Goal: Contribute content: Contribute content

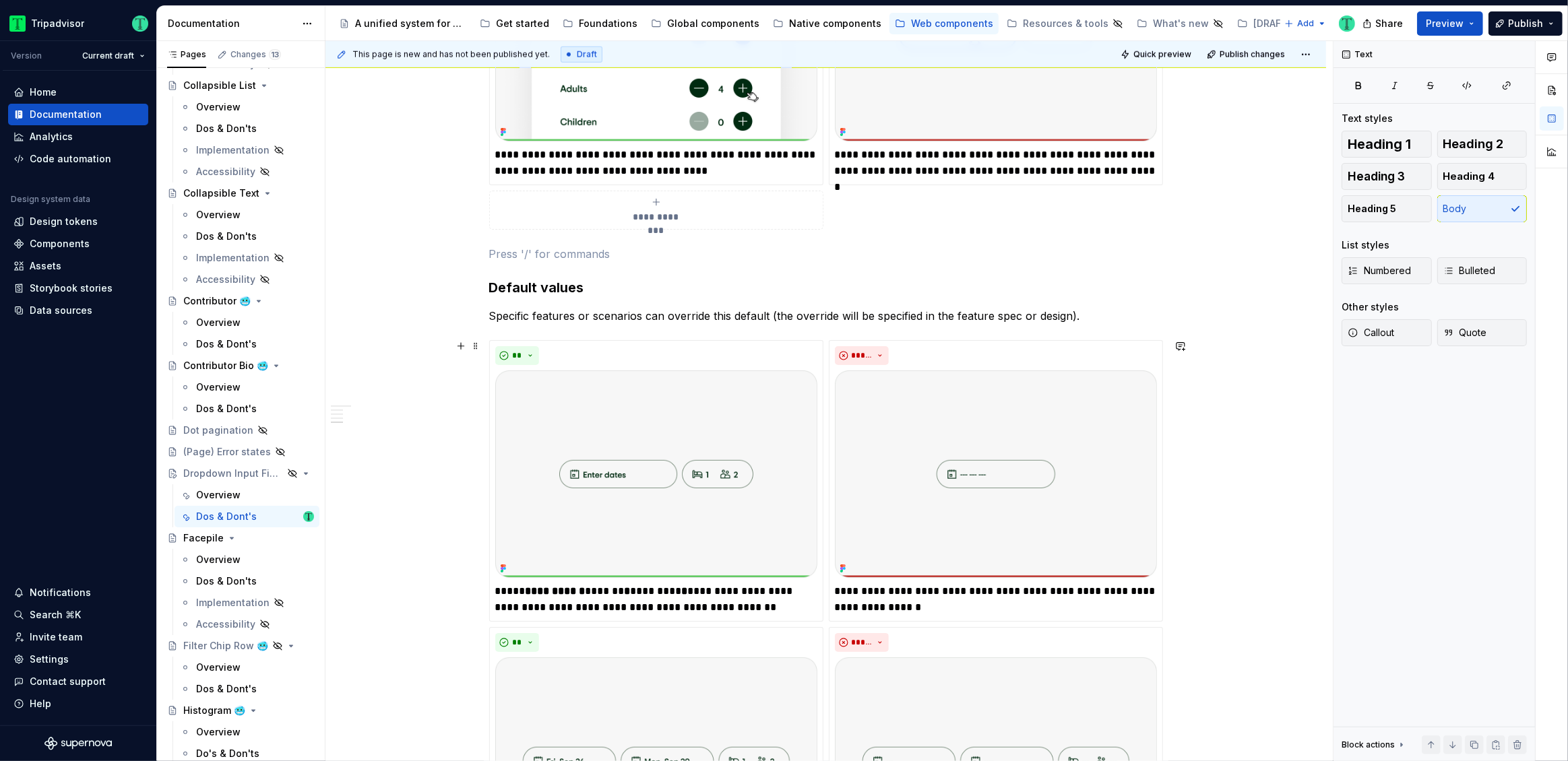
scroll to position [1569, 0]
drag, startPoint x: 518, startPoint y: 151, endPoint x: 626, endPoint y: 153, distance: 108.0
click at [626, 153] on p "**********" at bounding box center [656, 163] width 322 height 32
type textarea "*"
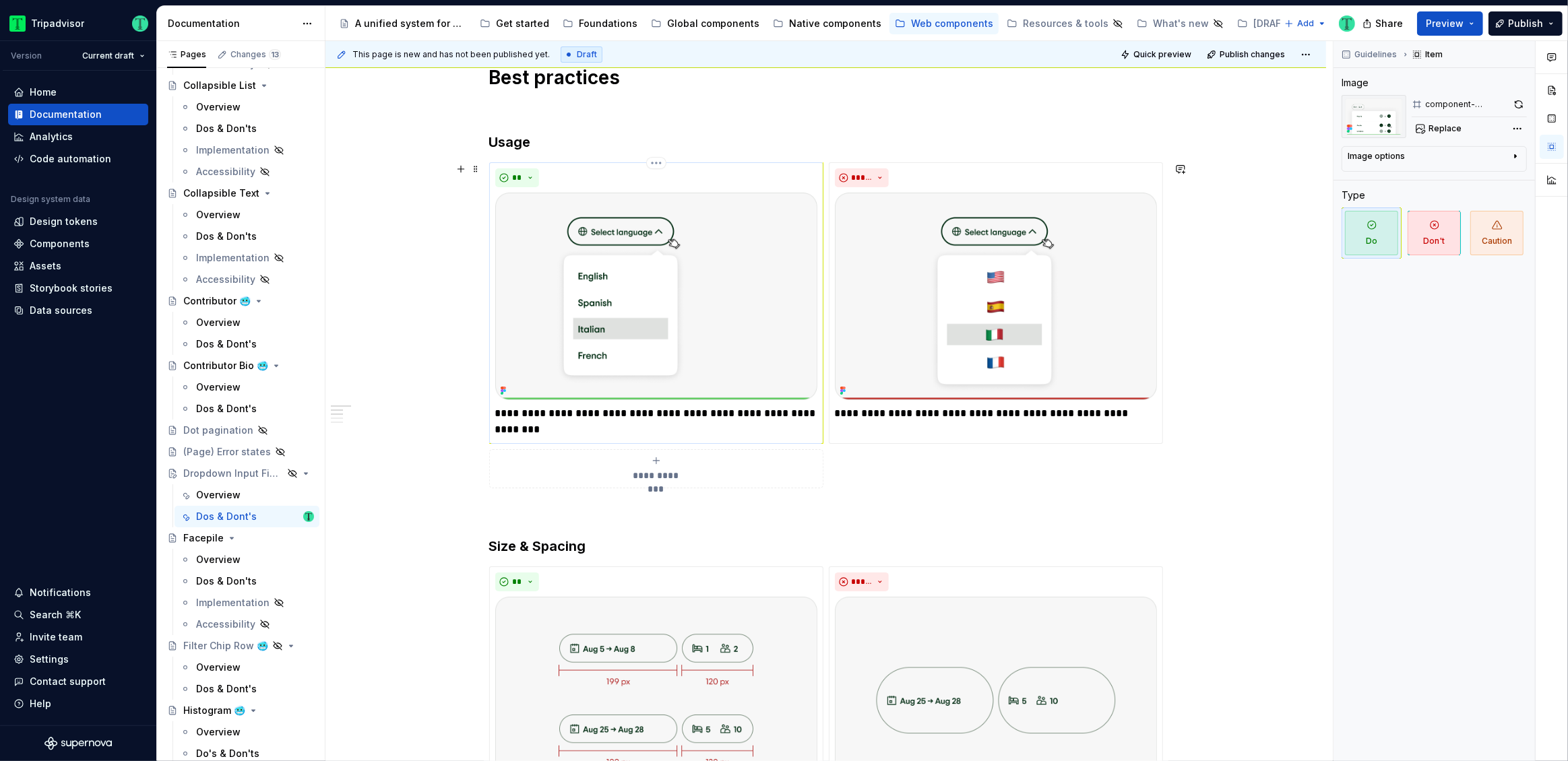
scroll to position [250, 0]
click at [675, 511] on p at bounding box center [825, 511] width 674 height 16
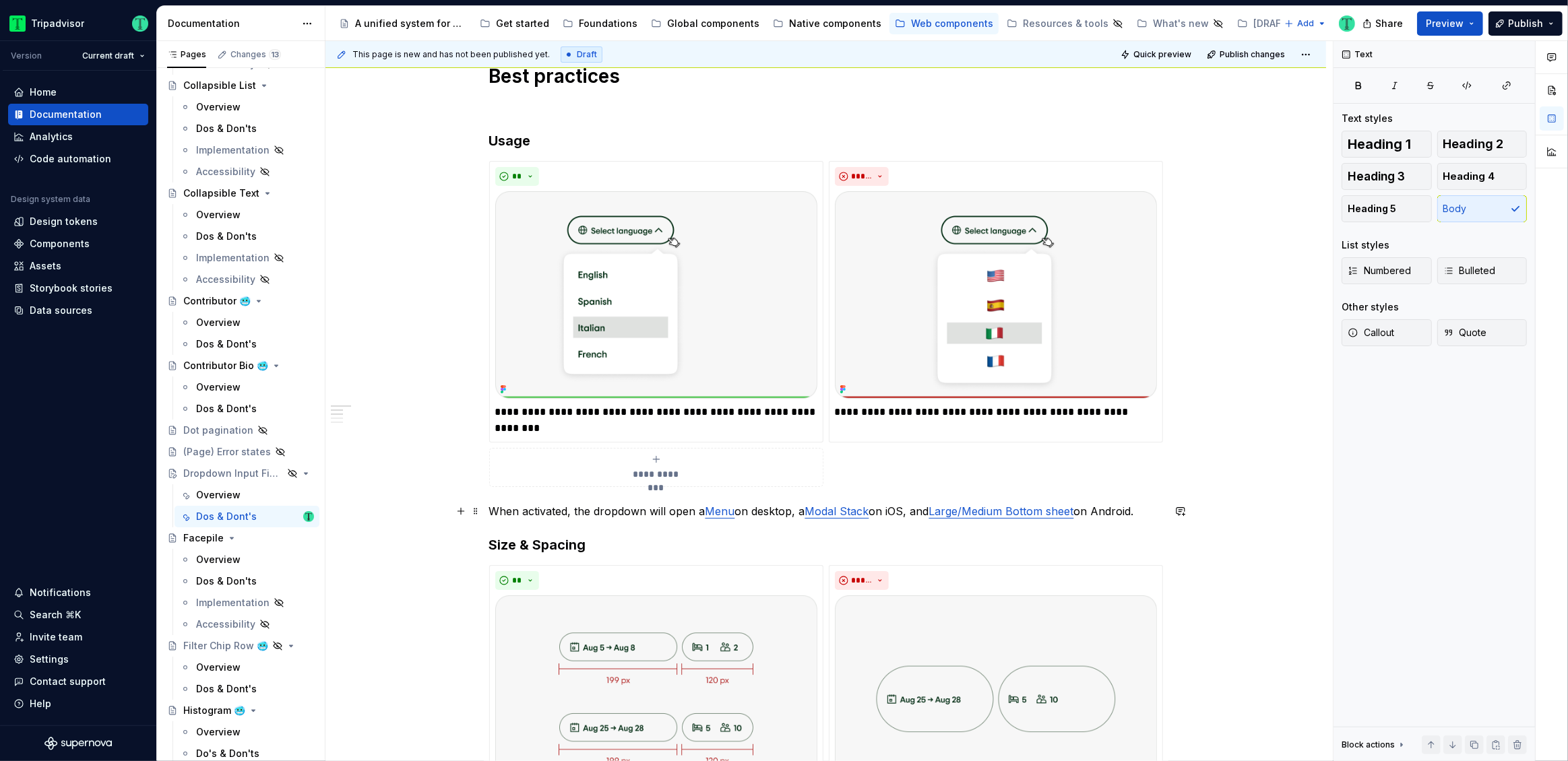
click at [504, 509] on p "When activated, the dropdown will open a Menu on desktop, a Modal Stack on iOS,…" at bounding box center [825, 511] width 674 height 16
click at [1458, 333] on span "Quote" at bounding box center [1465, 332] width 43 height 14
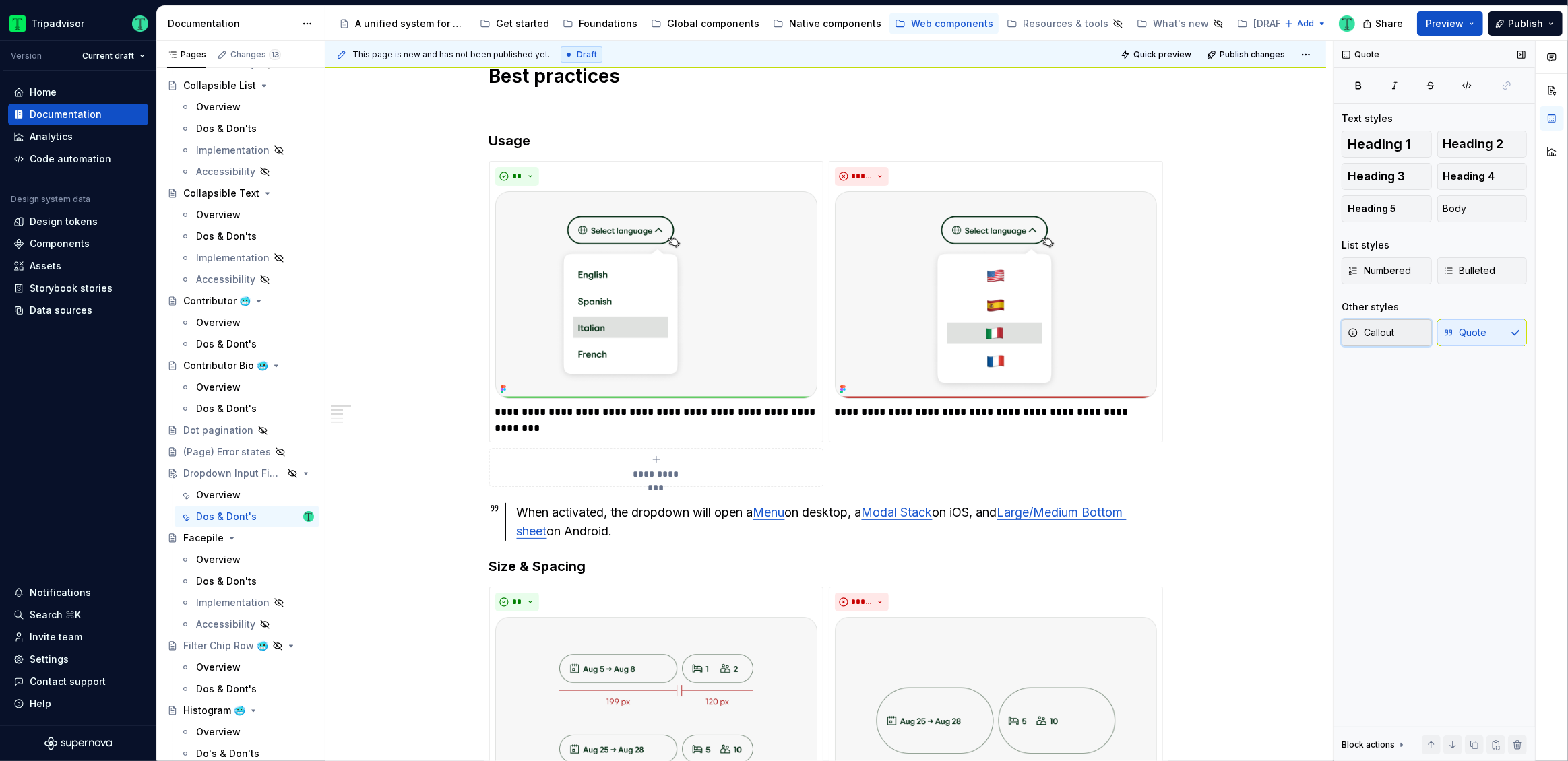
click at [1374, 339] on span "Callout" at bounding box center [1370, 332] width 46 height 14
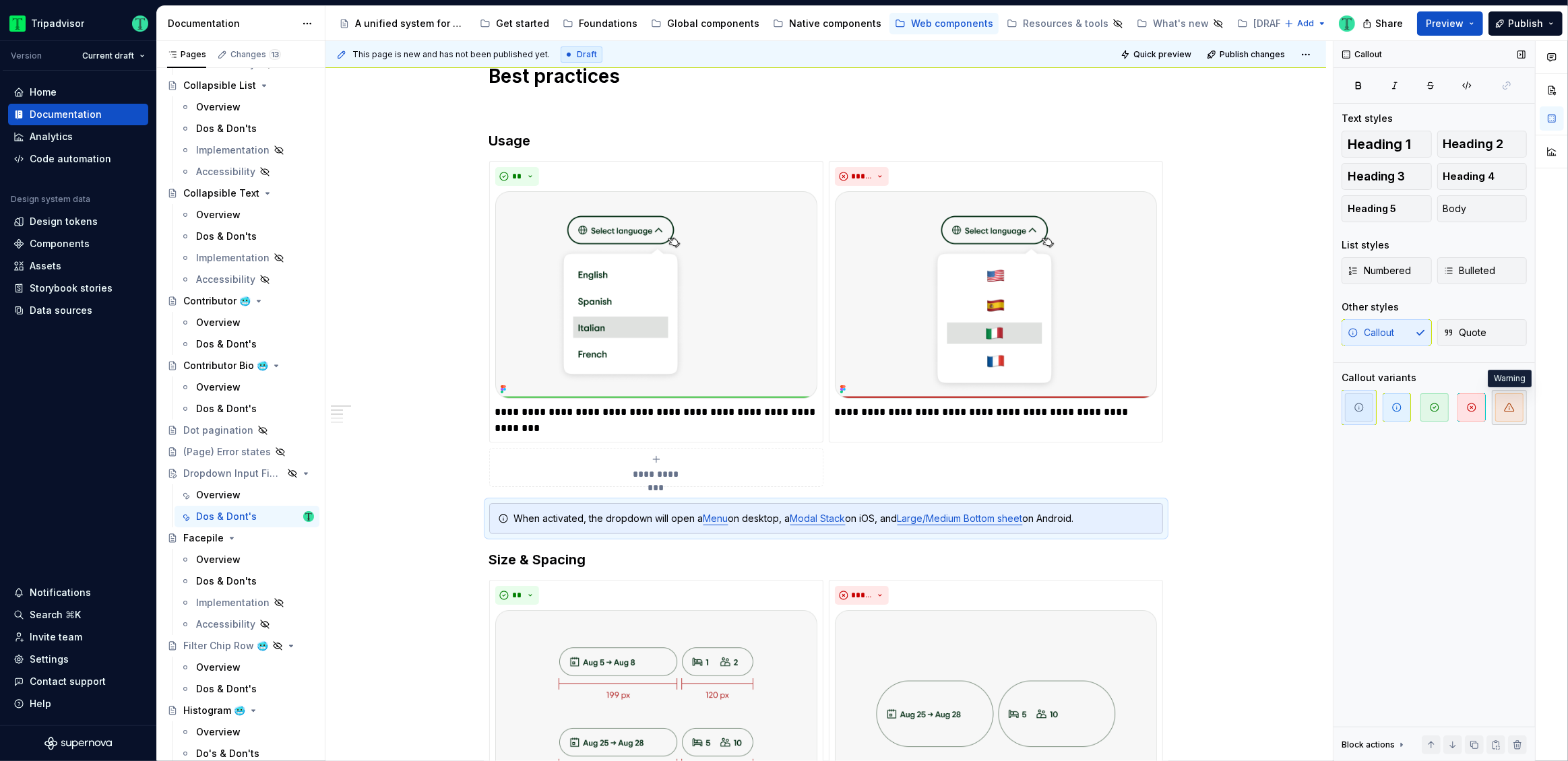
click at [1509, 408] on icon "button" at bounding box center [1509, 407] width 9 height 8
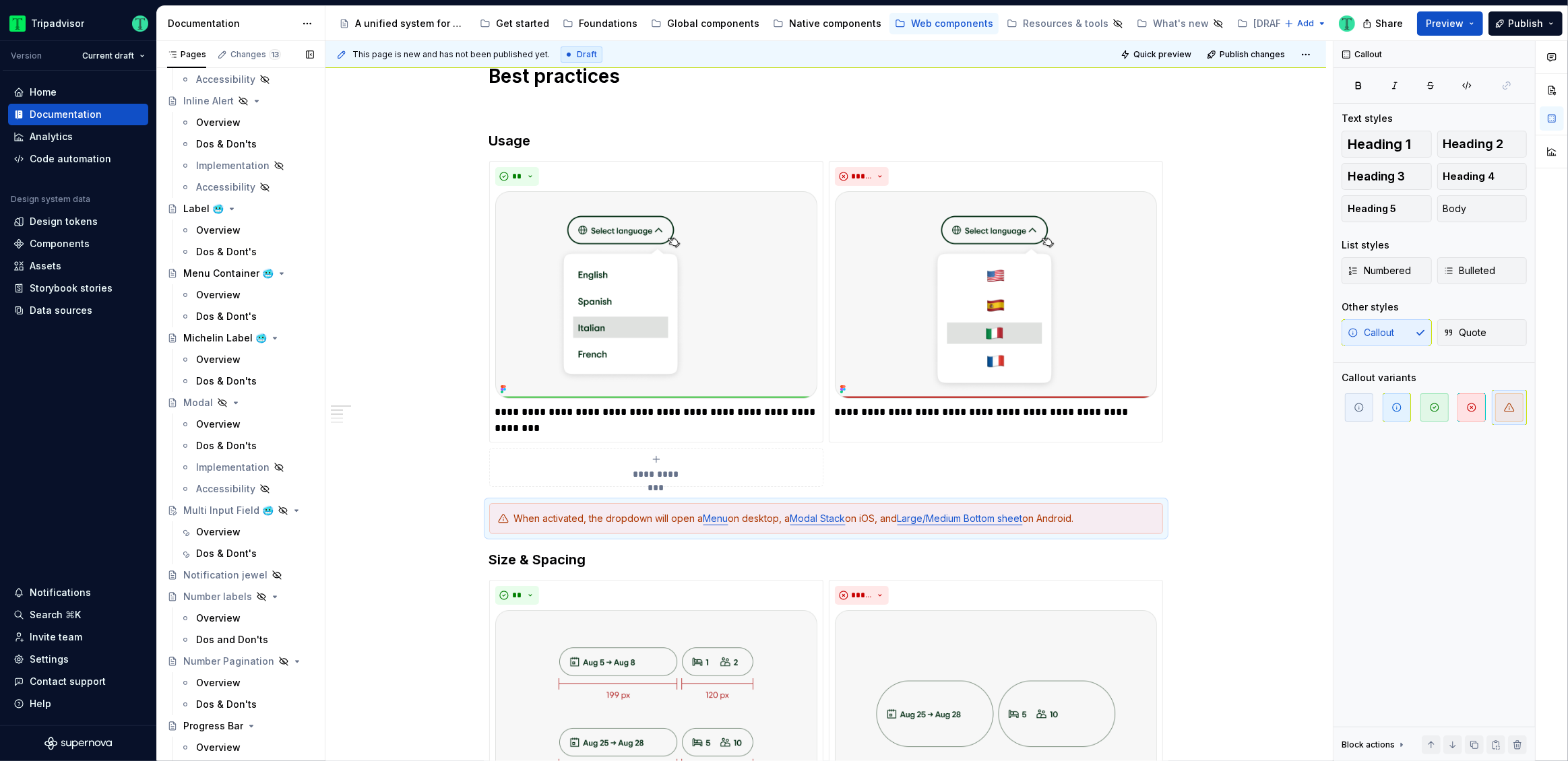
scroll to position [1604, 0]
click at [717, 520] on link "Menu" at bounding box center [715, 518] width 25 height 11
click at [717, 518] on link "Menu" at bounding box center [715, 518] width 25 height 11
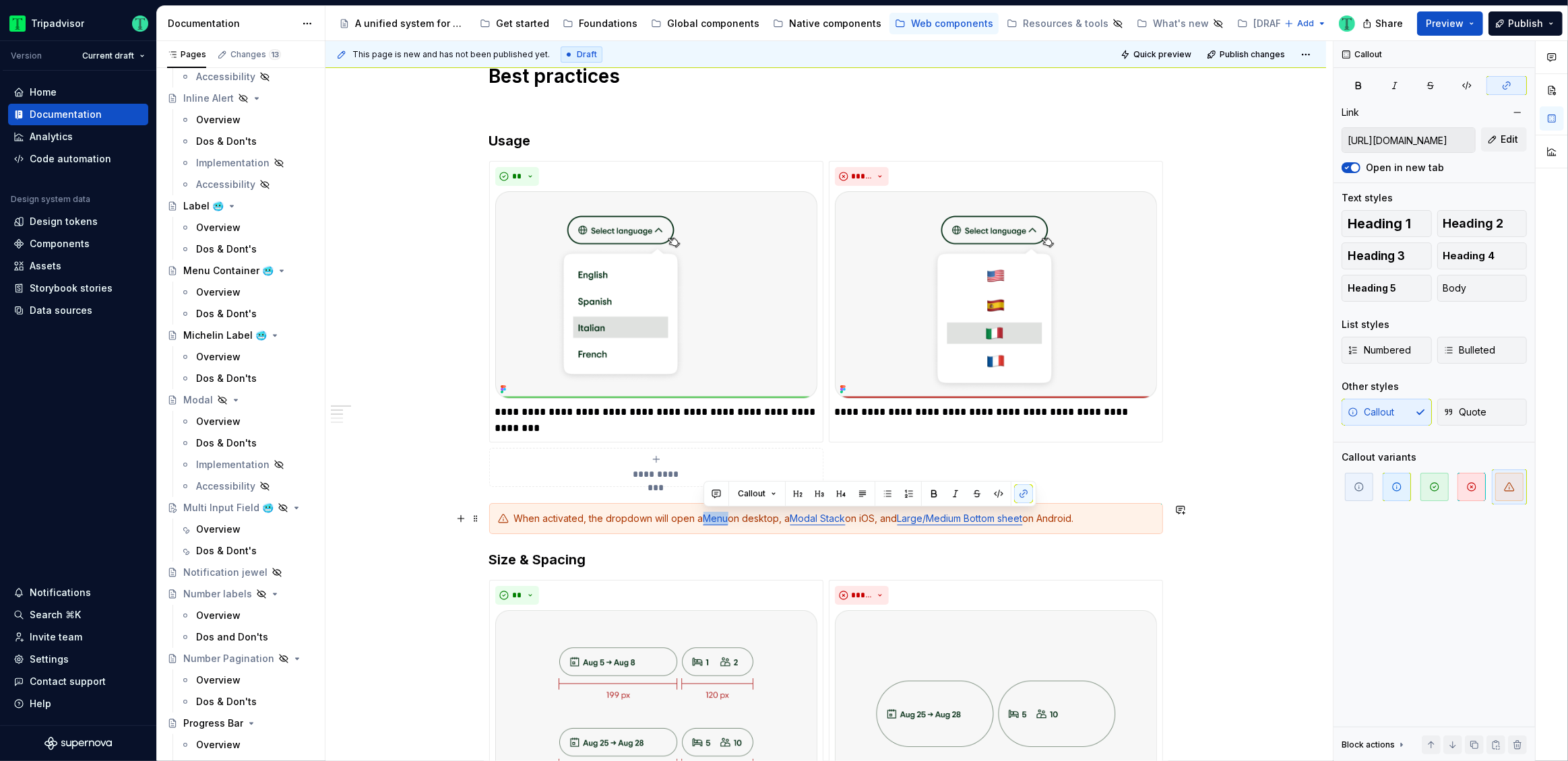
click at [717, 518] on link "Menu" at bounding box center [715, 518] width 25 height 11
click at [1021, 496] on button "button" at bounding box center [1023, 493] width 18 height 18
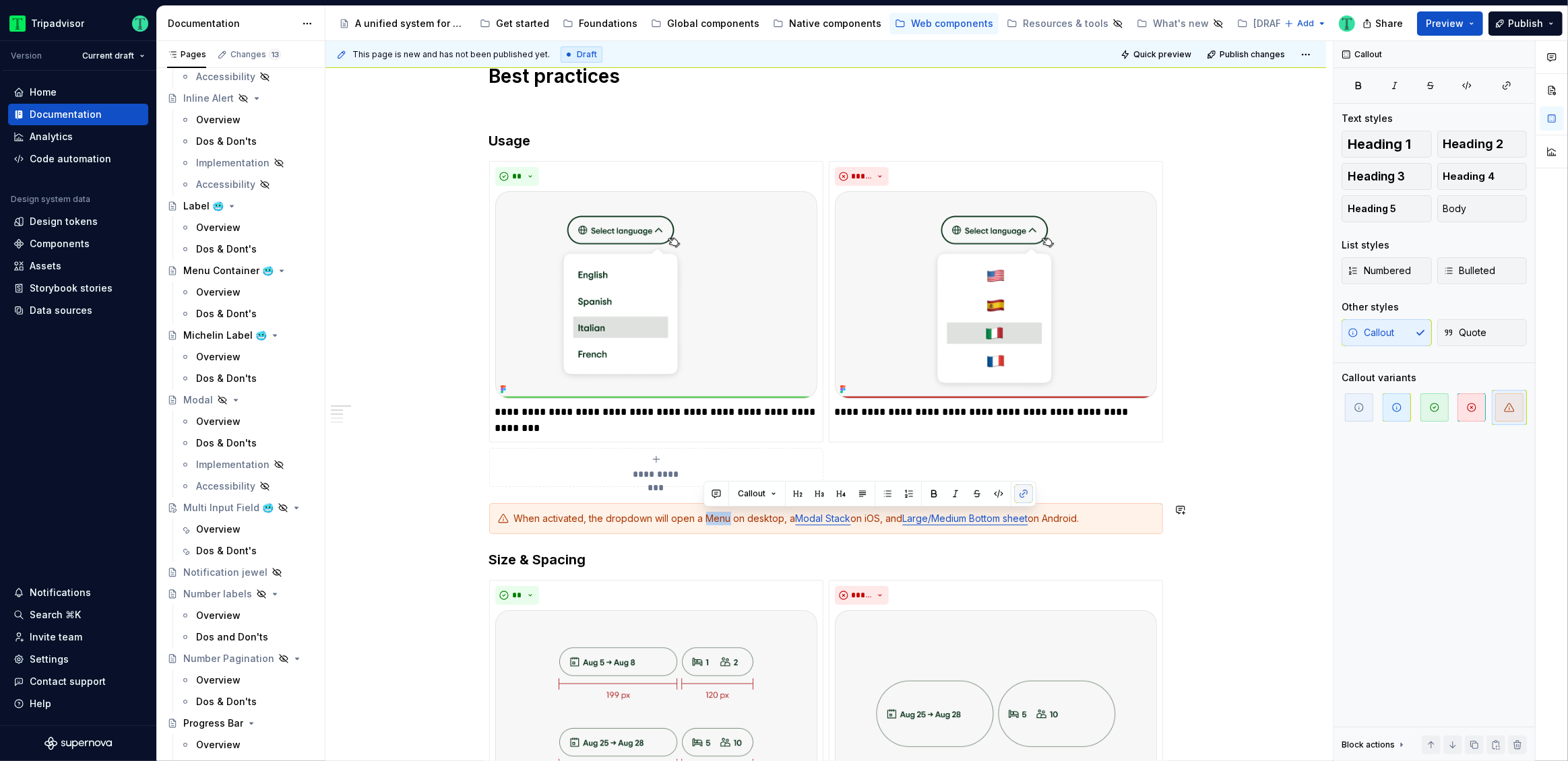
click at [1021, 496] on button "button" at bounding box center [1023, 493] width 18 height 18
click at [1023, 490] on button "button" at bounding box center [1023, 493] width 18 height 18
click at [1027, 491] on button "button" at bounding box center [1023, 493] width 18 height 18
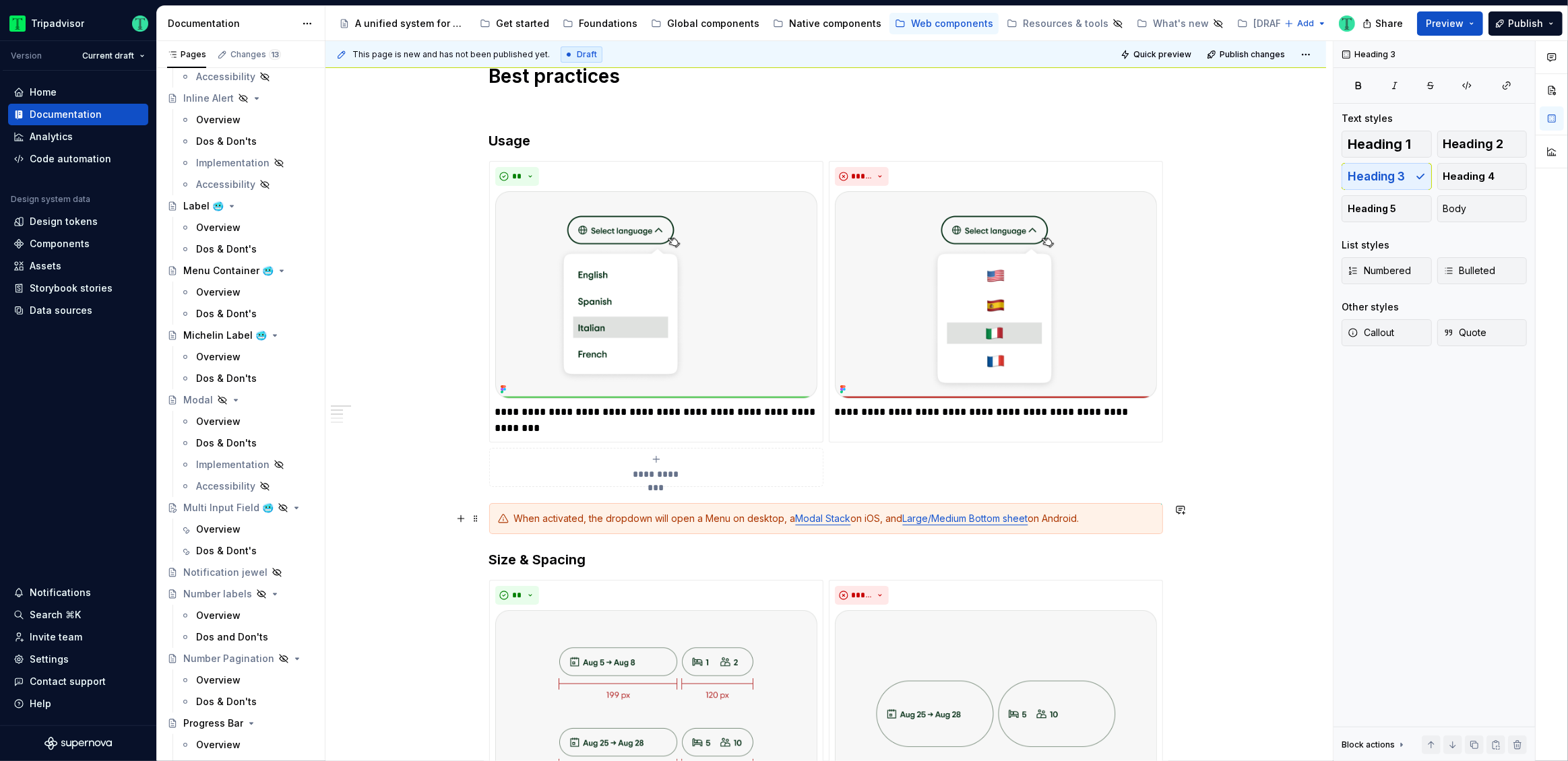
click at [714, 516] on div "When activated, the dropdown will open a Menu on desktop, a Modal Stack on iOS,…" at bounding box center [833, 518] width 640 height 14
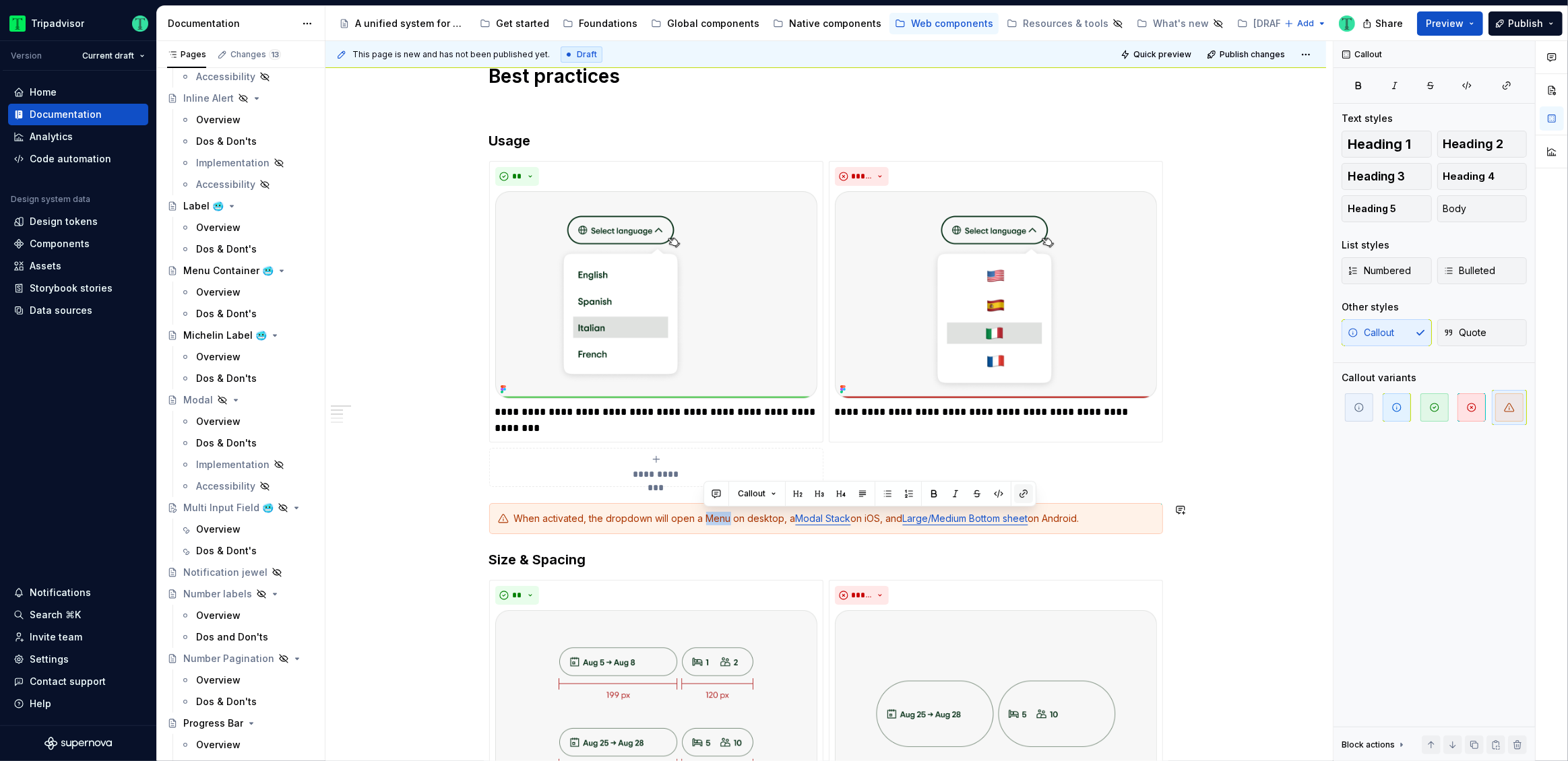
click at [1025, 492] on button "button" at bounding box center [1023, 493] width 18 height 18
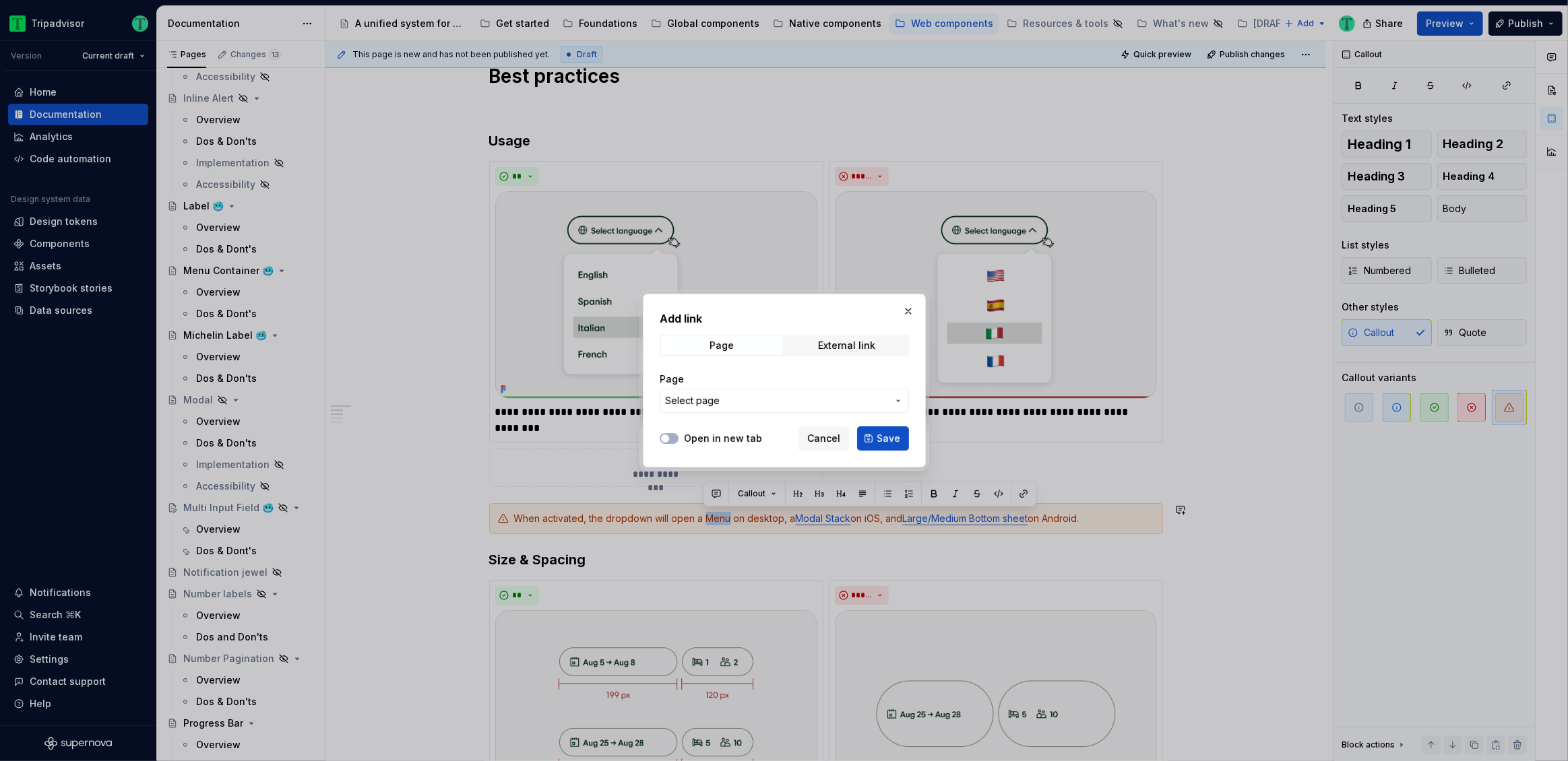
click at [797, 395] on span "Select page" at bounding box center [776, 401] width 223 height 14
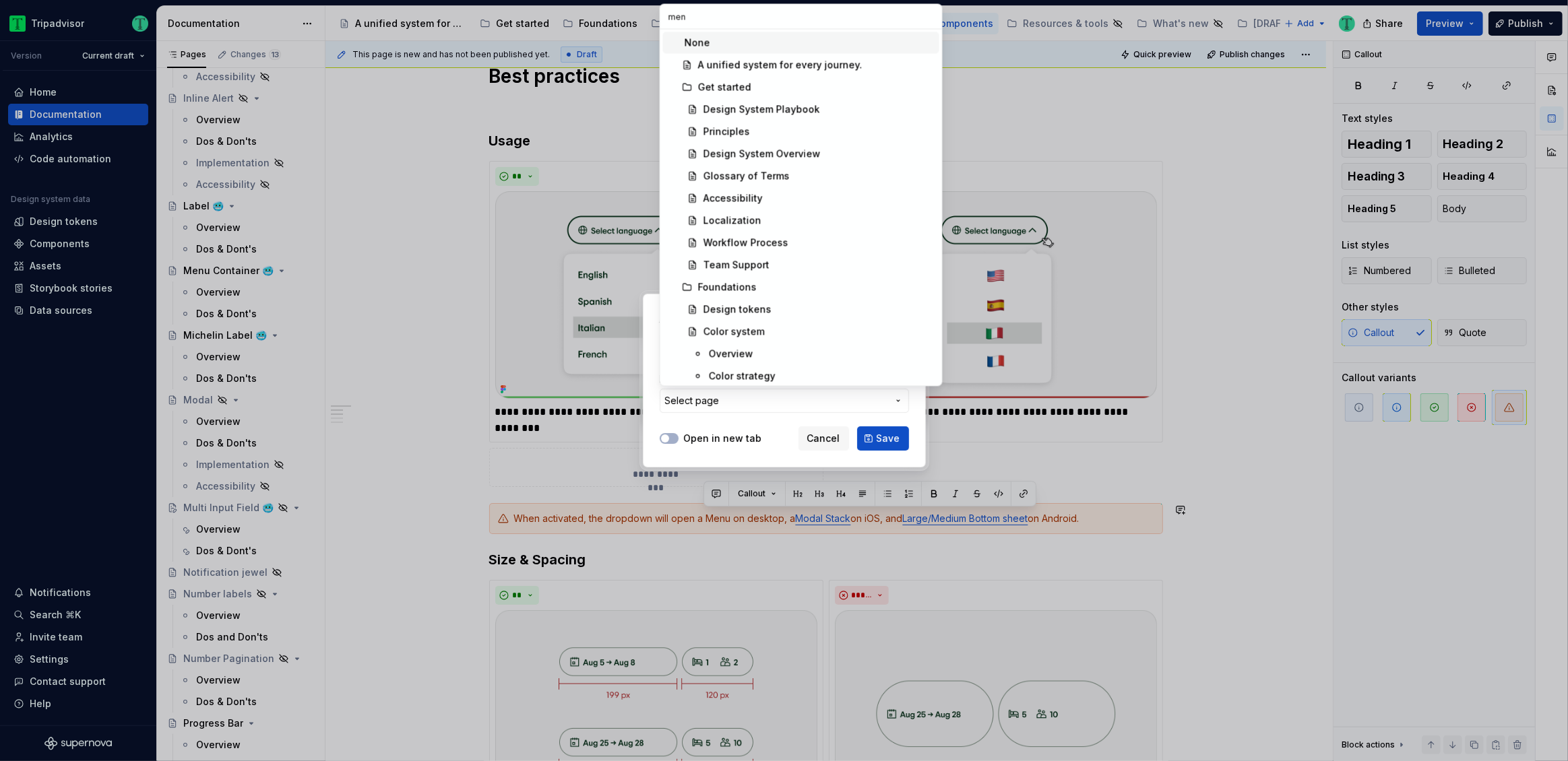
type input "menu"
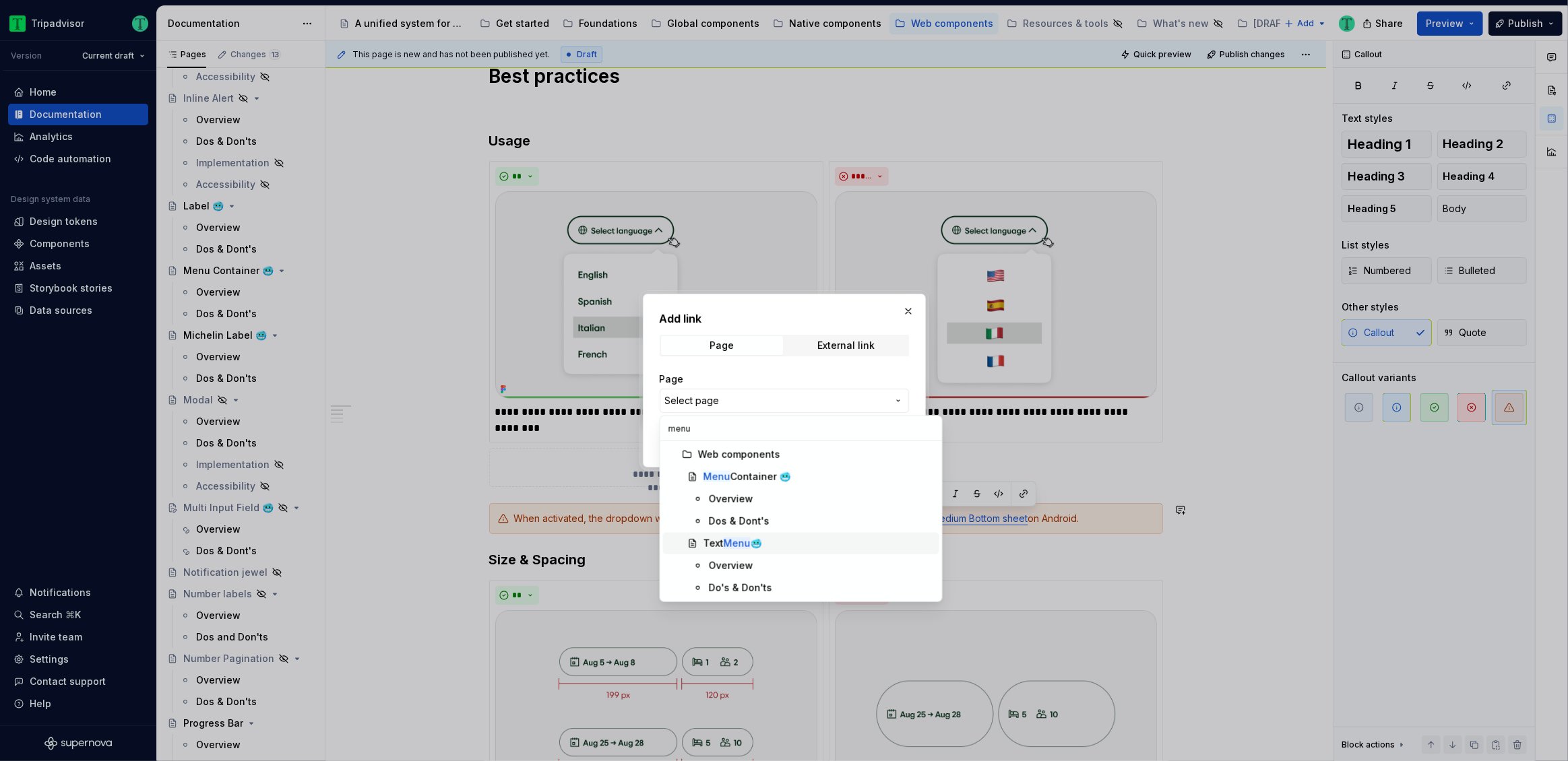
click at [710, 543] on div "Text Menu 🥶" at bounding box center [732, 543] width 58 height 14
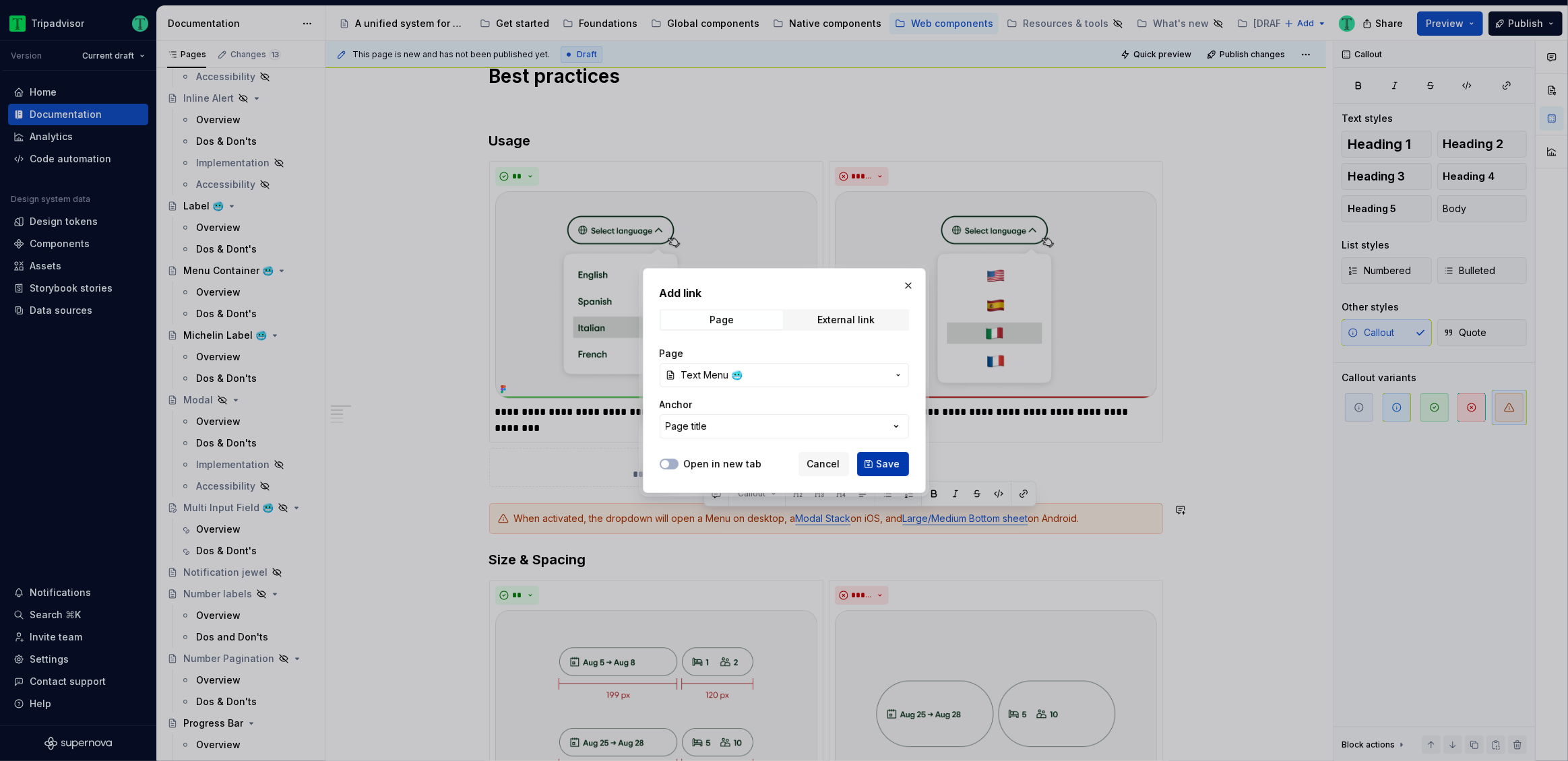
click at [881, 465] on span "Save" at bounding box center [889, 464] width 24 height 14
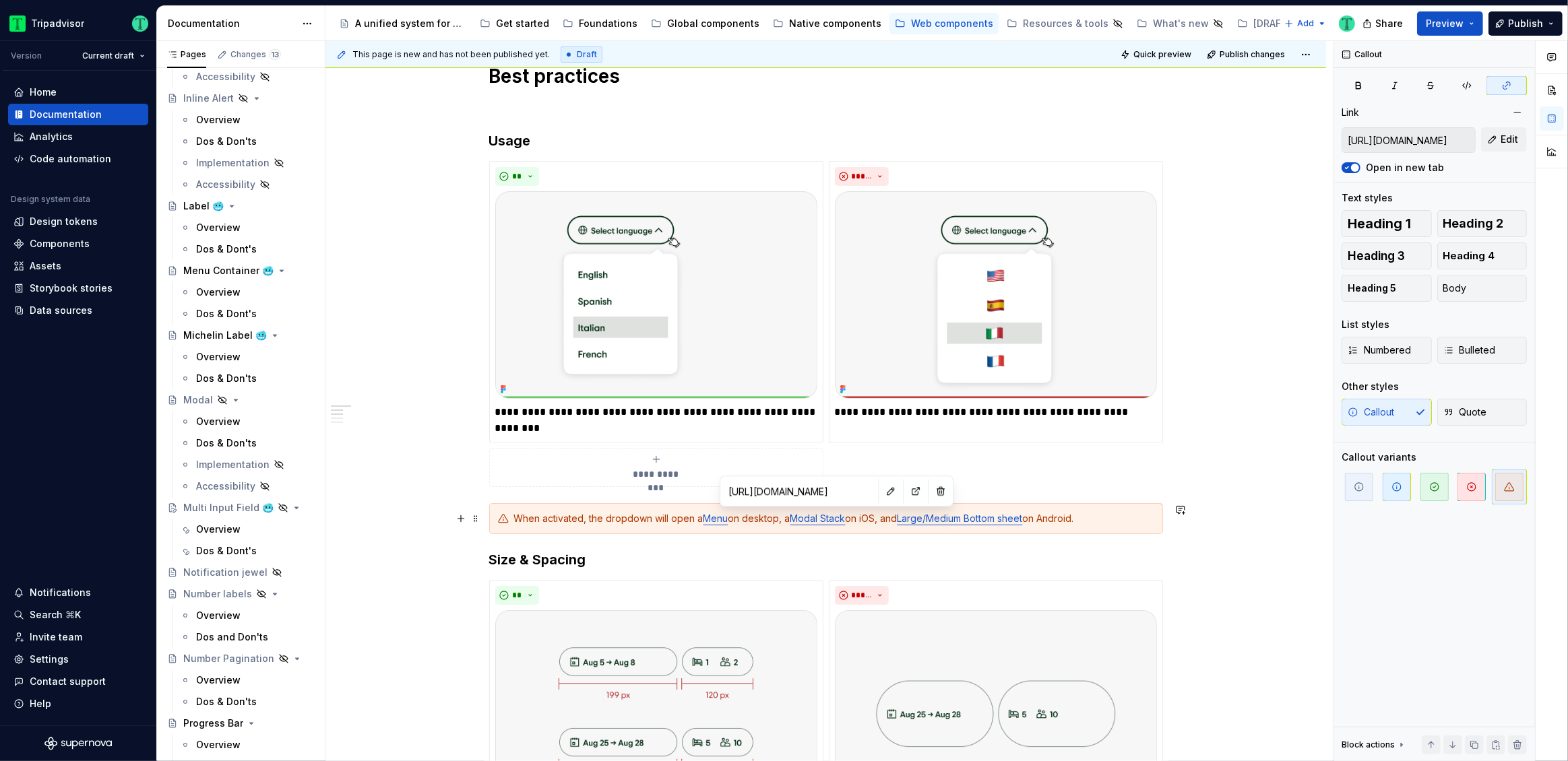
click at [817, 518] on link "Modal Stack" at bounding box center [818, 518] width 55 height 11
drag, startPoint x: 848, startPoint y: 518, endPoint x: 796, endPoint y: 523, distance: 52.2
click at [796, 523] on div "When activated, the dropdown will open a Menu on desktop, a Modal Stack on iOS,…" at bounding box center [833, 518] width 640 height 14
click at [1112, 490] on button "button" at bounding box center [1114, 493] width 18 height 18
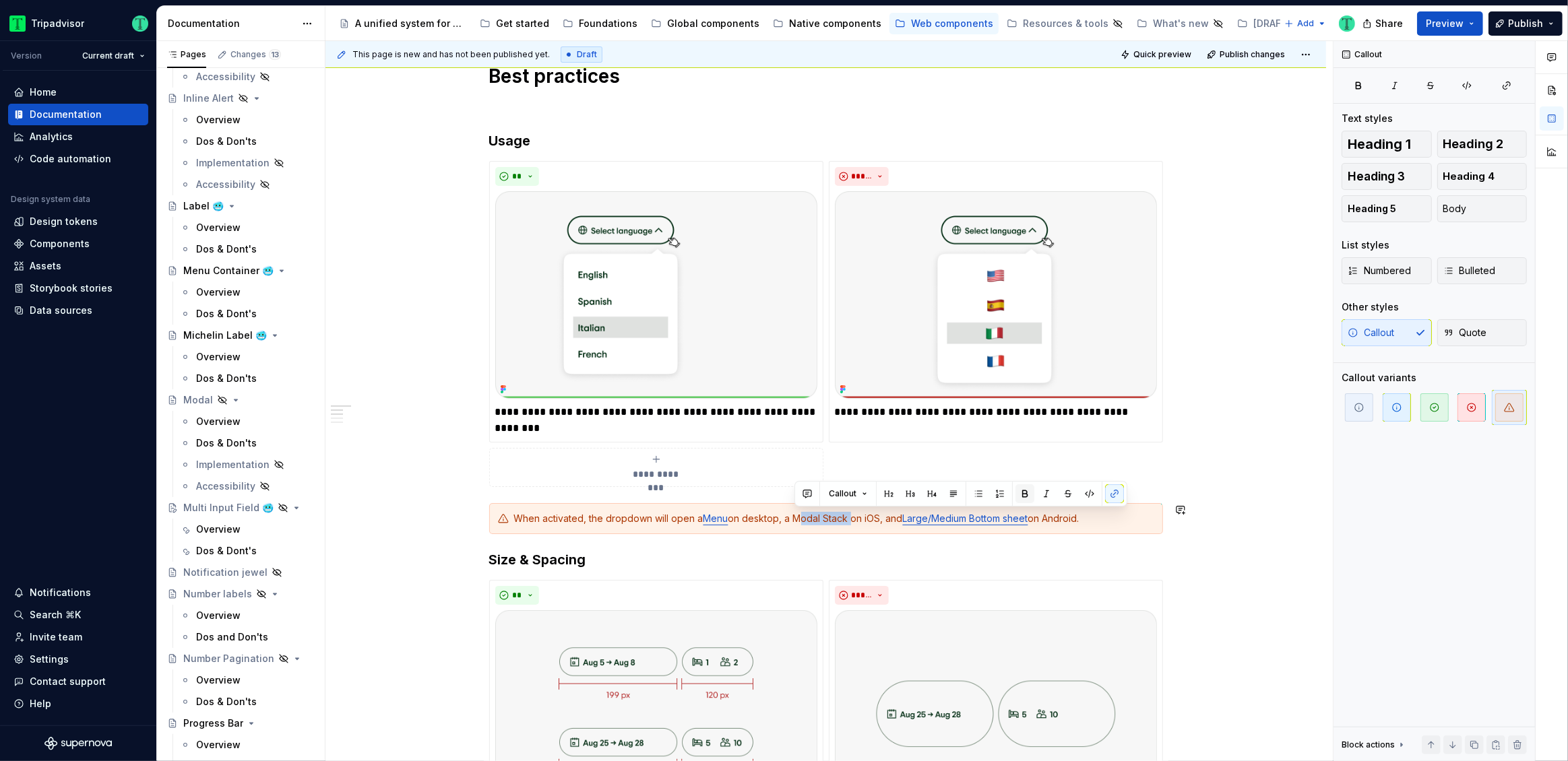
click at [1027, 491] on button "button" at bounding box center [1025, 493] width 18 height 18
click at [1023, 496] on button "button" at bounding box center [1025, 493] width 18 height 18
click at [1110, 493] on button "button" at bounding box center [1114, 493] width 18 height 18
type textarea "*"
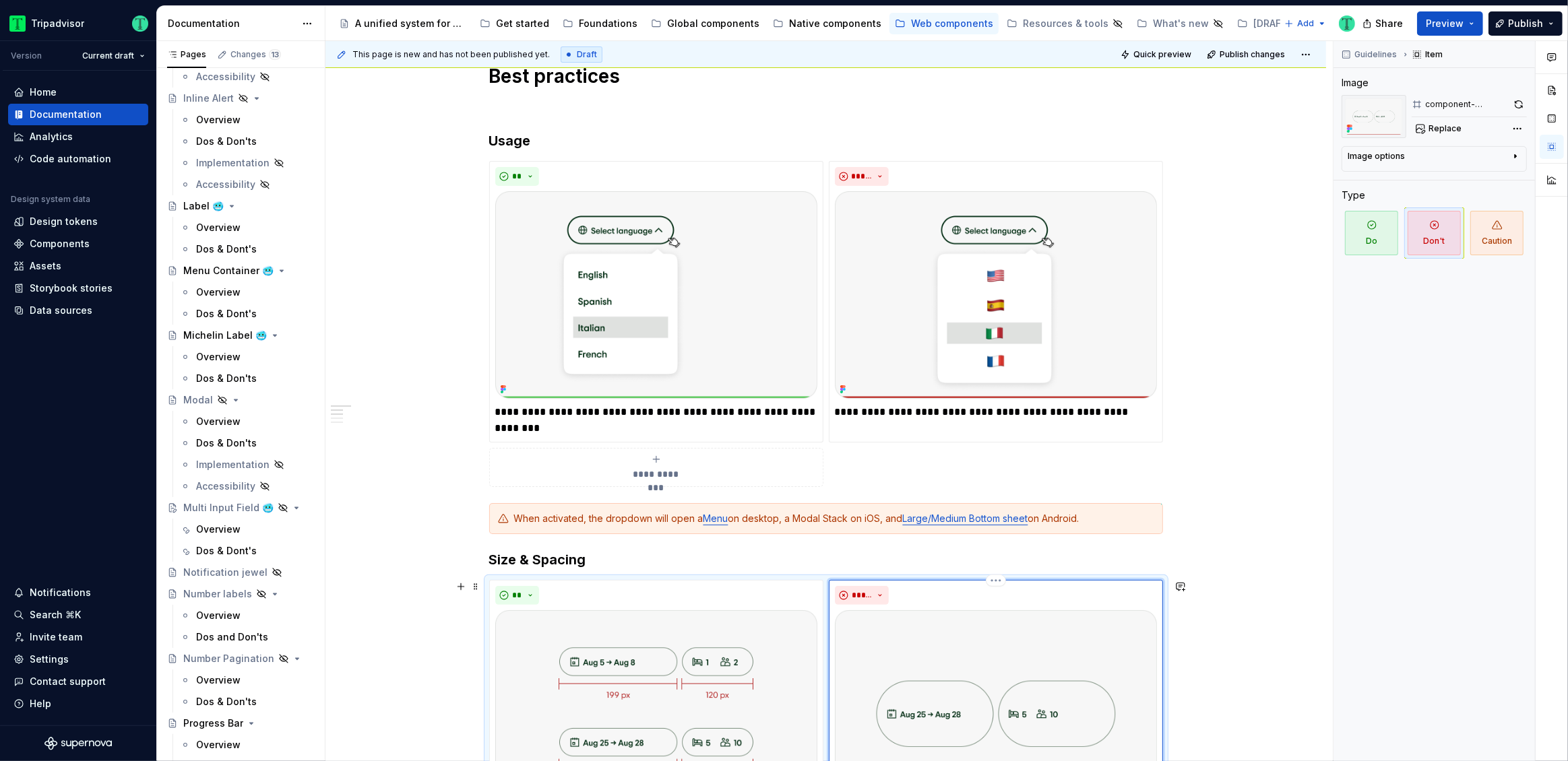
click at [1028, 580] on div "**********" at bounding box center [996, 720] width 334 height 282
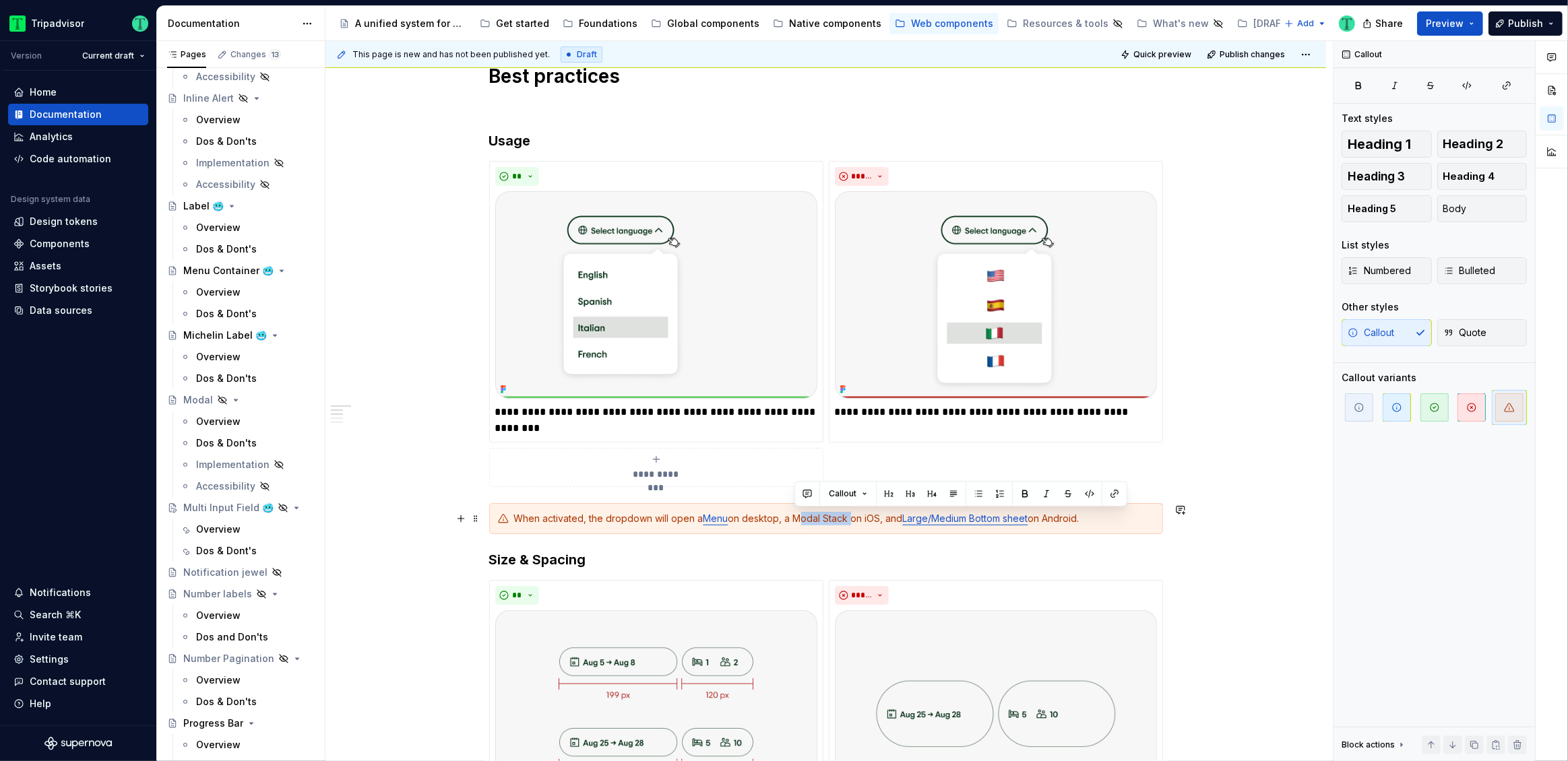
drag, startPoint x: 796, startPoint y: 515, endPoint x: 847, endPoint y: 517, distance: 51.0
click at [847, 517] on div "When activated, the dropdown will open a Menu on desktop, a Modal Stack on iOS,…" at bounding box center [833, 518] width 640 height 14
click at [1114, 489] on button "button" at bounding box center [1114, 493] width 18 height 18
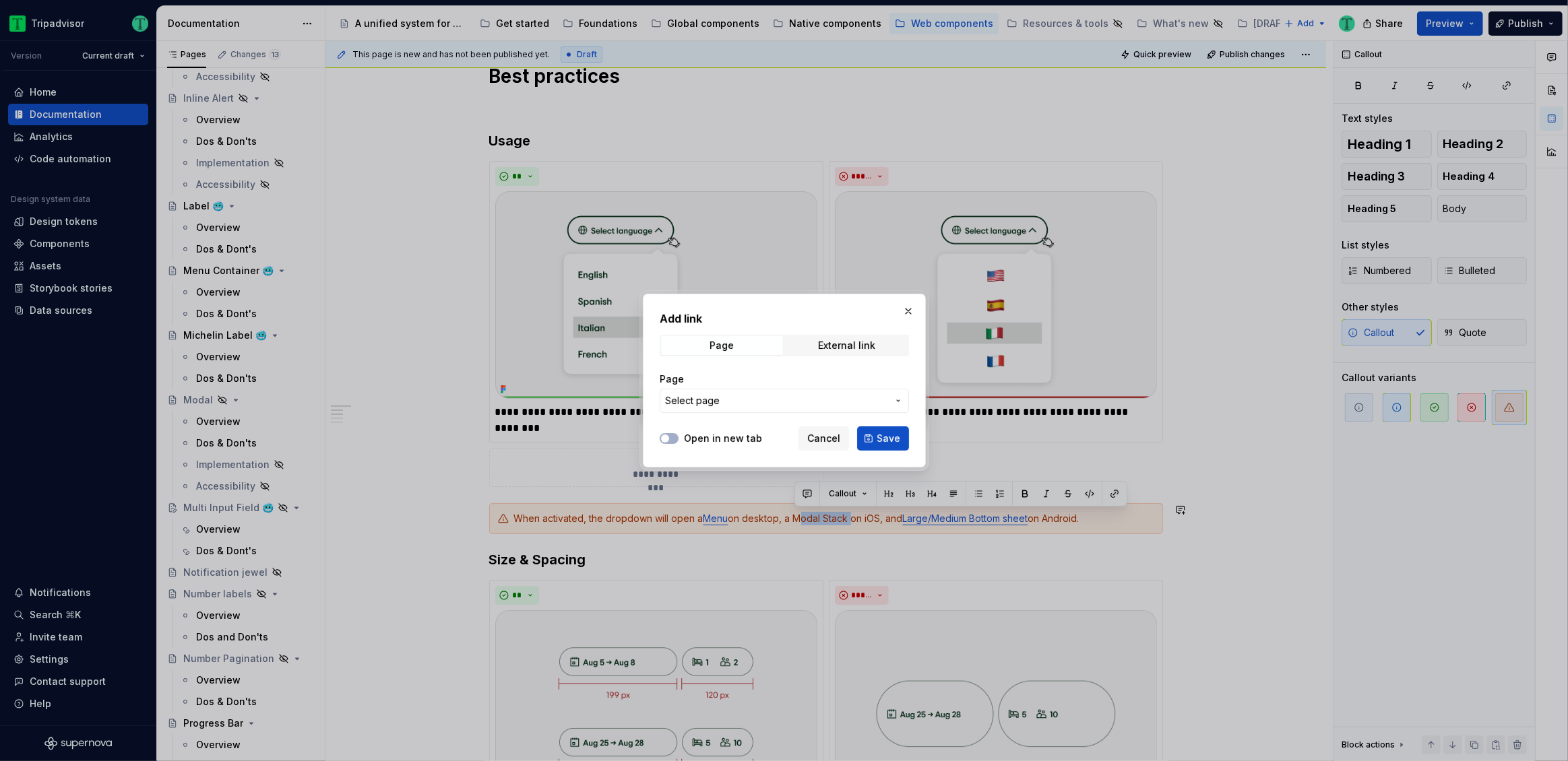
click at [735, 399] on span "Select page" at bounding box center [776, 401] width 223 height 14
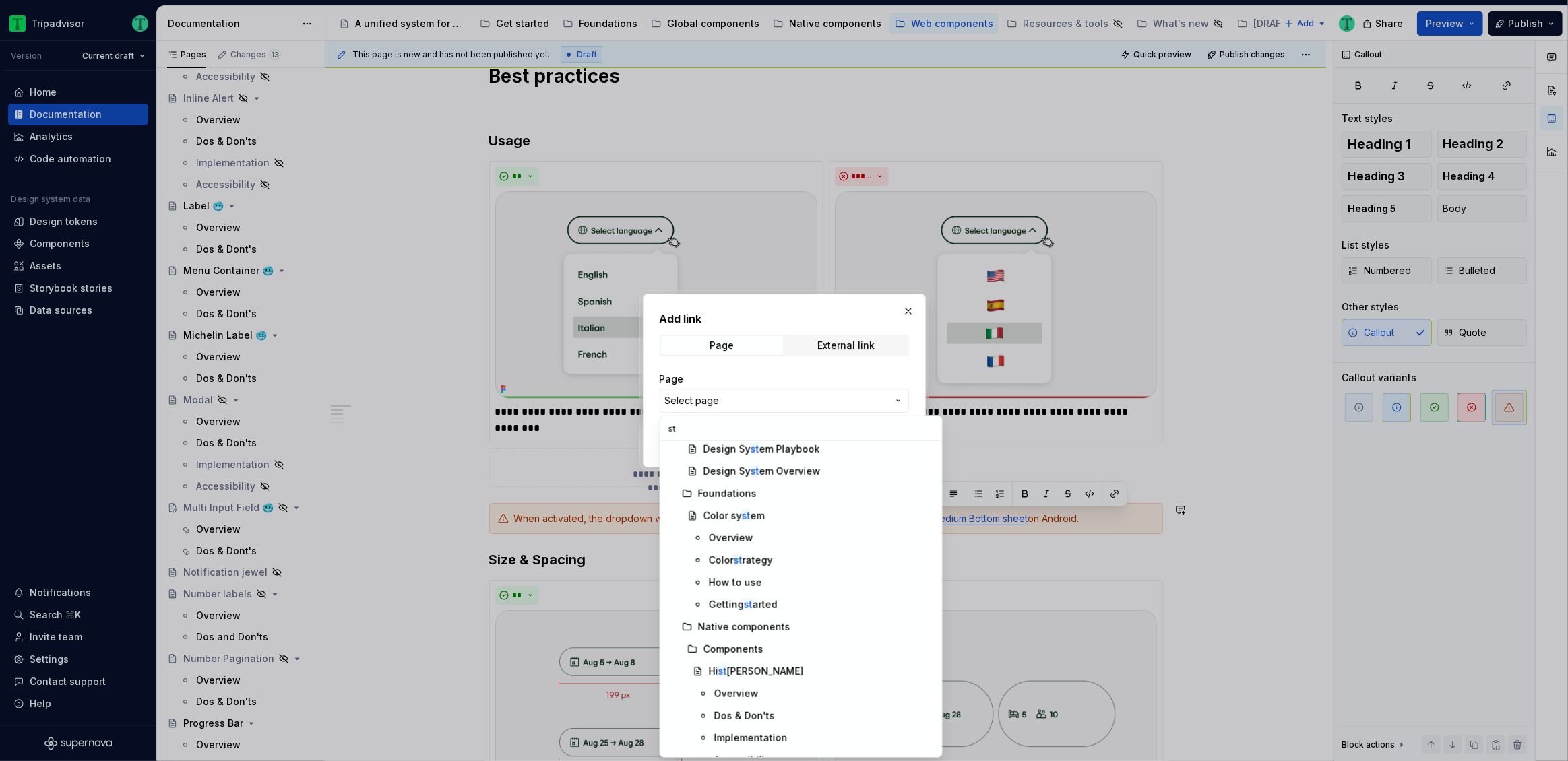
type input "s"
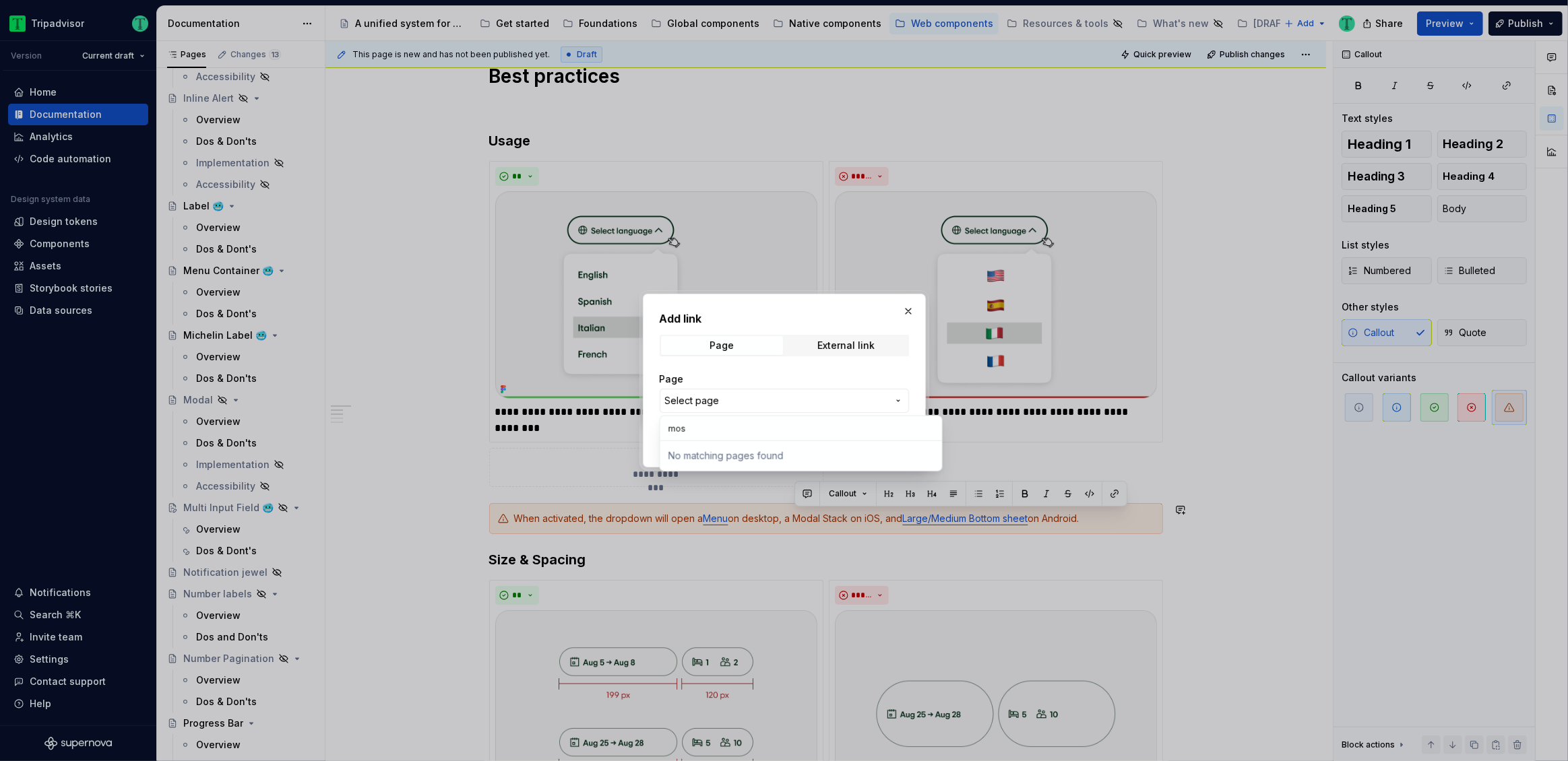
scroll to position [0, 0]
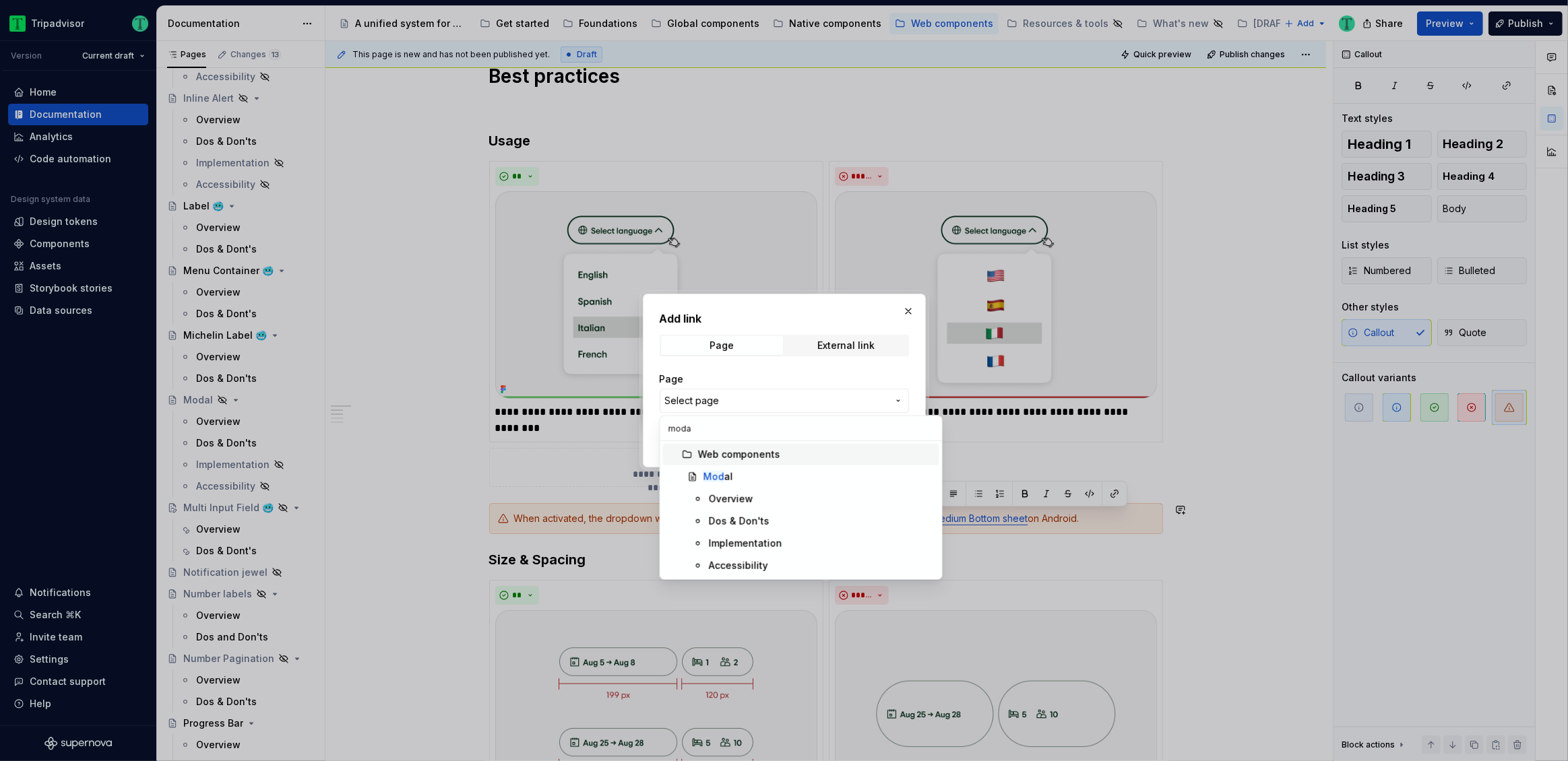
type input "modal"
click at [723, 429] on input "modal" at bounding box center [800, 429] width 282 height 24
click at [757, 396] on div "Add link Page External link Page Select page Open in new tab Cancel Save" at bounding box center [784, 380] width 1568 height 761
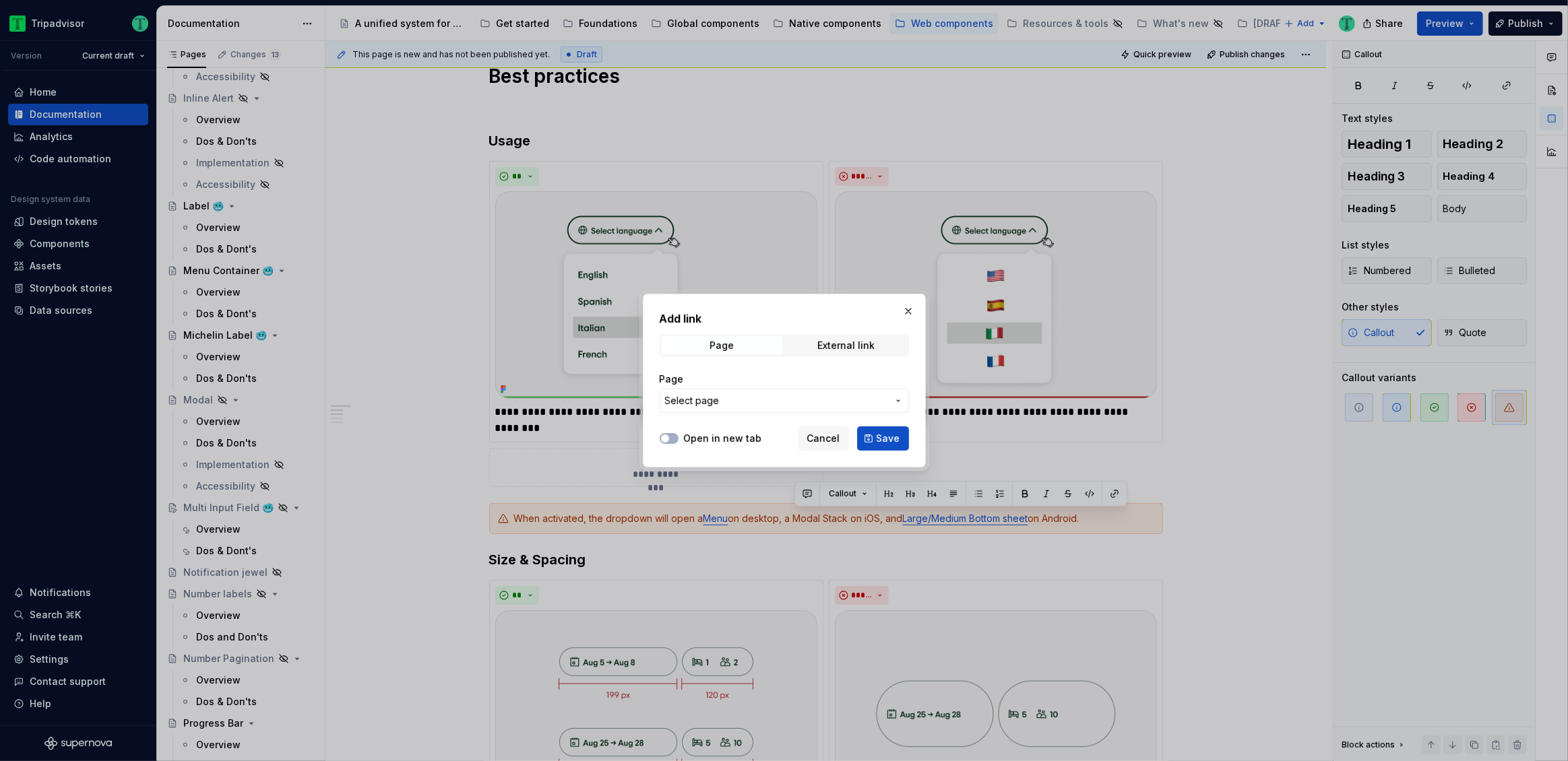
click at [750, 404] on span "Select page" at bounding box center [776, 401] width 223 height 14
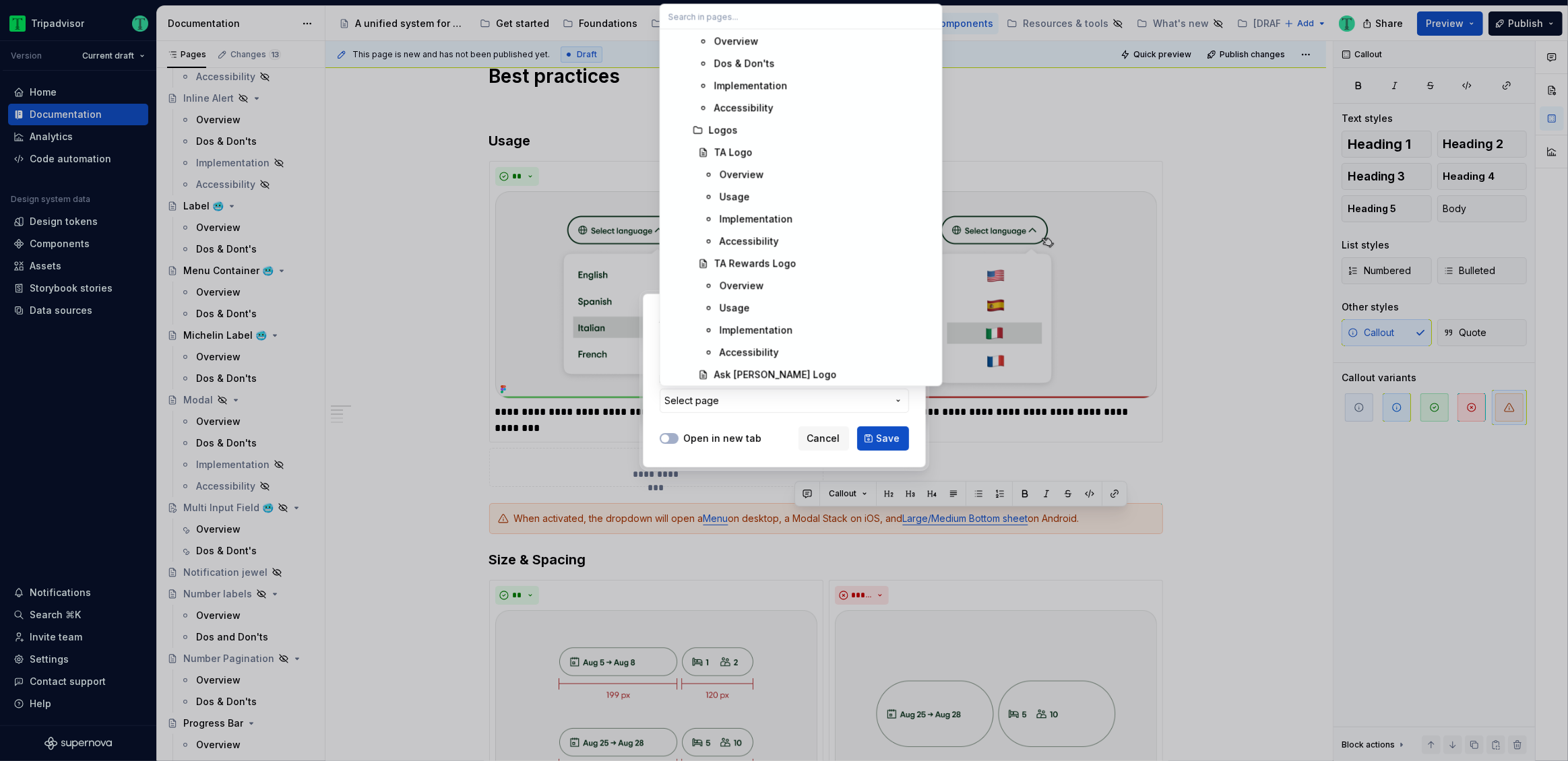
scroll to position [1247, 0]
click at [735, 405] on div "Add link Page External link Page Select page Open in new tab Cancel Save" at bounding box center [784, 380] width 1568 height 761
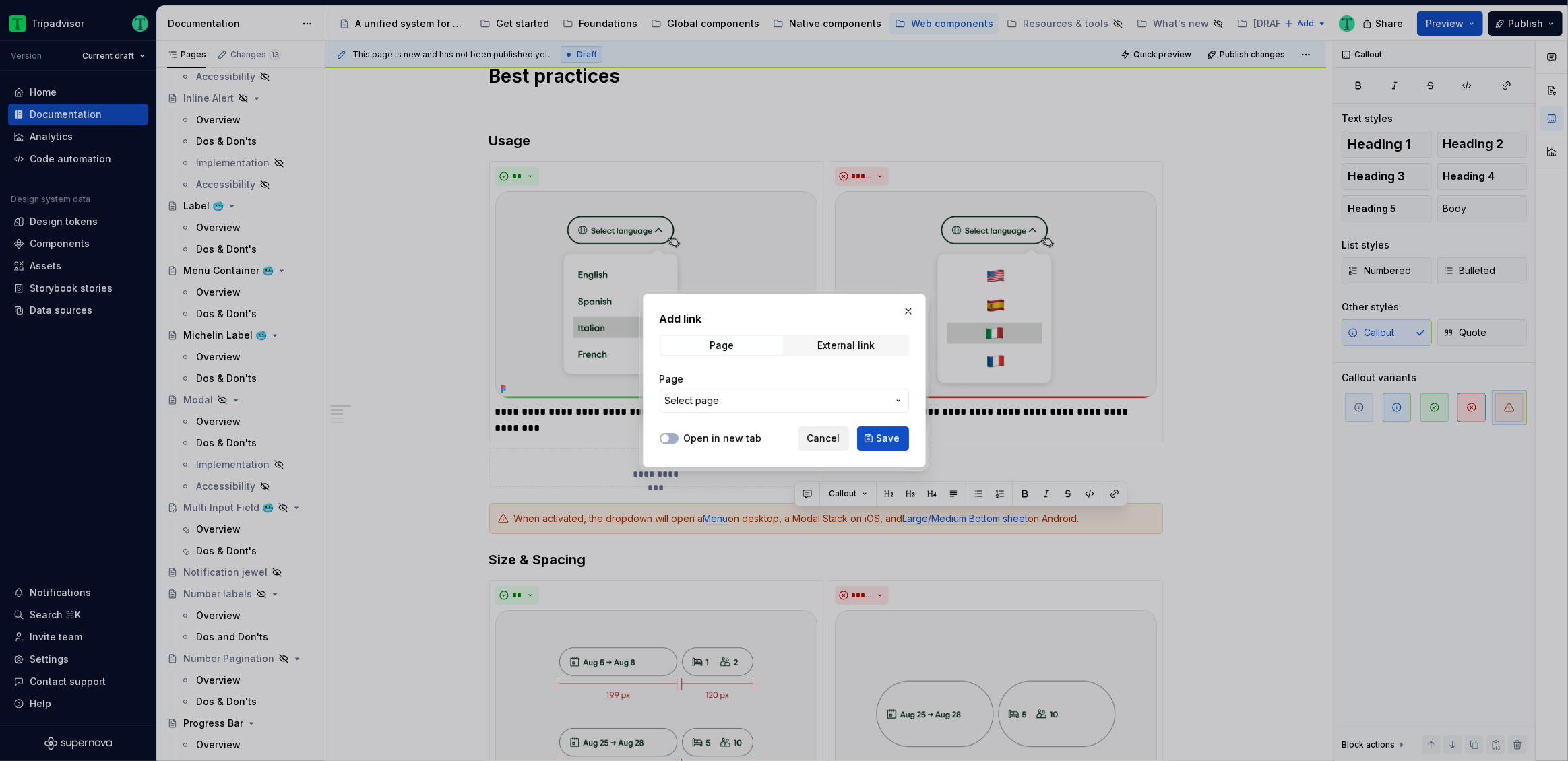
click at [821, 436] on span "Cancel" at bounding box center [823, 438] width 33 height 14
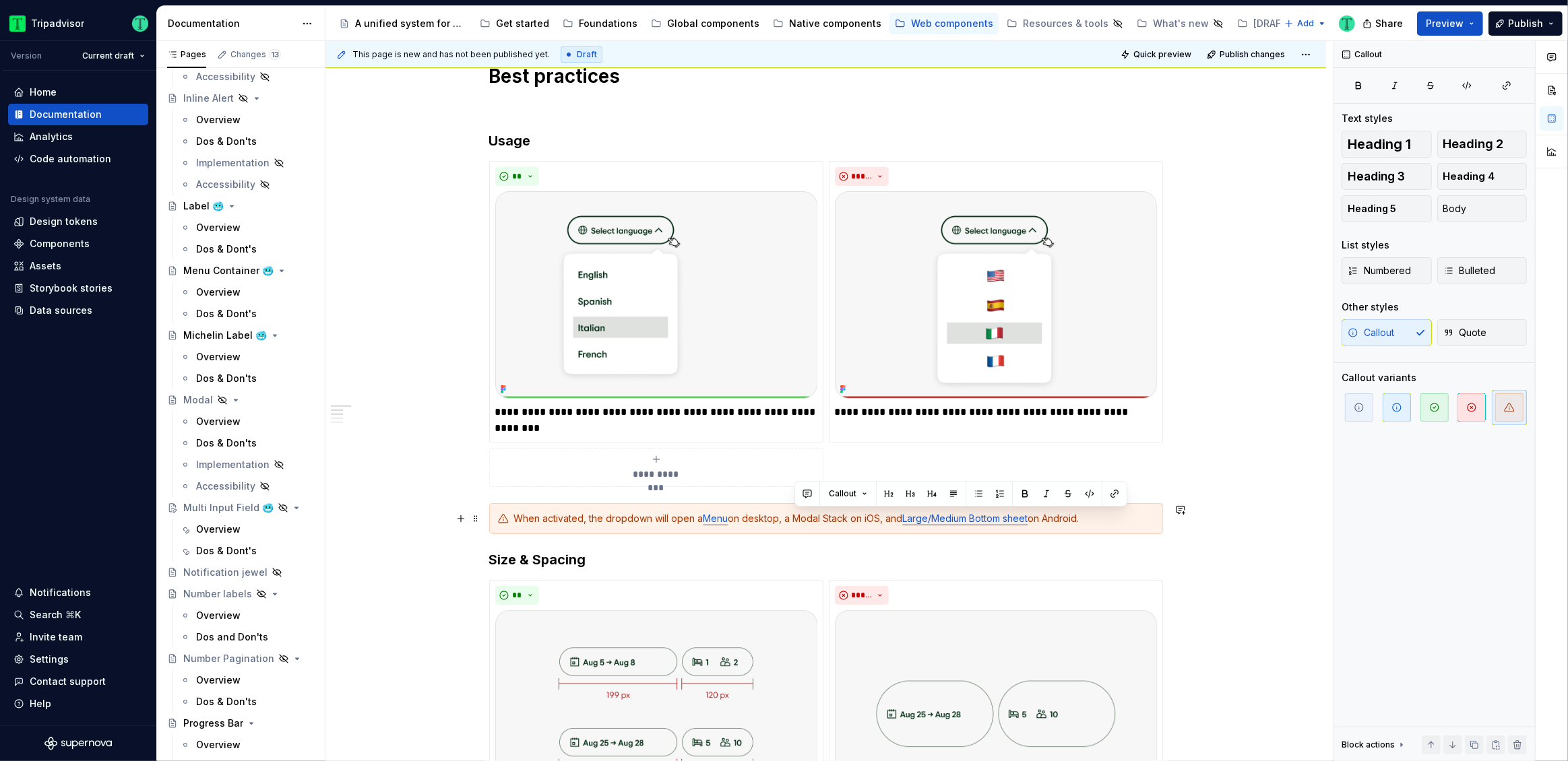
click at [930, 518] on link "Large/Medium Bottom sheet" at bounding box center [966, 518] width 126 height 11
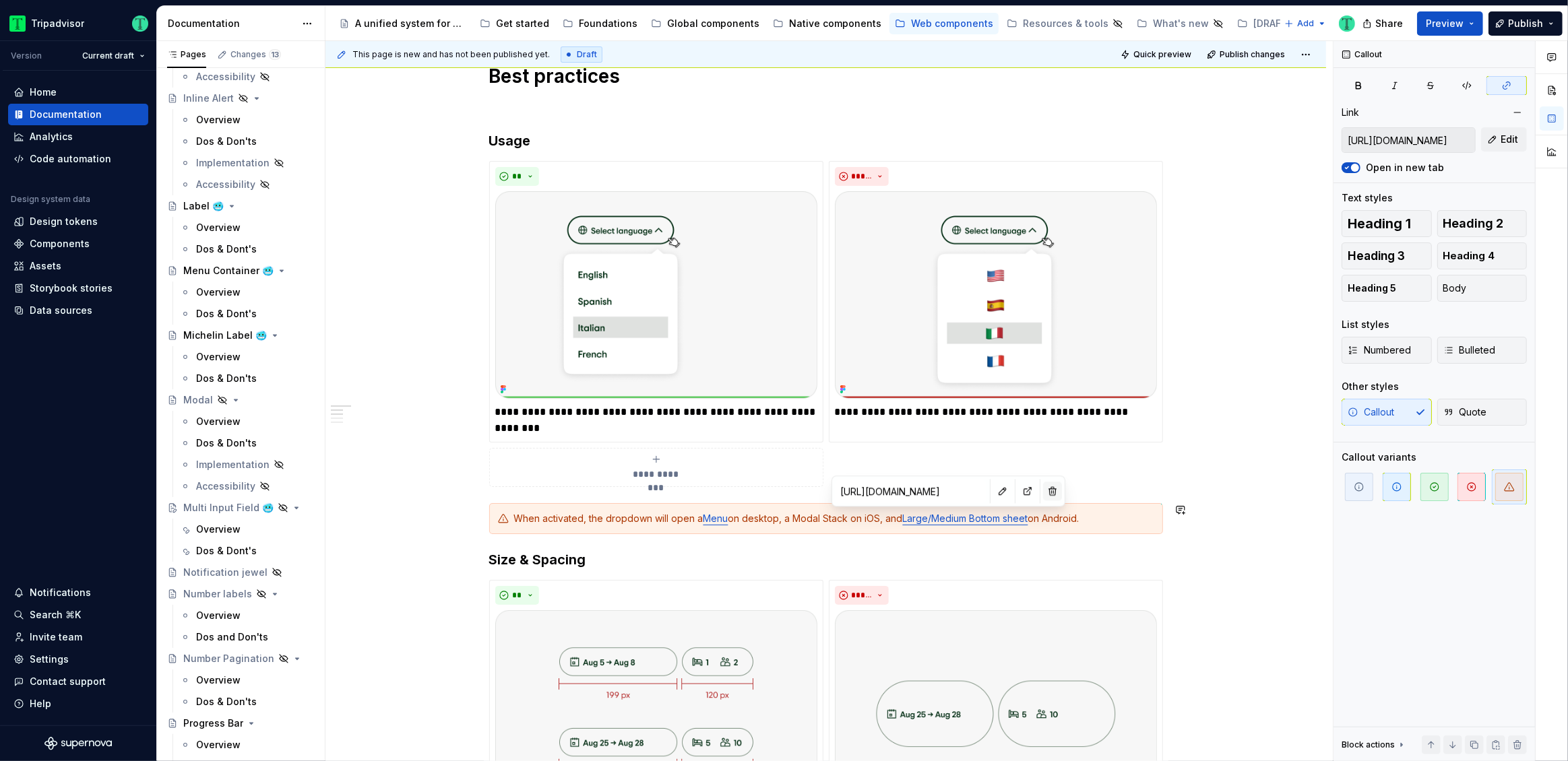
click at [1043, 491] on button "button" at bounding box center [1052, 490] width 18 height 18
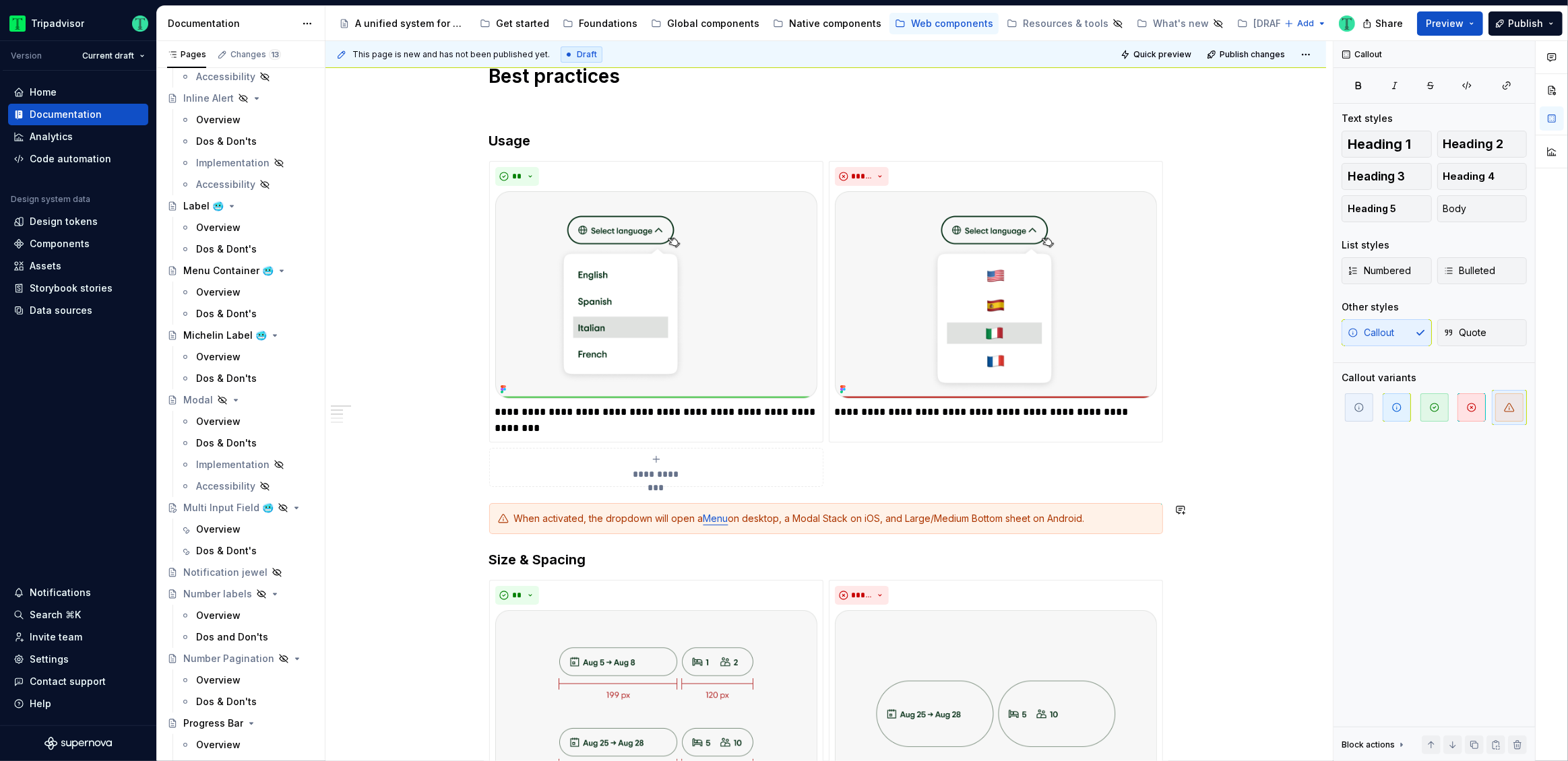
click at [995, 550] on h3 "Size & Spacing" at bounding box center [825, 560] width 674 height 18
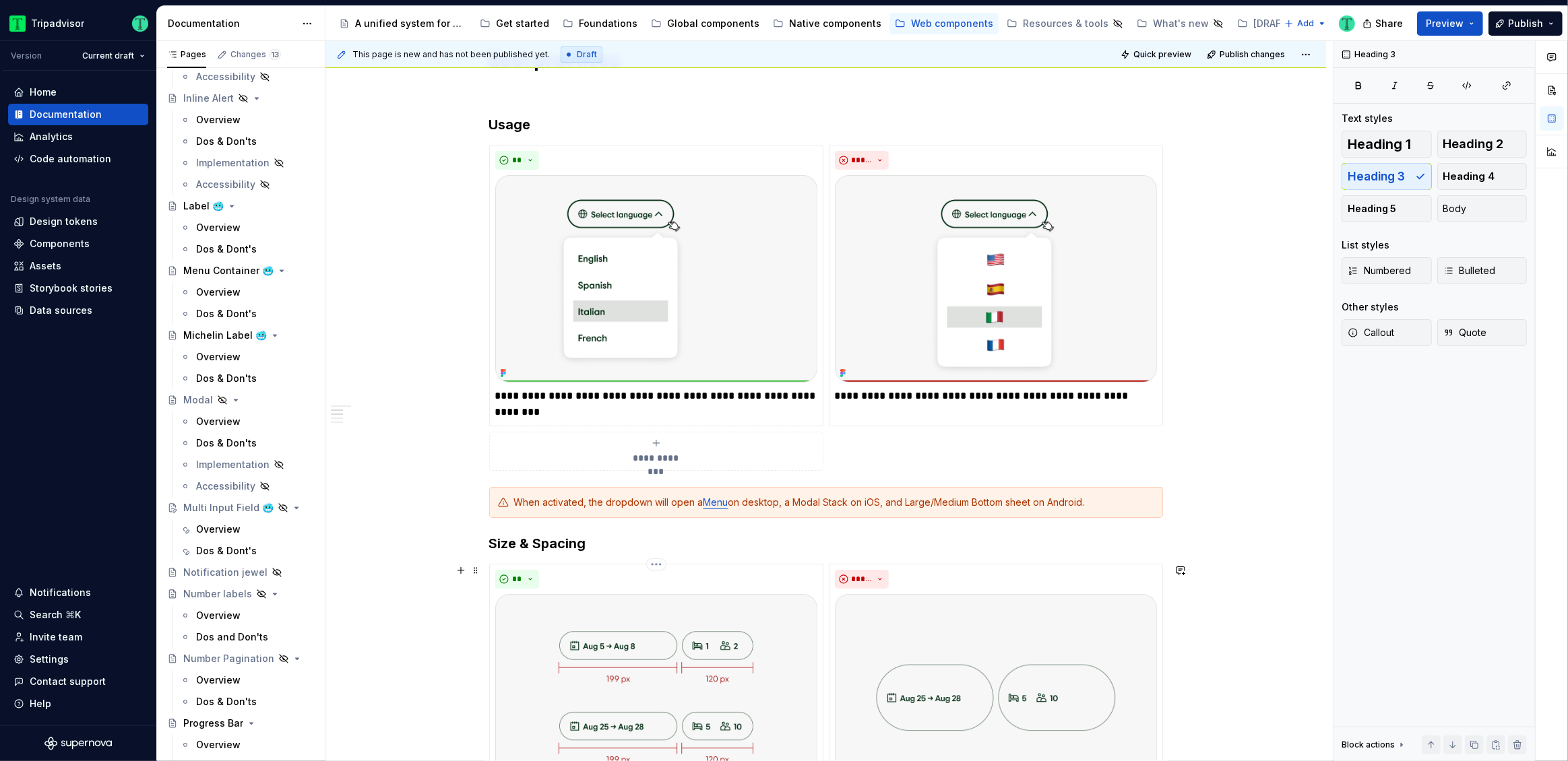
scroll to position [313, 0]
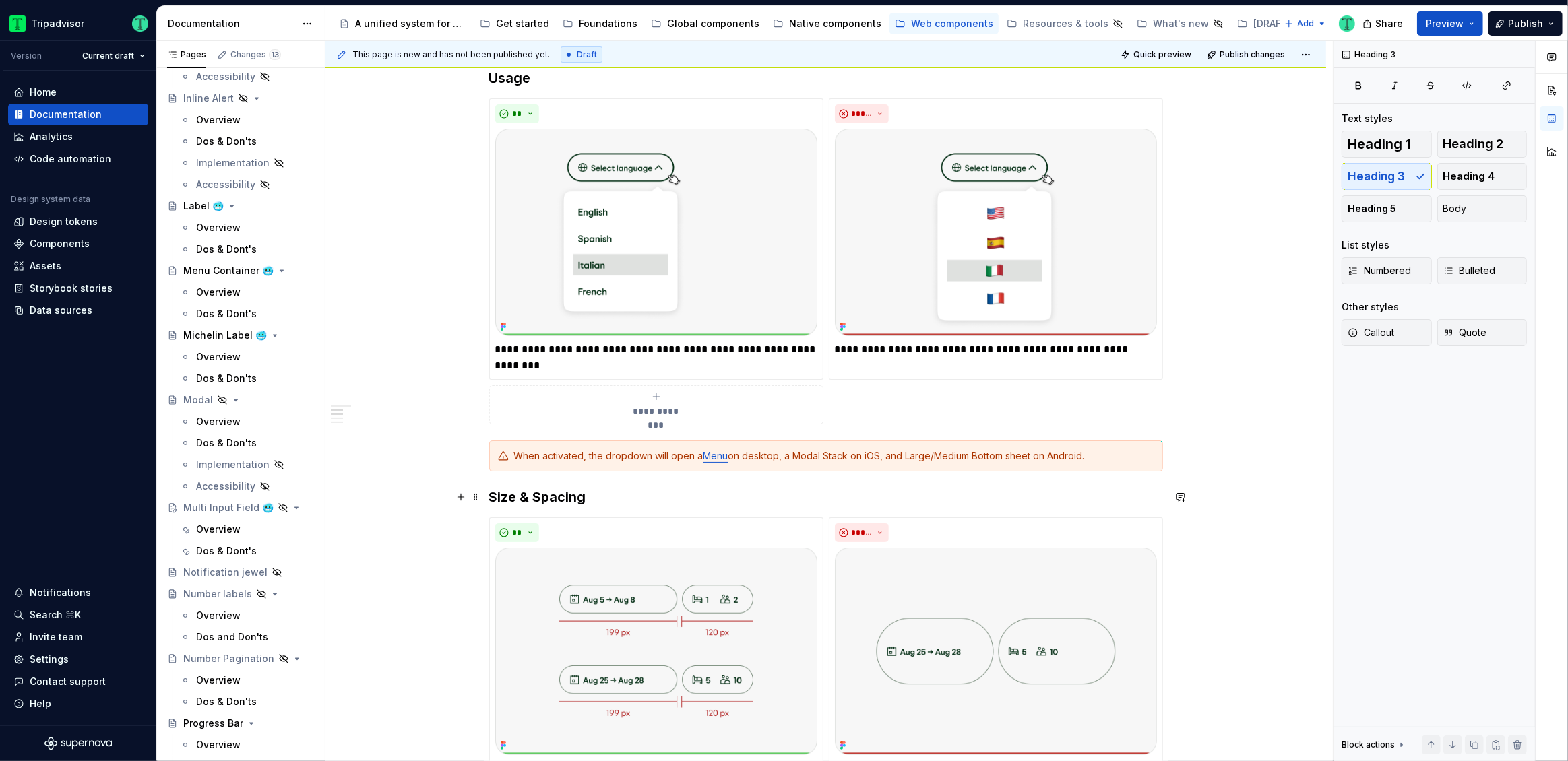
click at [772, 492] on h3 "Size & Spacing" at bounding box center [825, 497] width 674 height 18
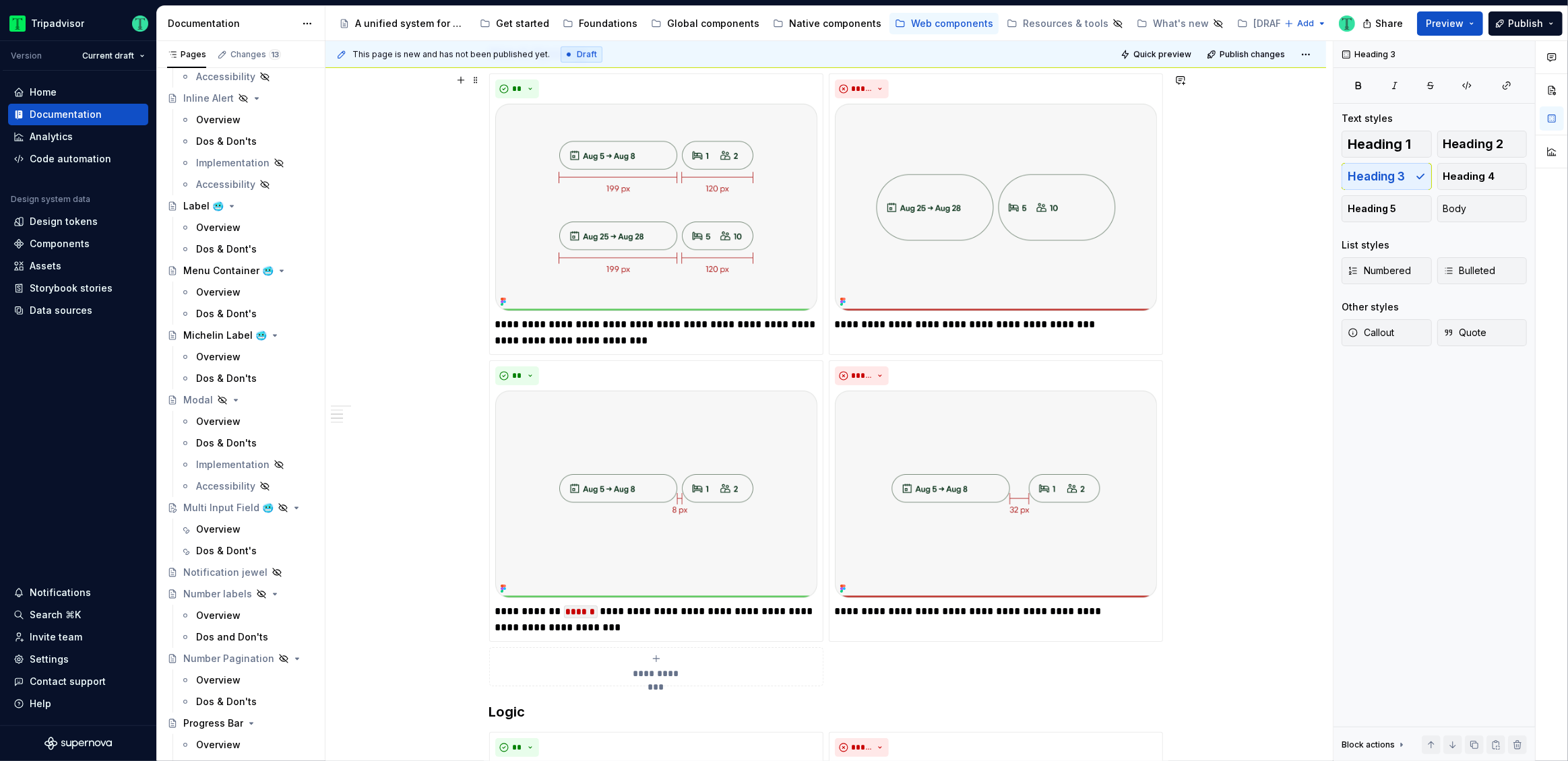
scroll to position [760, 0]
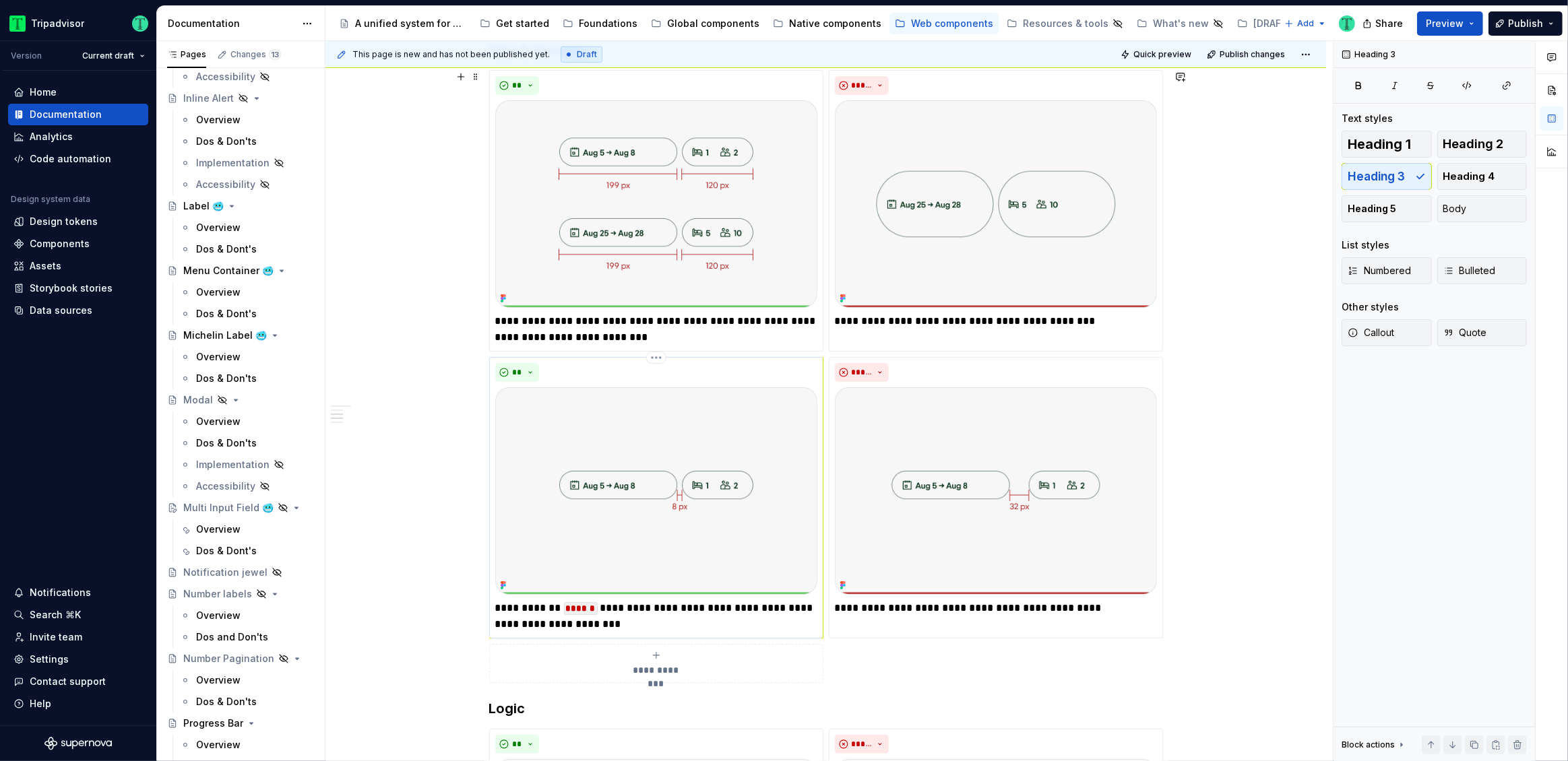
click at [495, 622] on p "**********" at bounding box center [656, 616] width 322 height 32
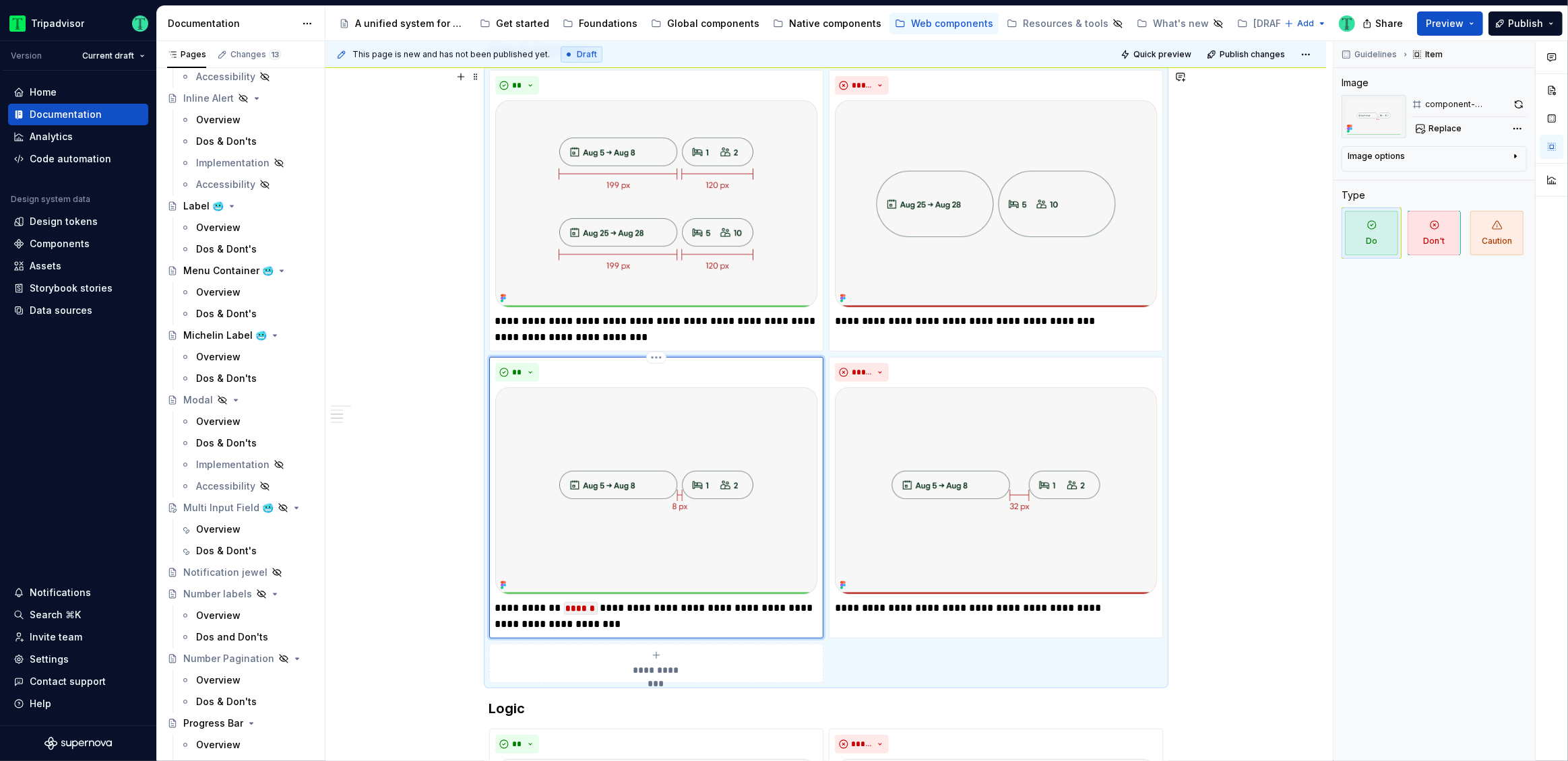
click at [709, 611] on p "**********" at bounding box center [656, 616] width 322 height 32
drag, startPoint x: 711, startPoint y: 607, endPoint x: 736, endPoint y: 608, distance: 25.0
click at [736, 608] on p "**********" at bounding box center [656, 616] width 322 height 32
type textarea "*"
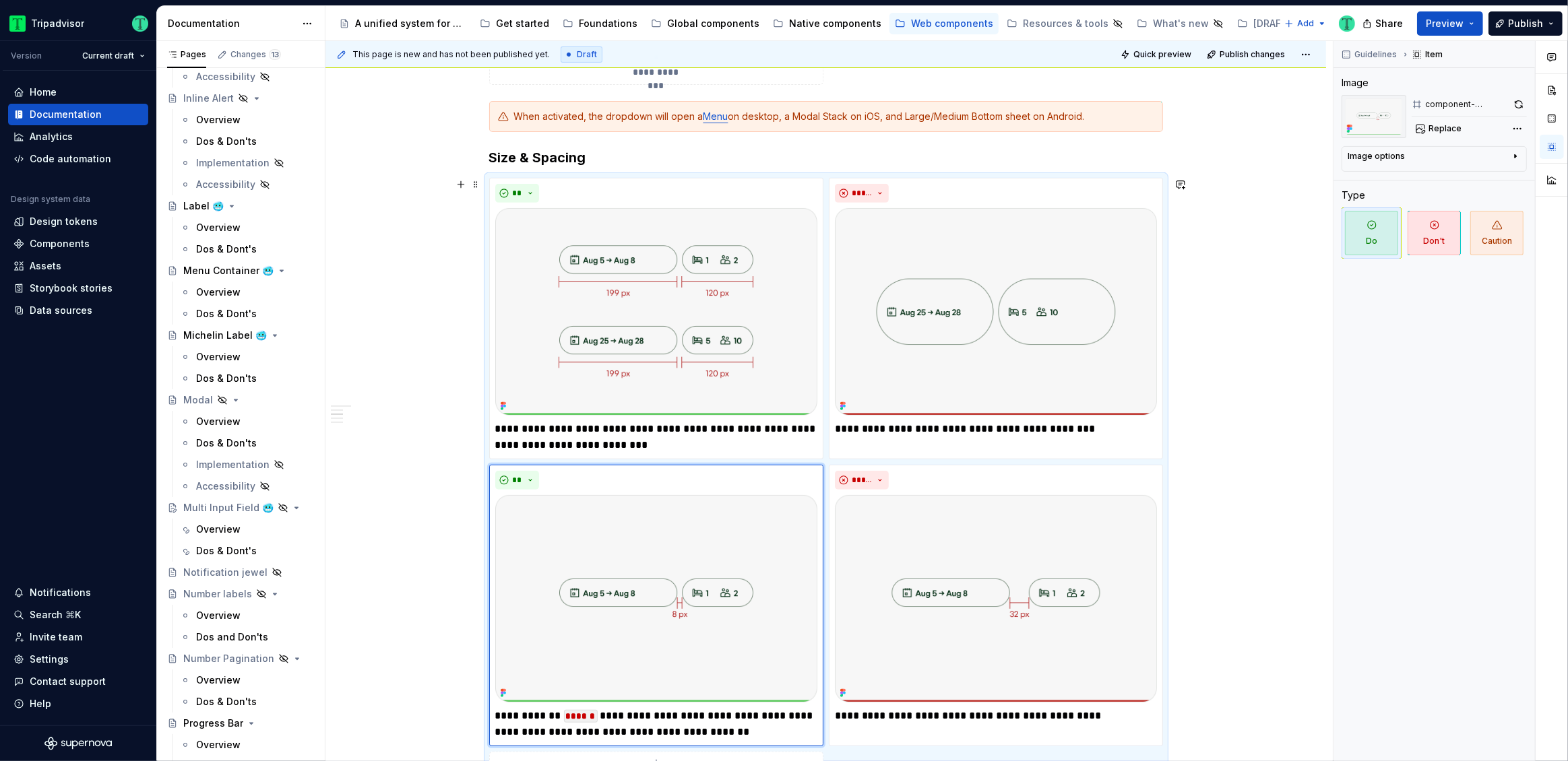
scroll to position [599, 0]
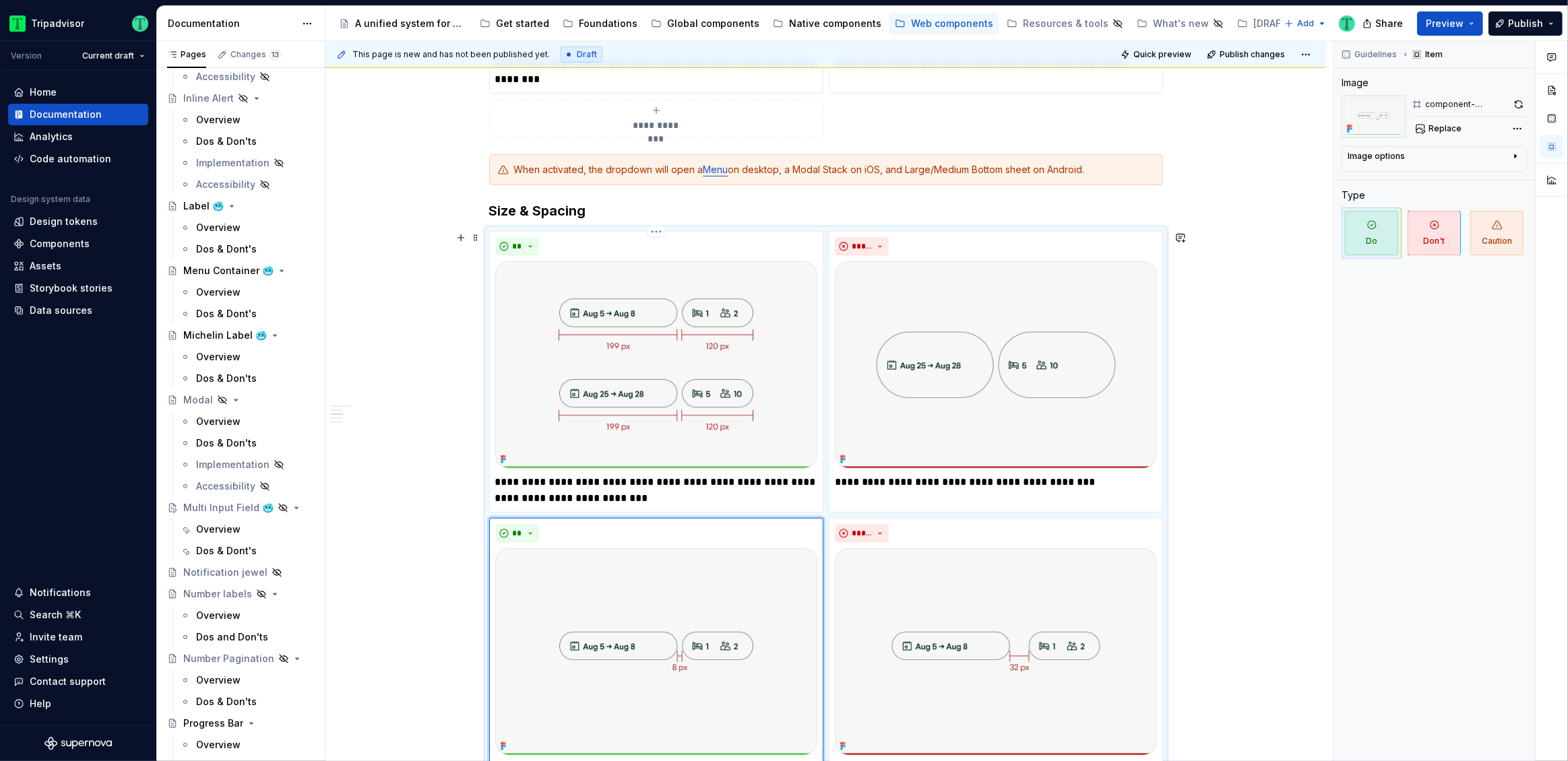
click at [655, 233] on html "Tripadvisor Version Current draft Home Documentation Analytics Code automation …" at bounding box center [784, 380] width 1568 height 761
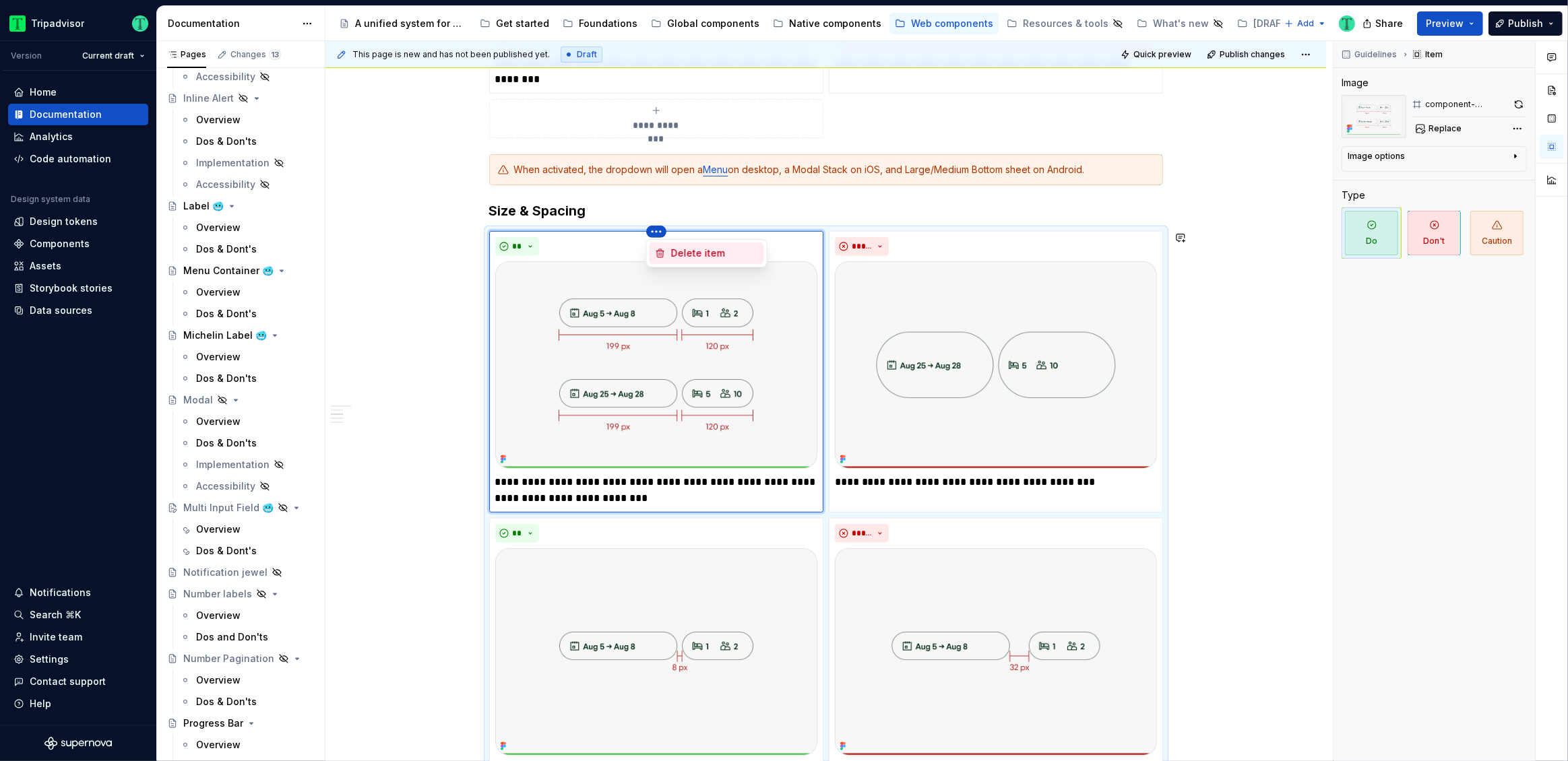
click at [665, 253] on div "Delete item" at bounding box center [707, 252] width 115 height 21
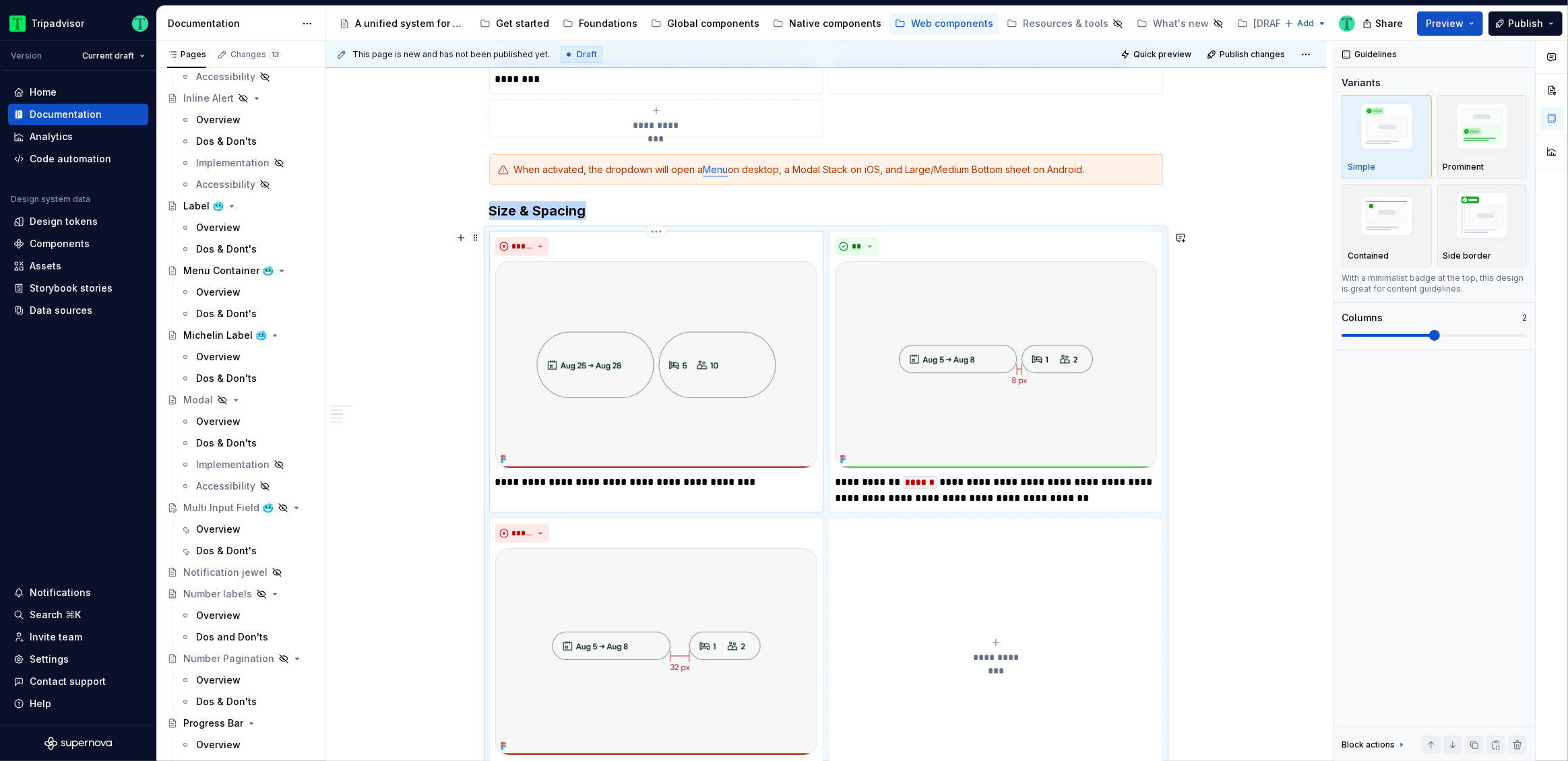
scroll to position [620, 0]
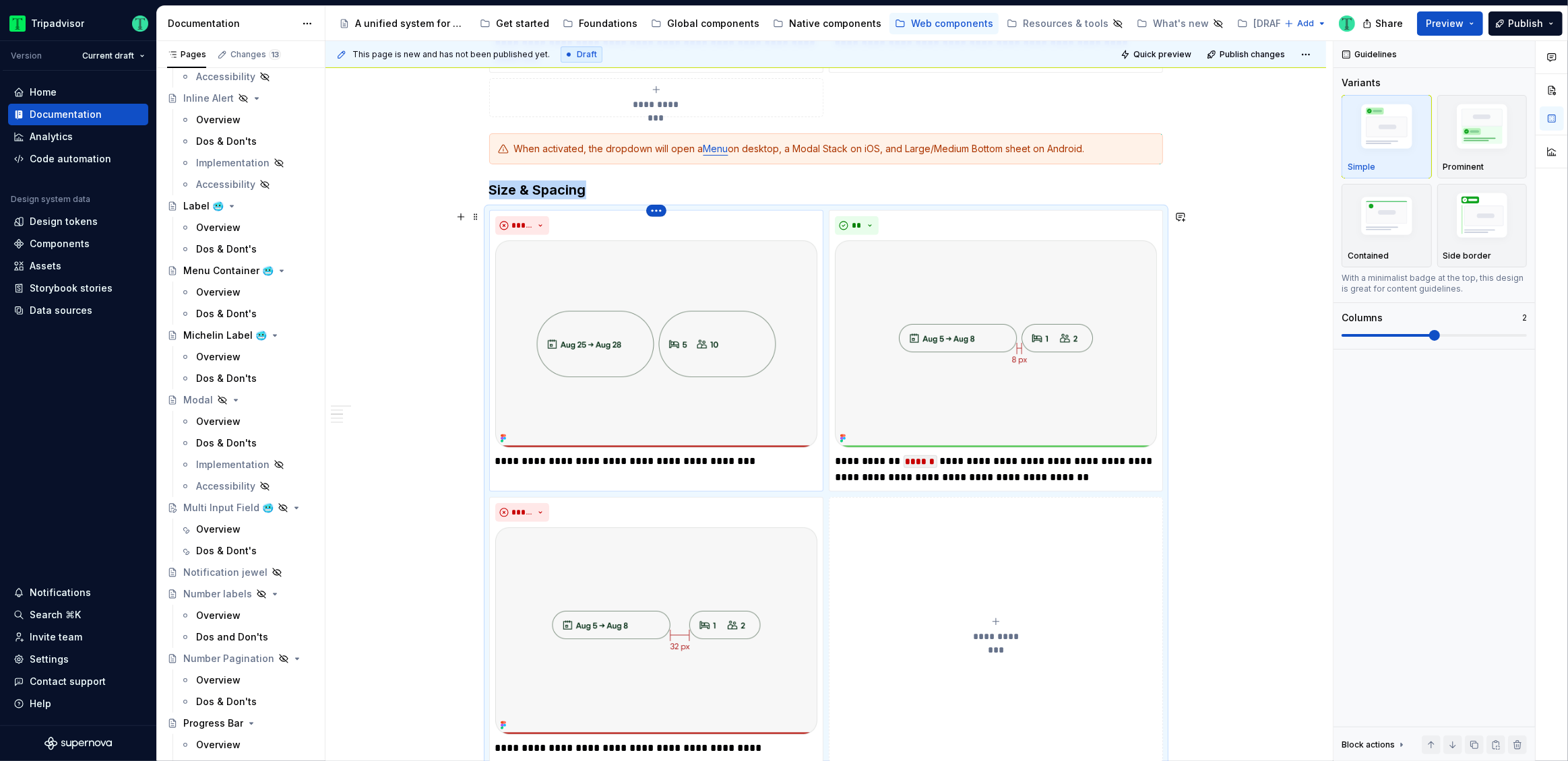
click at [652, 210] on html "Tripadvisor Version Current draft Home Documentation Analytics Code automation …" at bounding box center [784, 380] width 1568 height 761
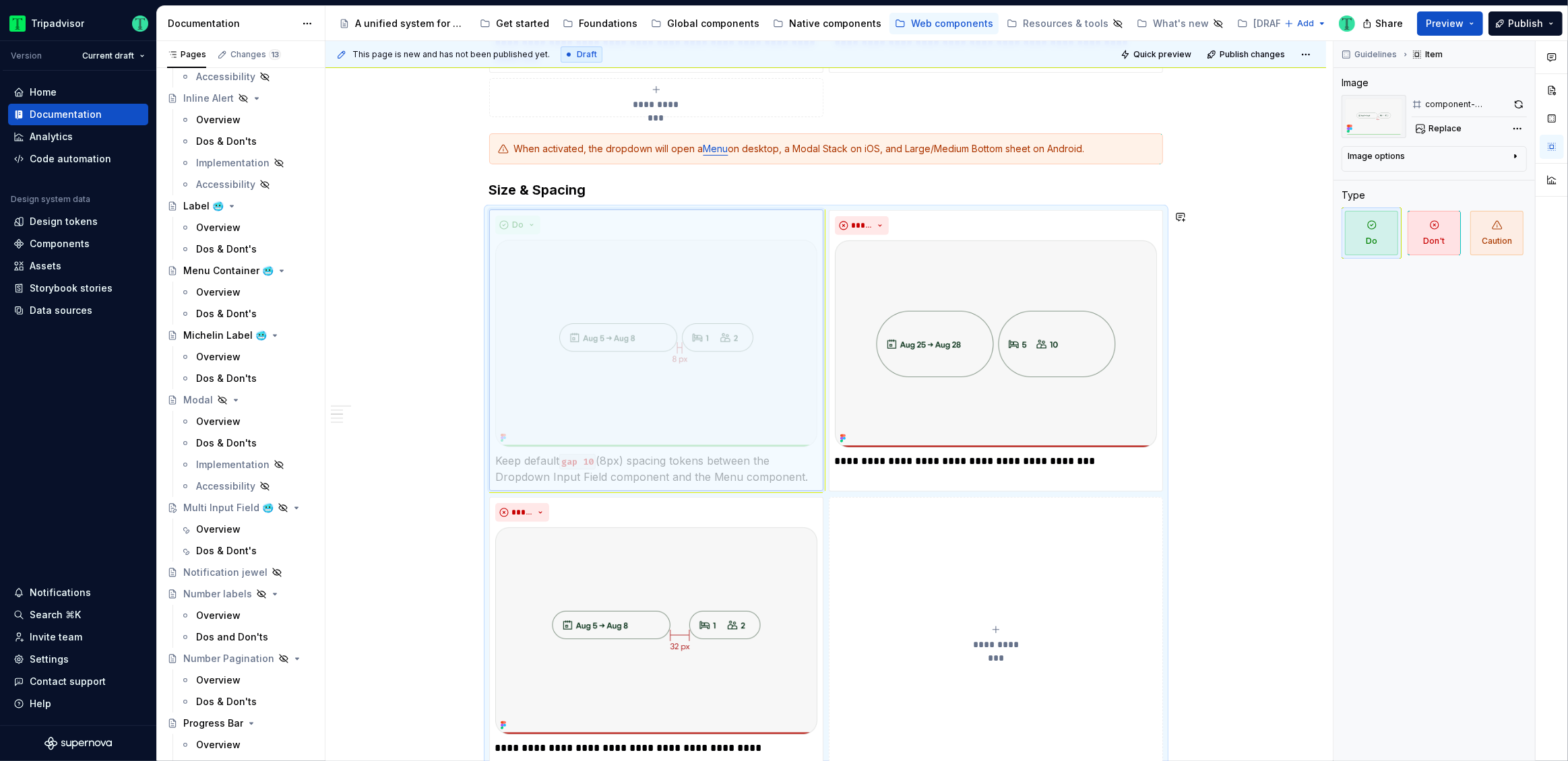
drag, startPoint x: 907, startPoint y: 412, endPoint x: 585, endPoint y: 421, distance: 322.1
click at [585, 421] on body "Tripadvisor Version Current draft Home Documentation Analytics Code automation …" at bounding box center [784, 380] width 1568 height 761
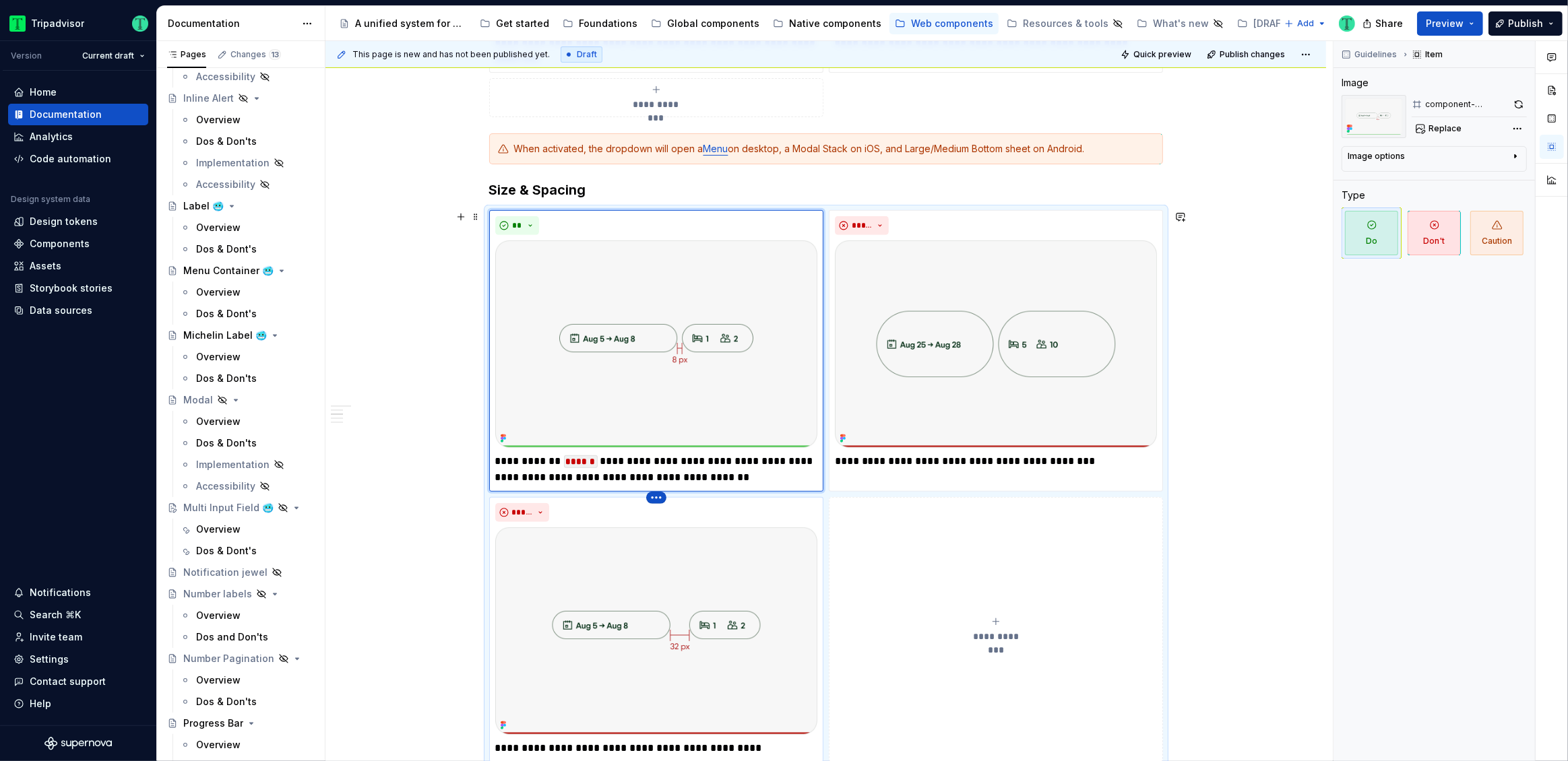
click at [658, 497] on html "Tripadvisor Version Current draft Home Documentation Analytics Code automation …" at bounding box center [784, 380] width 1568 height 761
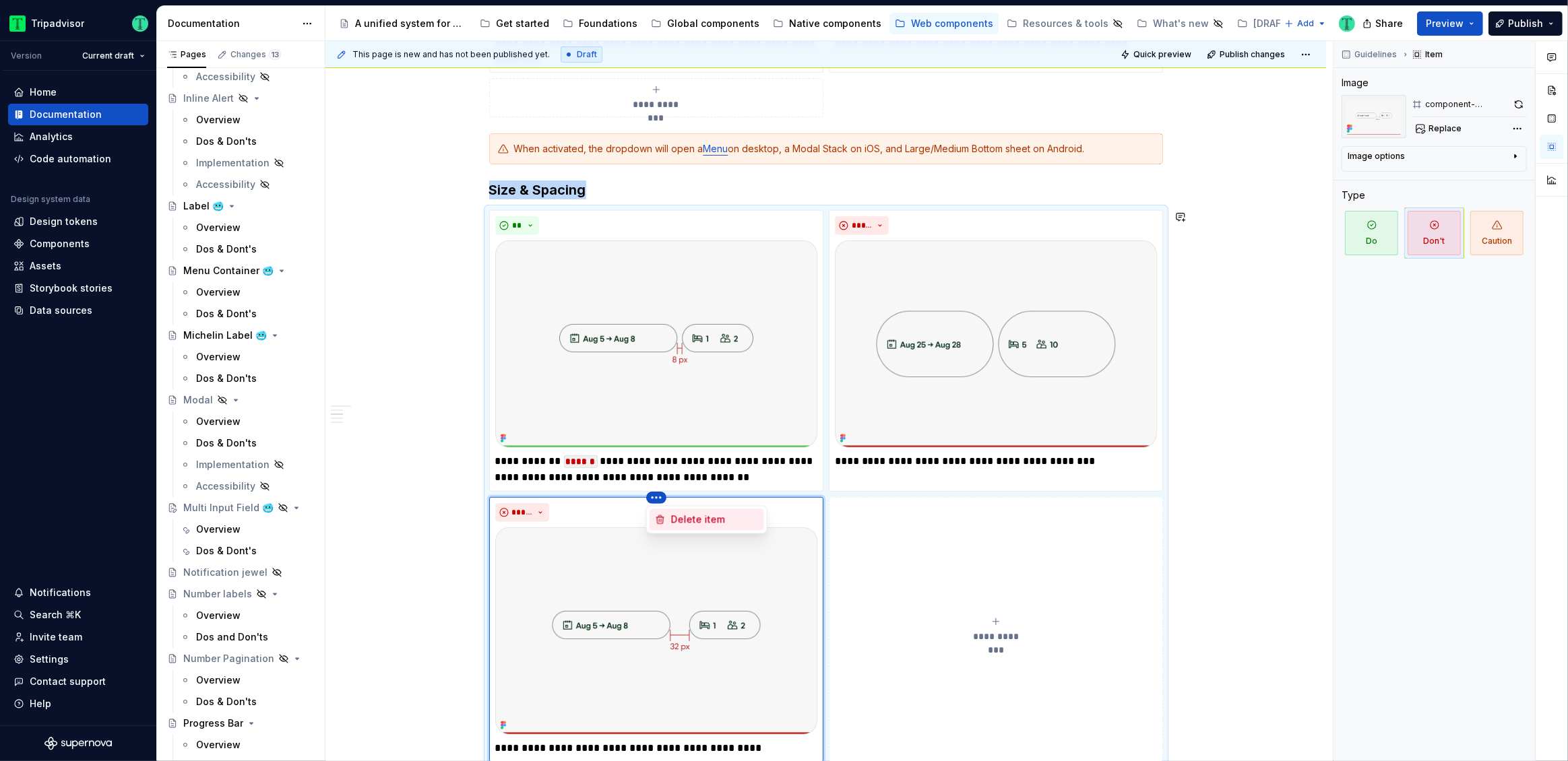
click at [685, 519] on div "Delete item" at bounding box center [714, 519] width 88 height 14
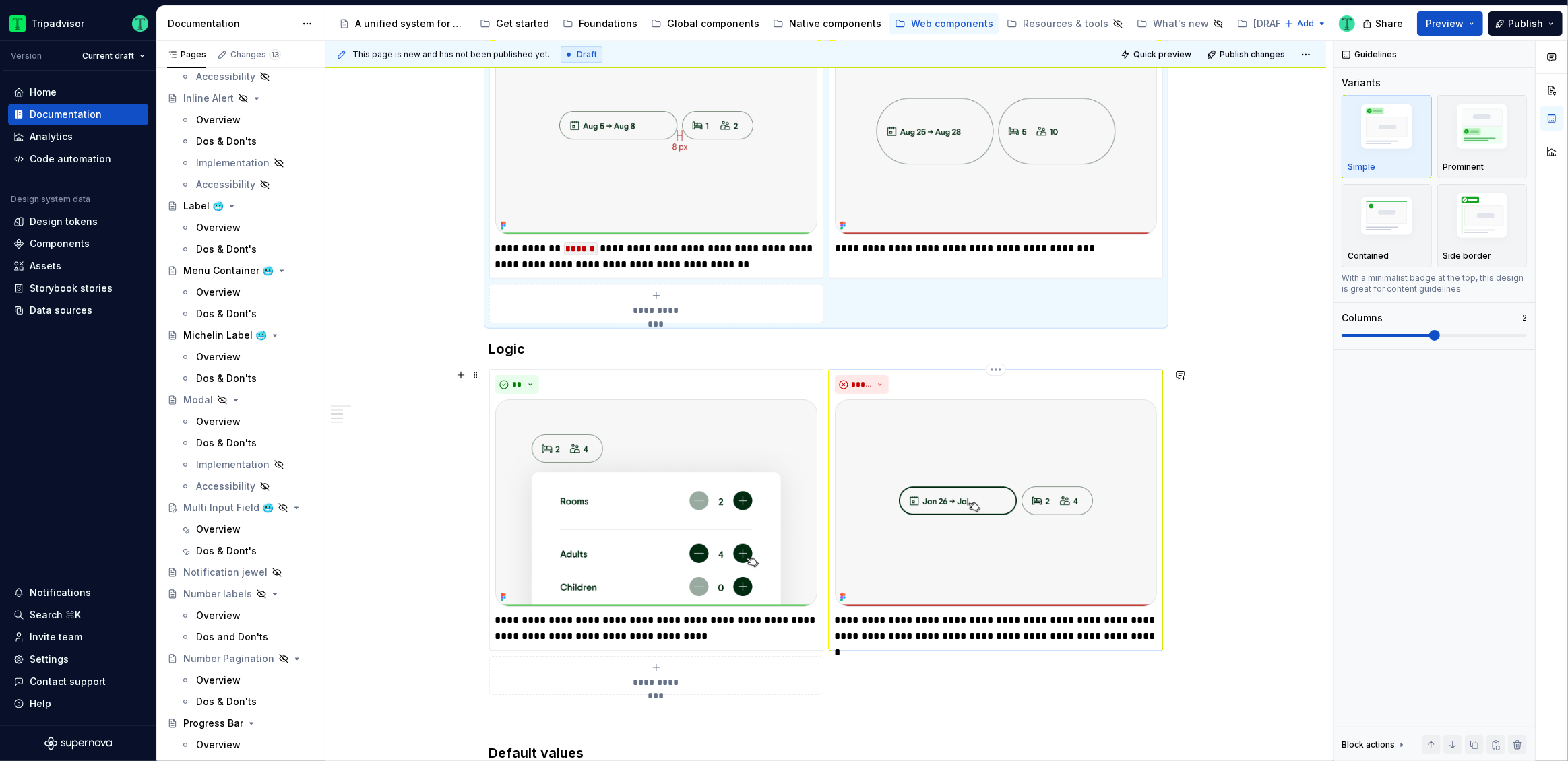
scroll to position [633, 0]
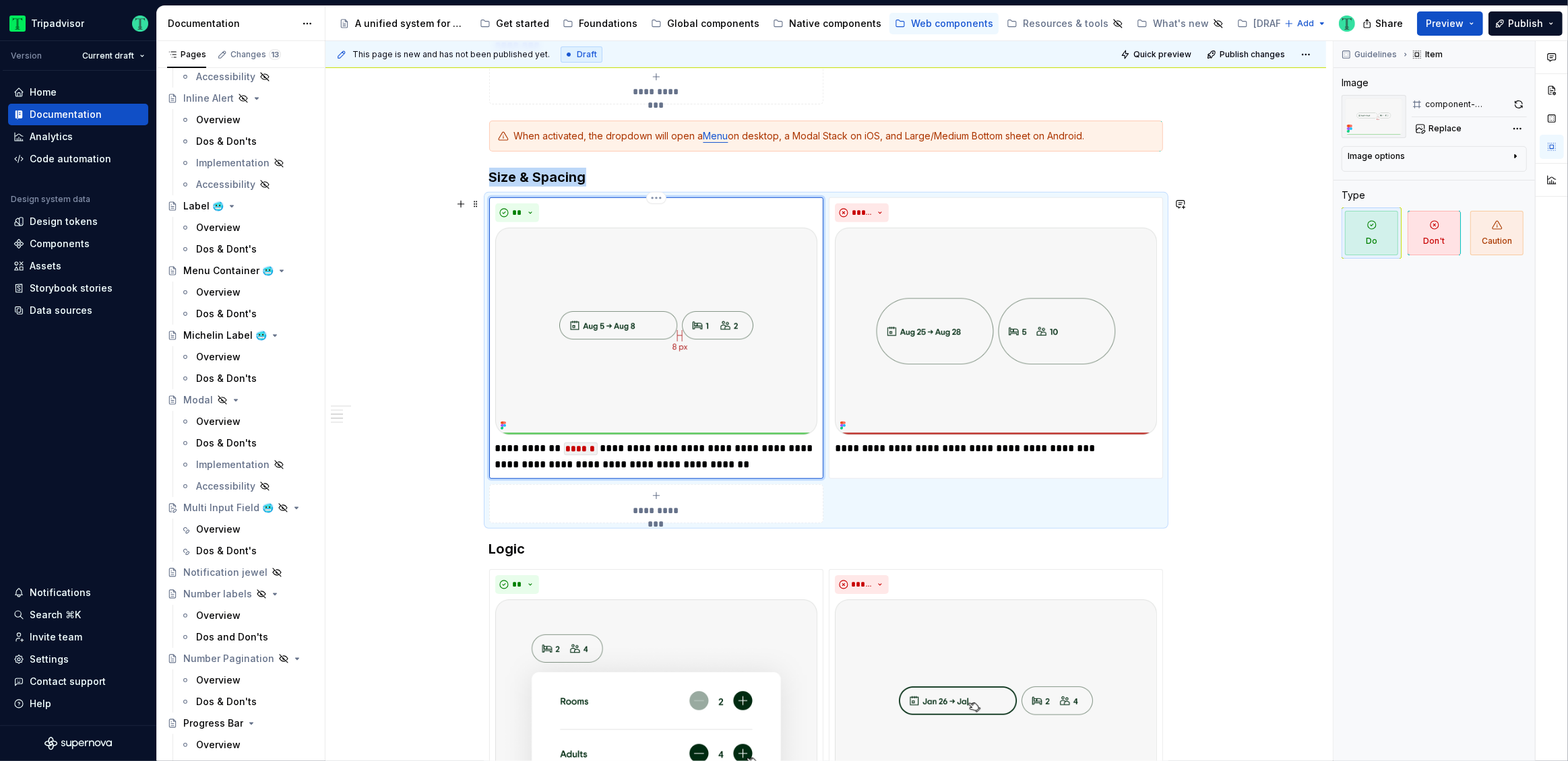
click at [710, 344] on img at bounding box center [656, 331] width 322 height 208
click at [1448, 127] on span "Replace" at bounding box center [1445, 128] width 33 height 11
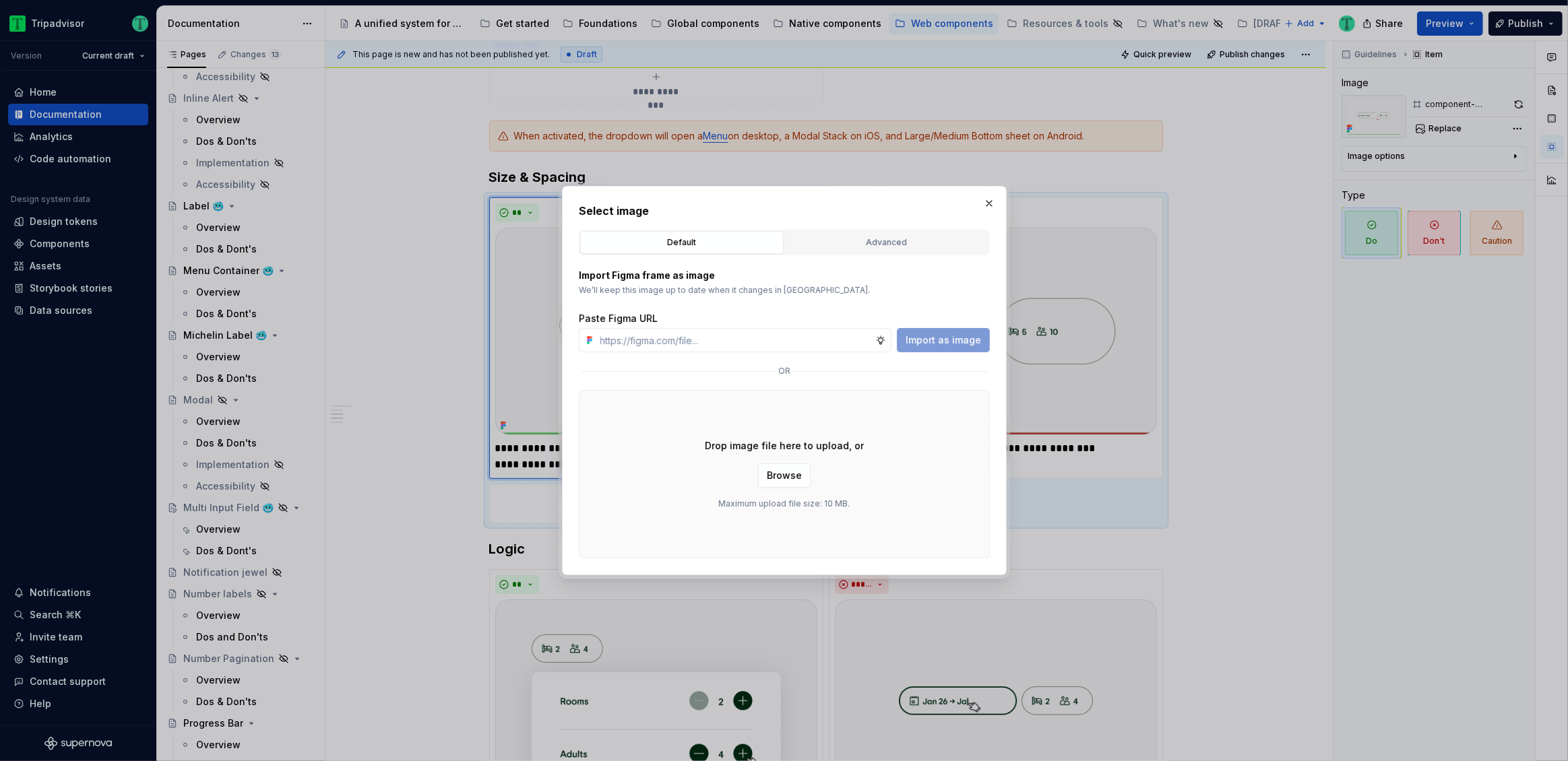
type textarea "*"
type input "https://www.figma.com/design/Rk3eGC5124Z7punn8EFUkb/Atlas-Web-Documentation?nod…"
click at [941, 339] on span "Import as image" at bounding box center [943, 340] width 76 height 14
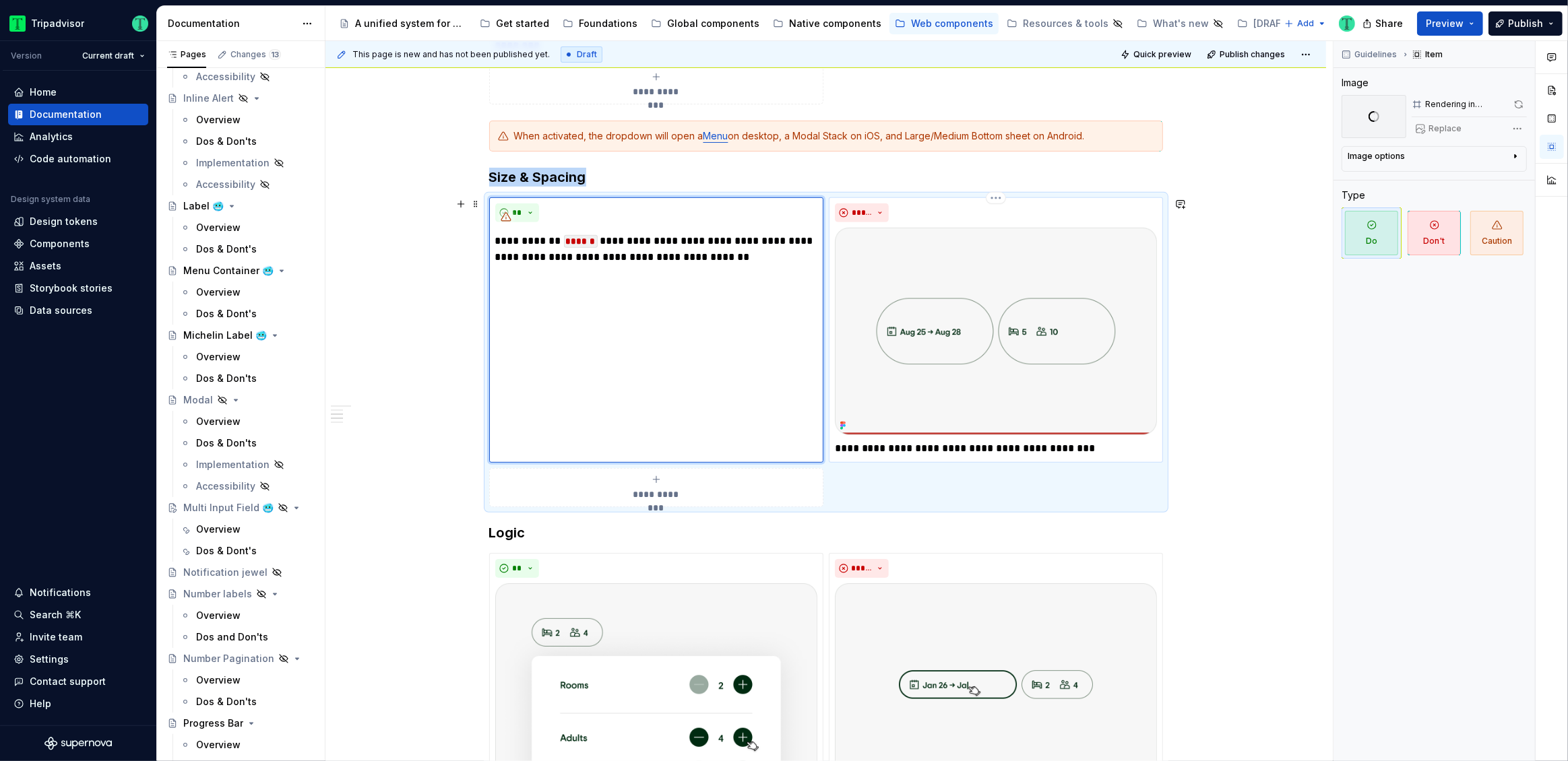
click at [1027, 387] on img at bounding box center [995, 331] width 322 height 208
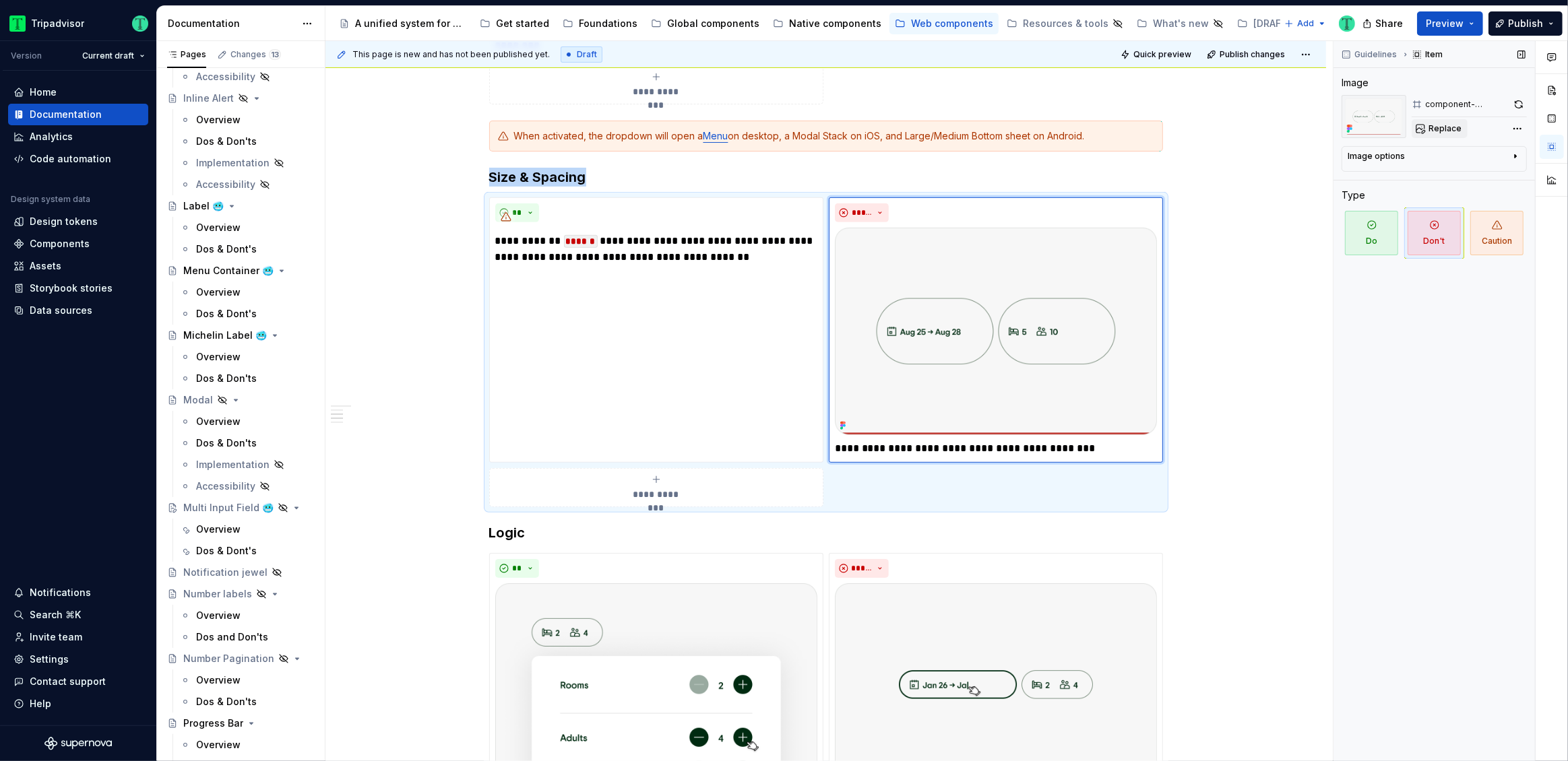
click at [1445, 128] on span "Replace" at bounding box center [1445, 128] width 33 height 11
type textarea "*"
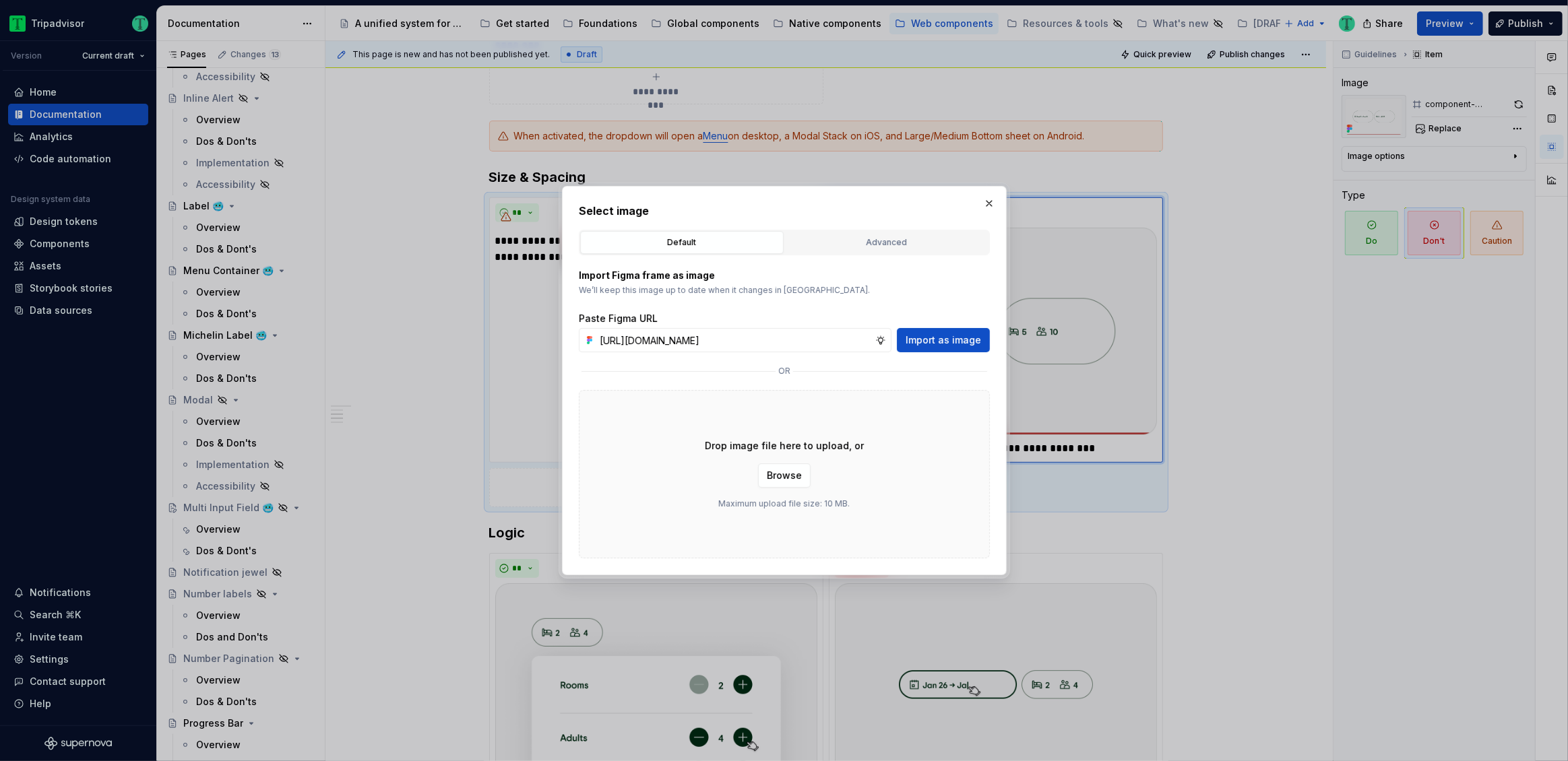
scroll to position [0, 324]
type input "https://www.figma.com/design/Rk3eGC5124Z7punn8EFUkb/Atlas-Web-Documentation?nod…"
click at [952, 343] on span "Import as image" at bounding box center [943, 340] width 76 height 14
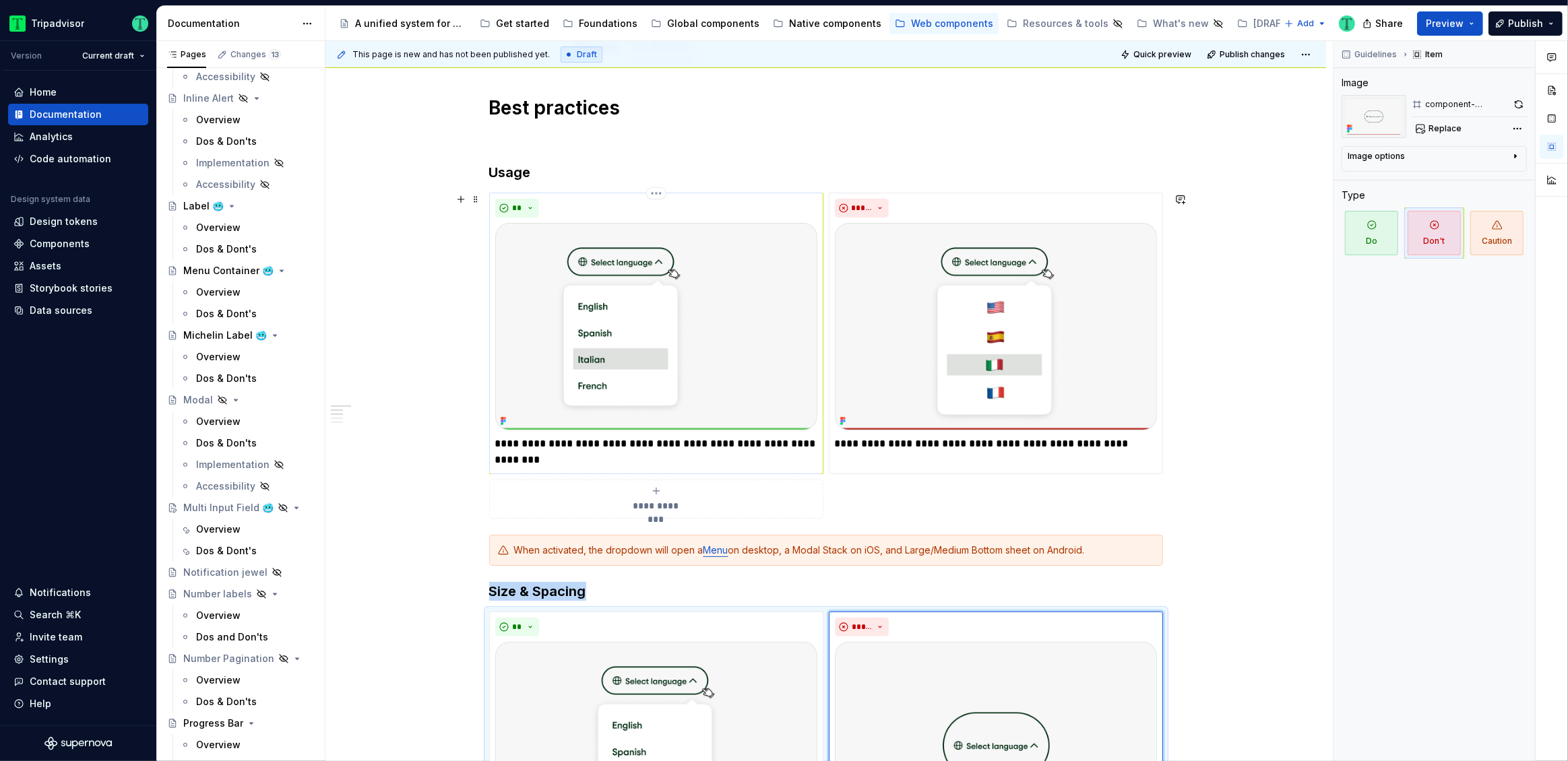
scroll to position [210, 0]
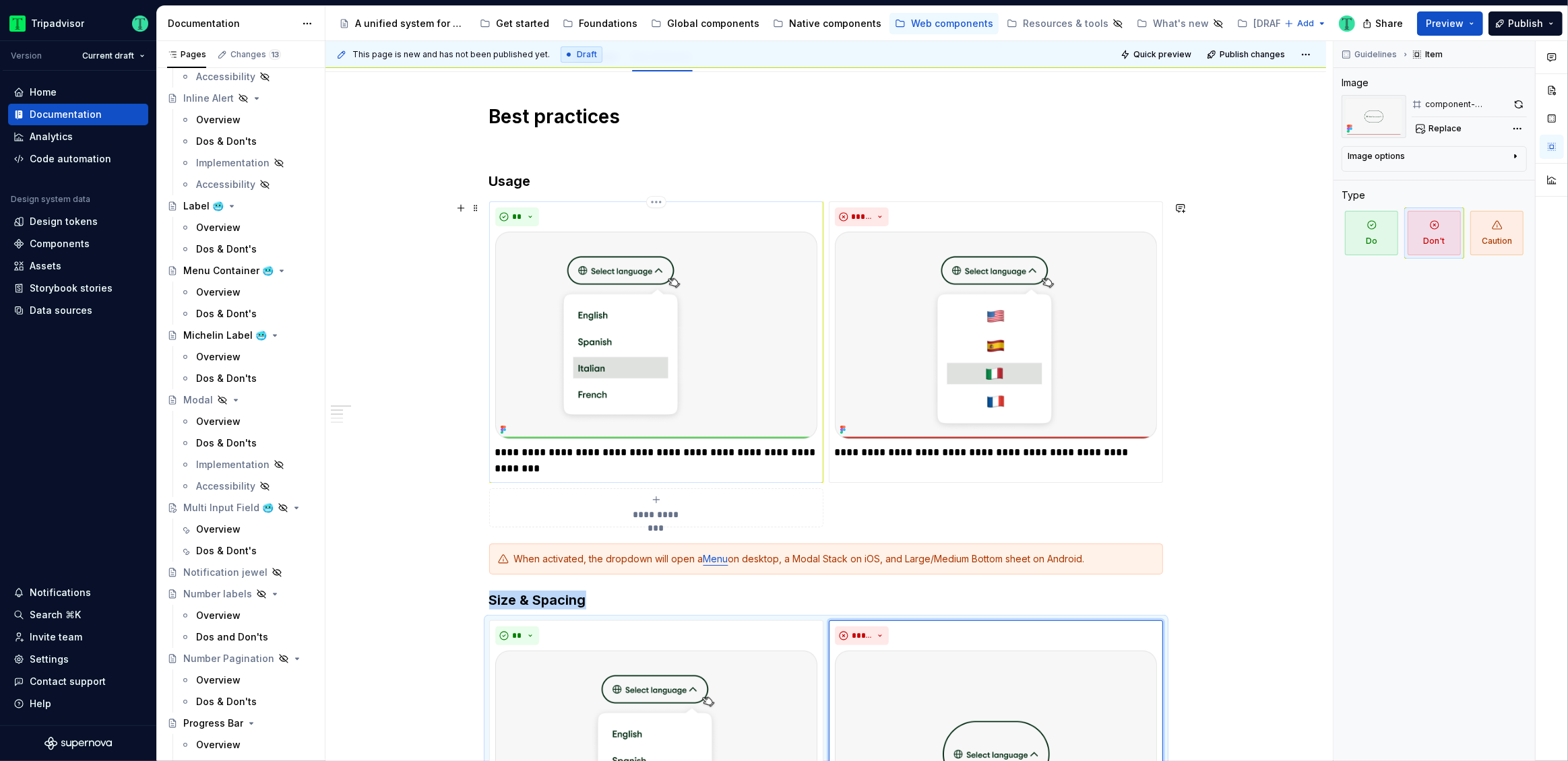
click at [719, 314] on img at bounding box center [656, 335] width 322 height 208
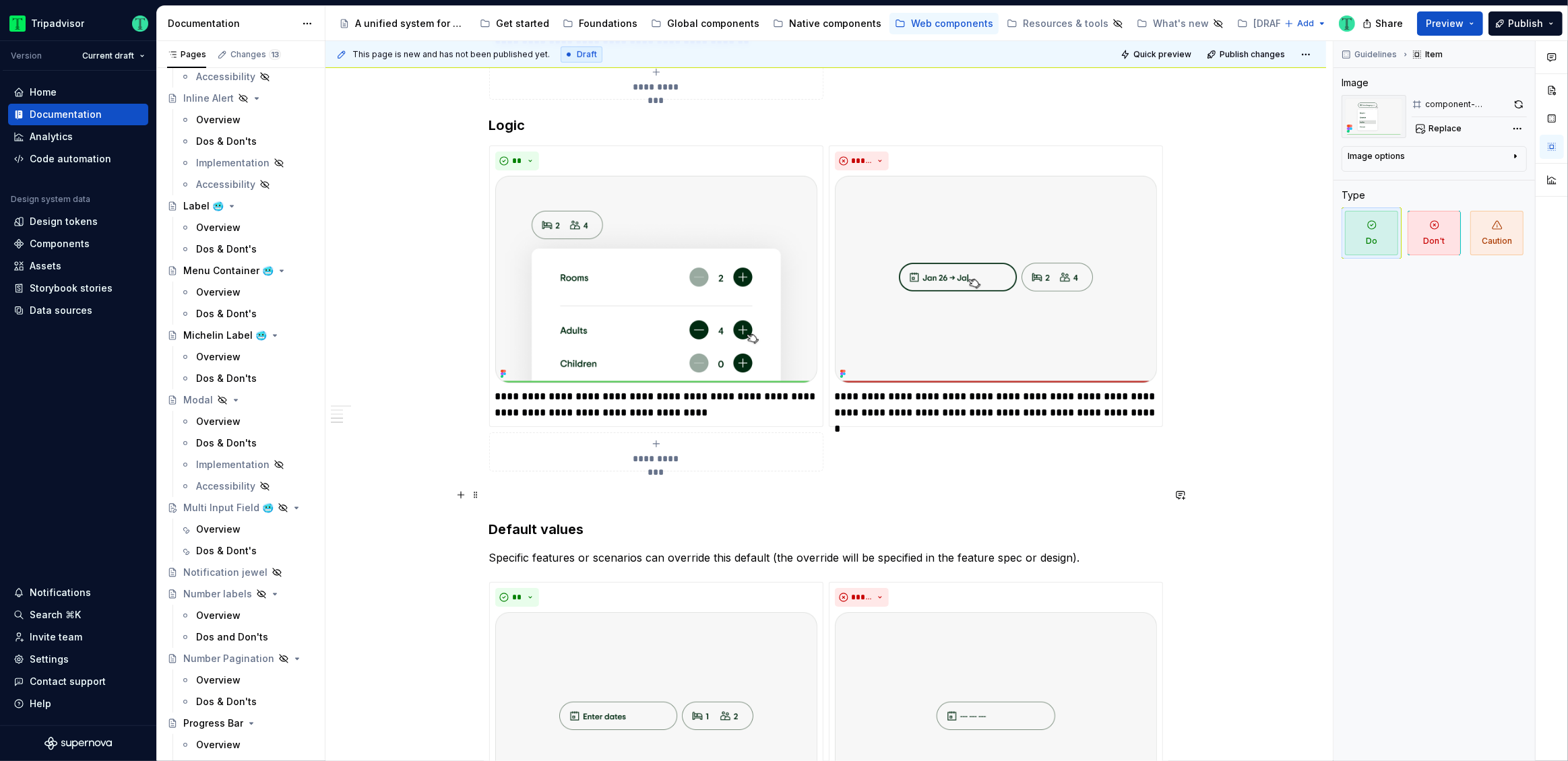
scroll to position [1057, 0]
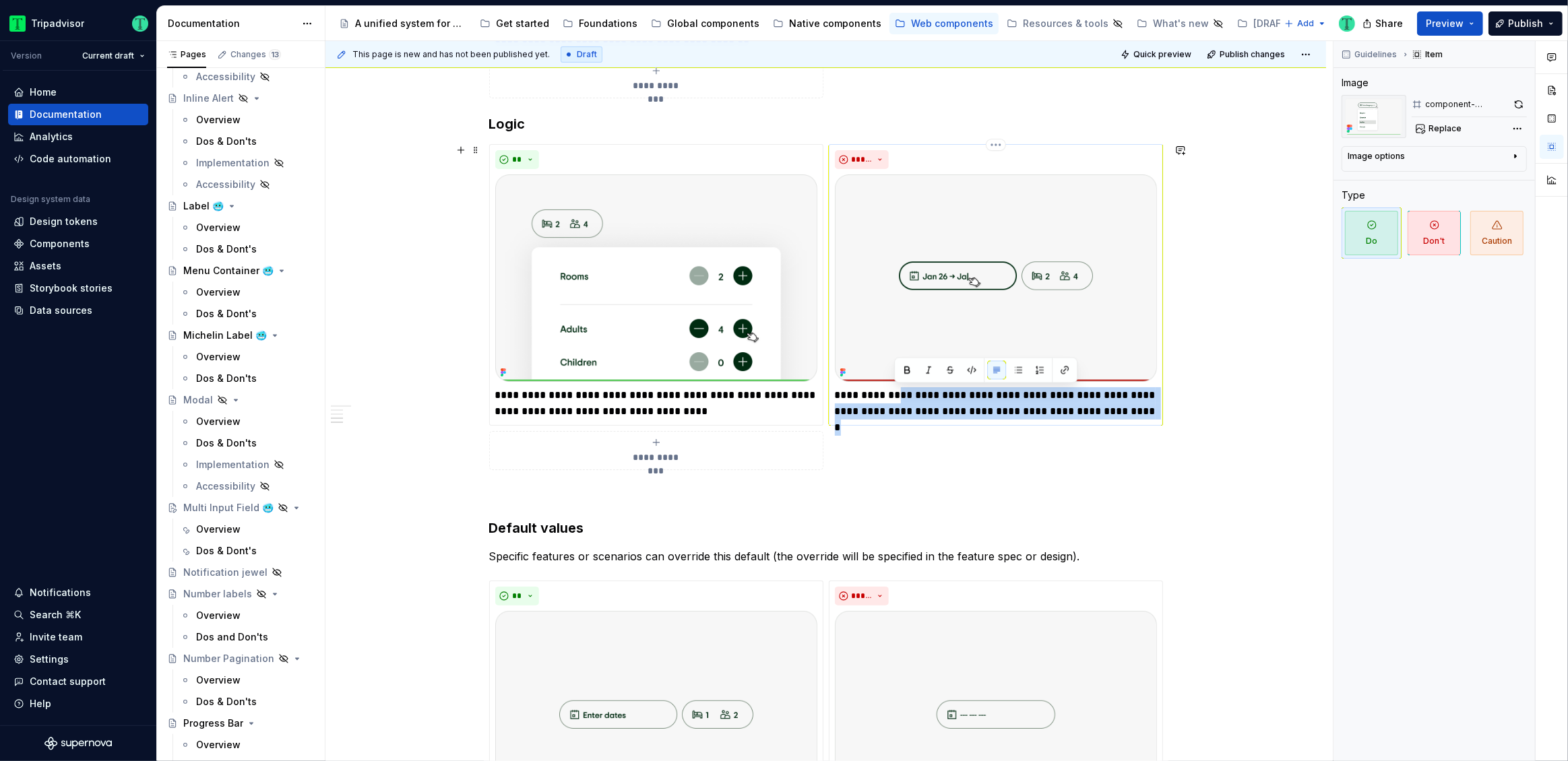
drag, startPoint x: 894, startPoint y: 394, endPoint x: 1153, endPoint y: 417, distance: 260.0
click at [1150, 416] on p "**********" at bounding box center [995, 403] width 322 height 32
type textarea "*"
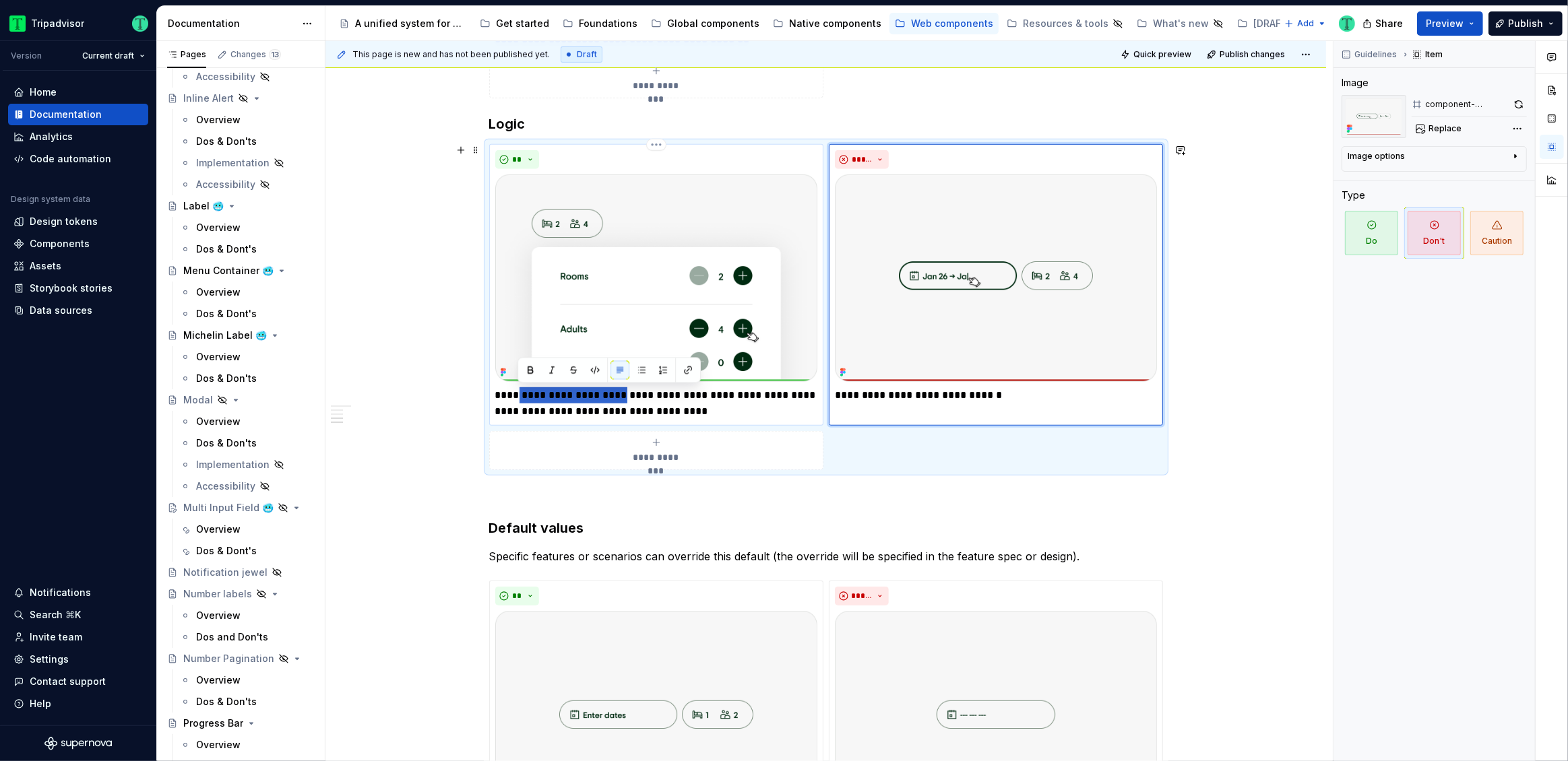
drag, startPoint x: 523, startPoint y: 394, endPoint x: 626, endPoint y: 399, distance: 103.1
click at [626, 399] on p "**********" at bounding box center [656, 403] width 322 height 32
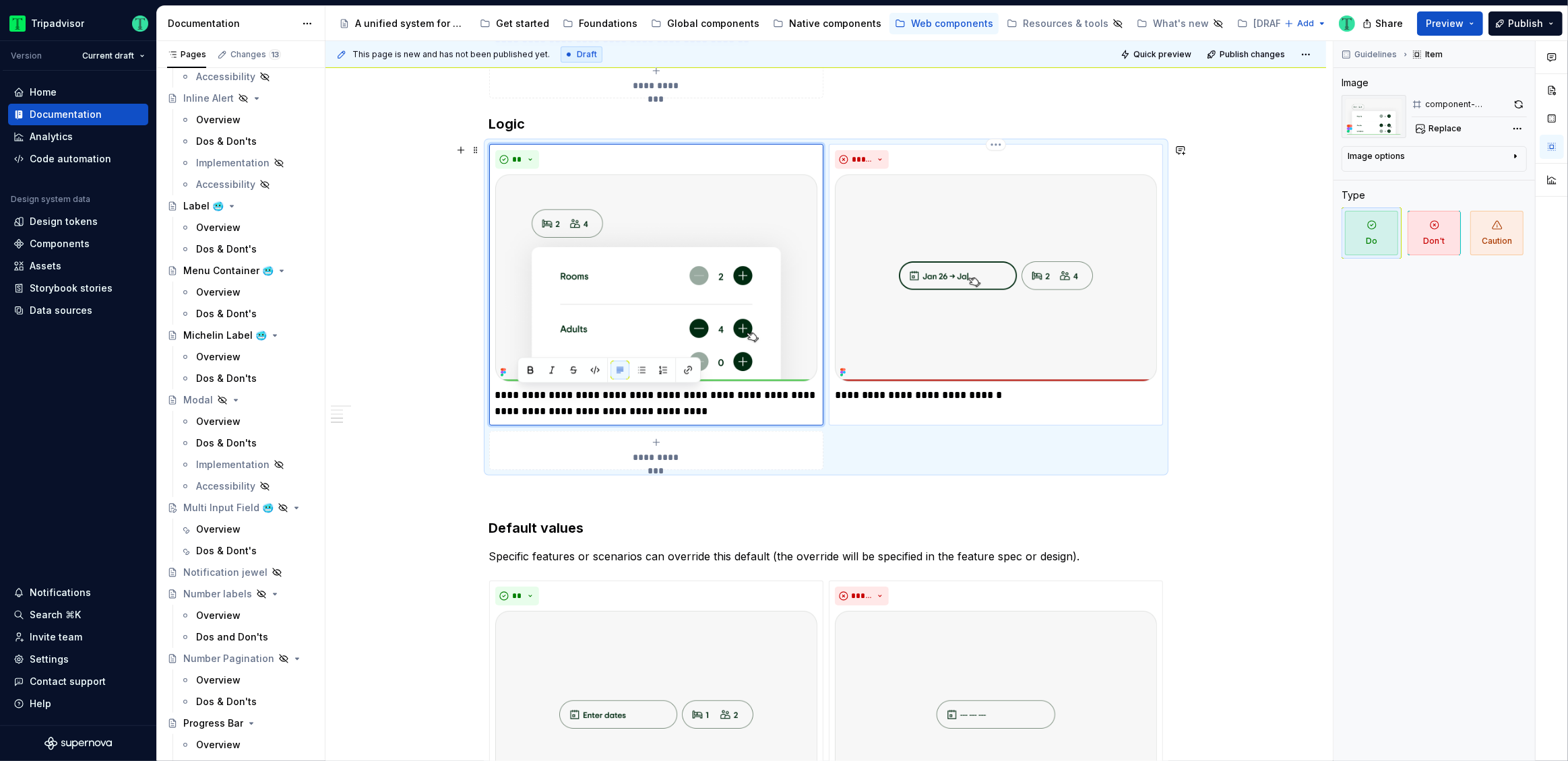
click at [1040, 394] on p "**********" at bounding box center [995, 394] width 322 height 16
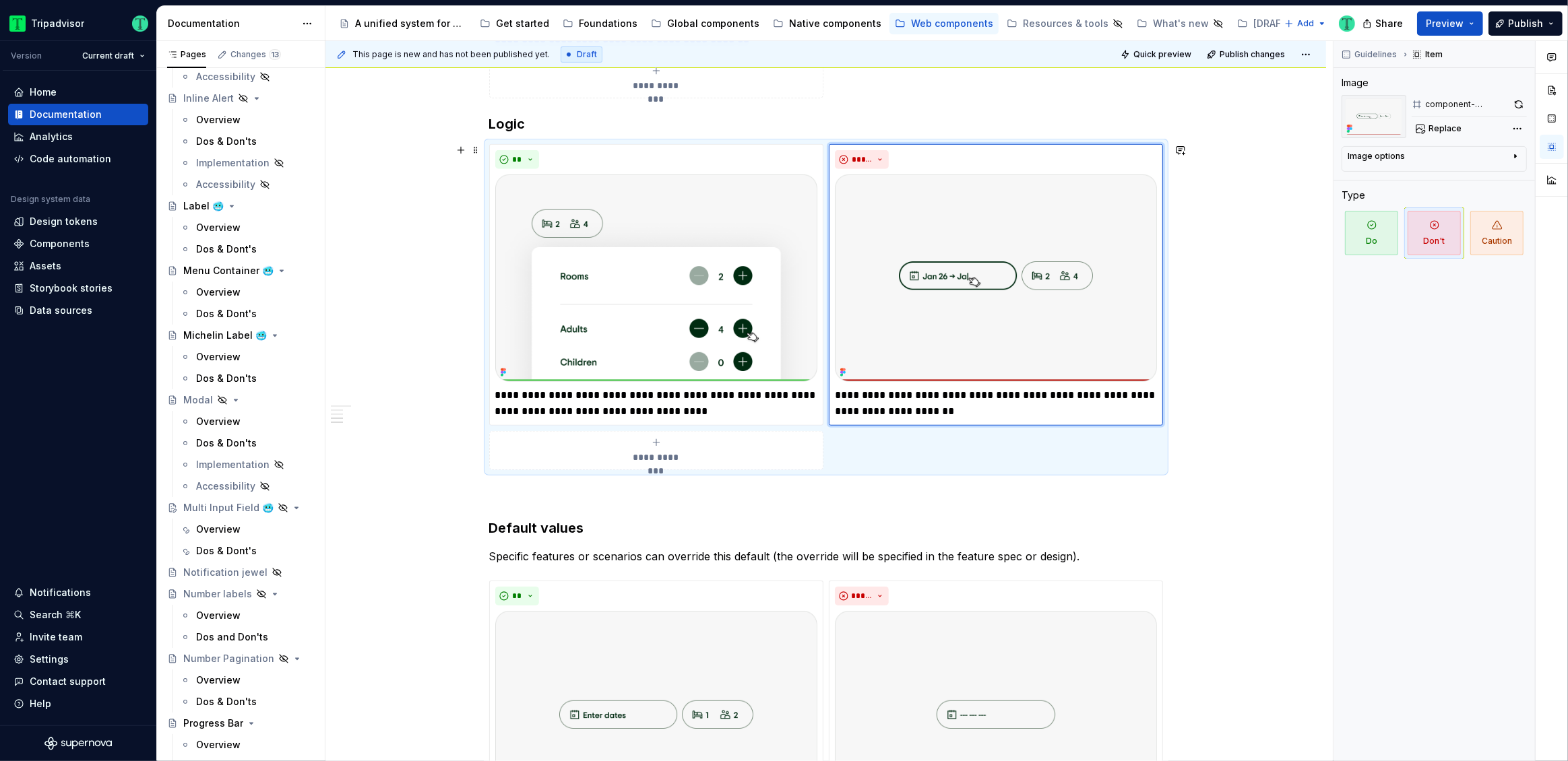
click at [1242, 381] on div "**********" at bounding box center [825, 625] width 1001 height 2803
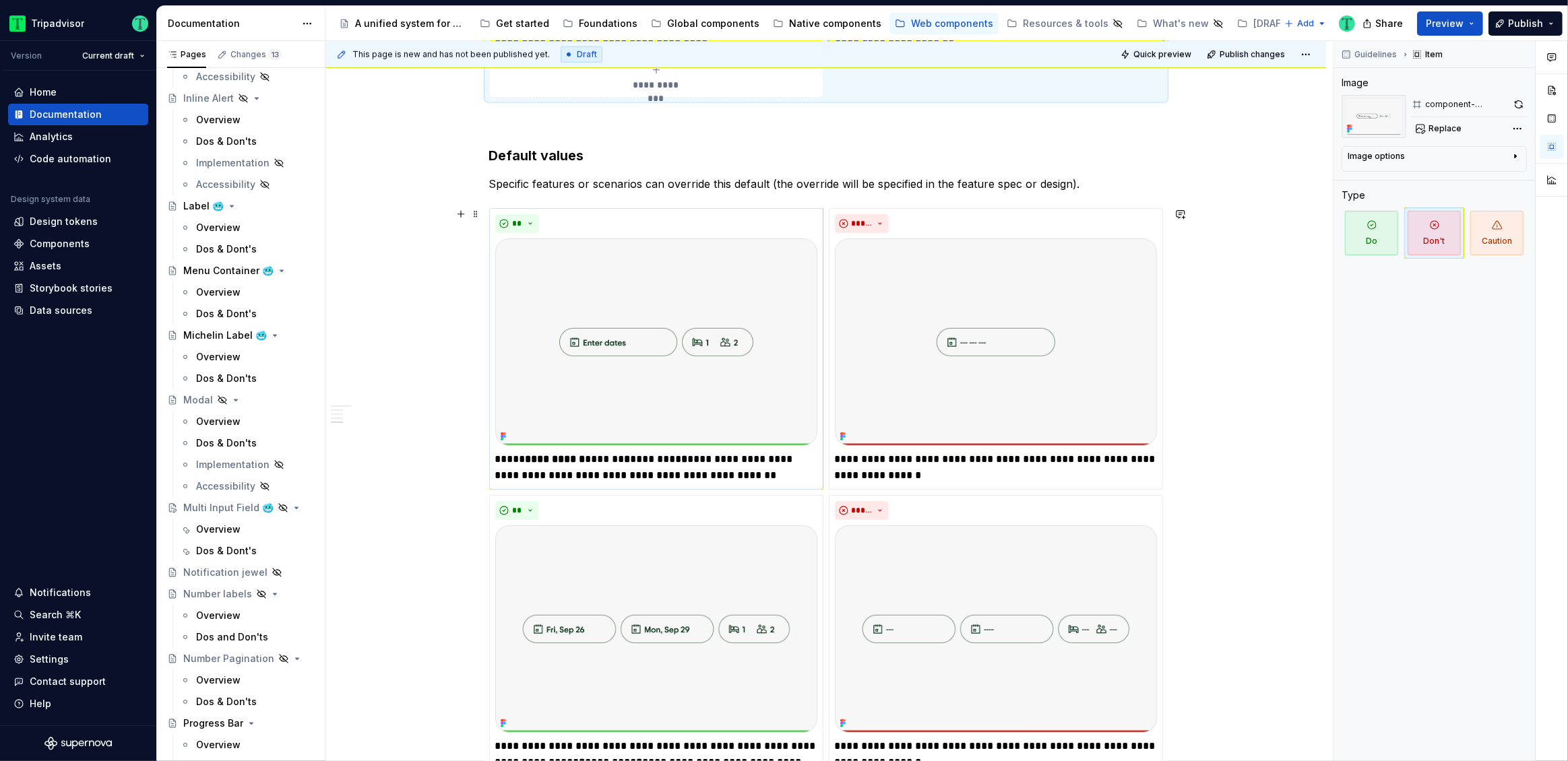
scroll to position [1432, 0]
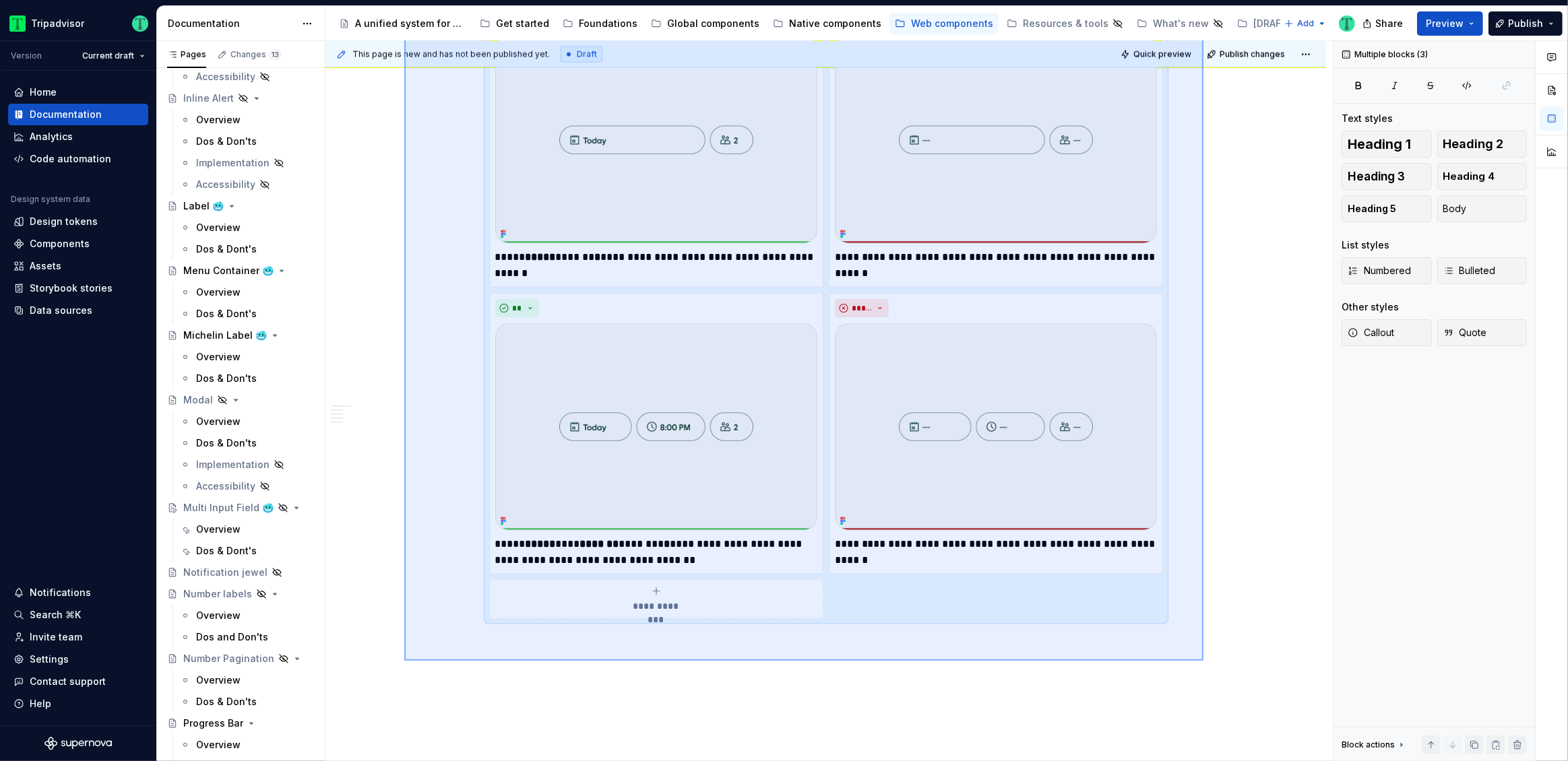
drag, startPoint x: 404, startPoint y: 148, endPoint x: 1214, endPoint y: 645, distance: 950.3
click at [1202, 655] on div "**********" at bounding box center [829, 401] width 1007 height 720
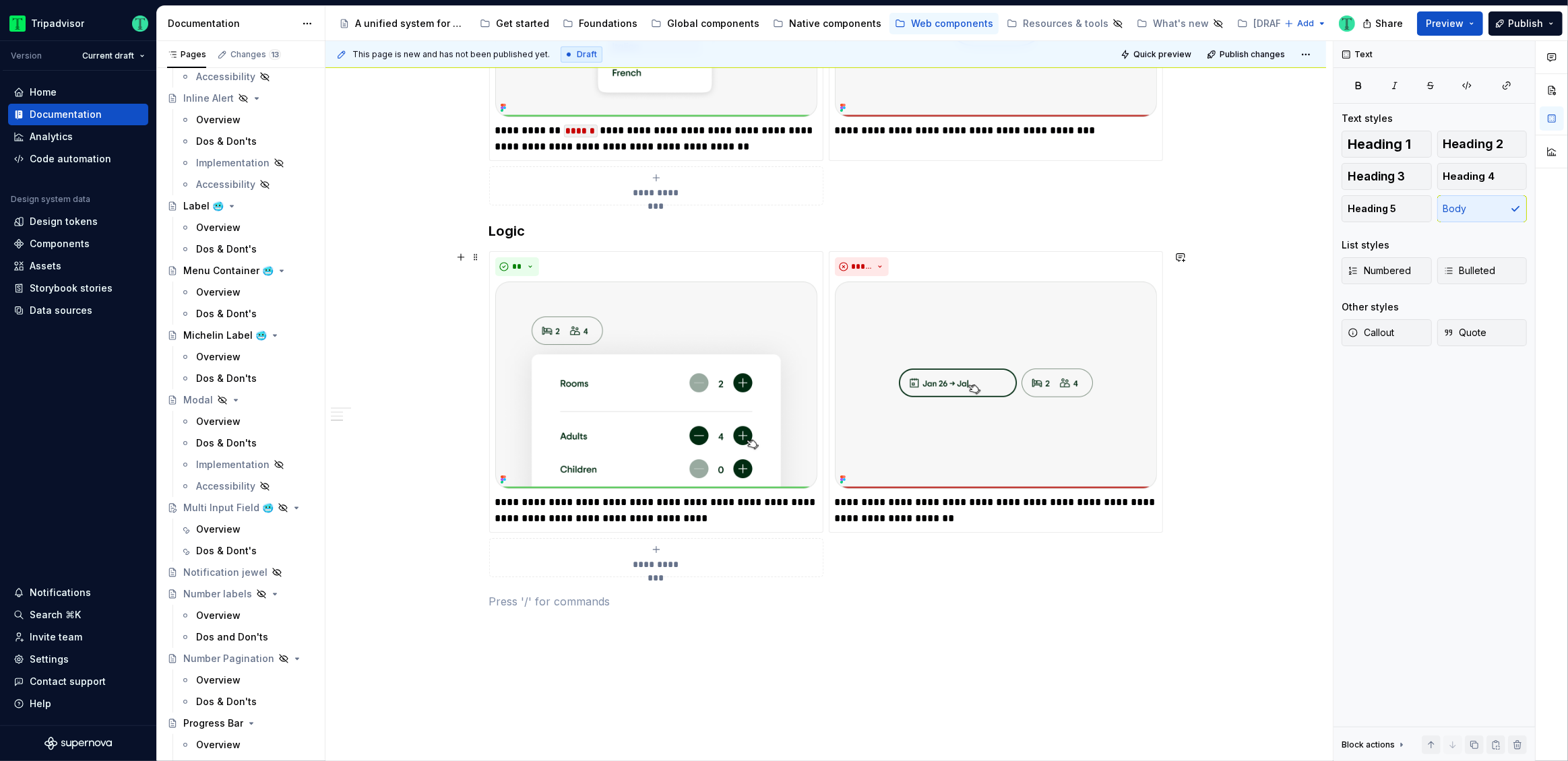
scroll to position [911, 0]
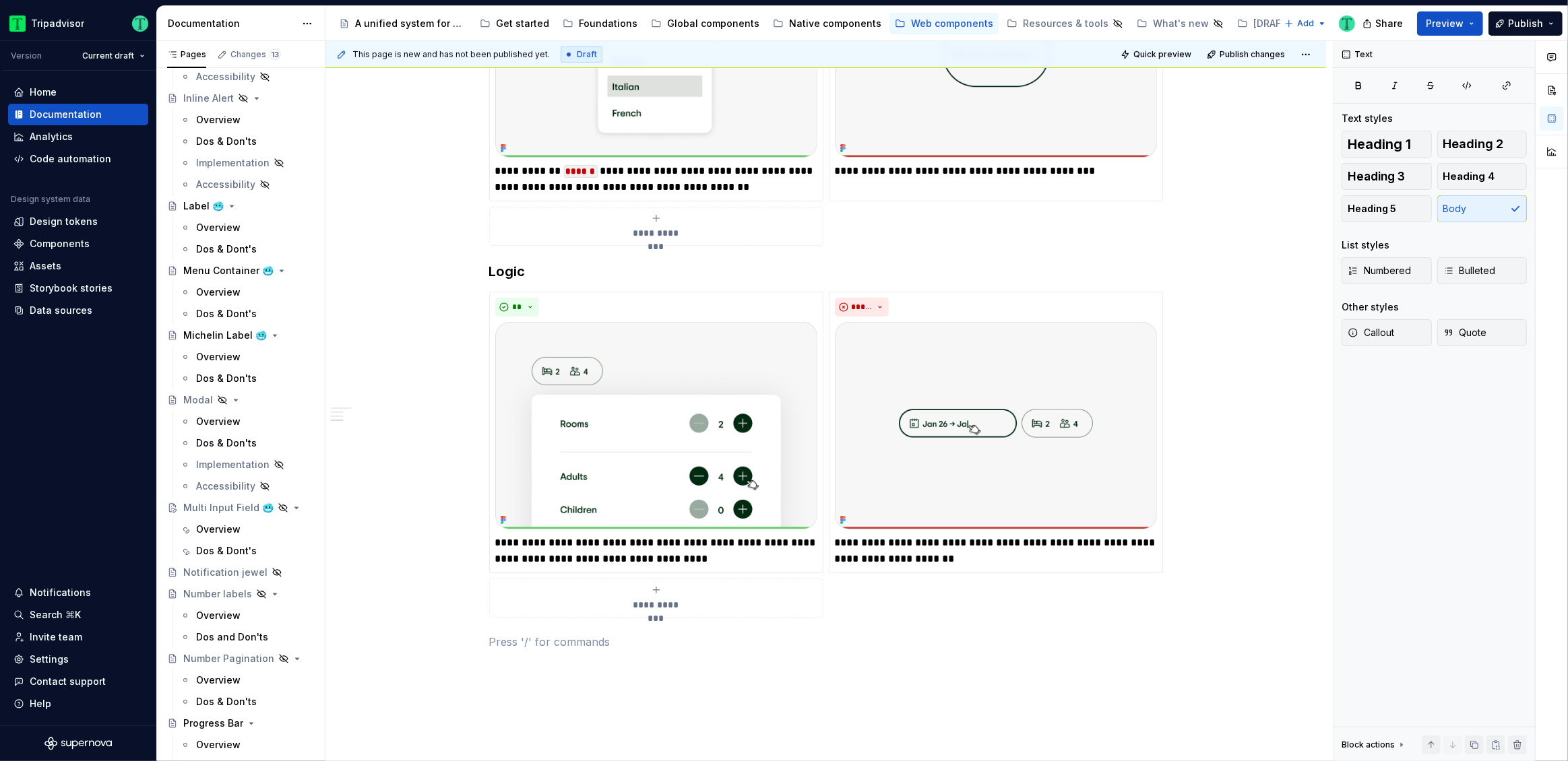
type textarea "*"
click at [517, 272] on h3 "Logic" at bounding box center [825, 272] width 674 height 18
click at [707, 464] on img at bounding box center [656, 425] width 322 height 208
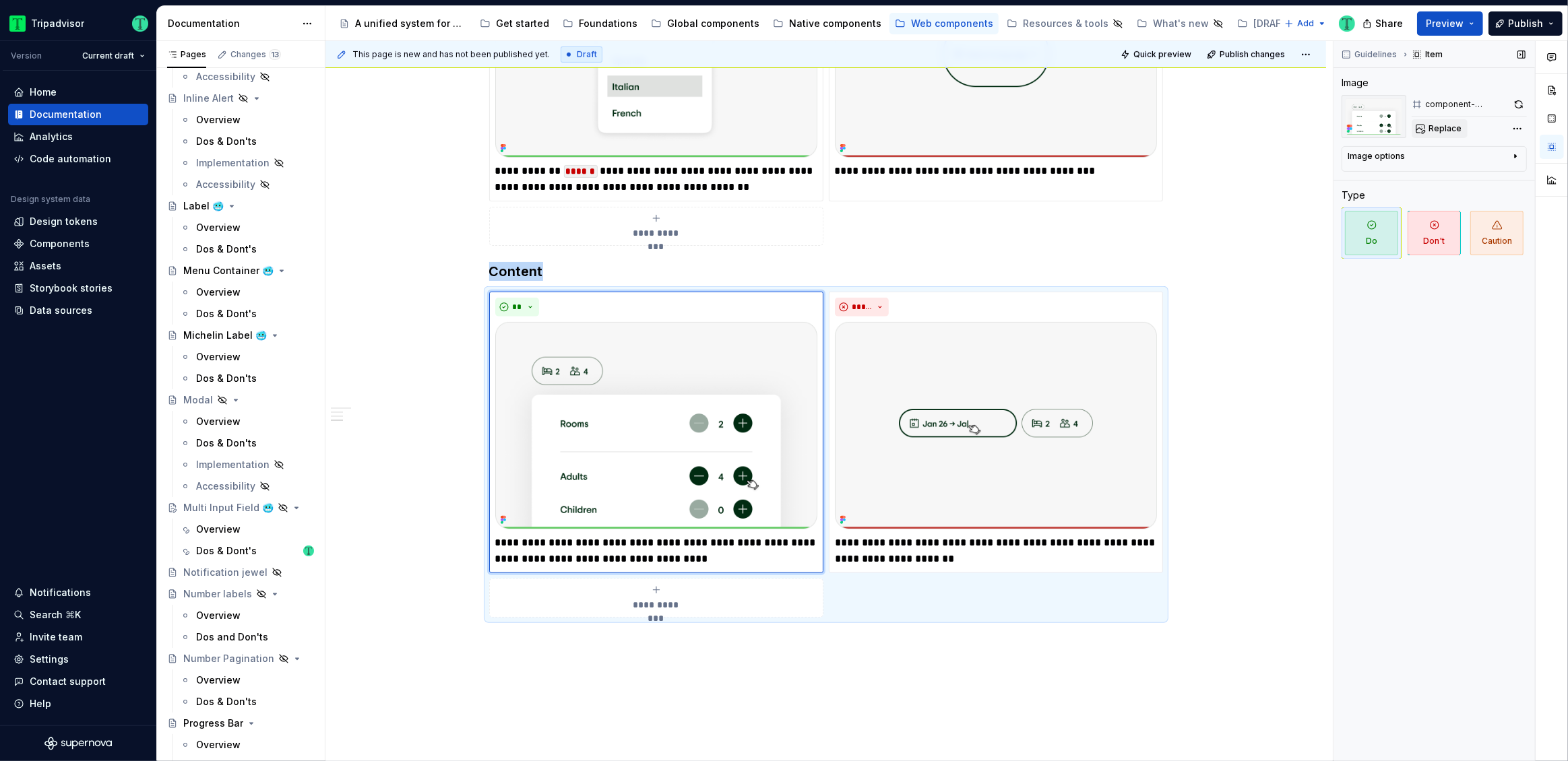
click at [1432, 126] on span "Replace" at bounding box center [1445, 128] width 33 height 11
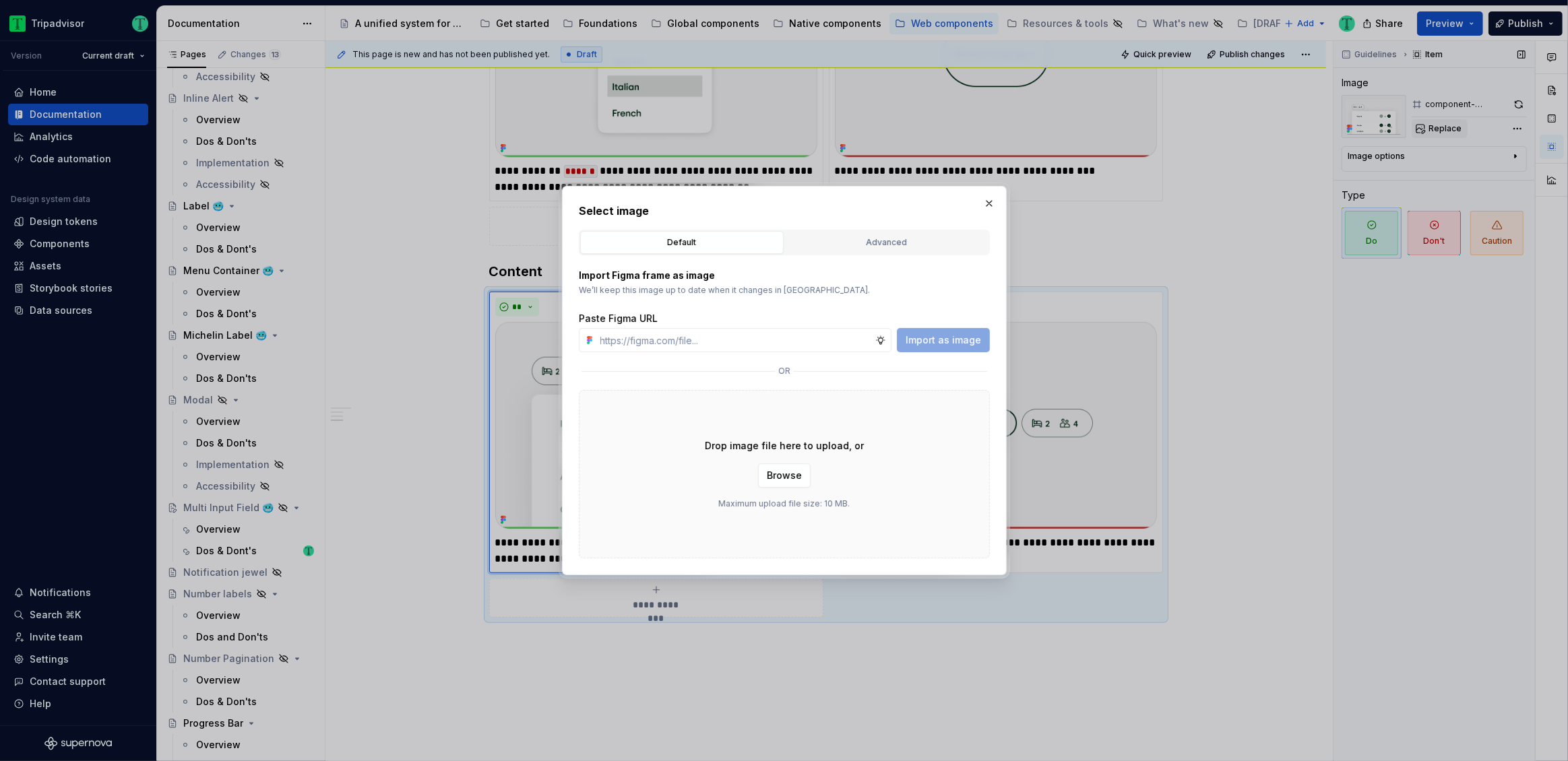
type textarea "*"
paste input "https://www.figma.com/design/Rk3eGC5124Z7punn8EFUkb/Atlas-Web-Documentation?nod…"
type input "https://www.figma.com/design/Rk3eGC5124Z7punn8EFUkb/Atlas-Web-Documentation?nod…"
click at [930, 334] on span "Import as image" at bounding box center [943, 340] width 76 height 14
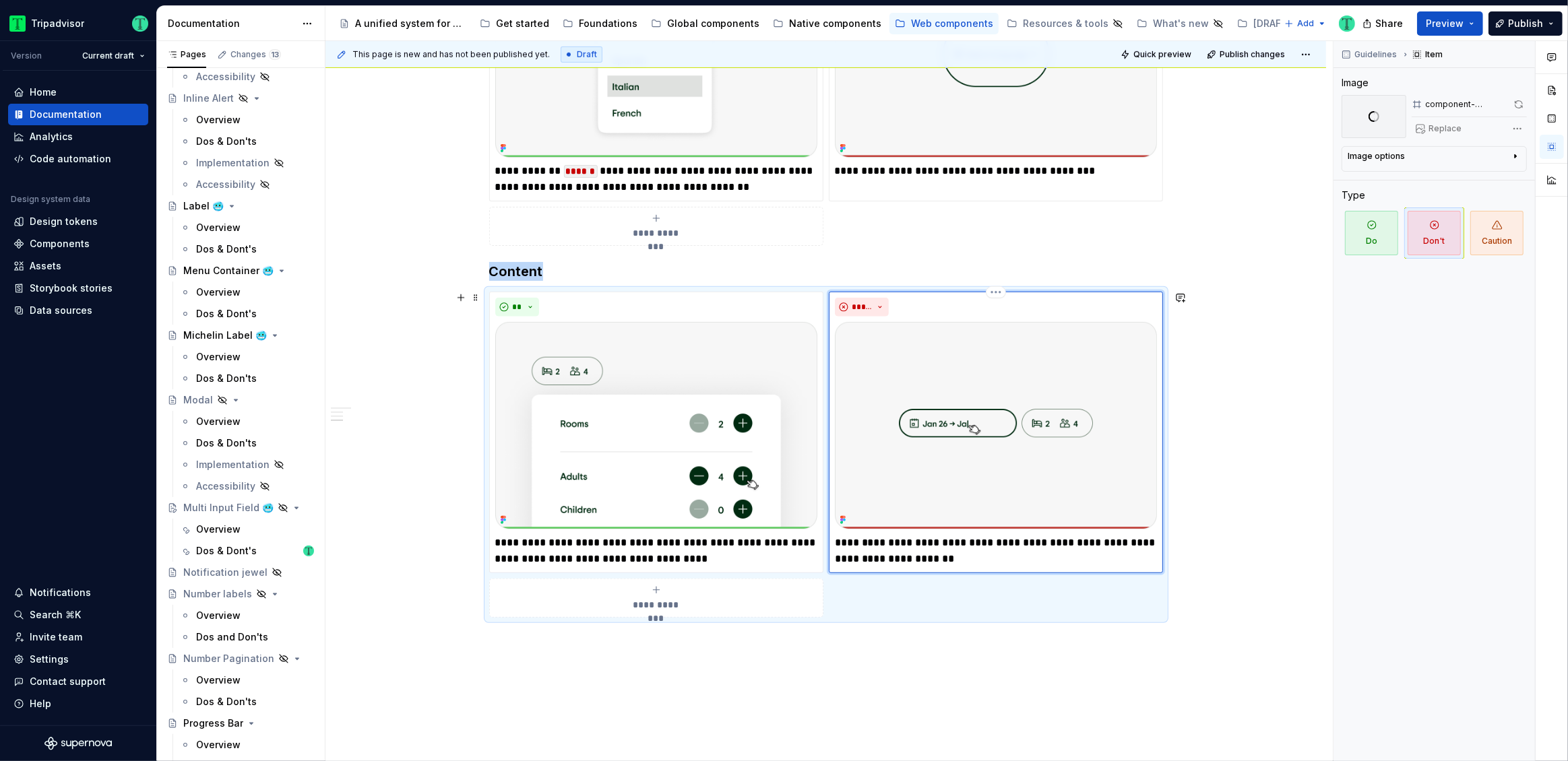
click at [955, 471] on img at bounding box center [995, 425] width 322 height 208
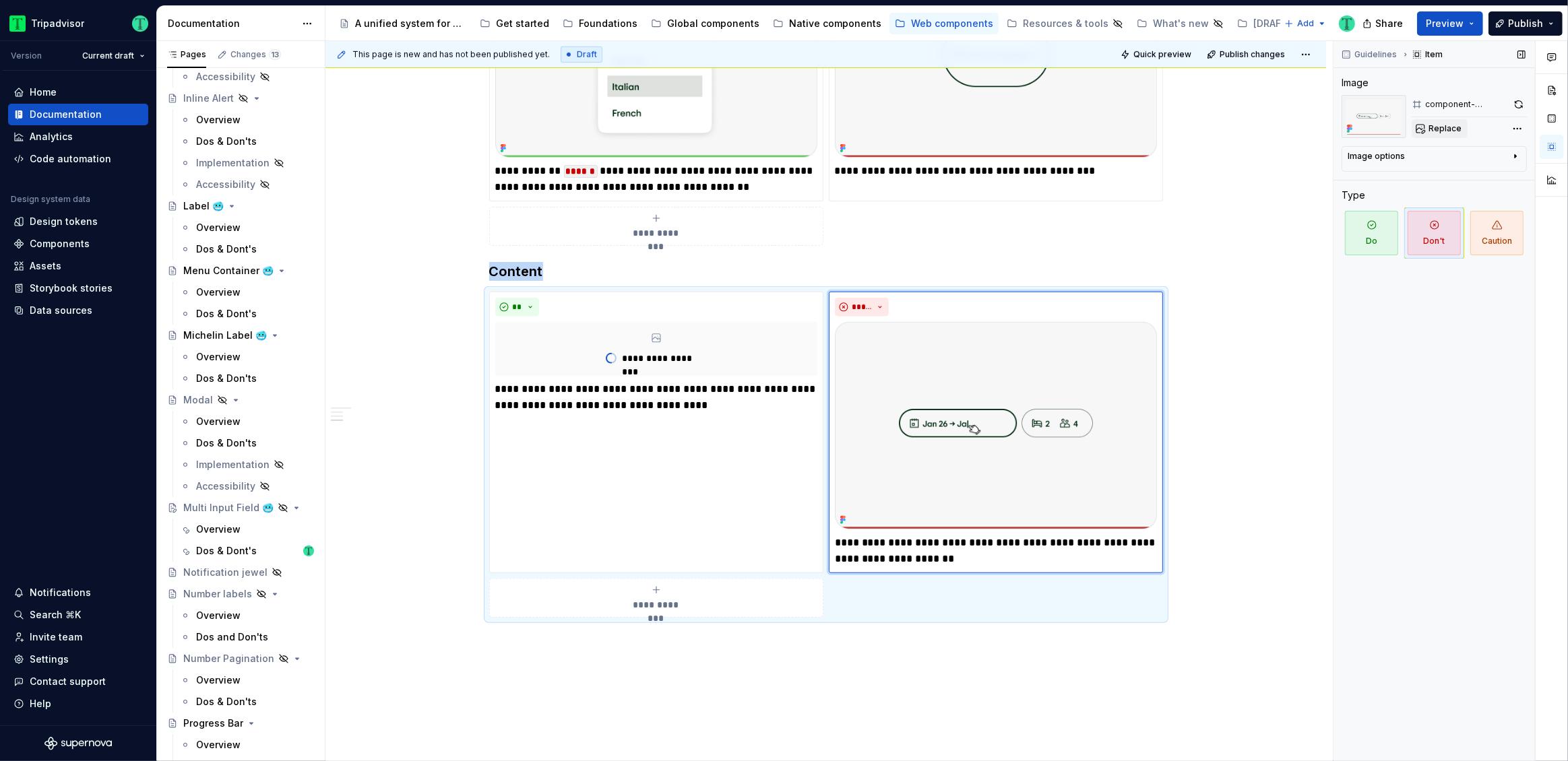
click at [1442, 132] on span "Replace" at bounding box center [1445, 128] width 33 height 11
type textarea "*"
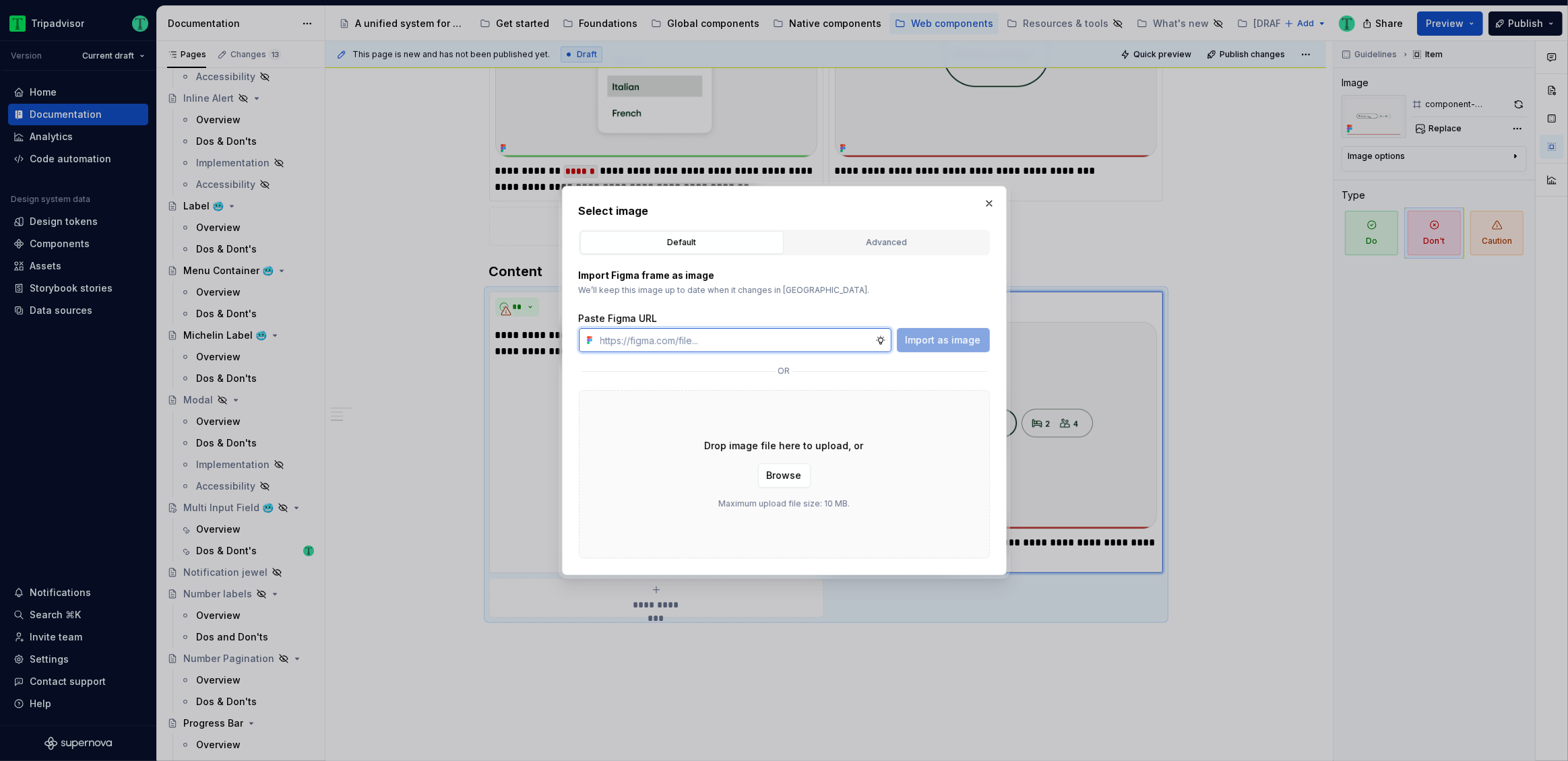
paste input "https://www.figma.com/design/Rk3eGC5124Z7punn8EFUkb/Atlas-Web-Documentation?nod…"
type input "https://www.figma.com/design/Rk3eGC5124Z7punn8EFUkb/Atlas-Web-Documentation?nod…"
drag, startPoint x: 958, startPoint y: 344, endPoint x: 969, endPoint y: 352, distance: 13.6
click at [958, 343] on span "Import as image" at bounding box center [943, 340] width 76 height 14
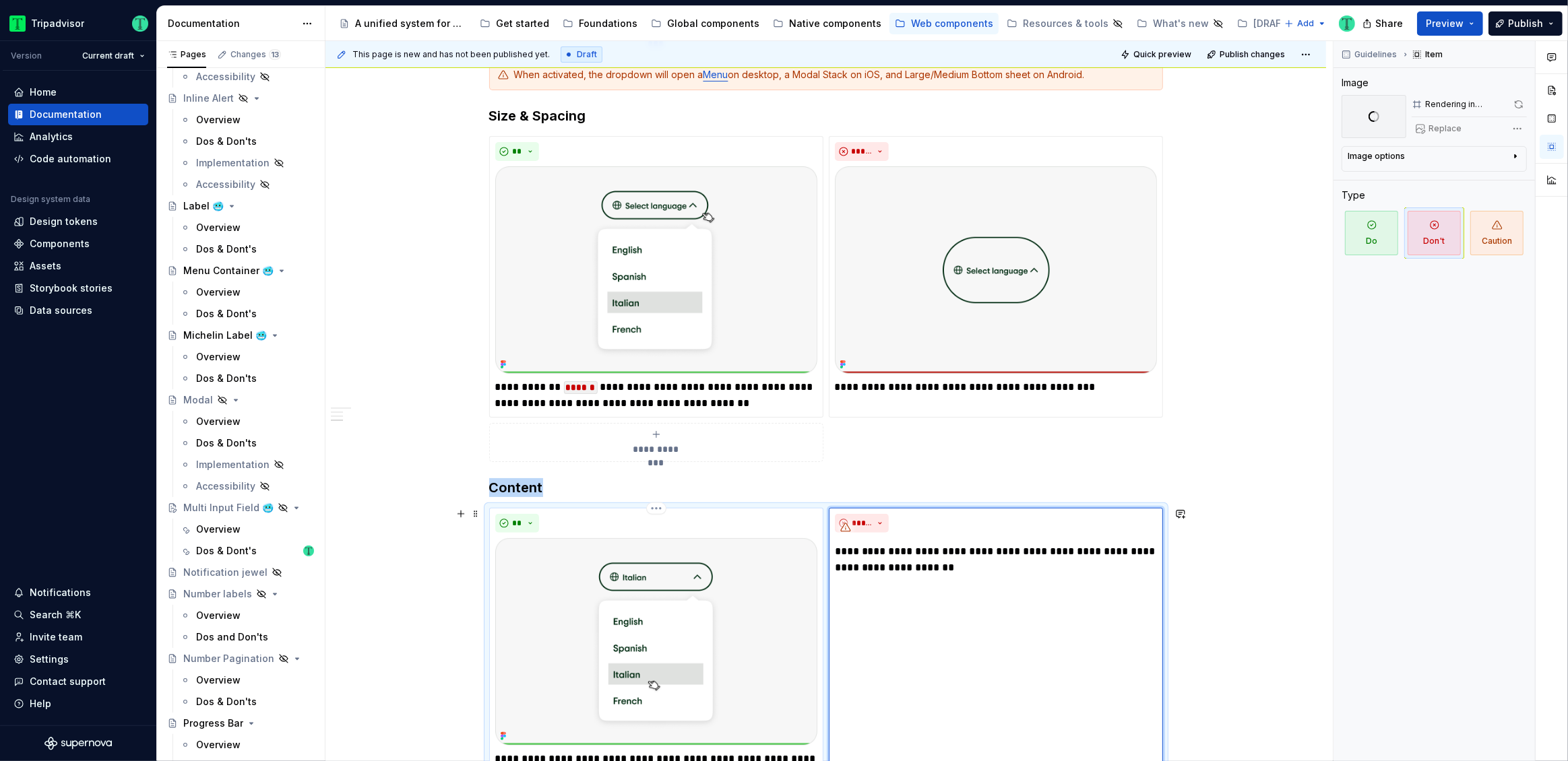
scroll to position [784, 0]
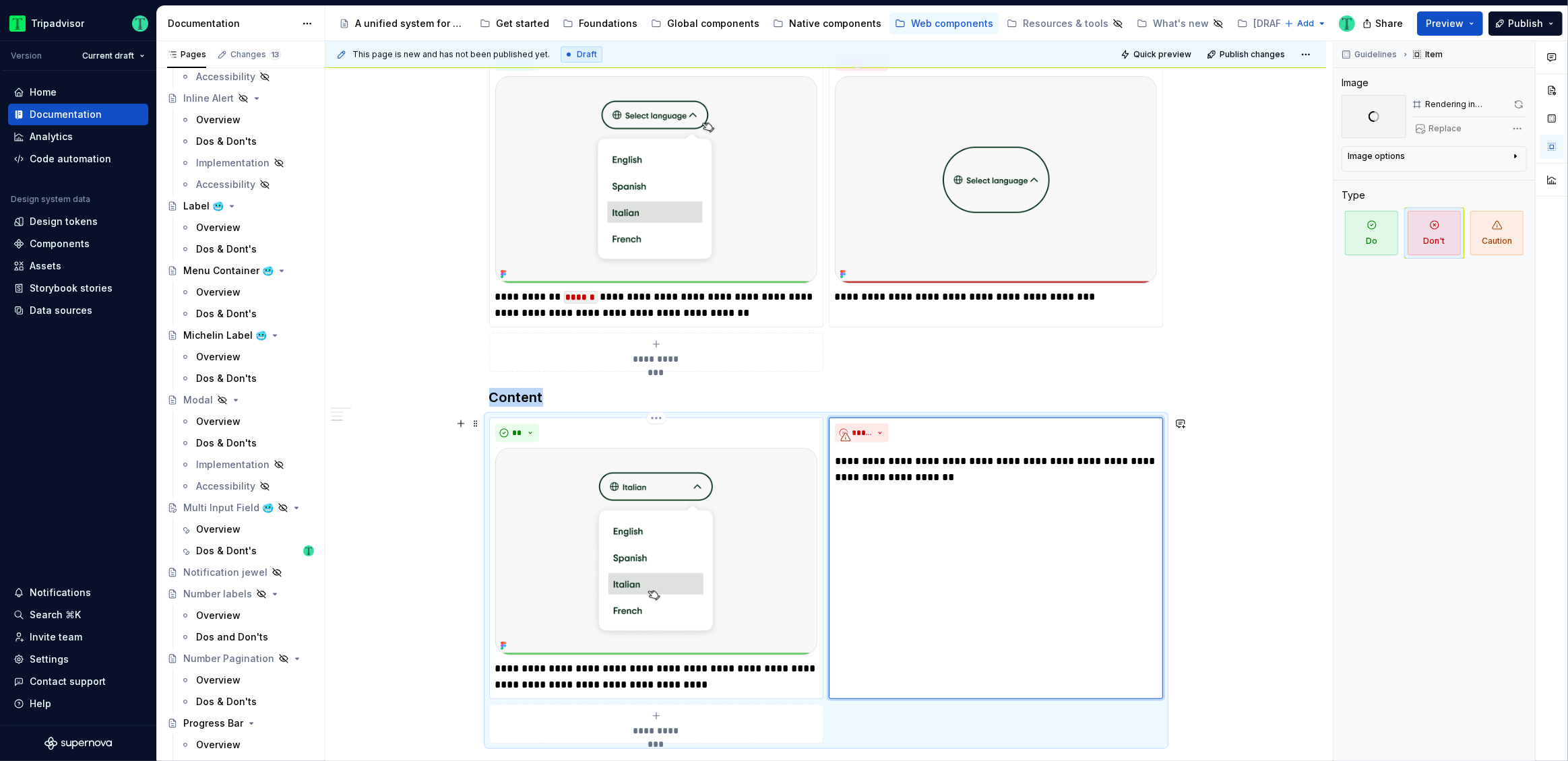
click at [699, 550] on img at bounding box center [656, 551] width 322 height 208
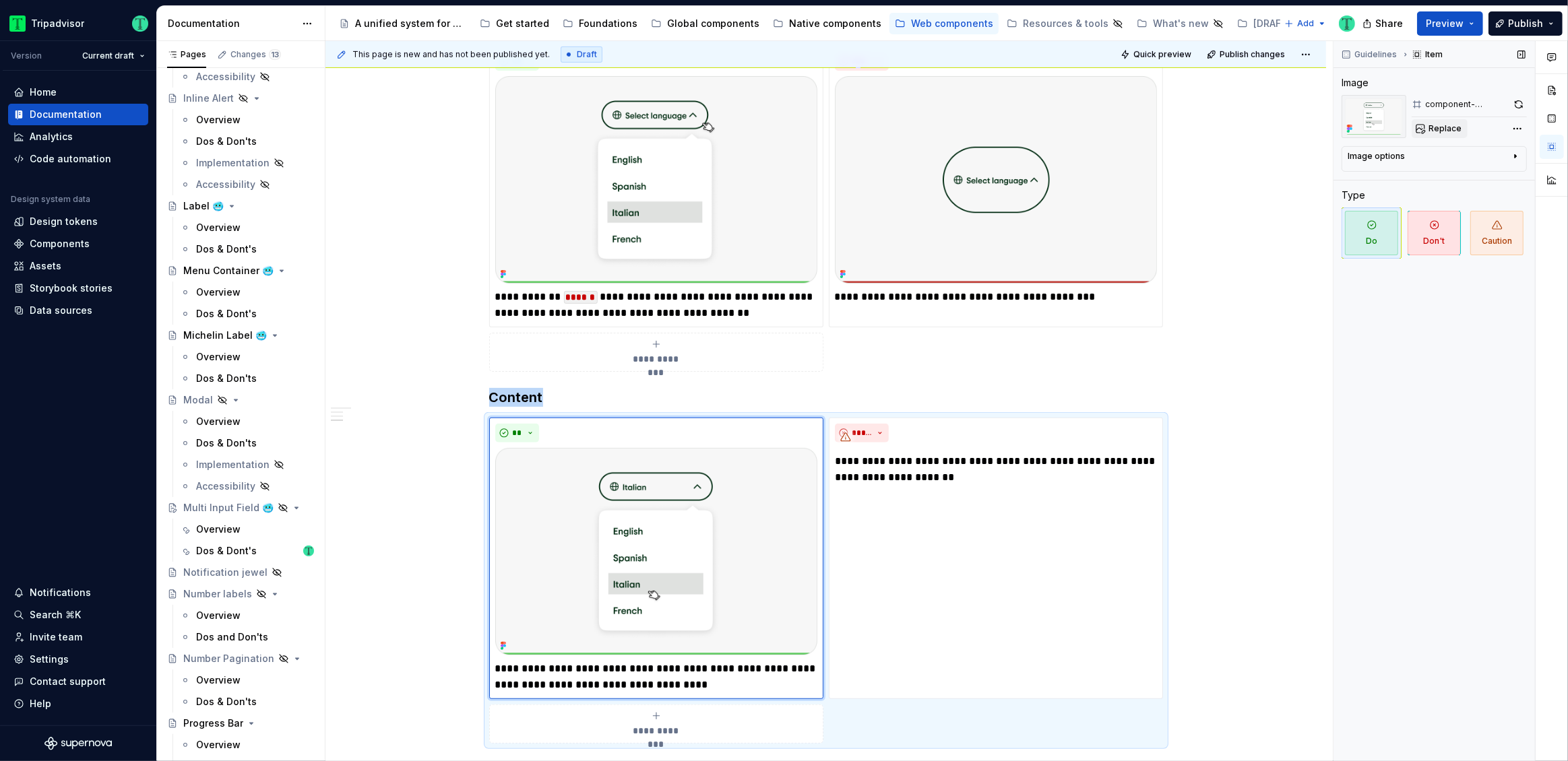
click at [1452, 130] on span "Replace" at bounding box center [1445, 128] width 33 height 11
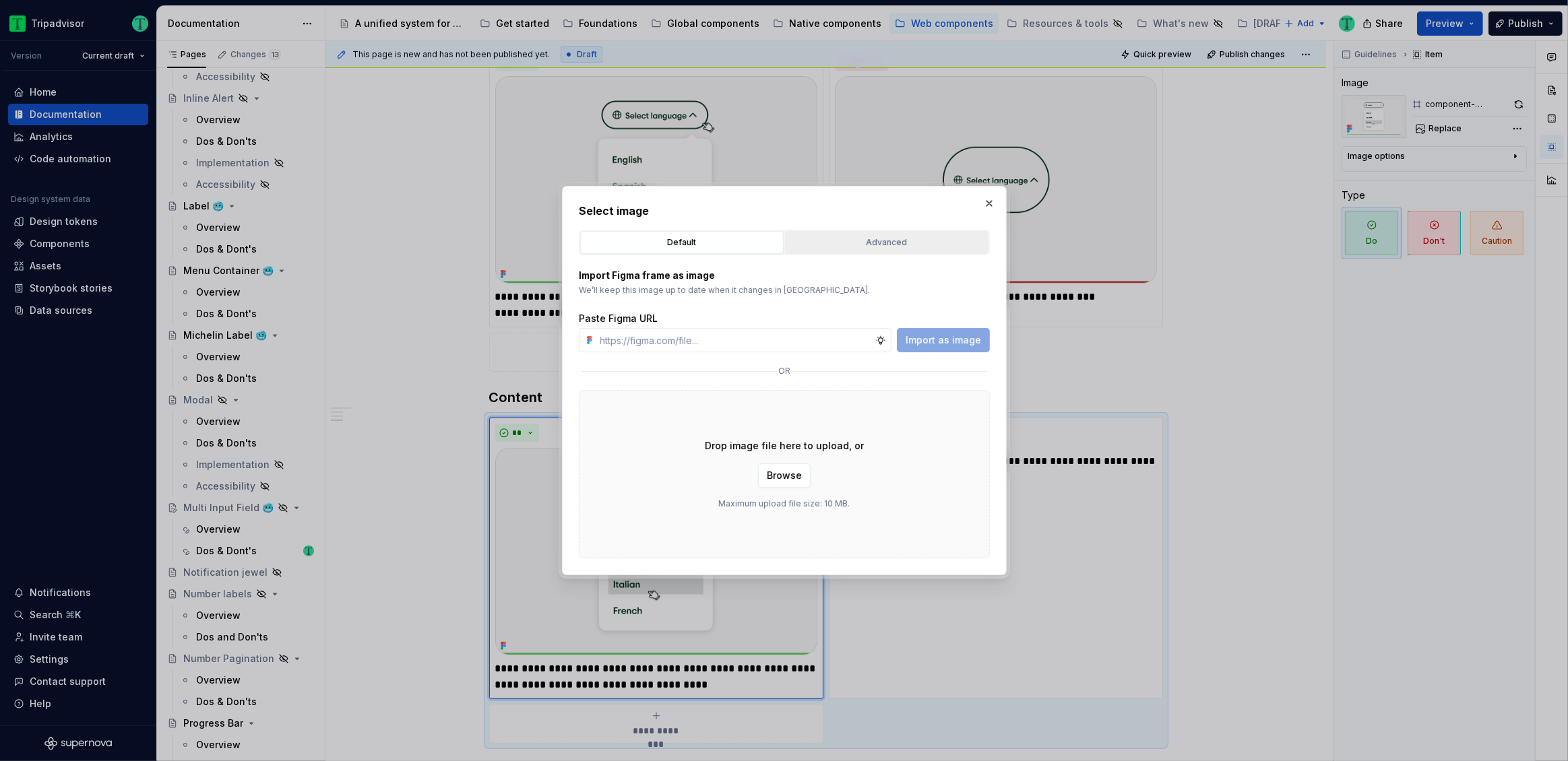
click at [842, 241] on div "Advanced" at bounding box center [886, 242] width 194 height 14
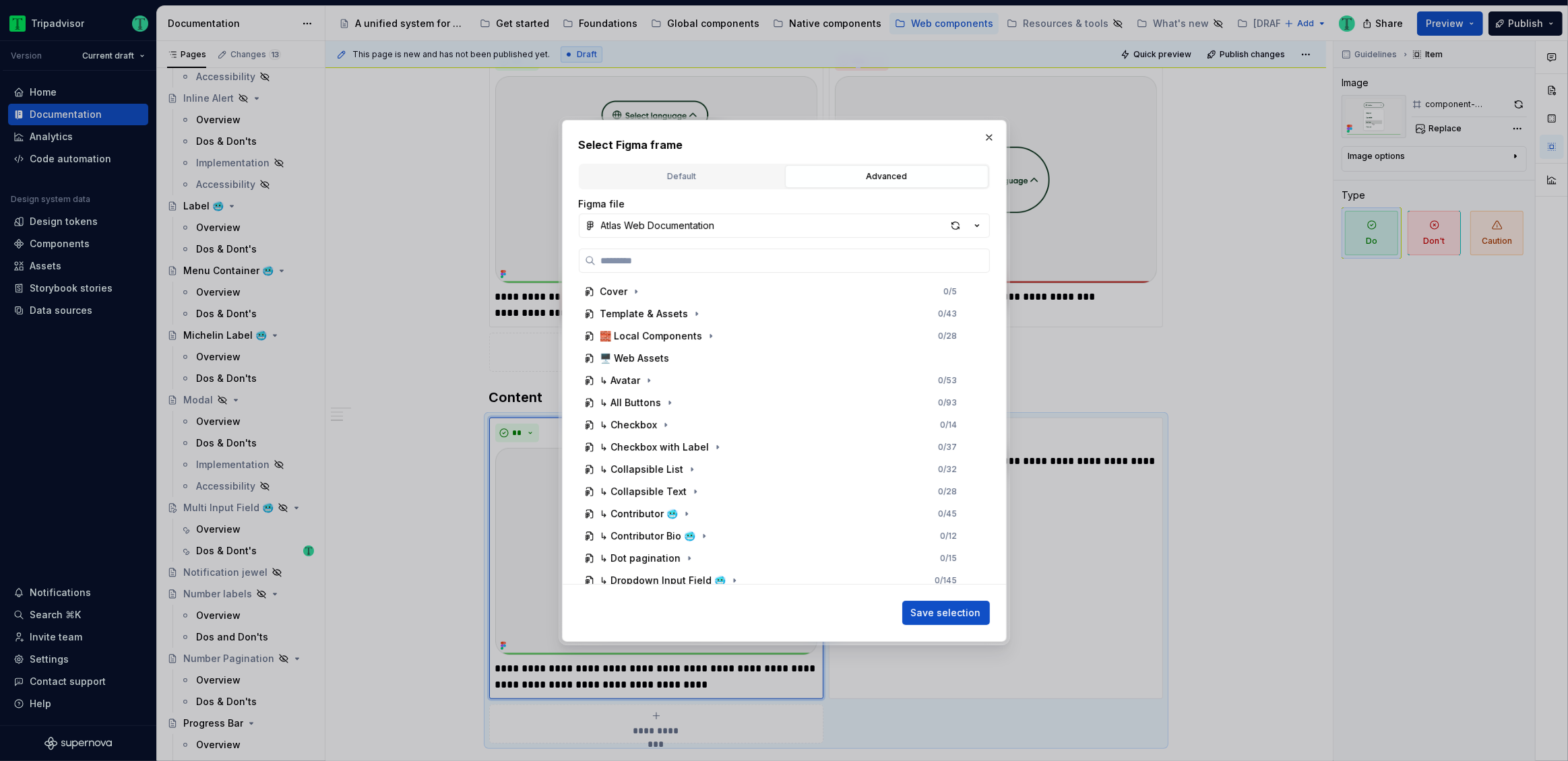
click at [954, 225] on div "button" at bounding box center [955, 225] width 18 height 18
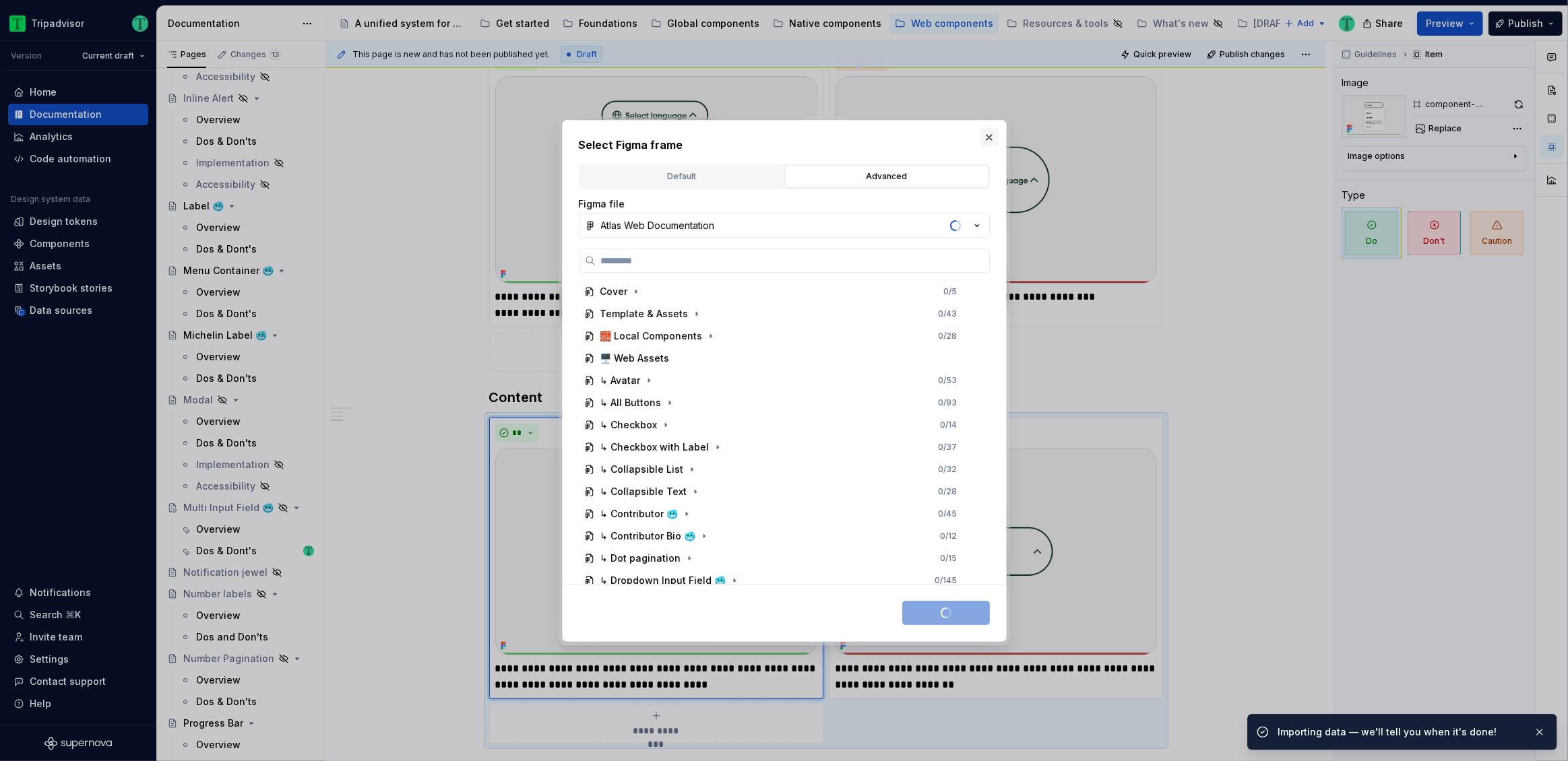
click at [990, 133] on button "button" at bounding box center [989, 138] width 18 height 18
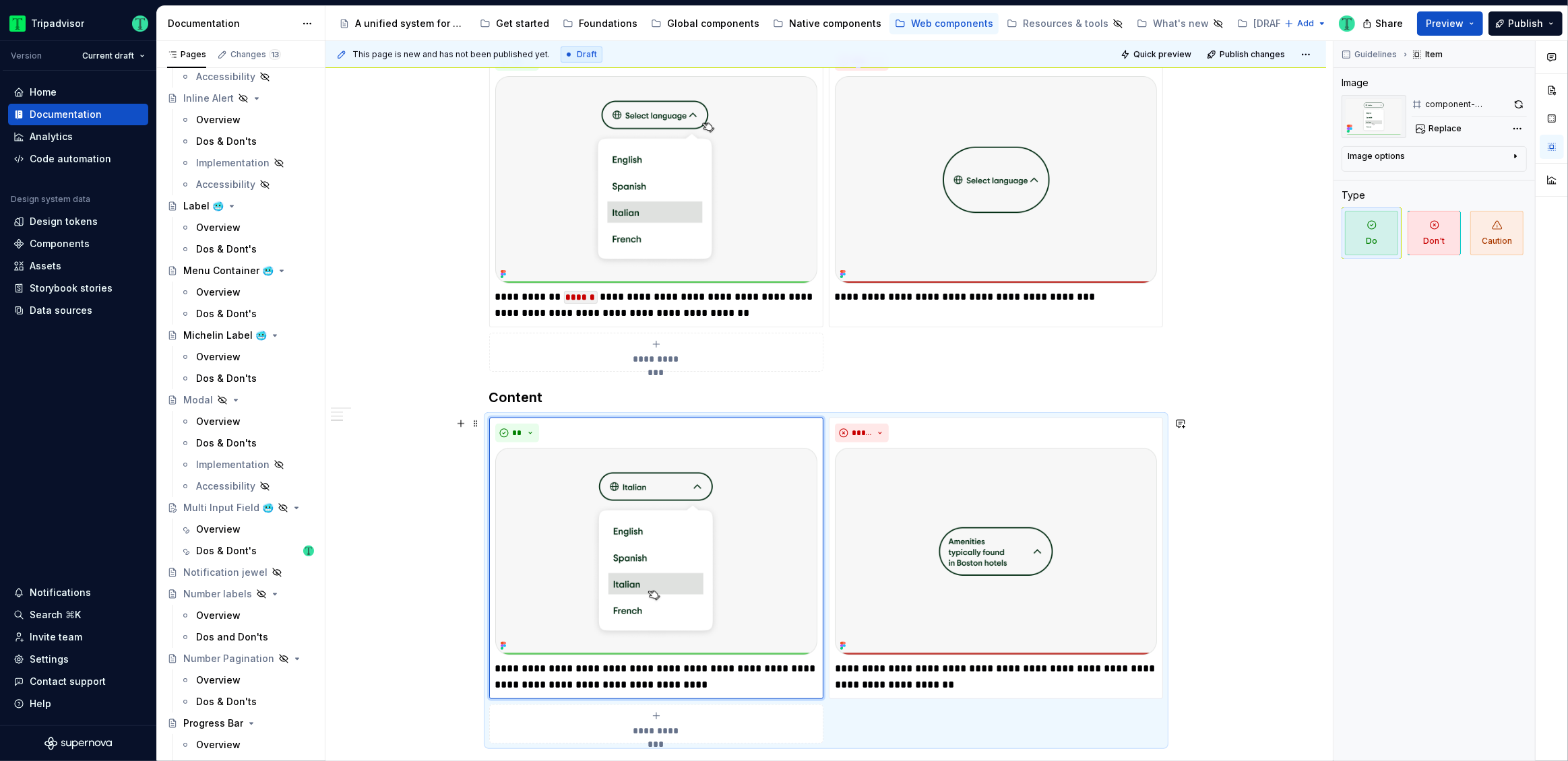
scroll to position [633, 0]
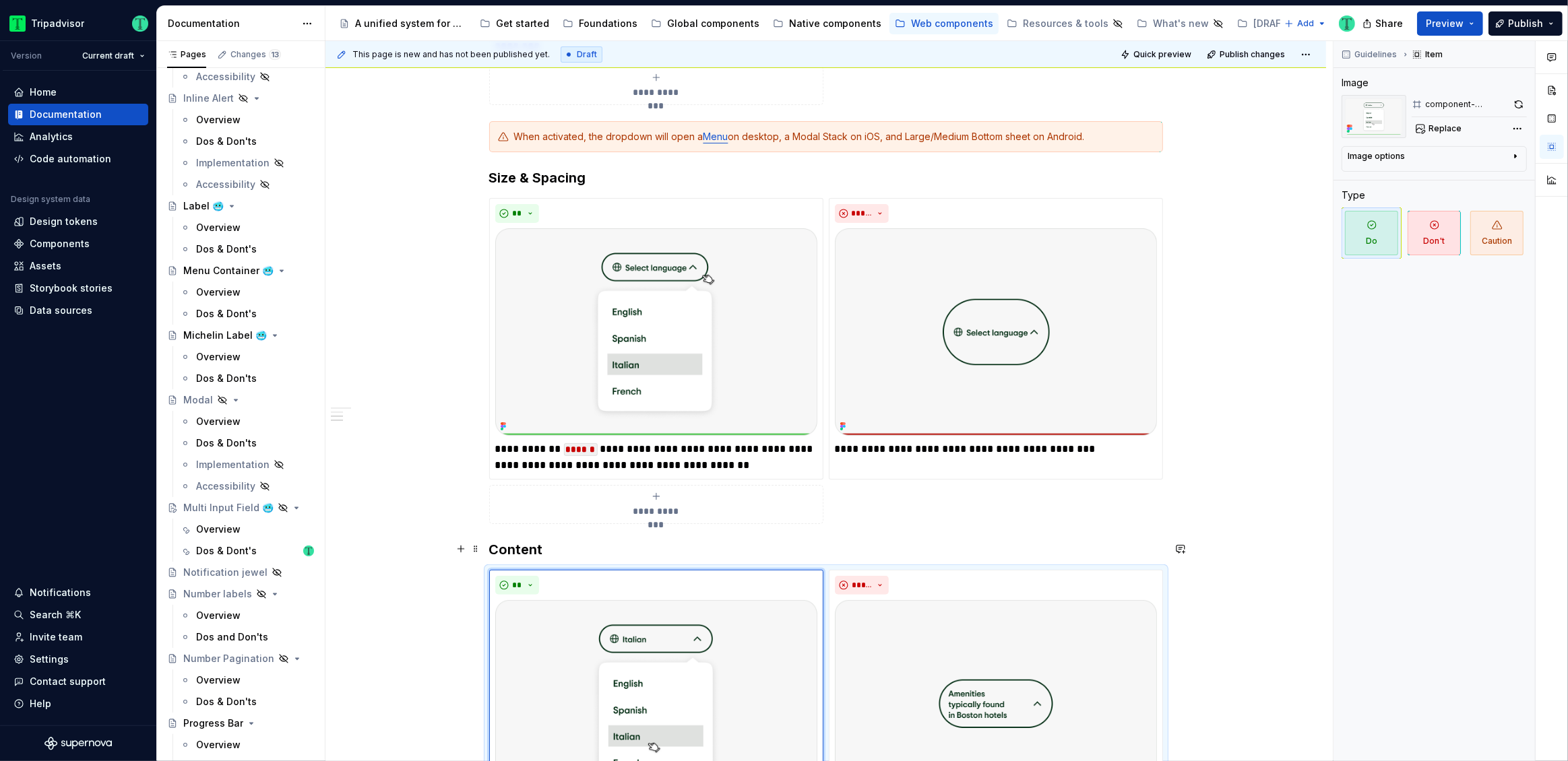
type textarea "*"
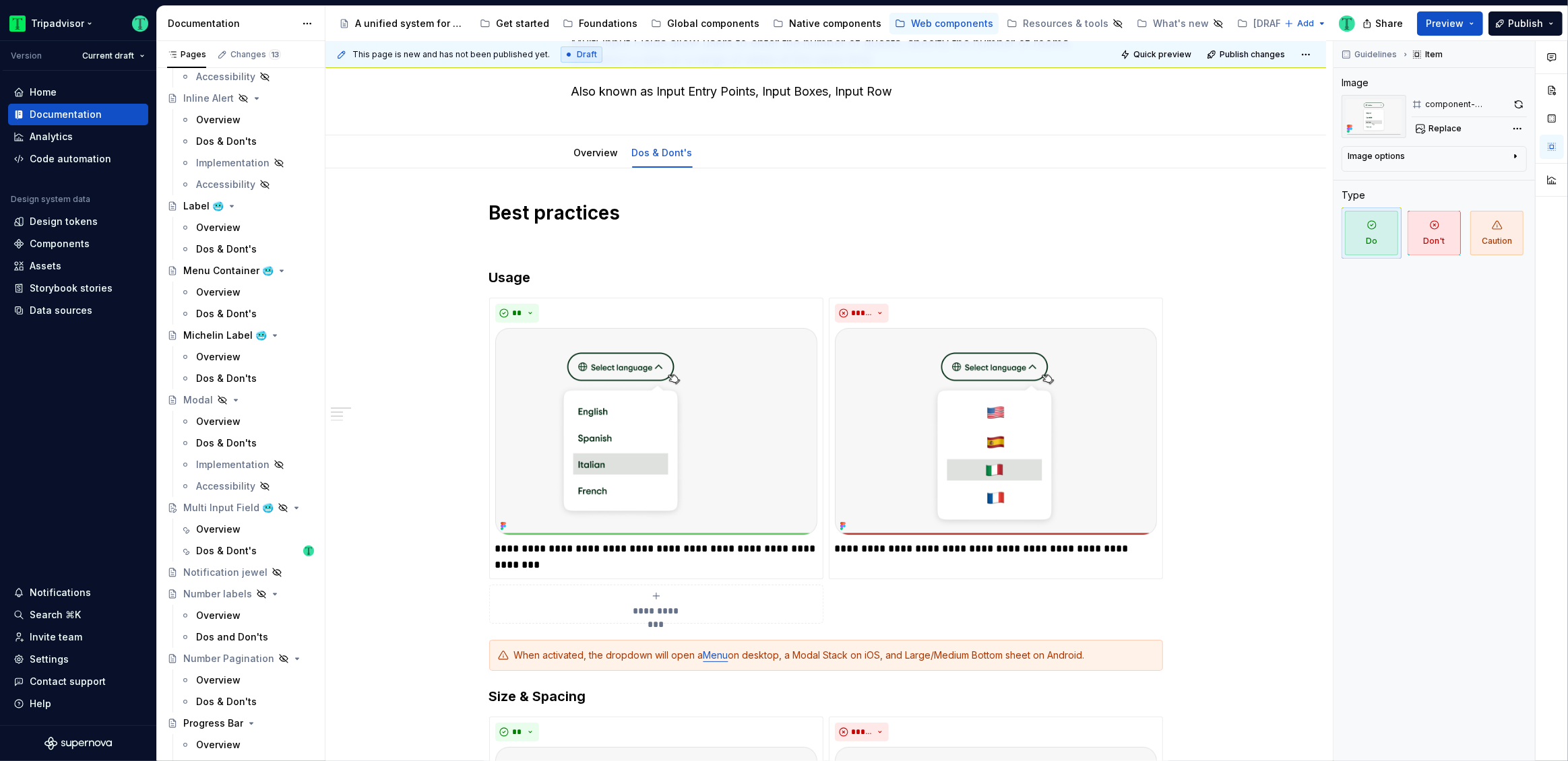
scroll to position [1604, 0]
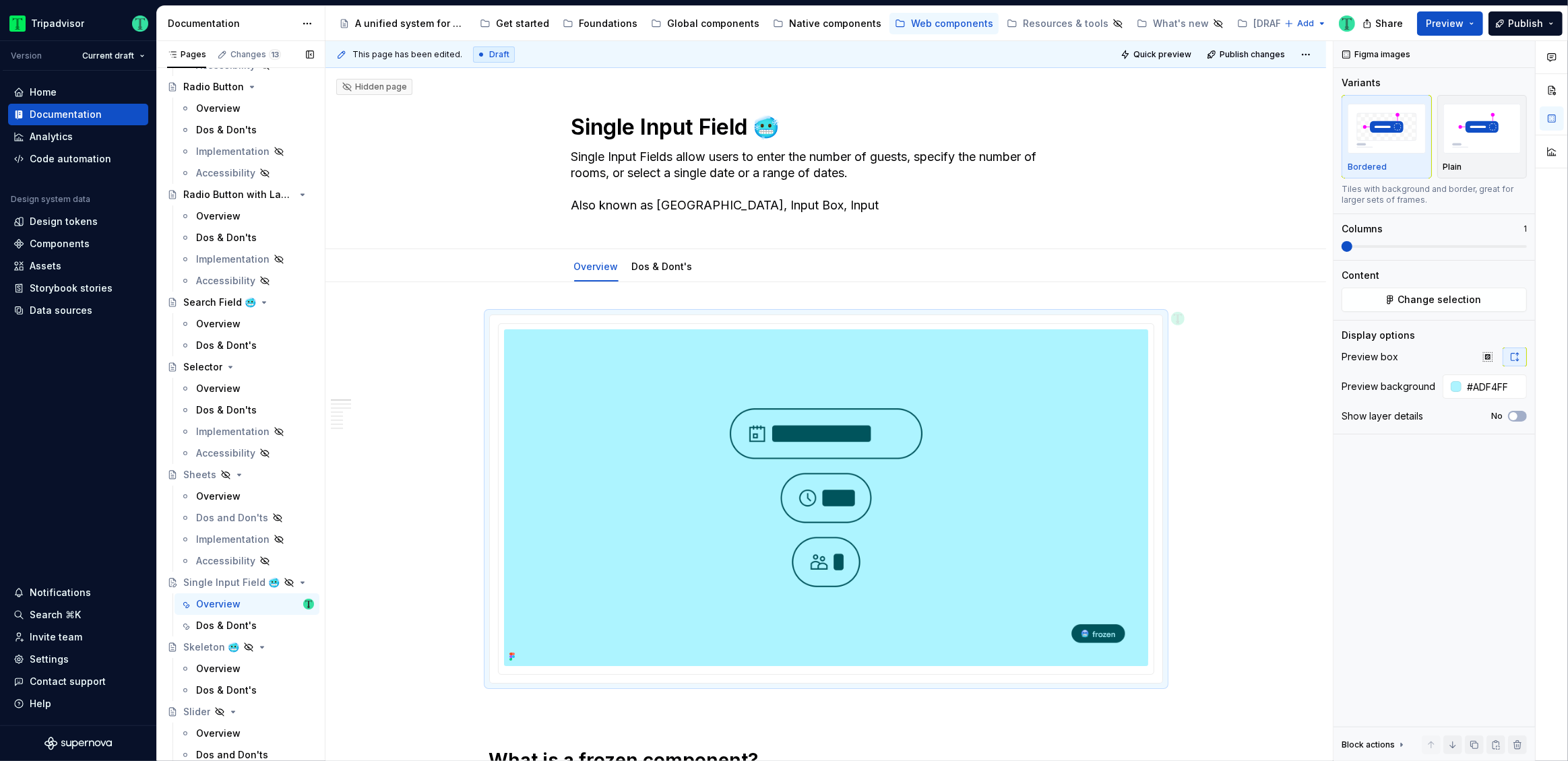
scroll to position [2465, 0]
click at [208, 610] on div "Dos & Dont's" at bounding box center [226, 617] width 61 height 14
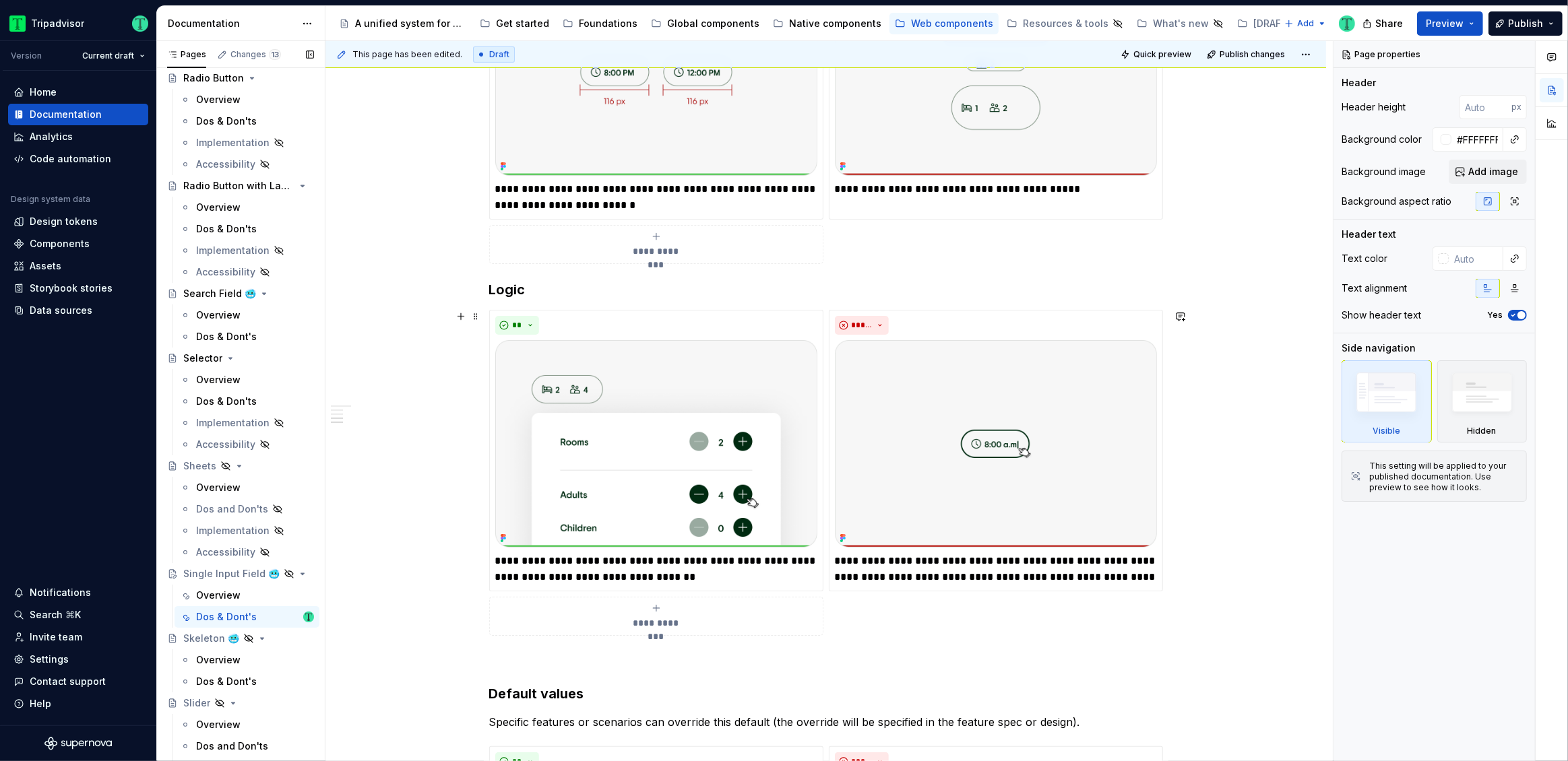
scroll to position [876, 0]
click at [526, 293] on h3 "Logic" at bounding box center [825, 291] width 674 height 18
type textarea "*"
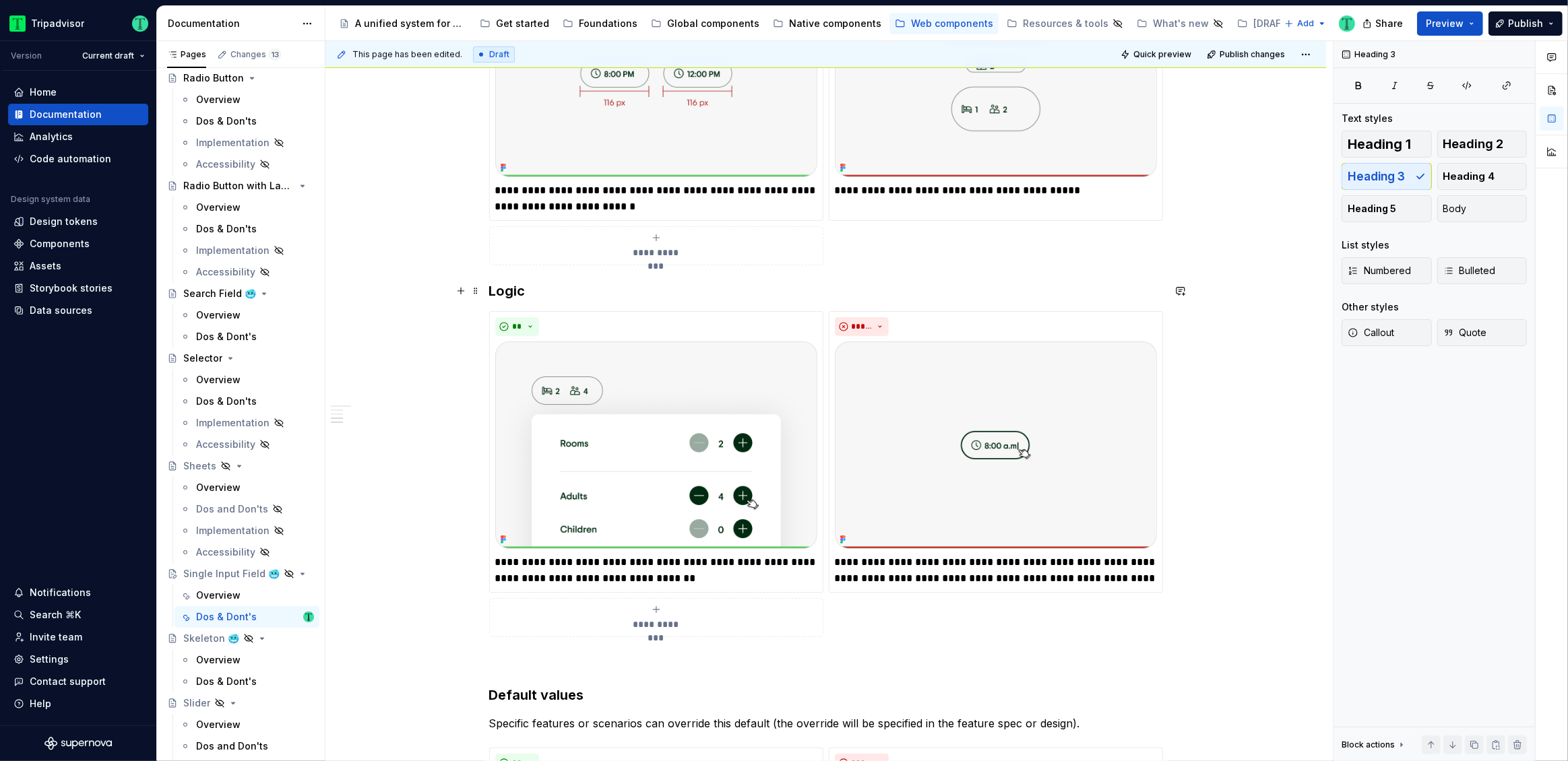
click at [526, 293] on h3 "Logic" at bounding box center [825, 291] width 674 height 18
click at [511, 290] on h3 "Logic" at bounding box center [825, 291] width 674 height 18
click at [512, 290] on h3 "Logic" at bounding box center [825, 291] width 674 height 18
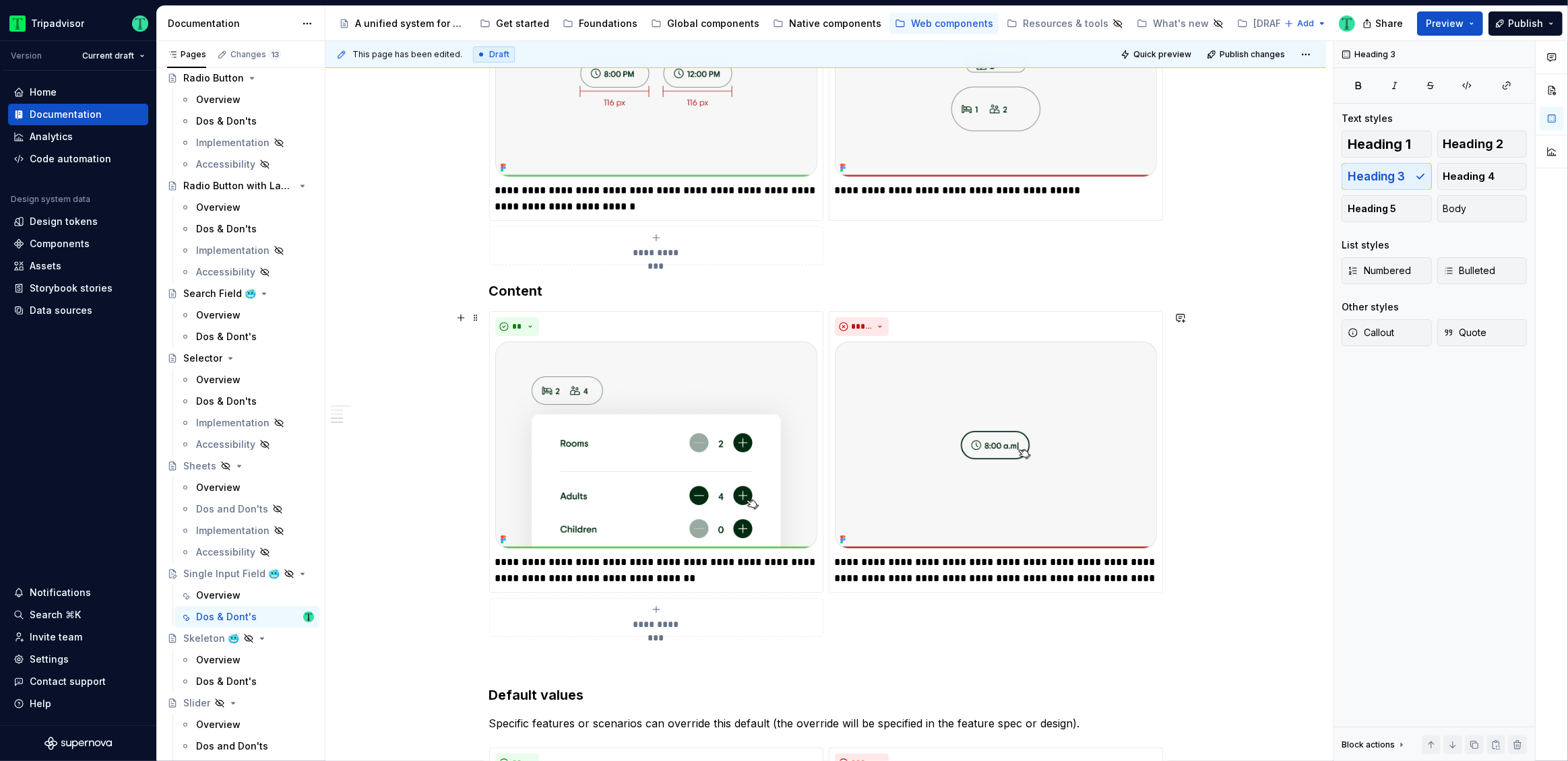
click at [486, 287] on div "**********" at bounding box center [829, 401] width 1007 height 720
click at [489, 292] on h3 "Content" at bounding box center [825, 291] width 674 height 18
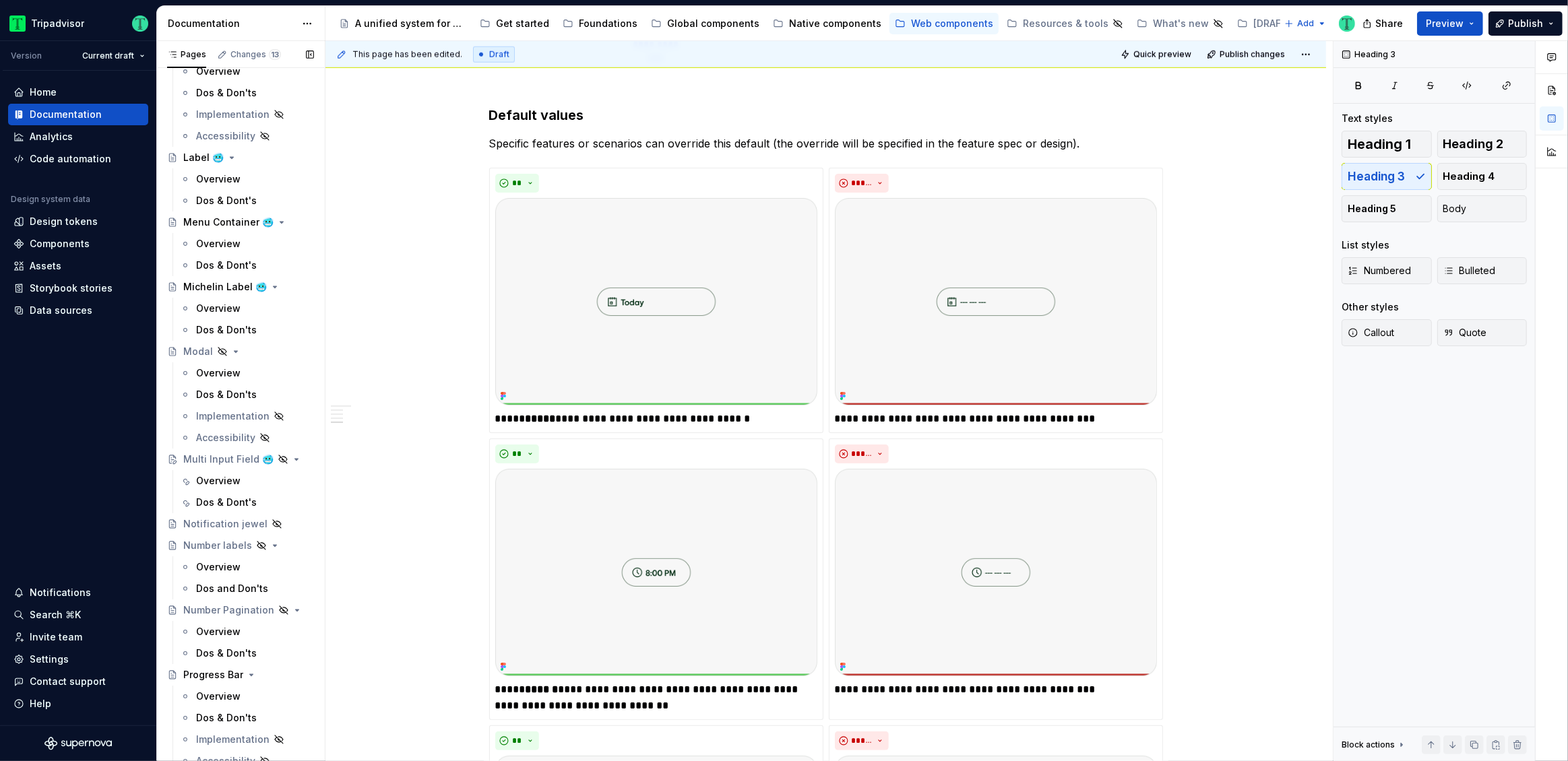
scroll to position [1762, 0]
click at [238, 497] on div "Dos & Dont's" at bounding box center [226, 501] width 61 height 14
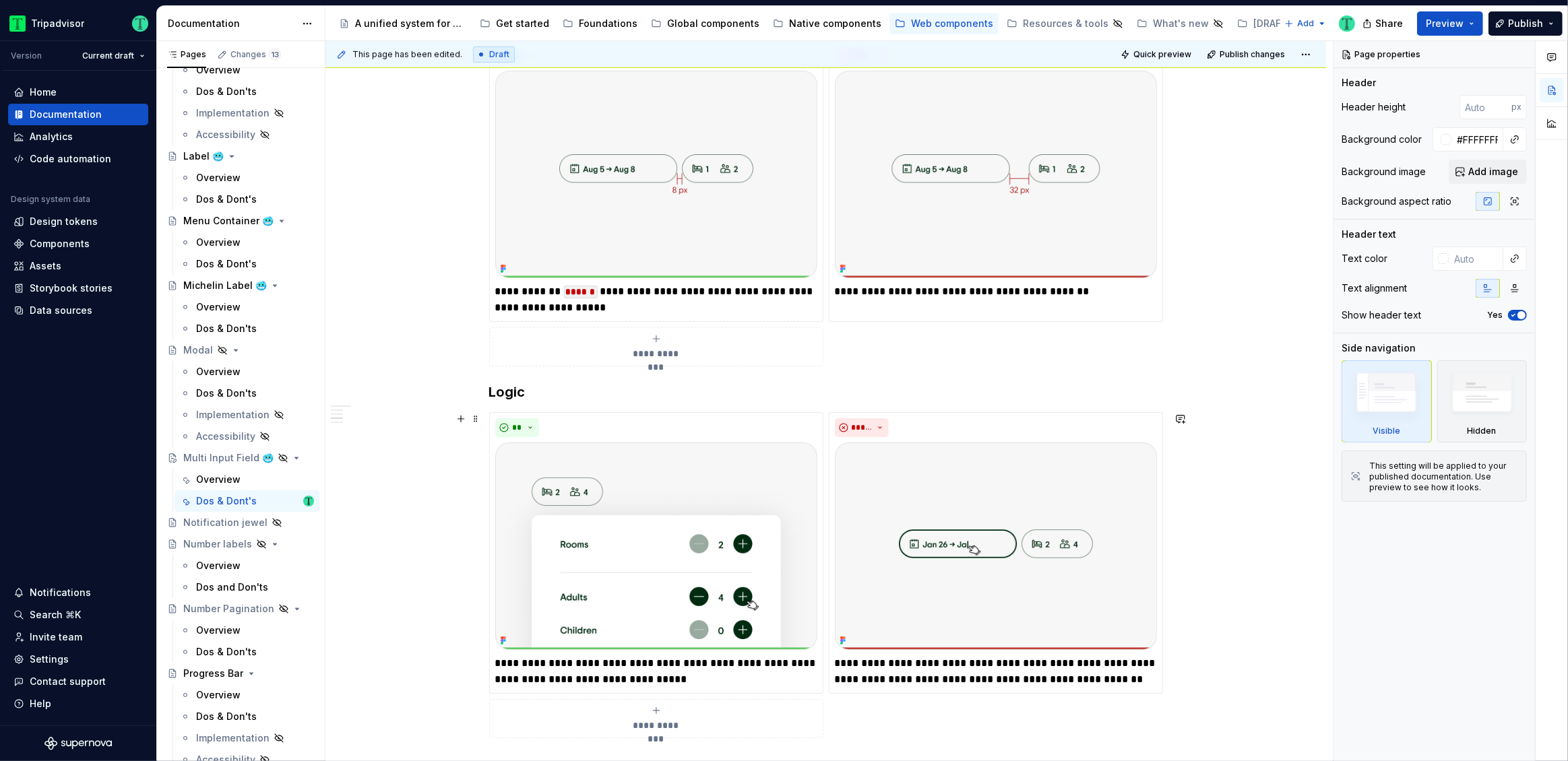
scroll to position [1078, 0]
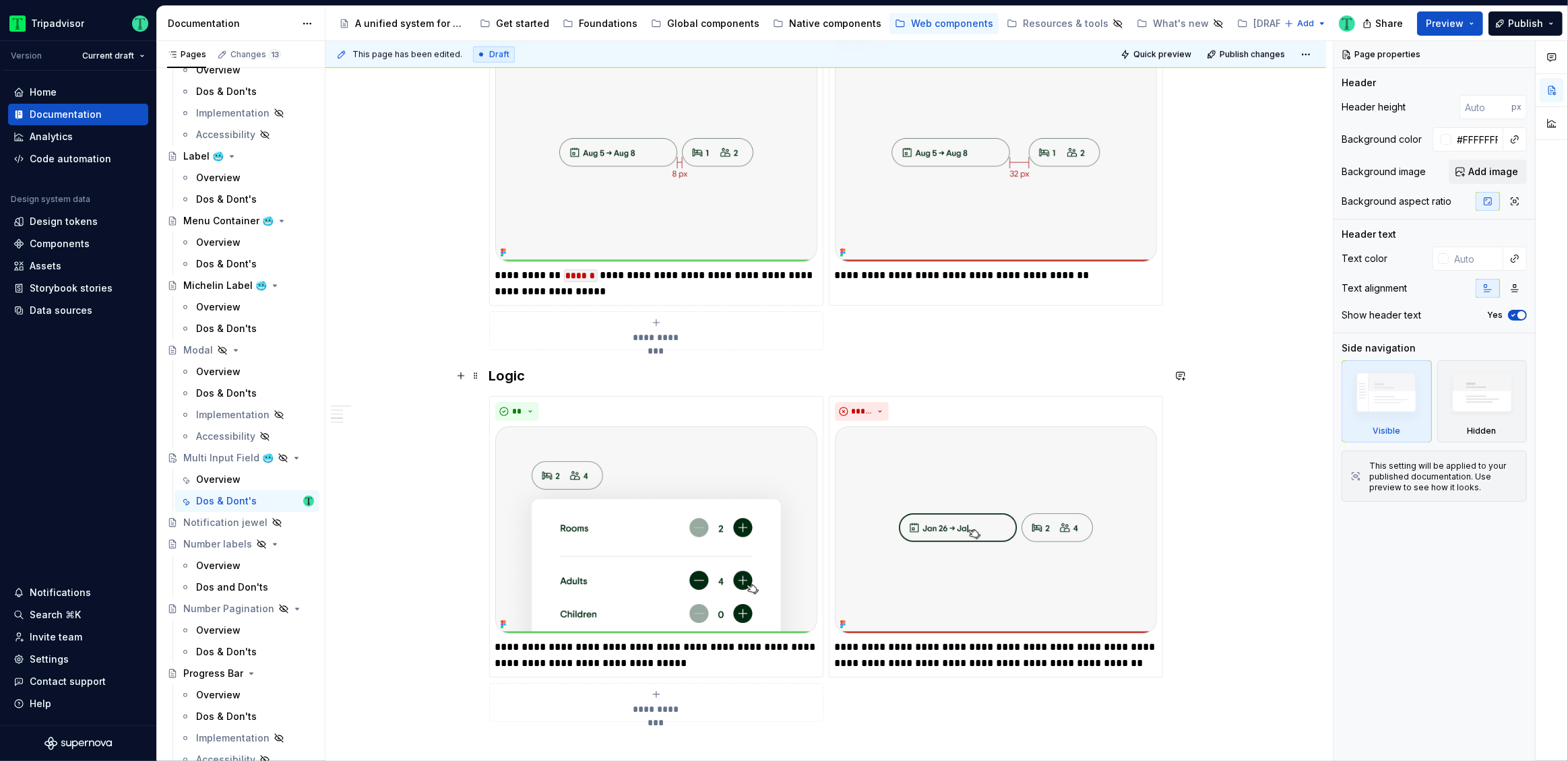
type textarea "*"
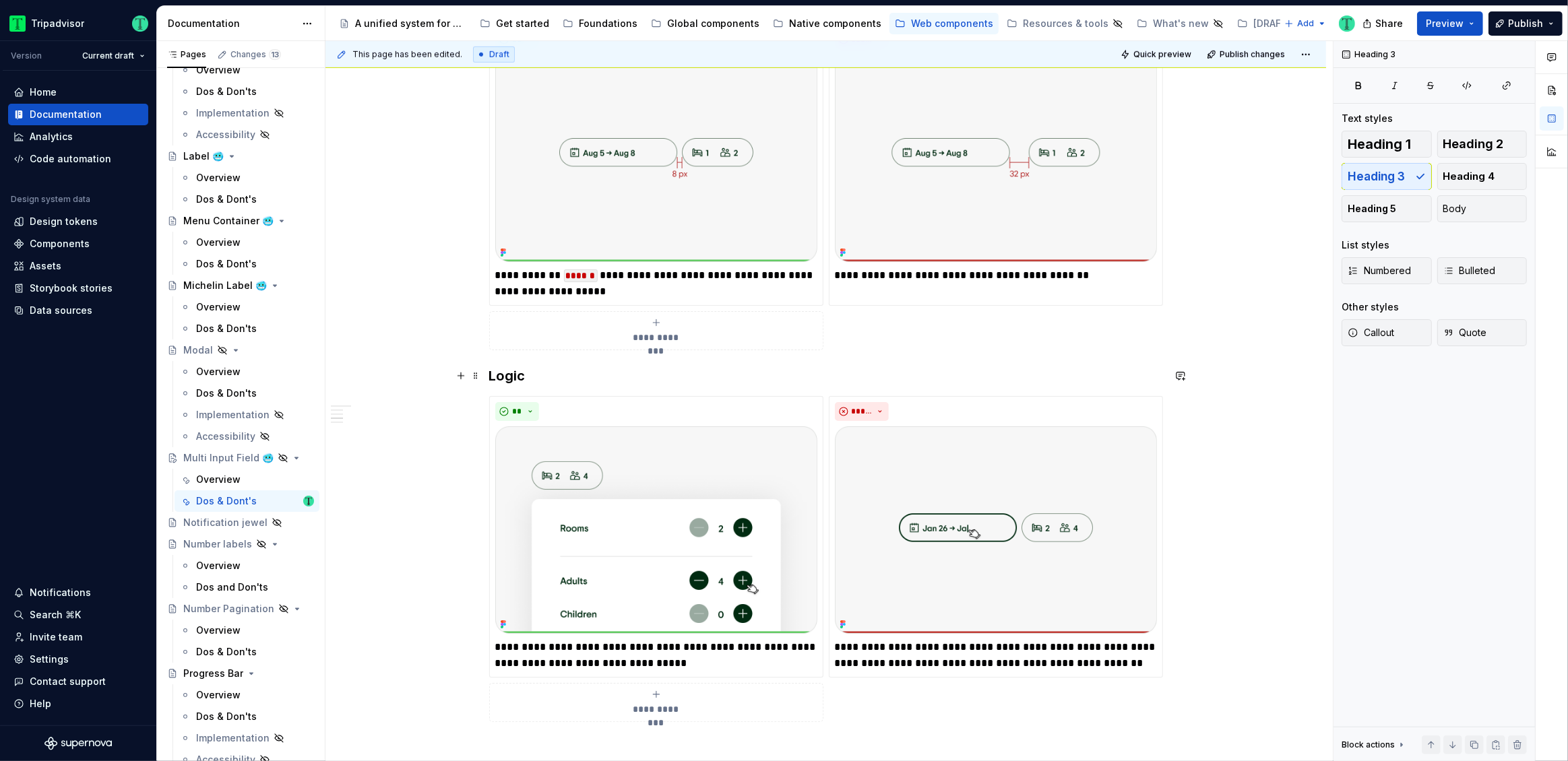
click at [517, 375] on h3 "Logic" at bounding box center [825, 376] width 674 height 18
click at [489, 374] on h3 "Content" at bounding box center [825, 376] width 674 height 18
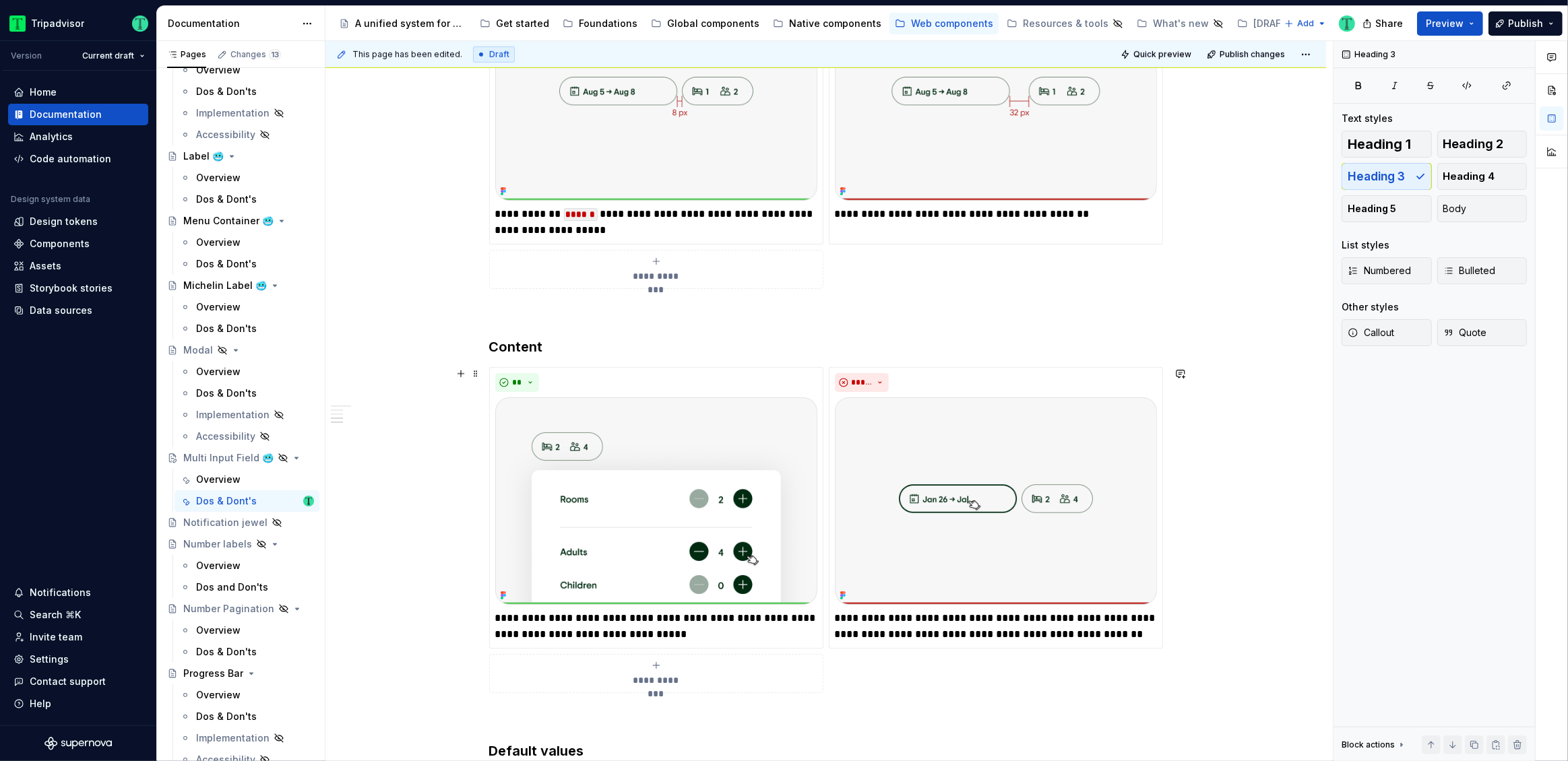
scroll to position [1045, 0]
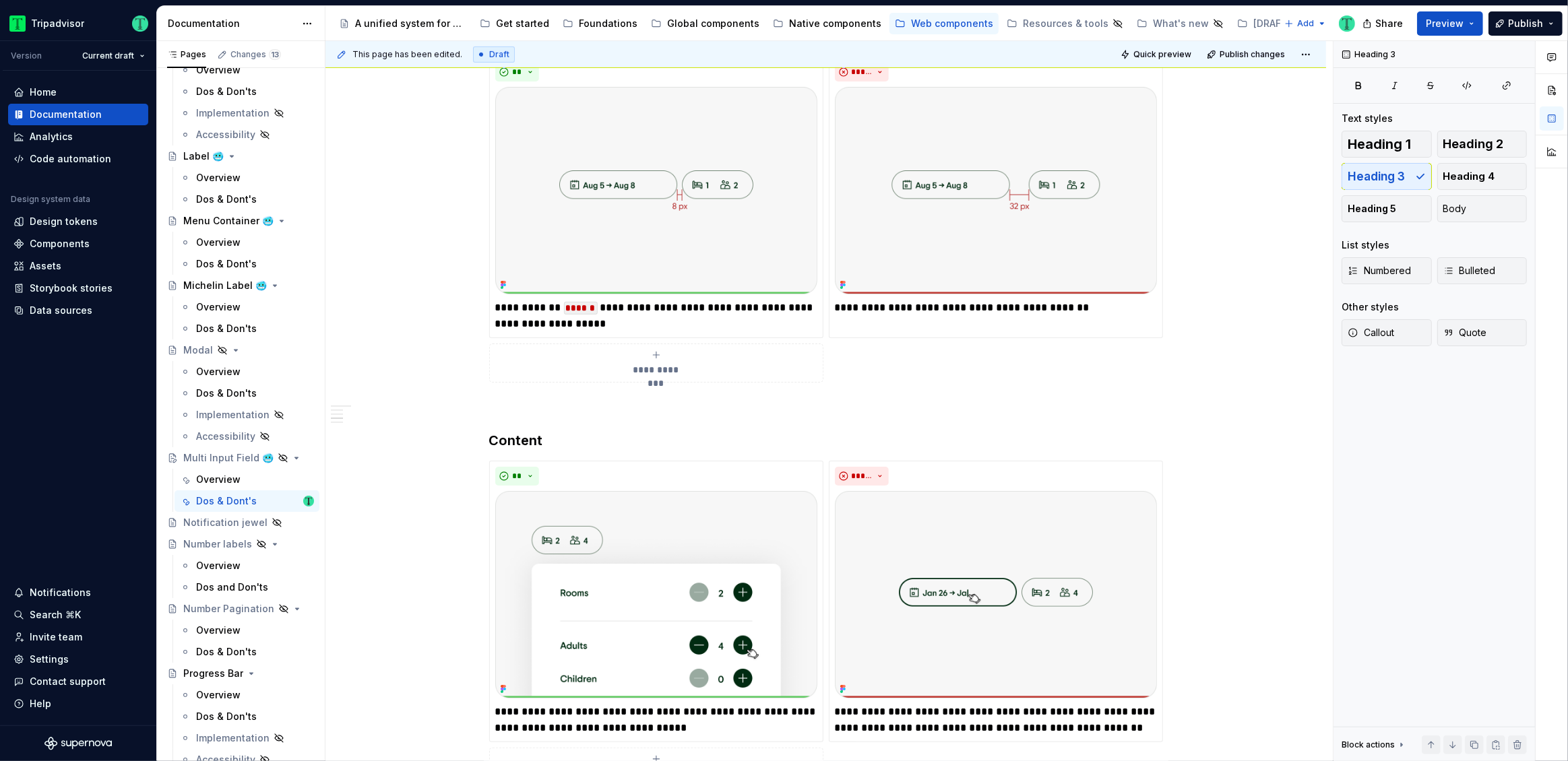
type textarea "*"
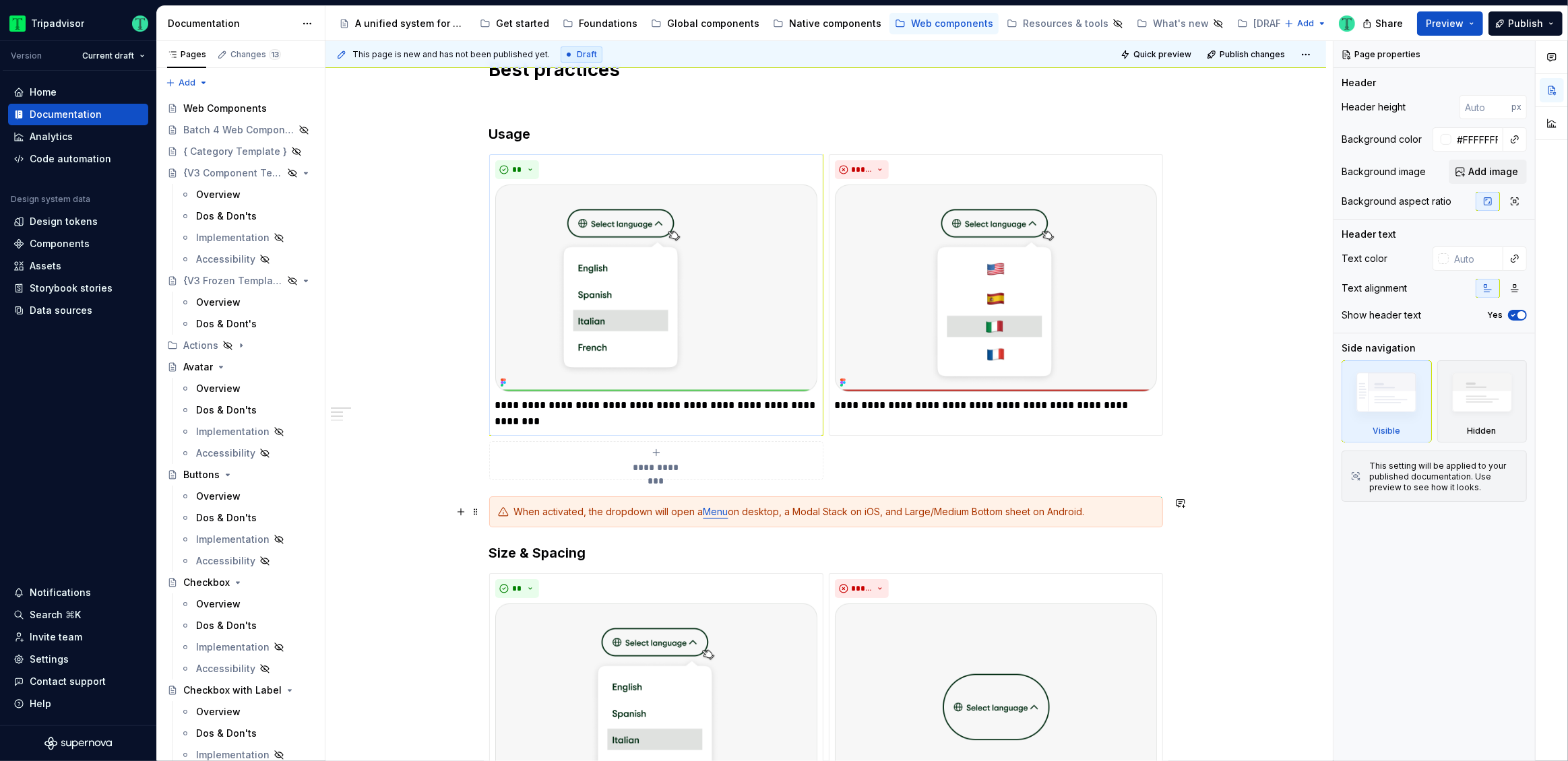
scroll to position [258, 0]
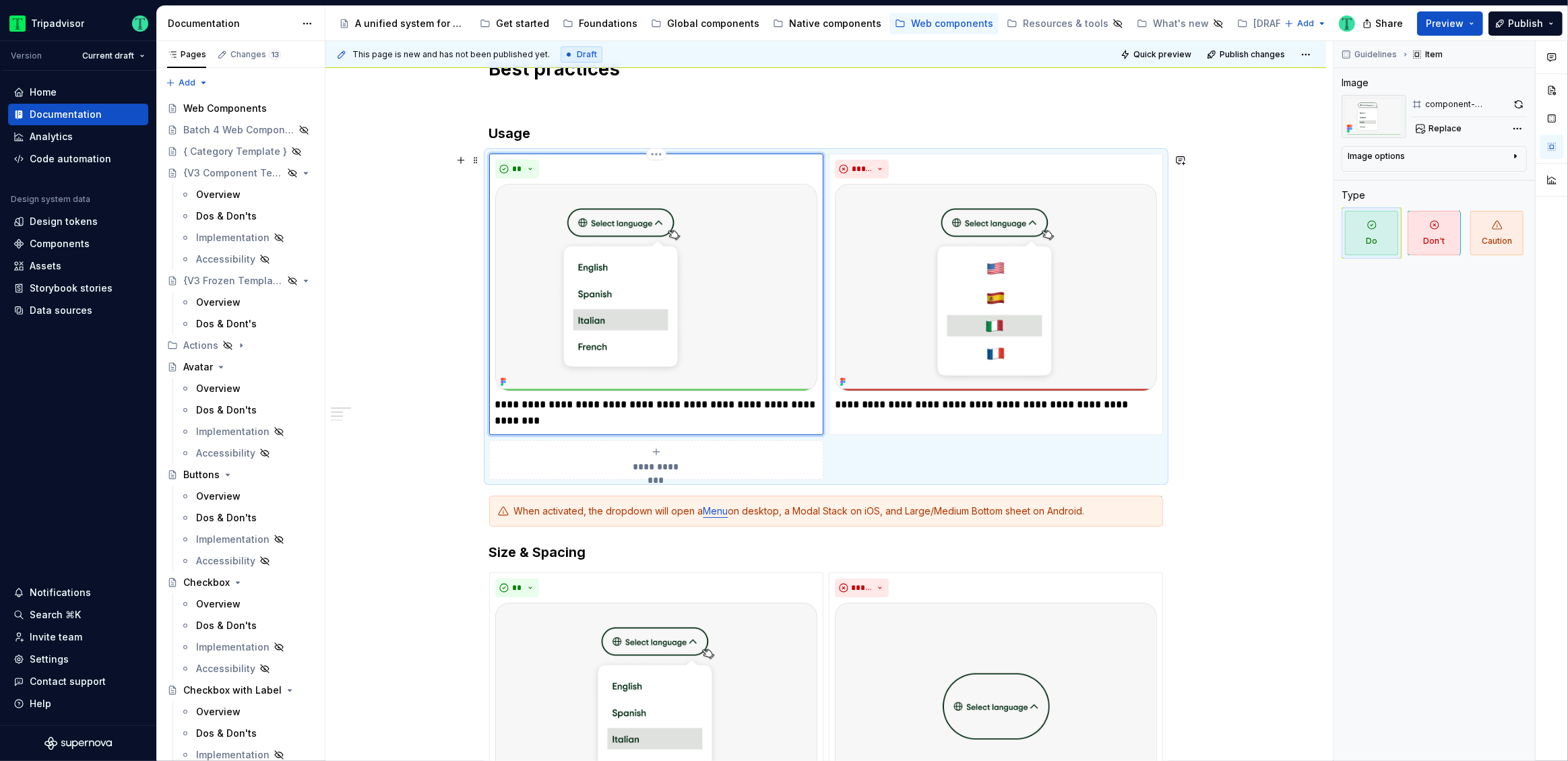
click at [777, 290] on img at bounding box center [656, 287] width 322 height 208
click at [1520, 99] on button "button" at bounding box center [1518, 104] width 17 height 18
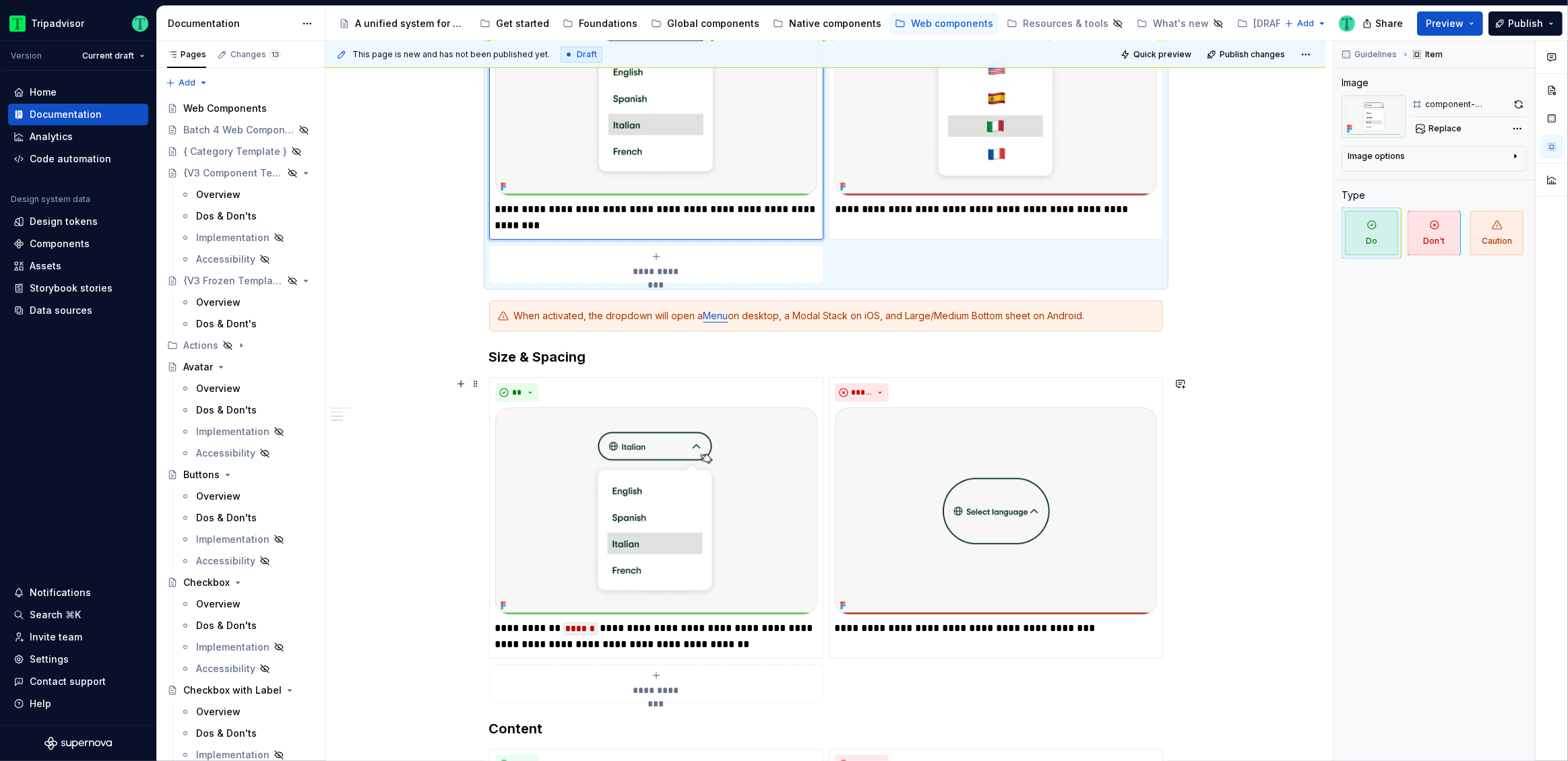
scroll to position [461, 0]
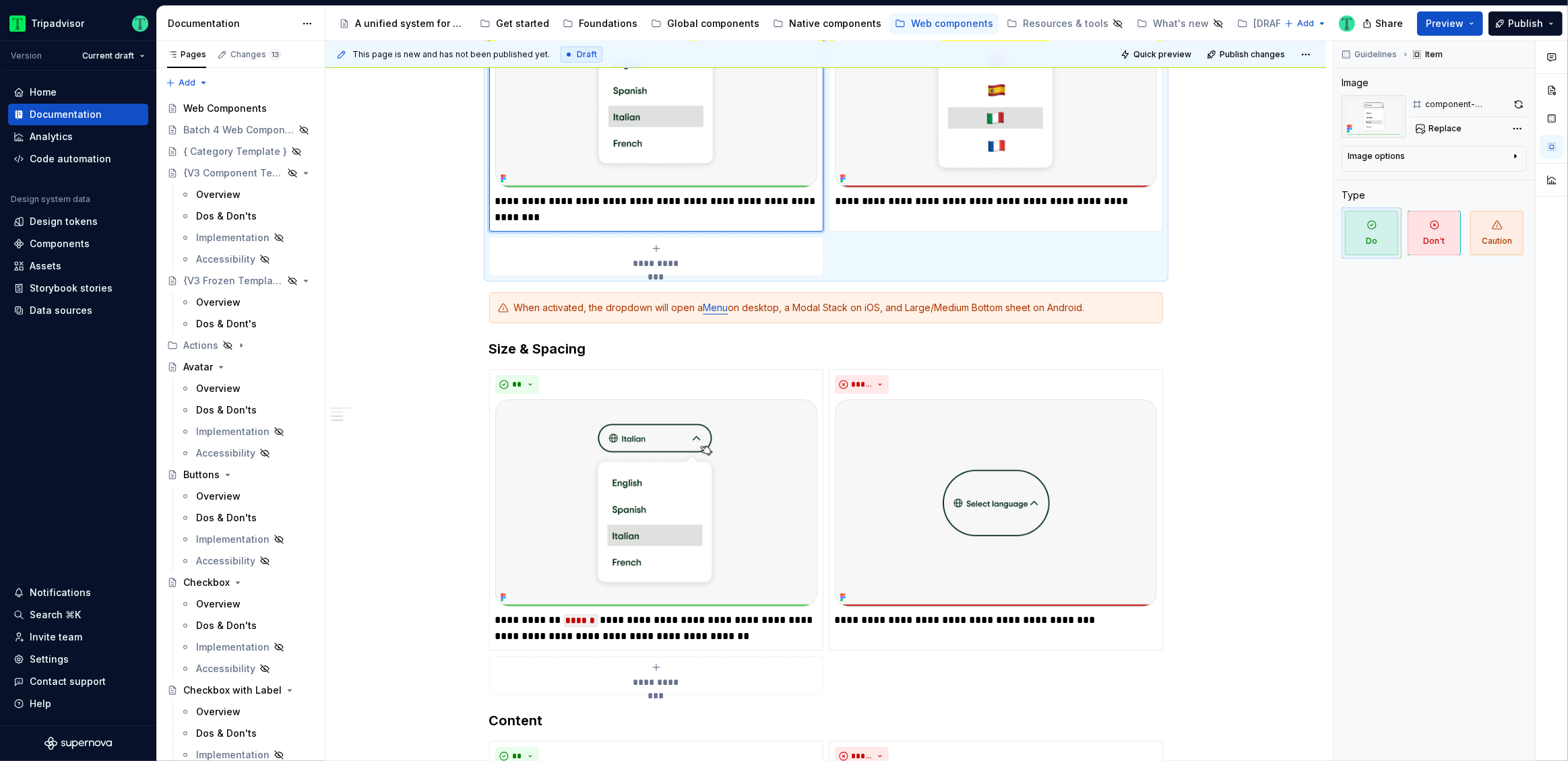
click at [757, 151] on img at bounding box center [656, 84] width 322 height 208
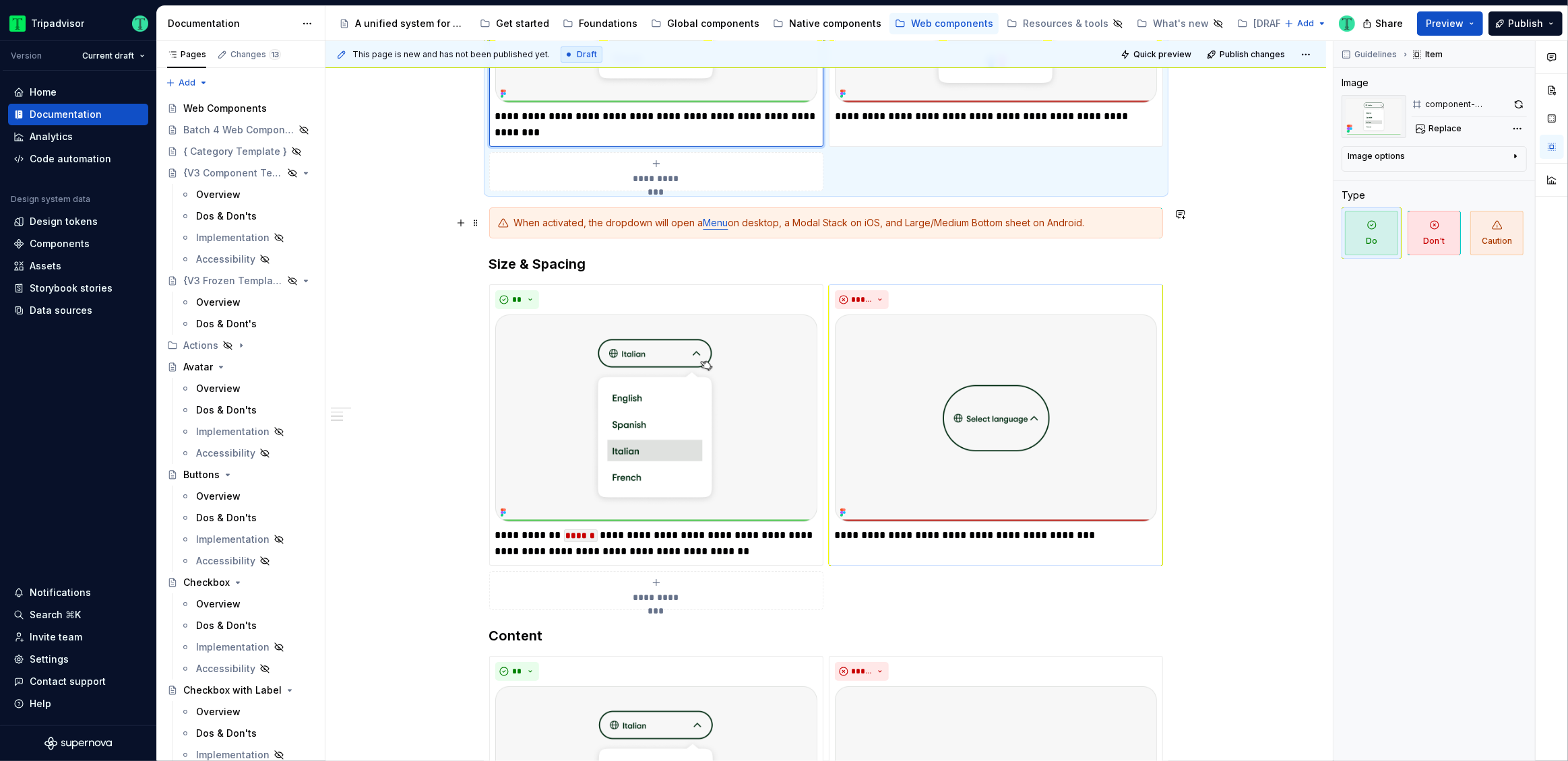
scroll to position [579, 0]
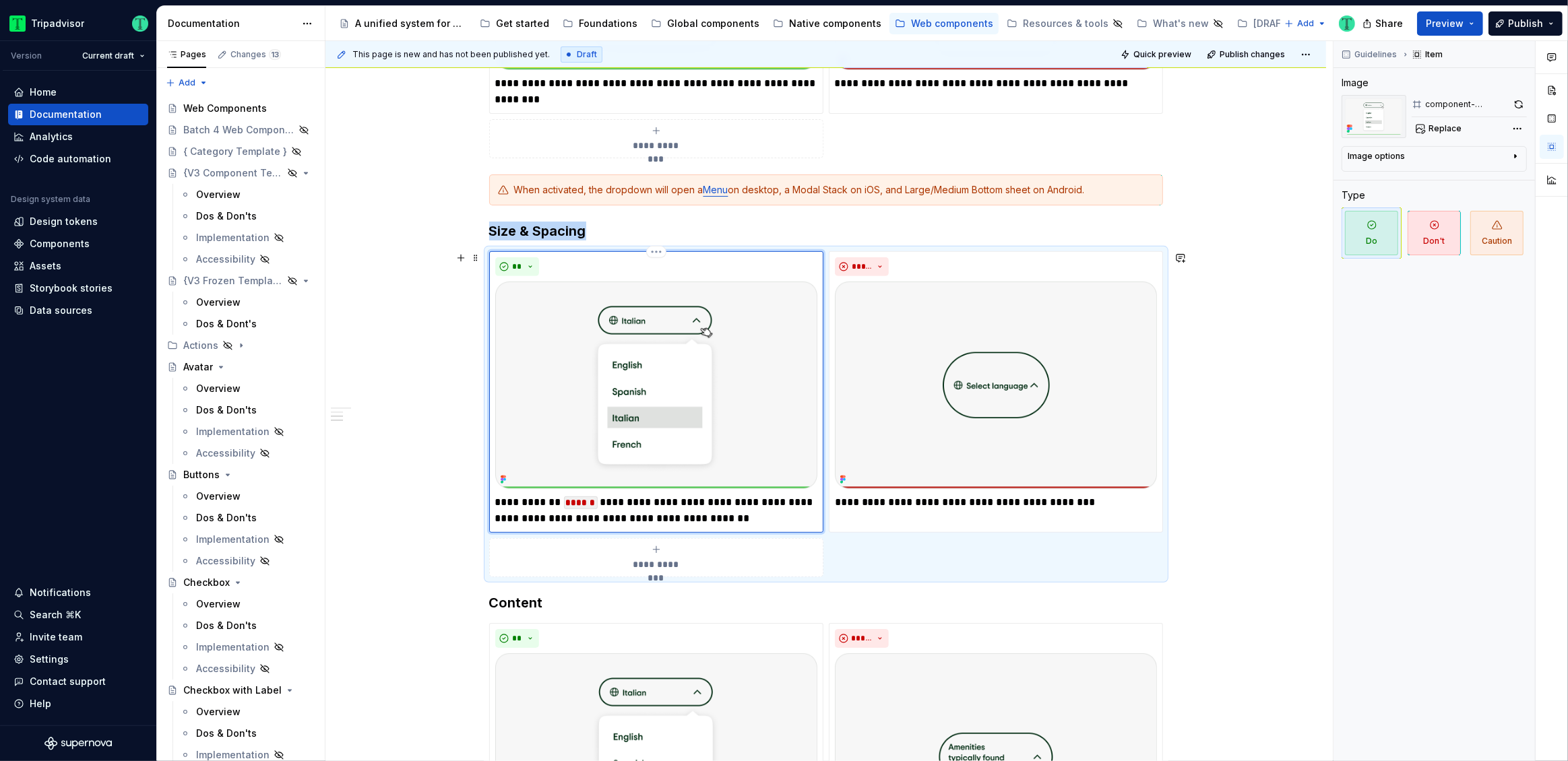
click at [775, 347] on img at bounding box center [656, 385] width 322 height 208
click at [1525, 107] on button "button" at bounding box center [1518, 104] width 17 height 18
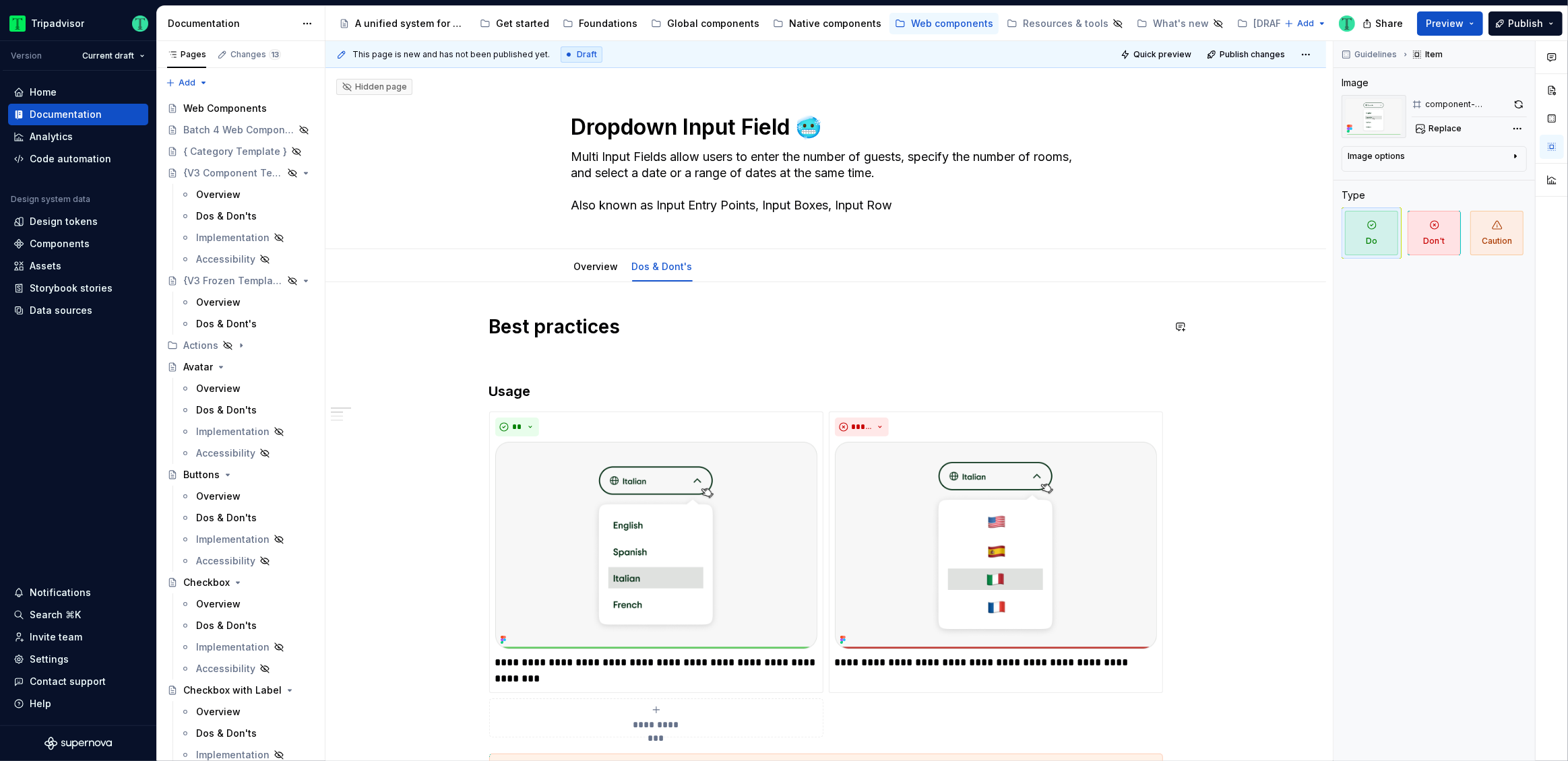
scroll to position [767, 0]
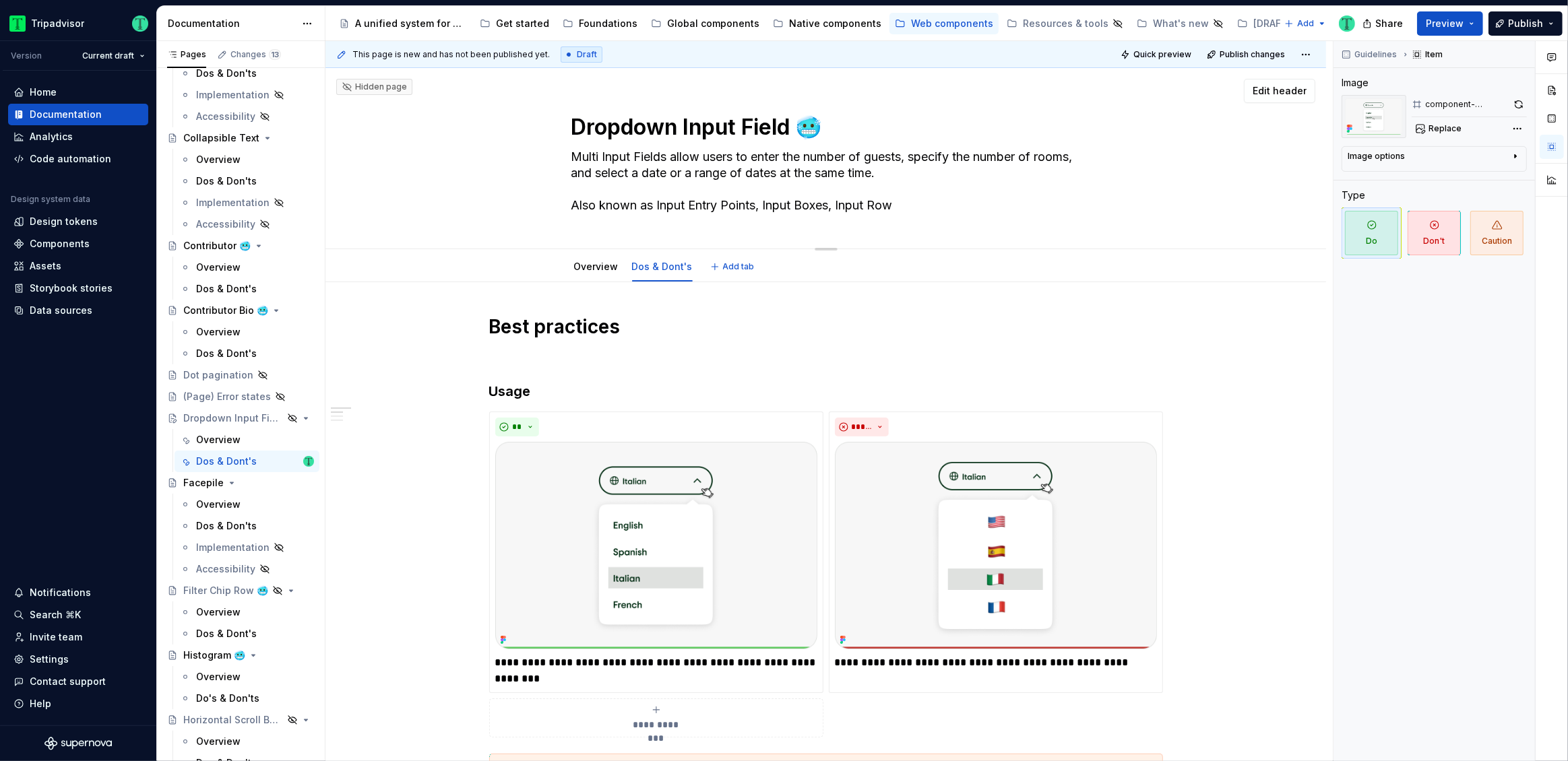
drag, startPoint x: 576, startPoint y: 127, endPoint x: 789, endPoint y: 130, distance: 213.0
click at [789, 133] on textarea "Dropdown Input Field 🥶" at bounding box center [822, 127] width 509 height 32
drag, startPoint x: 570, startPoint y: 157, endPoint x: 665, endPoint y: 155, distance: 95.0
click at [665, 155] on textarea "Multi Input Fields allow users to enter the number of guests, specify the numbe…" at bounding box center [822, 181] width 509 height 70
paste textarea "Dropdown"
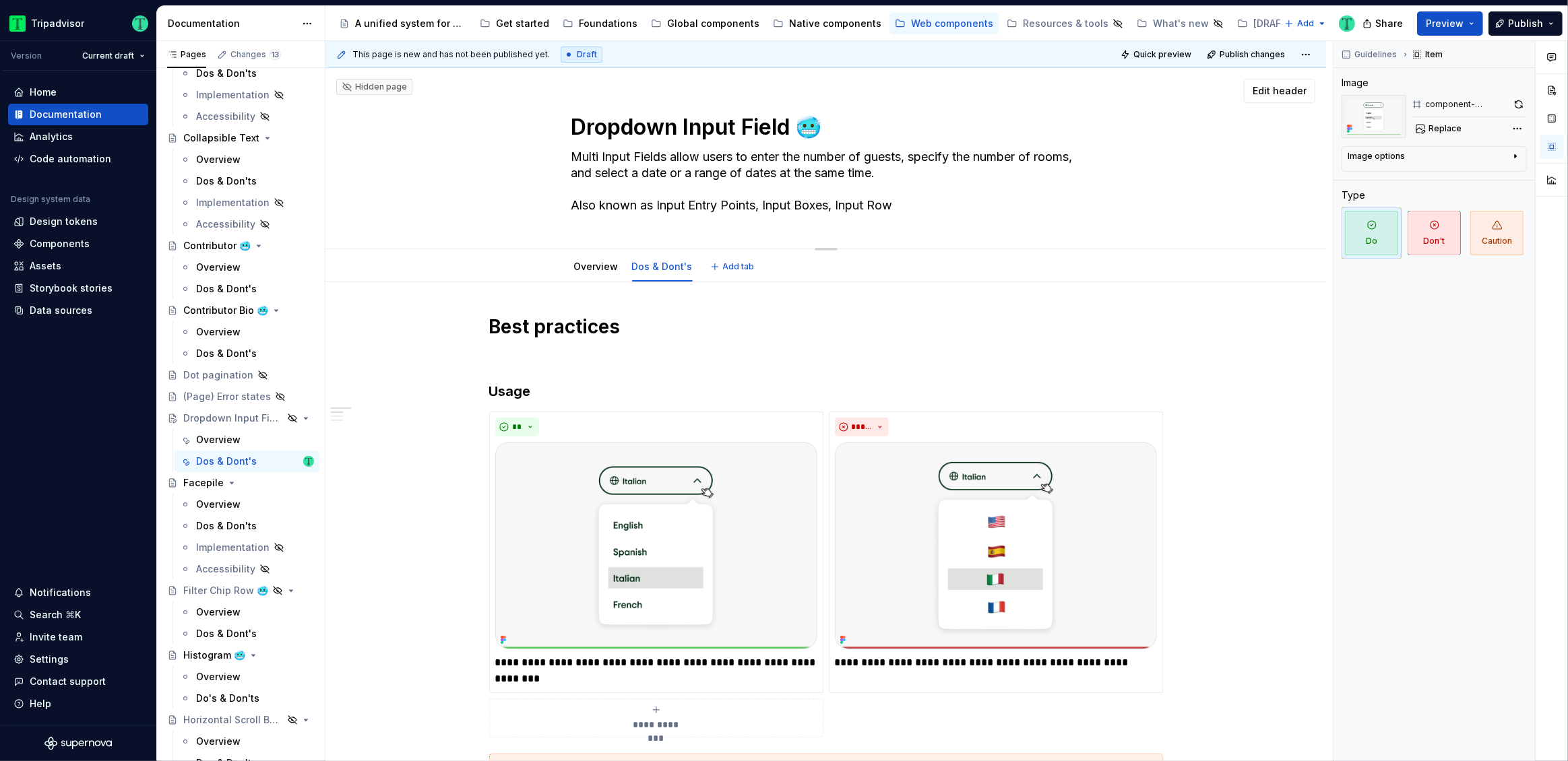
type textarea "*"
type textarea "Dropdown Input Fields allow users to enter the number of guests, specify the nu…"
drag, startPoint x: 658, startPoint y: 206, endPoint x: 757, endPoint y: 205, distance: 99.0
click at [757, 205] on textarea "Dropdown Input Fields allow users to enter the number of guests, specify the nu…" at bounding box center [822, 181] width 509 height 70
paste textarea "Dropdown Input Field"
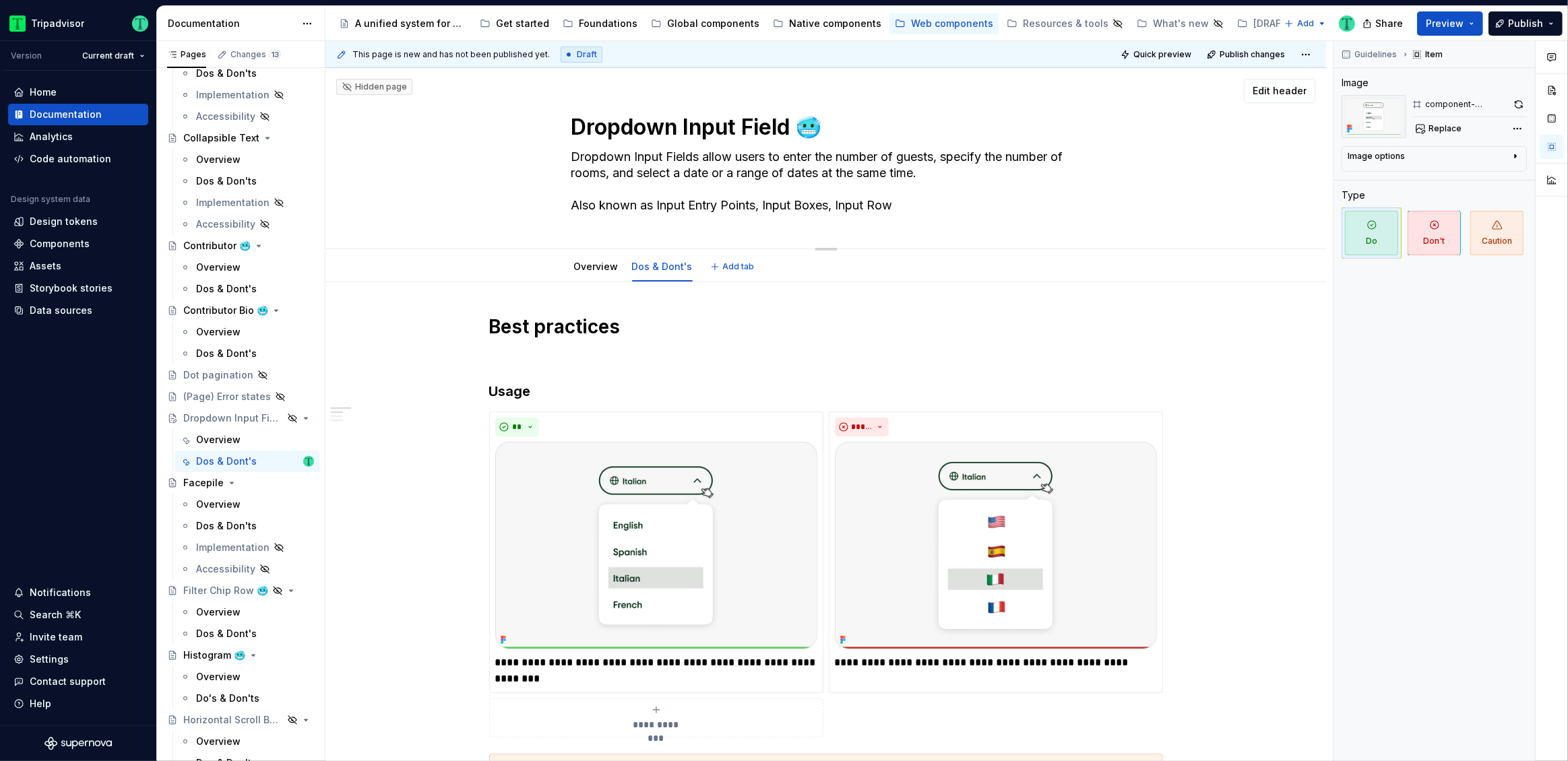
type textarea "*"
type textarea "Dropdown Input Fields allow users to enter the number of guests, specify the nu…"
type textarea "*"
type textarea "Dropdown Input Fields allow users to enter the number of guests, specify the nu…"
type textarea "*"
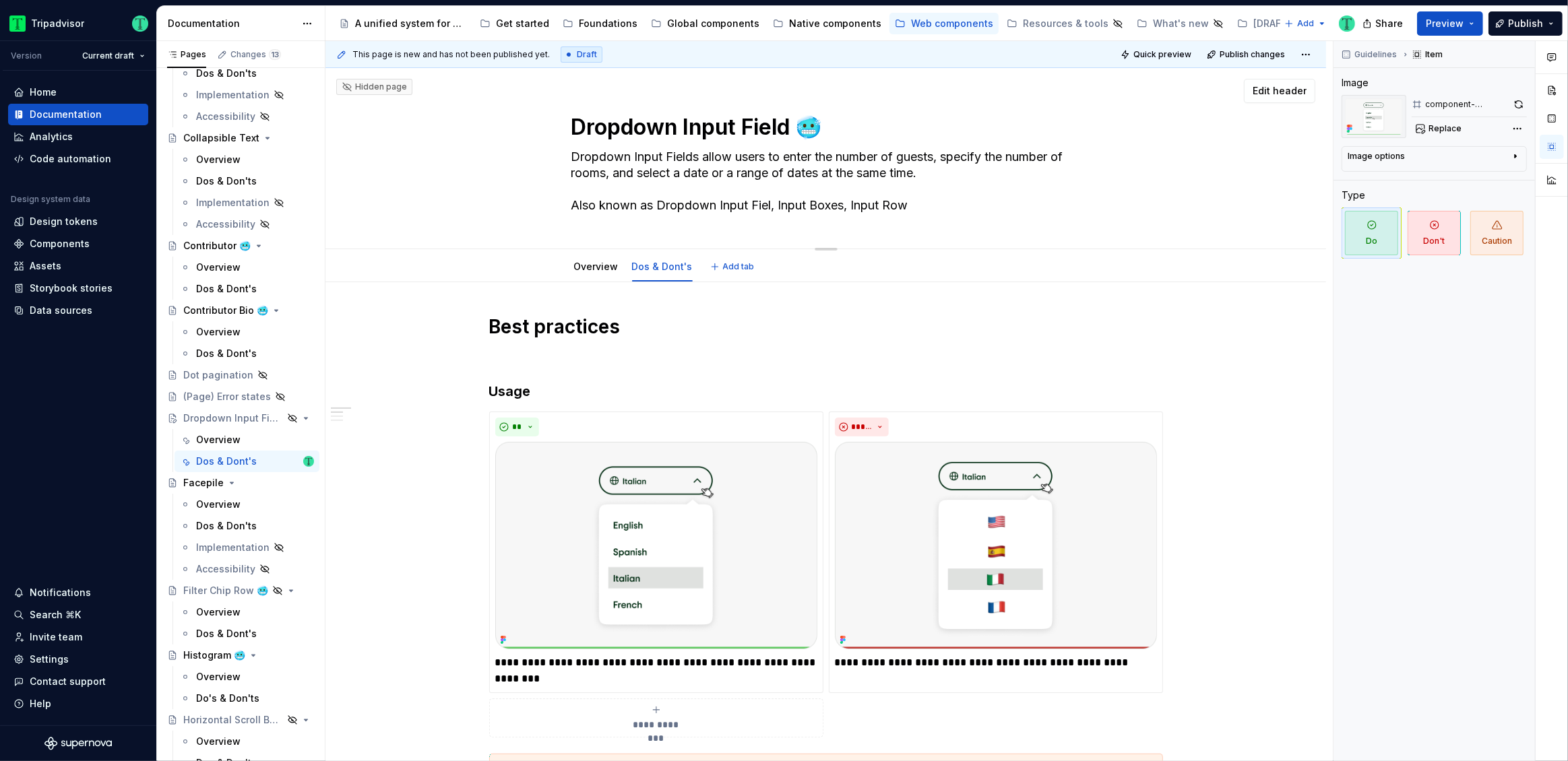
type textarea "Dropdown Input Fields allow users to enter the number of guests, specify the nu…"
type textarea "*"
type textarea "Dropdown Input Fields allow users to enter the number of guests, specify the nu…"
type textarea "*"
type textarea "Dropdown Input Fields allow users to enter the number of guests, specify the nu…"
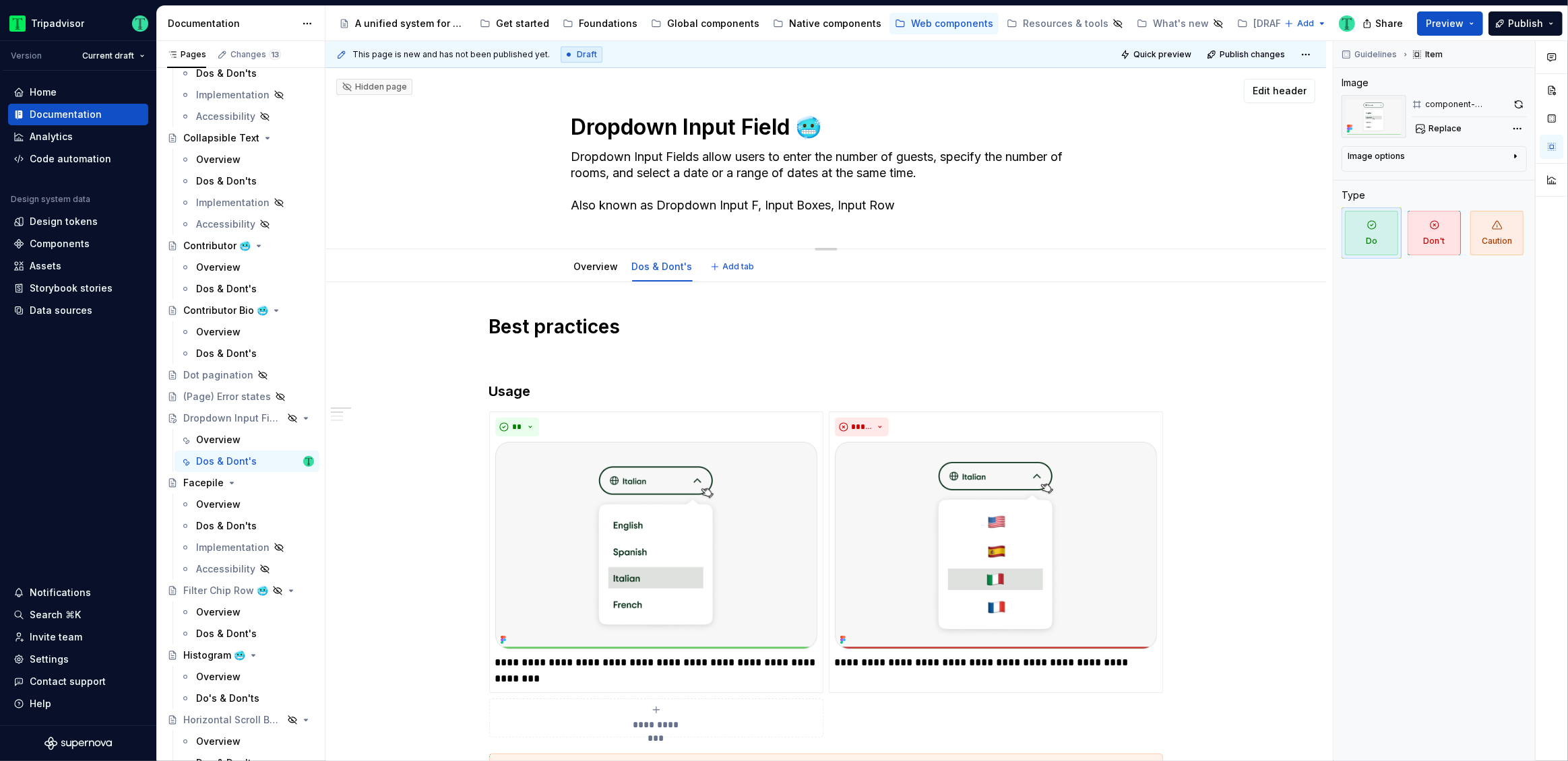
type textarea "*"
type textarea "Dropdown Input Fields allow users to enter the number of guests, specify the nu…"
type textarea "*"
type textarea "Dropdown Input Fields allow users to enter the number of guests, specify the nu…"
type textarea "*"
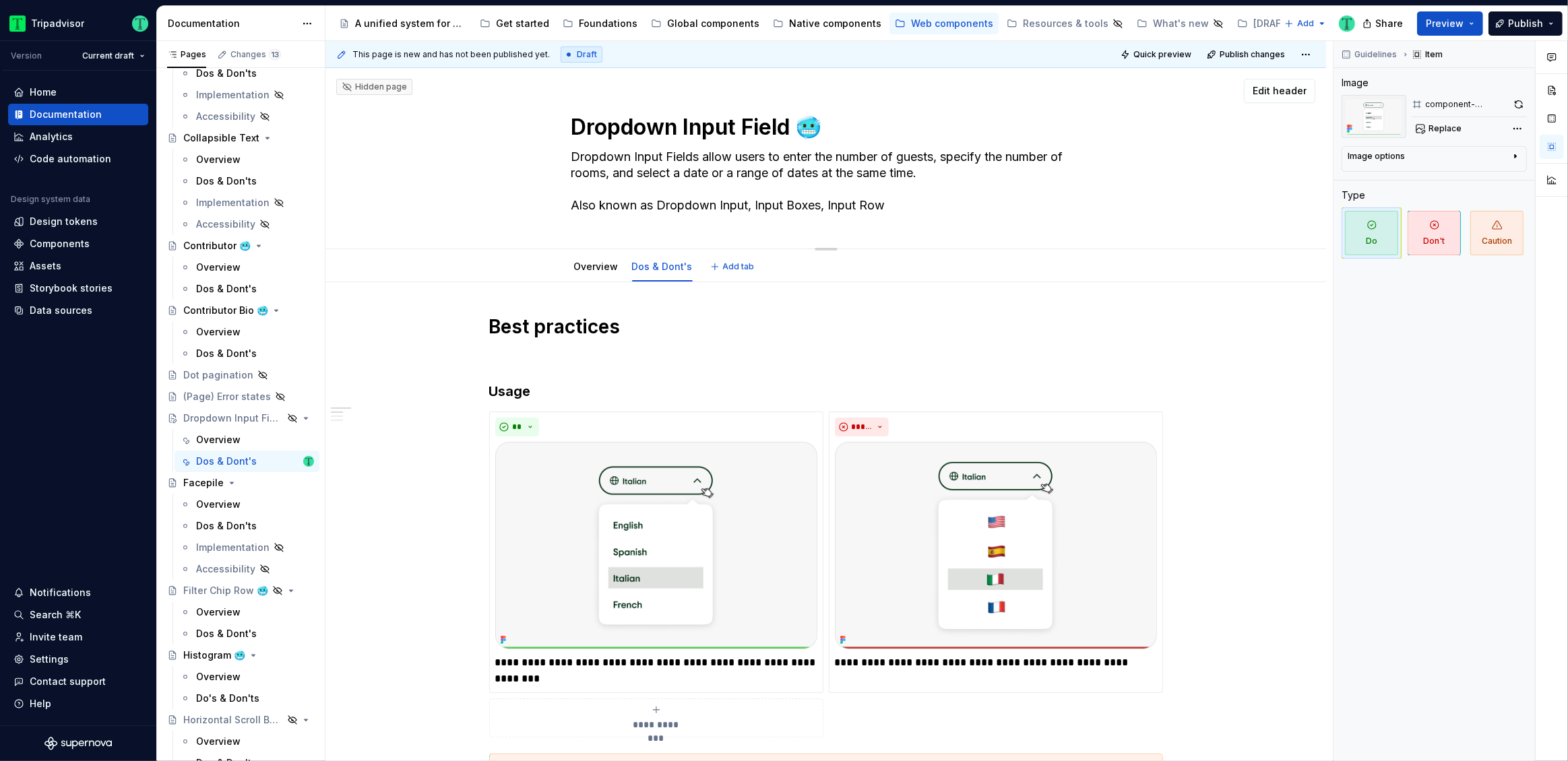
type textarea "Dropdown Input Fields allow users to enter the number of guests, specify the nu…"
type textarea "*"
type textarea "Dropdown Input Fields allow users to enter the number of guests, specify the nu…"
type textarea "*"
type textarea "Dropdown Input Fields allow users to enter the number of guests, specify the nu…"
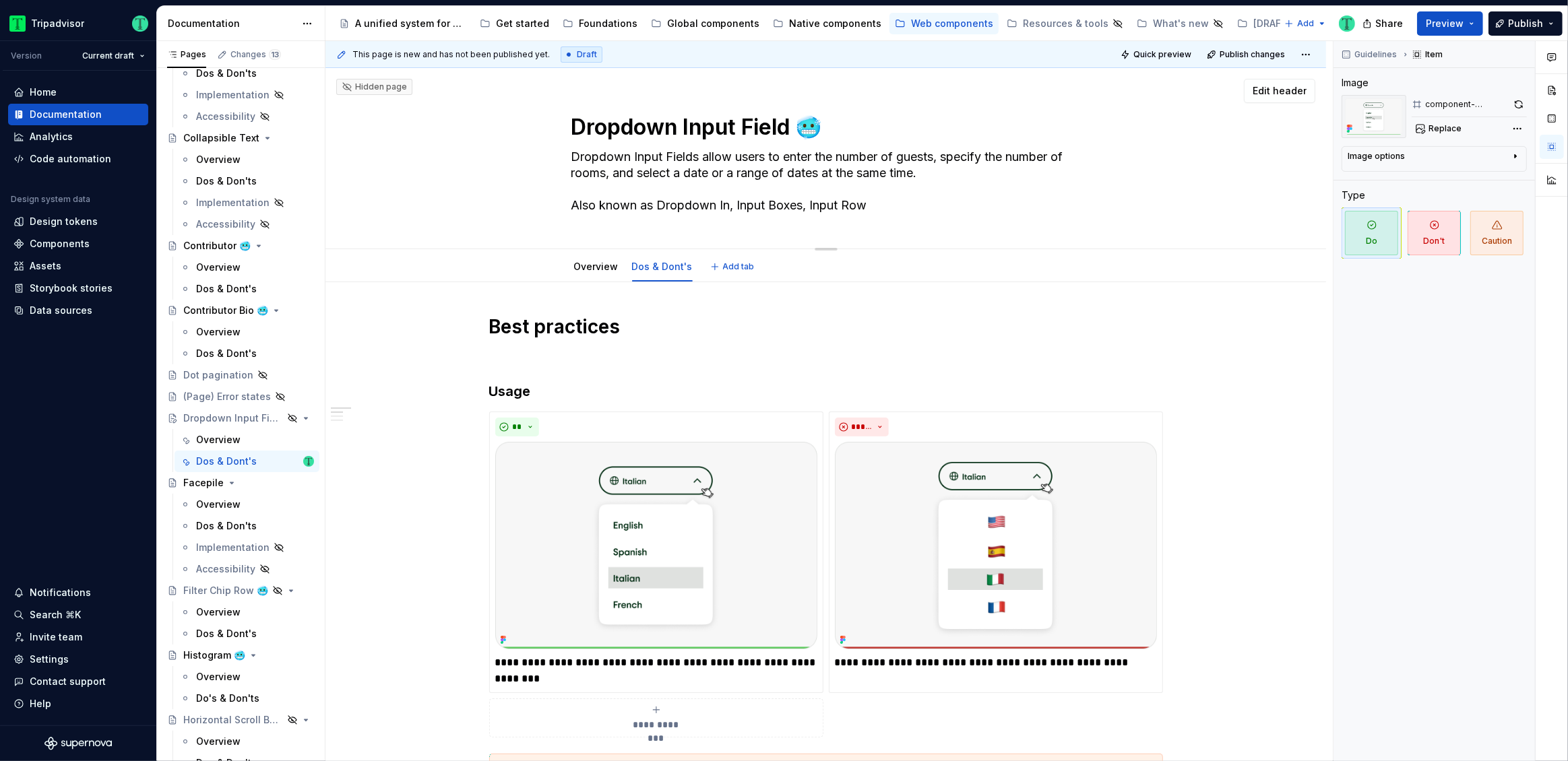
type textarea "*"
type textarea "Dropdown Input Fields allow users to enter the number of guests, specify the nu…"
type textarea "*"
type textarea "Dropdown Input Fields allow users to enter the number of guests, specify the nu…"
type textarea "*"
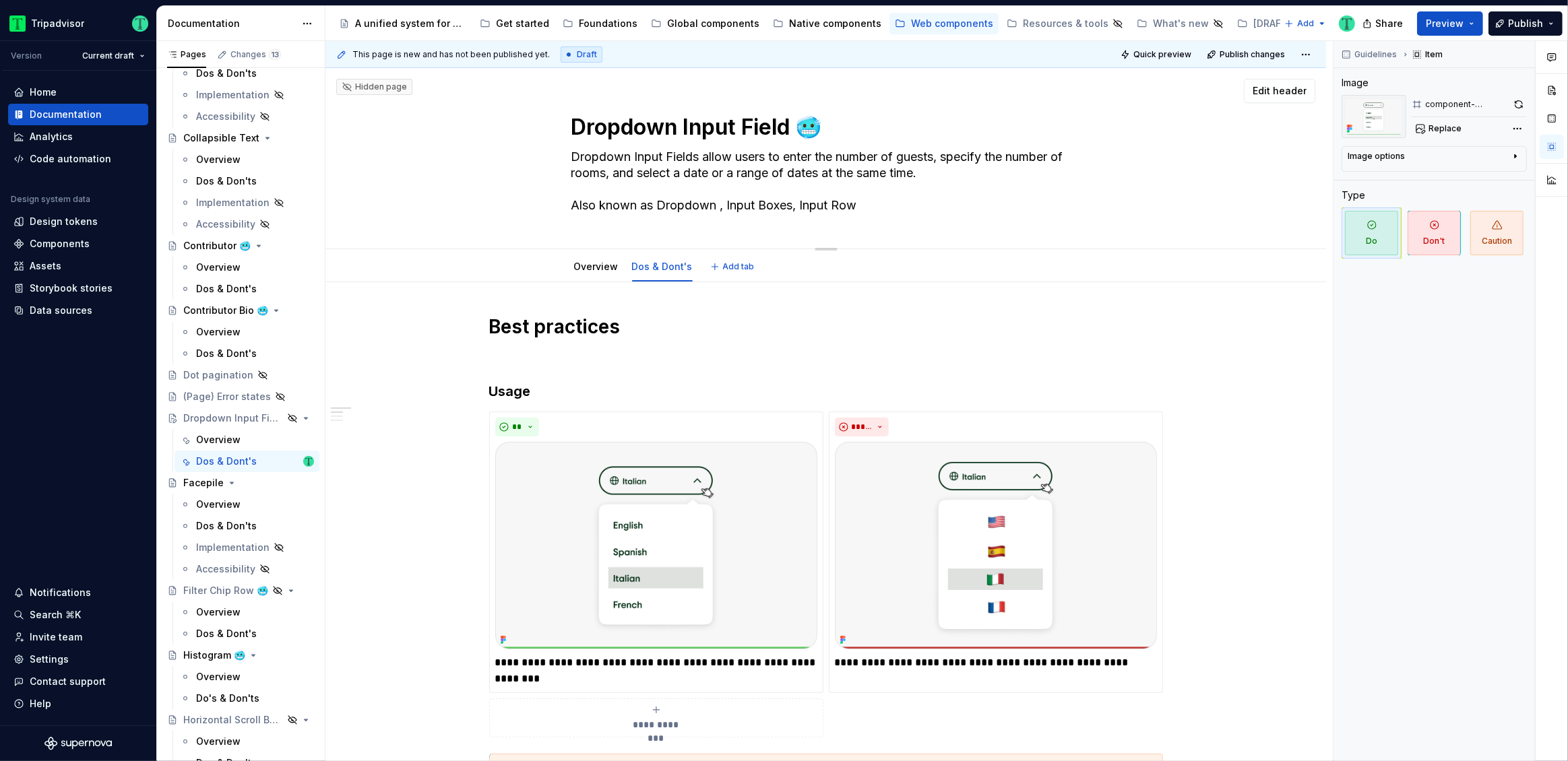
type textarea "Dropdown Input Fields allow users to enter the number of guests, specify the nu…"
type textarea "*"
type textarea "Dropdown Input Fields allow users to enter the number of guests, specify the nu…"
click at [732, 210] on textarea "Dropdown Input Fields allow users to enter the number of guests, specify the nu…" at bounding box center [822, 181] width 509 height 70
drag, startPoint x: 724, startPoint y: 202, endPoint x: 789, endPoint y: 202, distance: 65.0
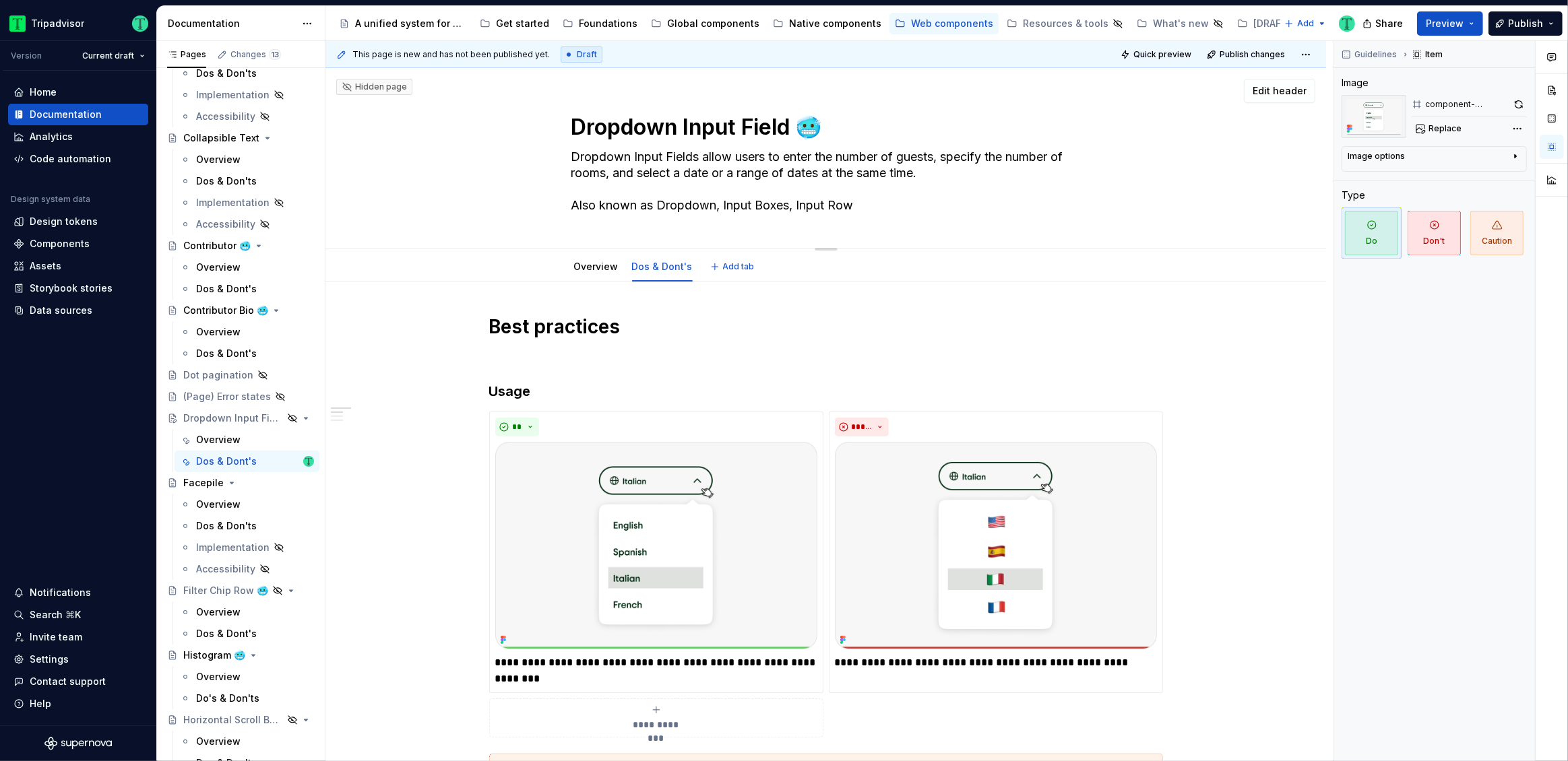
click at [789, 202] on textarea "Dropdown Input Fields allow users to enter the number of guests, specify the nu…" at bounding box center [822, 181] width 509 height 70
type textarea "*"
type textarea "Dropdown Input Fields allow users to enter the number of guests, specify the nu…"
type textarea "*"
type textarea "Dropdown Input Fields allow users to enter the number of guests, specify the nu…"
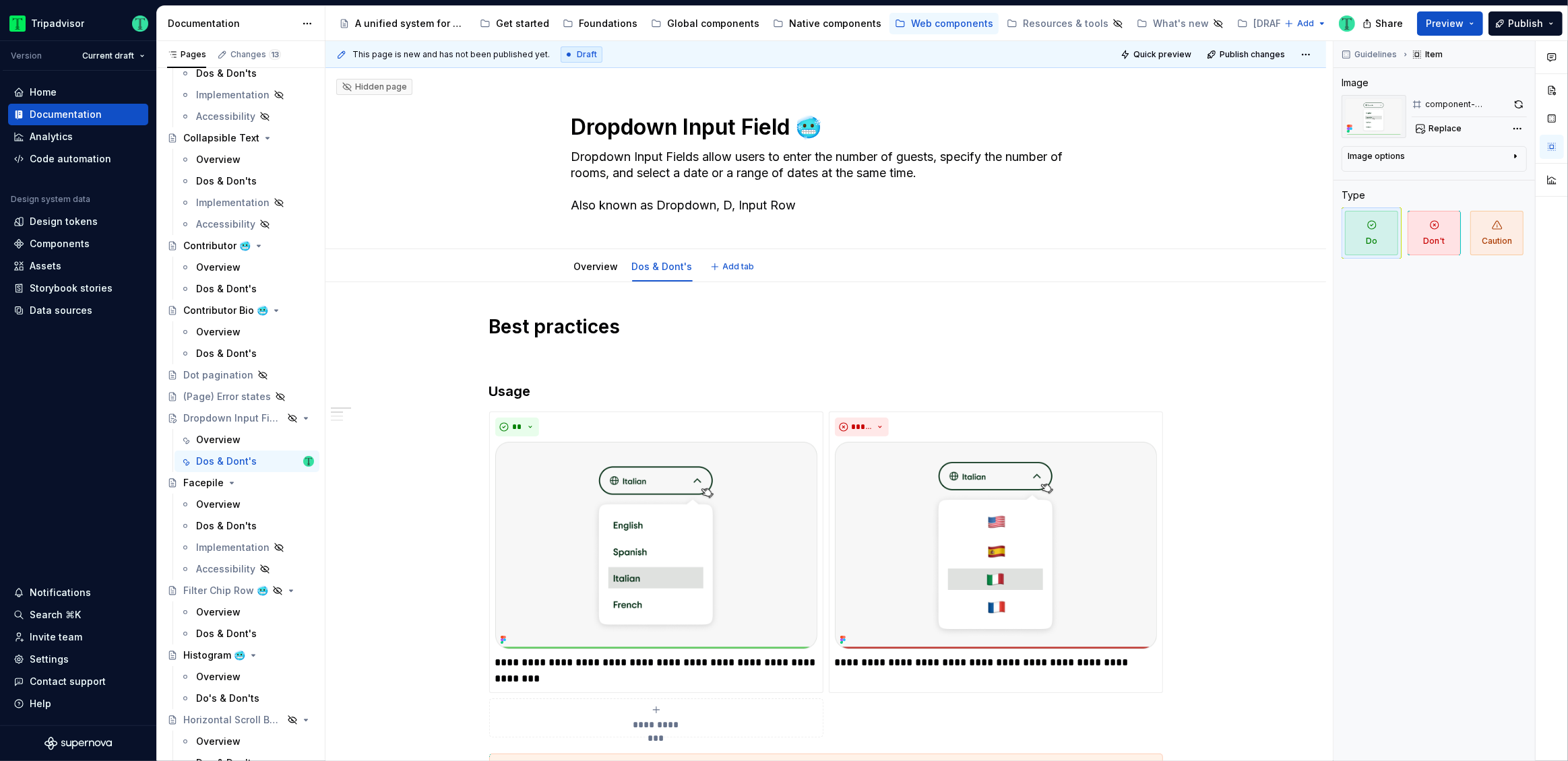
type textarea "*"
type textarea "Dropdown Input Fields allow users to enter the number of guests, specify the nu…"
type textarea "*"
type textarea "Dropdown Input Fields allow users to enter the number of guests, specify the nu…"
type textarea "*"
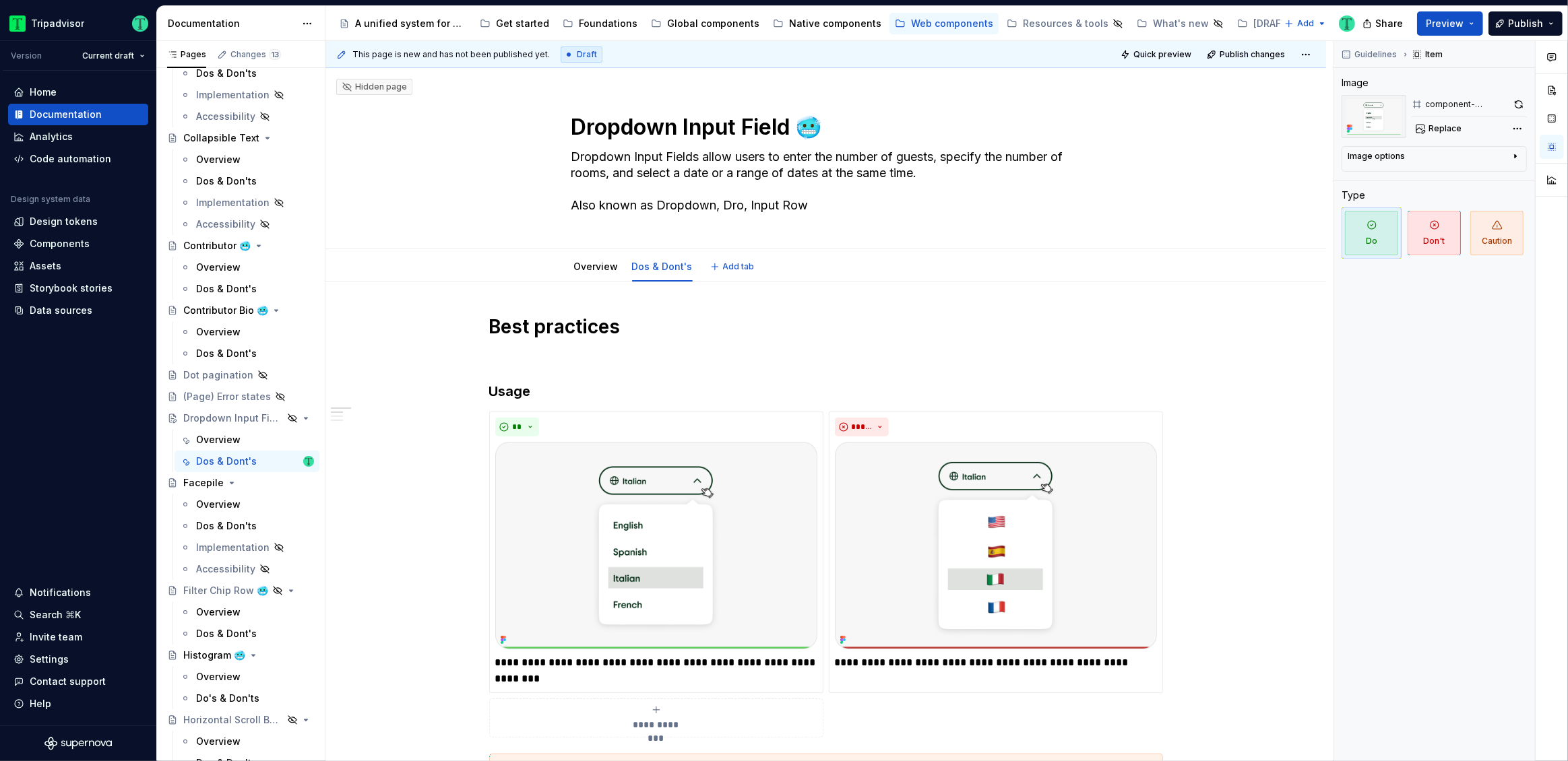
type textarea "Dropdown Input Fields allow users to enter the number of guests, specify the nu…"
type textarea "*"
type textarea "Dropdown Input Fields allow users to enter the number of guests, specify the nu…"
type textarea "*"
type textarea "Dropdown Input Fields allow users to enter the number of guests, specify the nu…"
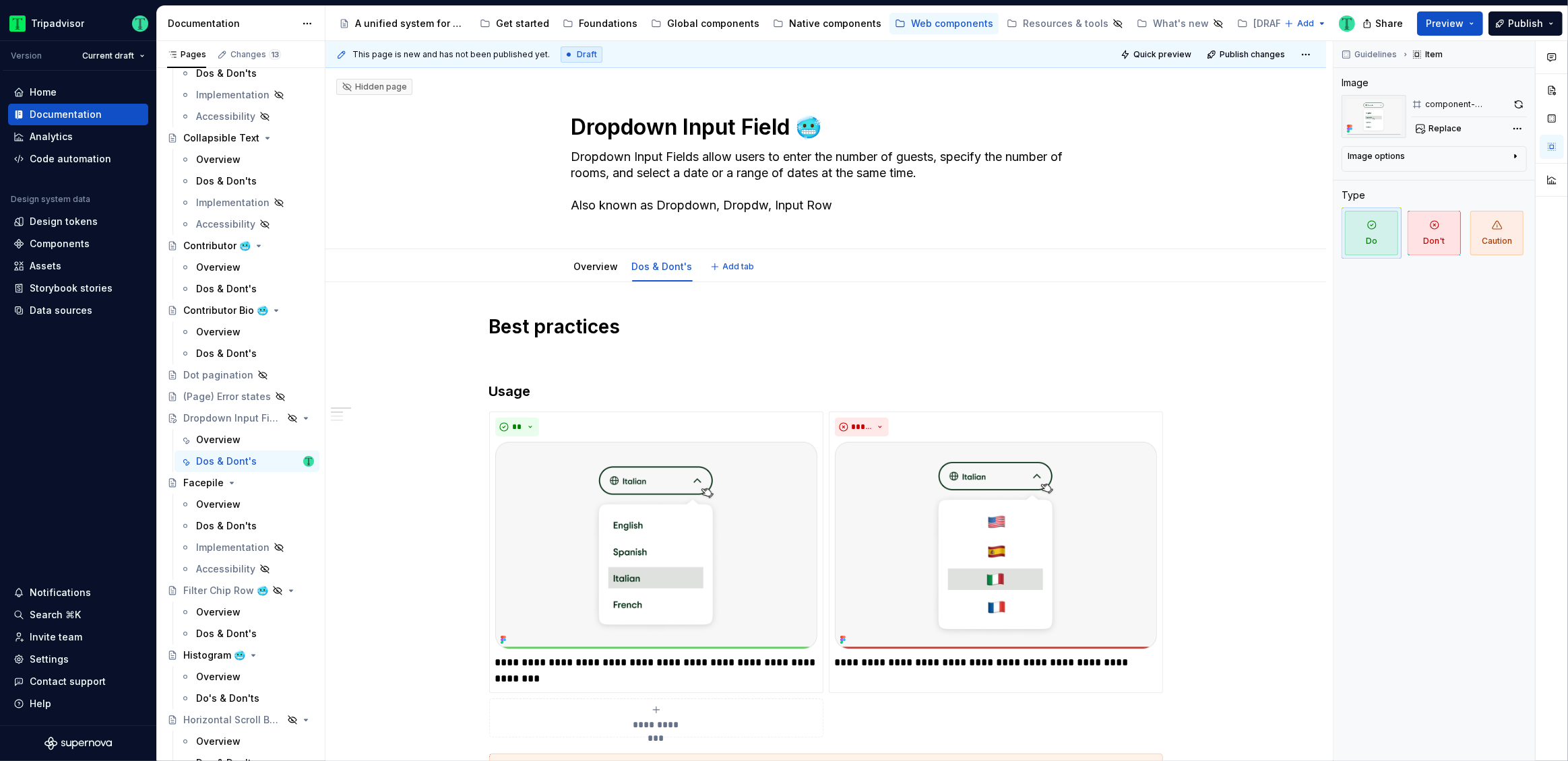
type textarea "*"
type textarea "Dropdown Input Fields allow users to enter the number of guests, specify the nu…"
type textarea "*"
type textarea "Dropdown Input Fields allow users to enter the number of guests, specify the nu…"
type textarea "*"
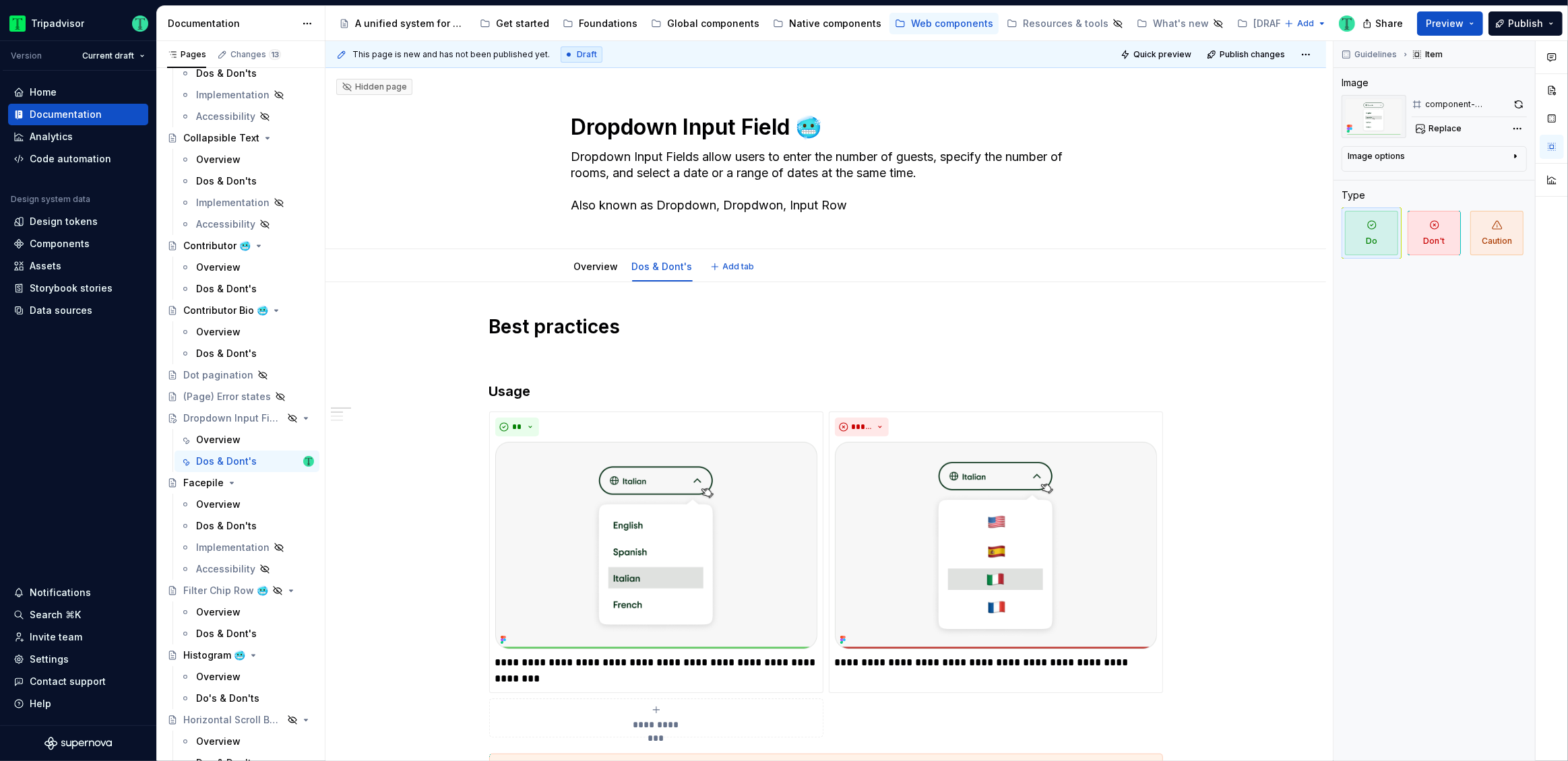
type textarea "Dropdown Input Fields allow users to enter the number of guests, specify the nu…"
type textarea "*"
type textarea "Dropdown Input Fields allow users to enter the number of guests, specify the nu…"
type textarea "*"
type textarea "Dropdown Input Fields allow users to enter the number of guests, specify the nu…"
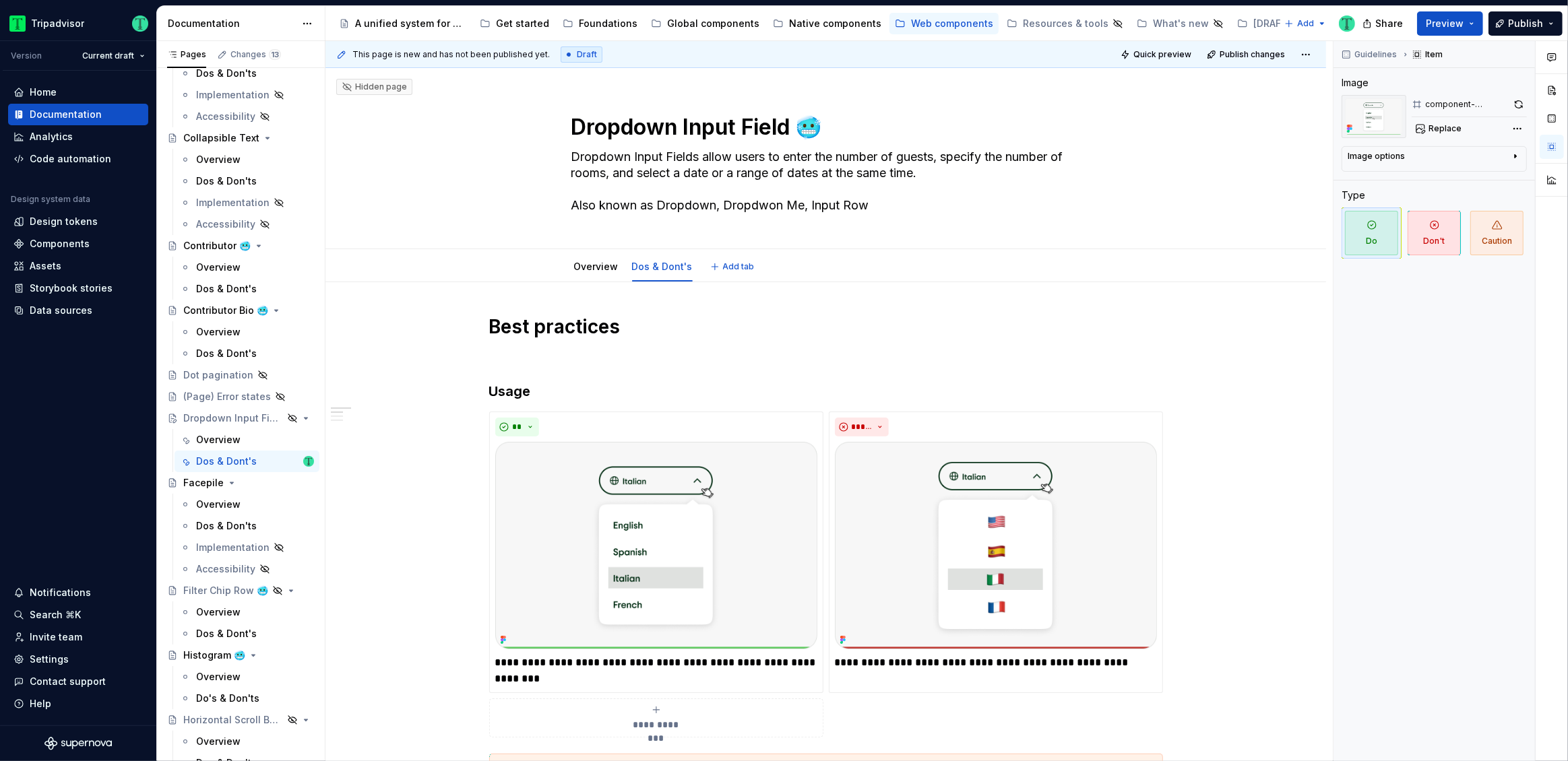
type textarea "*"
type textarea "Dropdown Input Fields allow users to enter the number of guests, specify the nu…"
type textarea "*"
type textarea "Dropdown Input Fields allow users to enter the number of guests, specify the nu…"
type textarea "*"
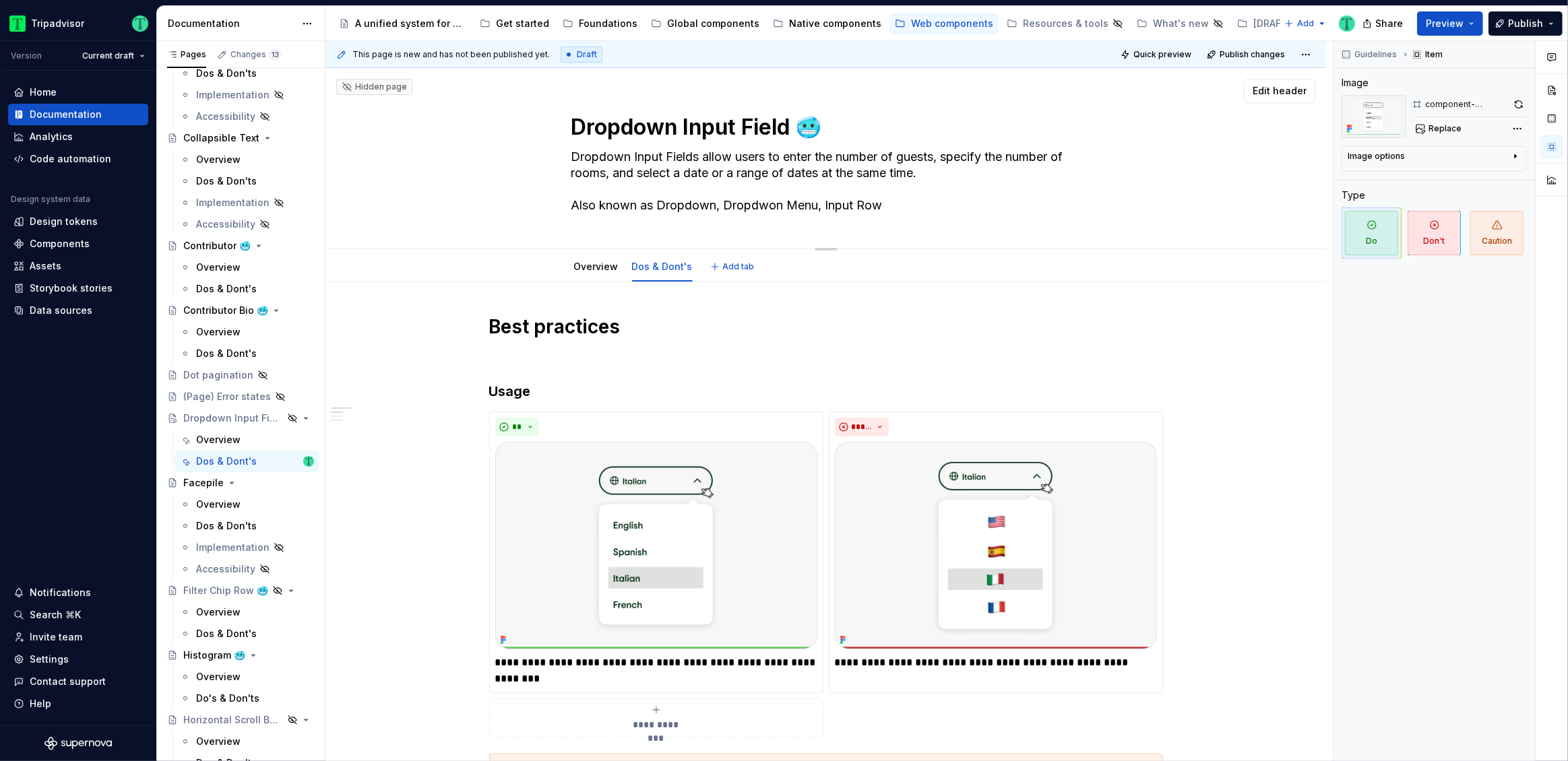
type textarea "Dropdown Input Fields allow users to enter the number of guests, specify the nu…"
type textarea "*"
type textarea "Dropdown Input Fields allow users to enter the number of guests, specify the nu…"
drag, startPoint x: 847, startPoint y: 199, endPoint x: 858, endPoint y: 202, distance: 11.4
click at [847, 199] on textarea "Dropdown Input Fields allow users to enter the number of guests, specify the nu…" at bounding box center [822, 181] width 509 height 70
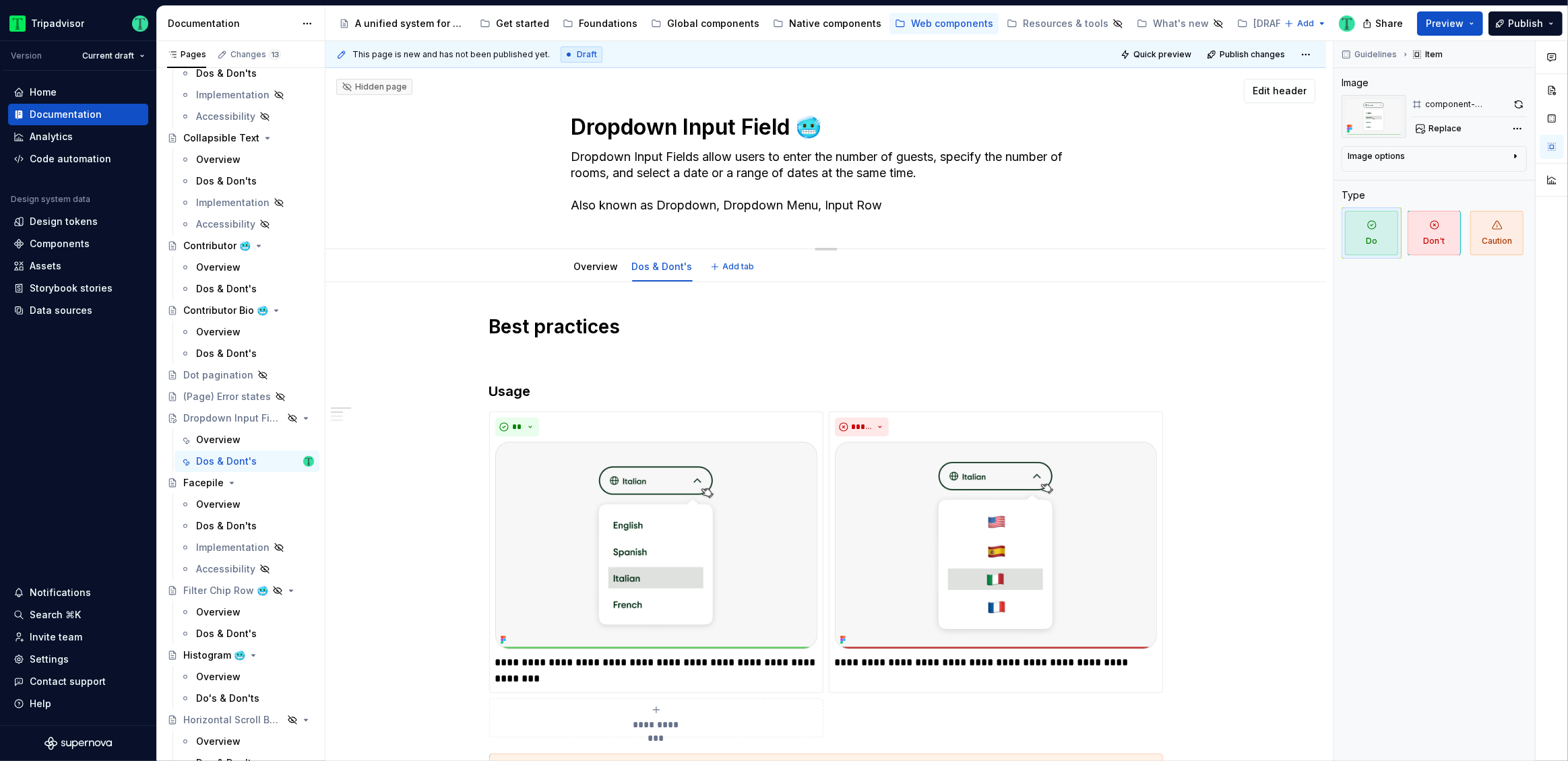
type textarea "*"
type textarea "Dropdown Input Fields allow users to enter the number of guests, specify the nu…"
type textarea "*"
type textarea "Dropdown Input Fields allow users to enter the number of guests, specify the nu…"
type textarea "*"
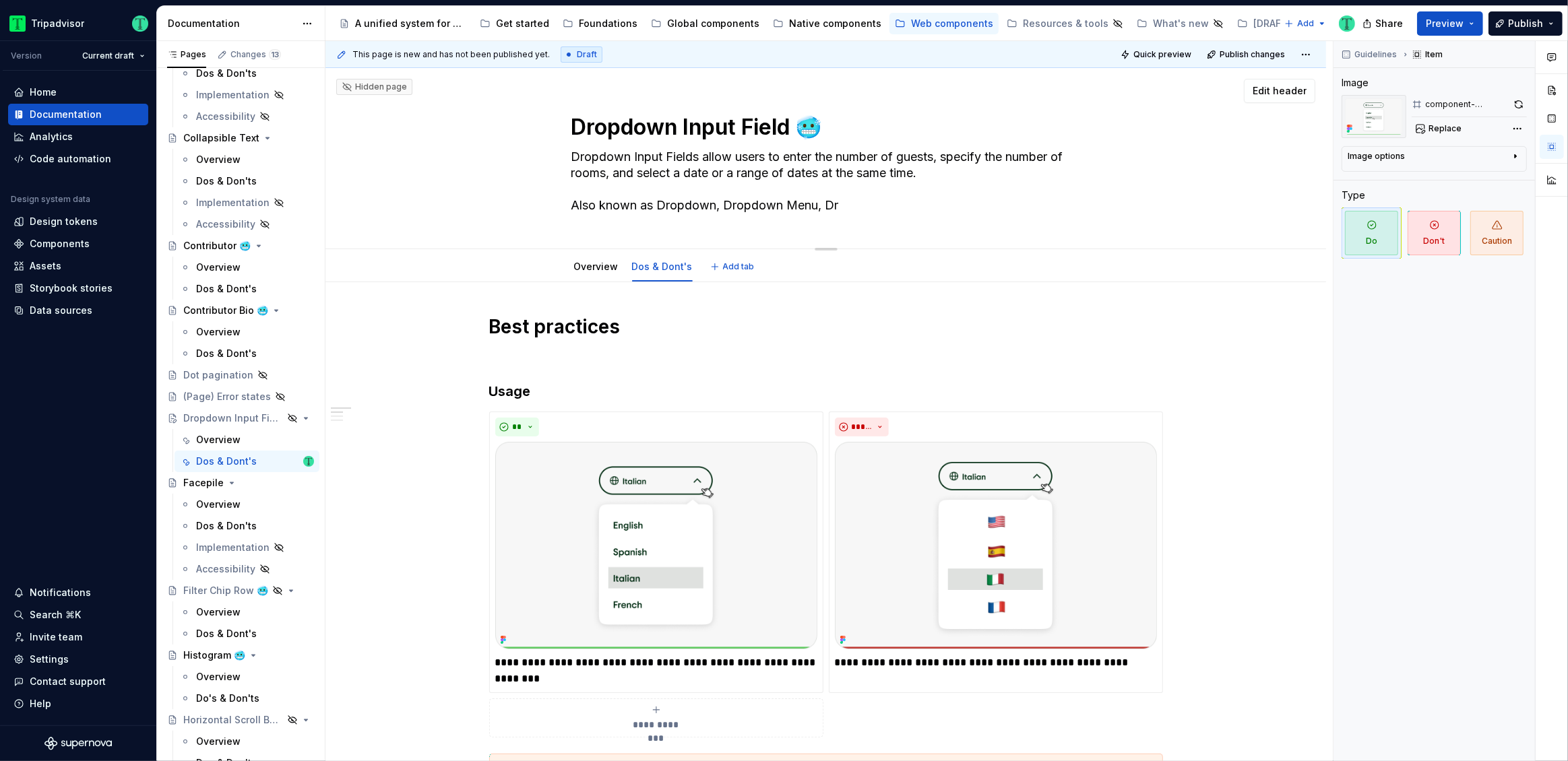
type textarea "Dropdown Input Fields allow users to enter the number of guests, specify the nu…"
type textarea "*"
type textarea "Dropdown Input Fields allow users to enter the number of guests, specify the nu…"
type textarea "*"
type textarea "Dropdown Input Fields allow users to enter the number of guests, specify the nu…"
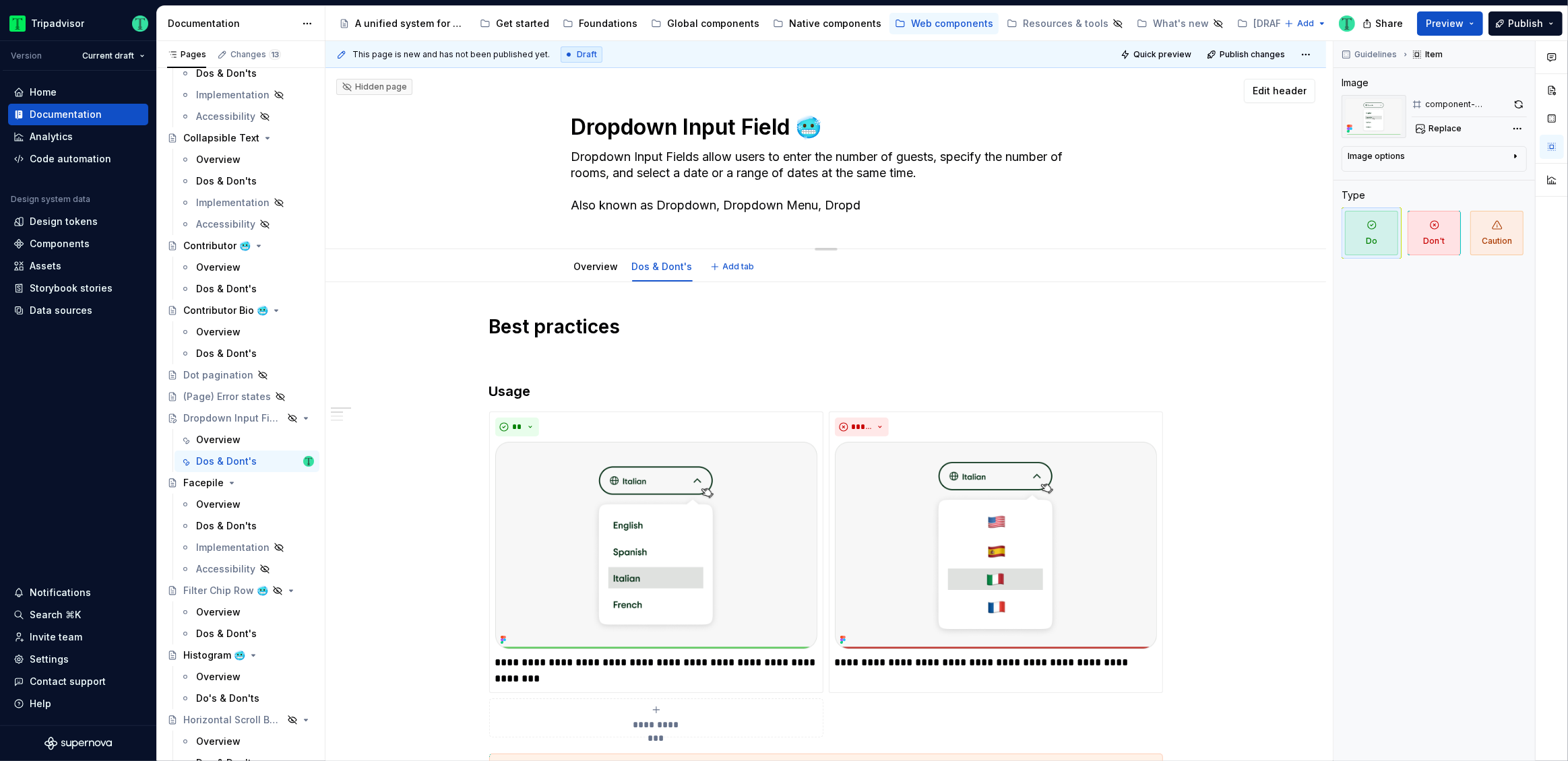
type textarea "*"
type textarea "Dropdown Input Fields allow users to enter the number of guests, specify the nu…"
type textarea "*"
type textarea "Dropdown Input Fields allow users to enter the number of guests, specify the nu…"
type textarea "*"
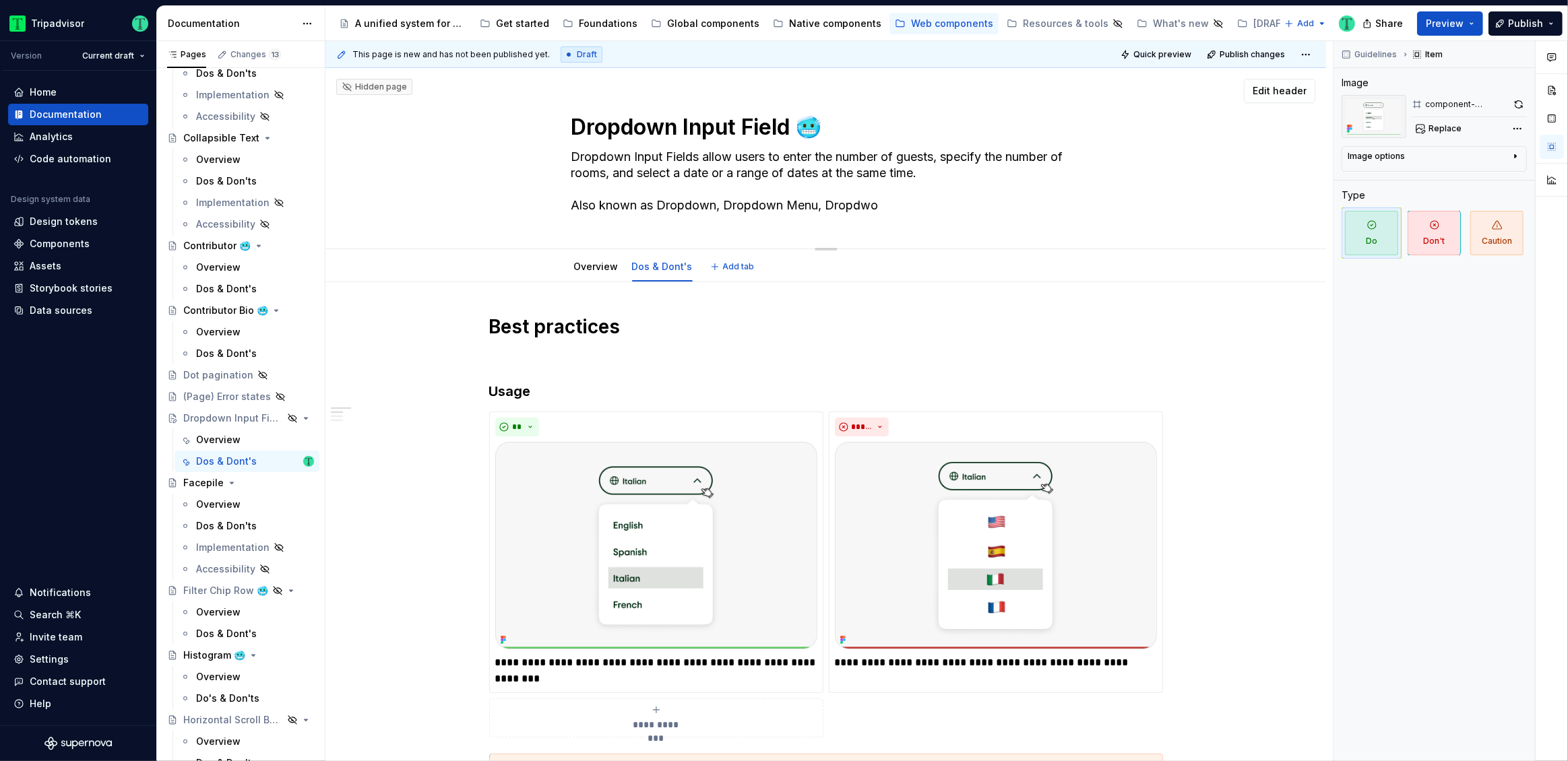
type textarea "Dropdown Input Fields allow users to enter the number of guests, specify the nu…"
type textarea "*"
type textarea "Dropdown Input Fields allow users to enter the number of guests, specify the nu…"
type textarea "*"
type textarea "Dropdown Input Fields allow users to enter the number of guests, specify the nu…"
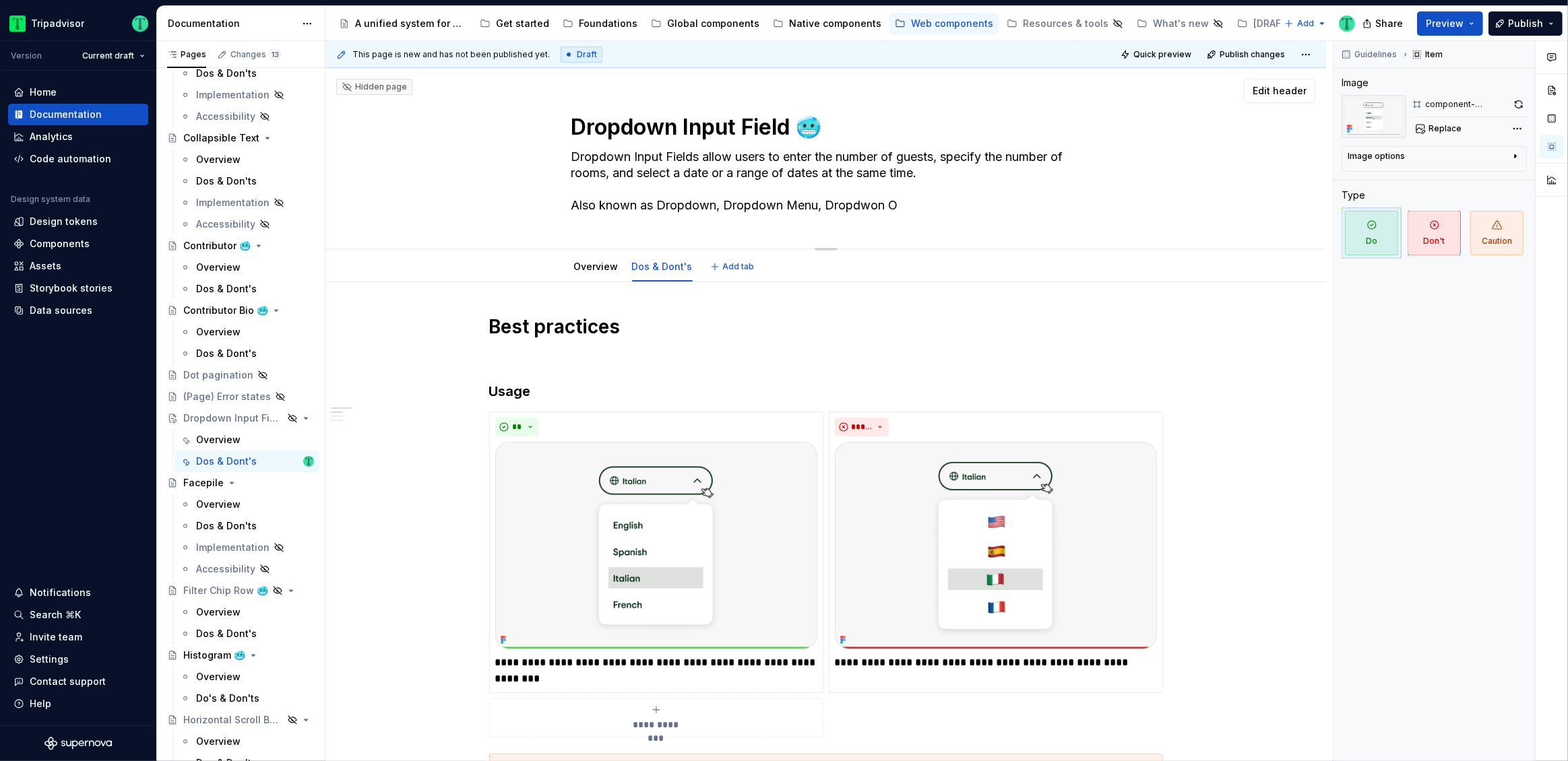
type textarea "*"
type textarea "Dropdown Input Fields allow users to enter the number of guests, specify the nu…"
type textarea "*"
type textarea "Dropdown Input Fields allow users to enter the number of guests, specify the nu…"
type textarea "*"
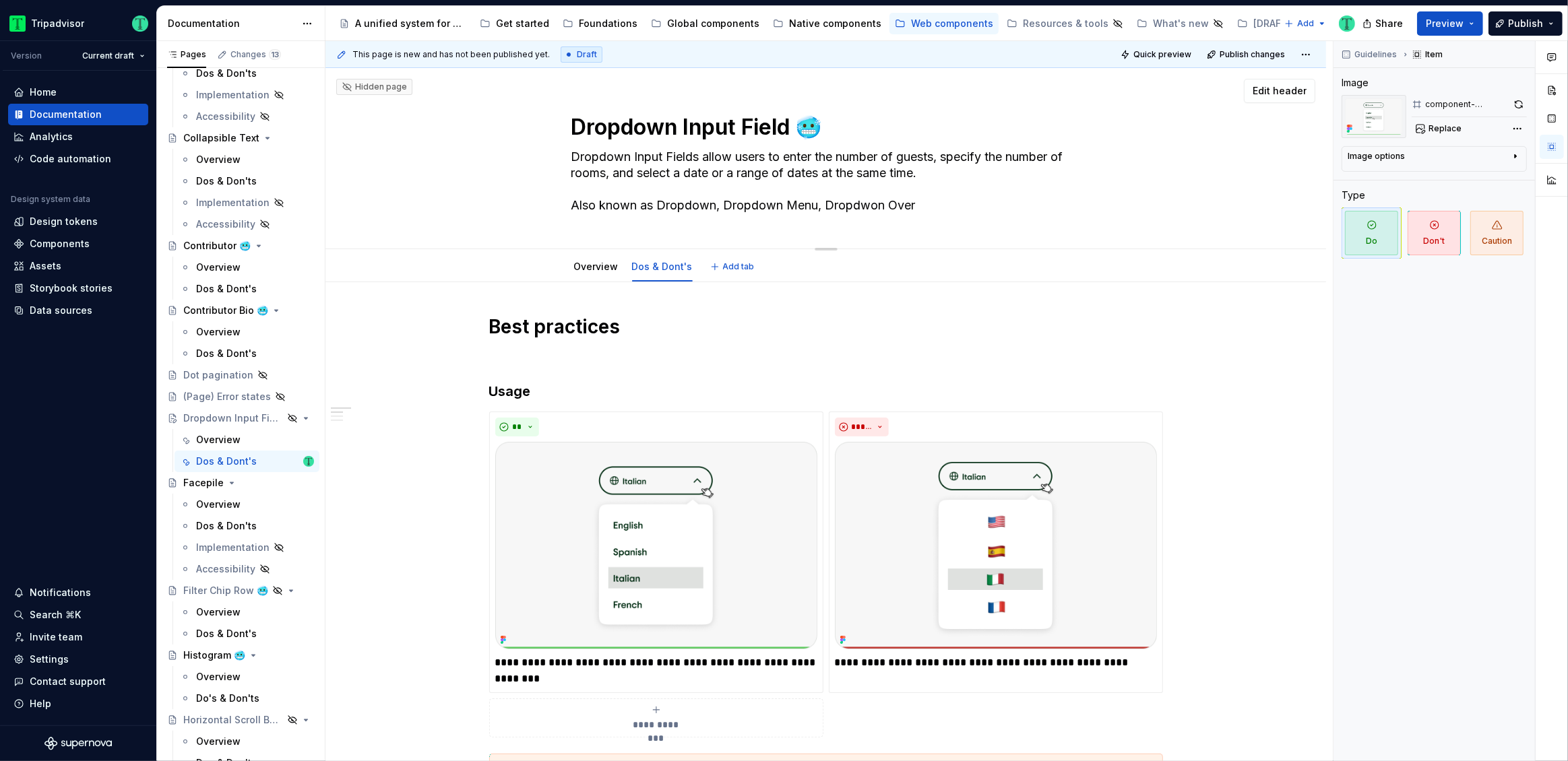
type textarea "Dropdown Input Fields allow users to enter the number of guests, specify the nu…"
type textarea "*"
type textarea "Dropdown Input Fields allow users to enter the number of guests, specify the nu…"
type textarea "*"
type textarea "Dropdown Input Fields allow users to enter the number of guests, specify the nu…"
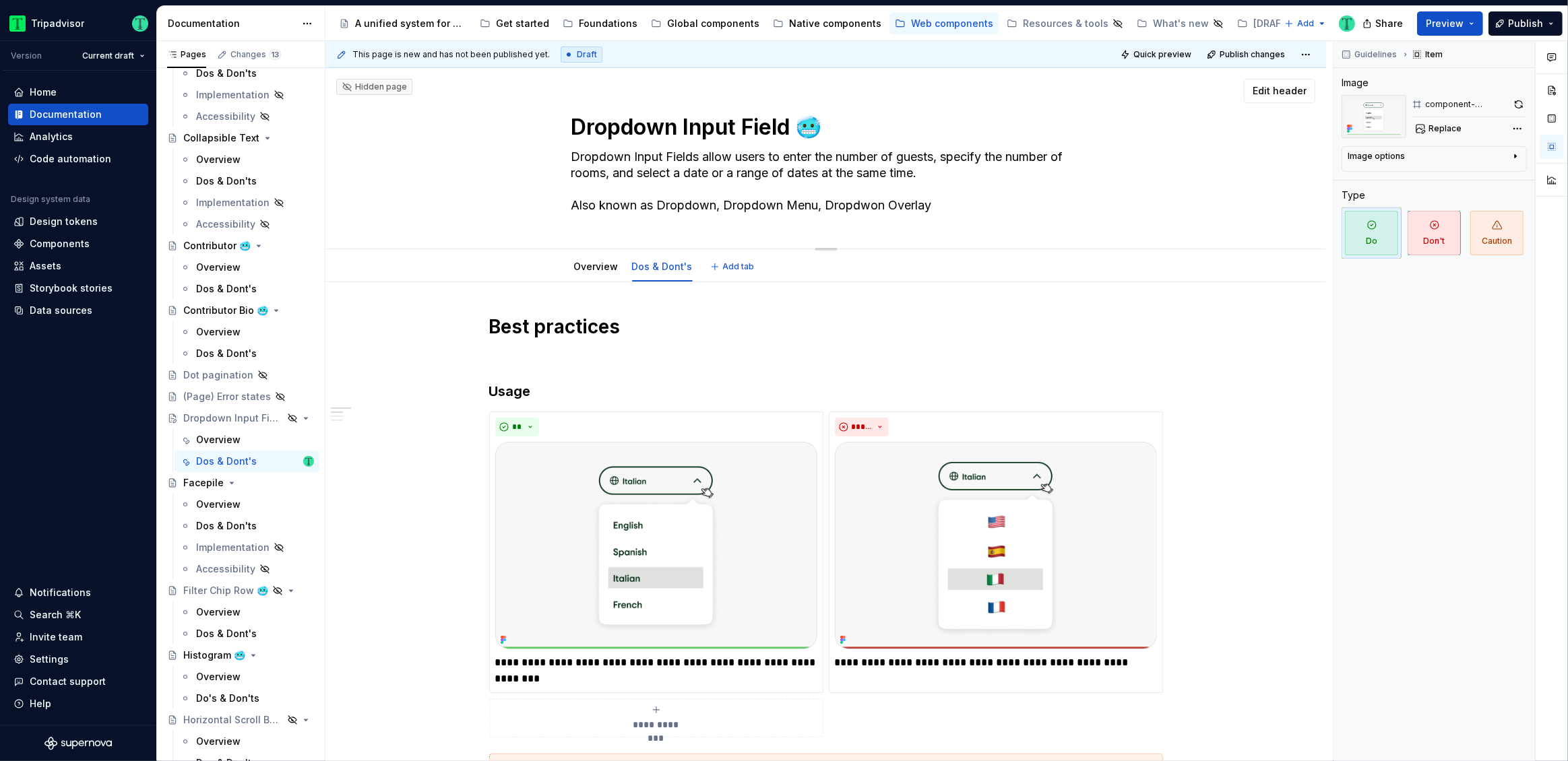
type textarea "*"
type textarea "Dropdown Input Fields allow users to enter the number of guests, specify the nu…"
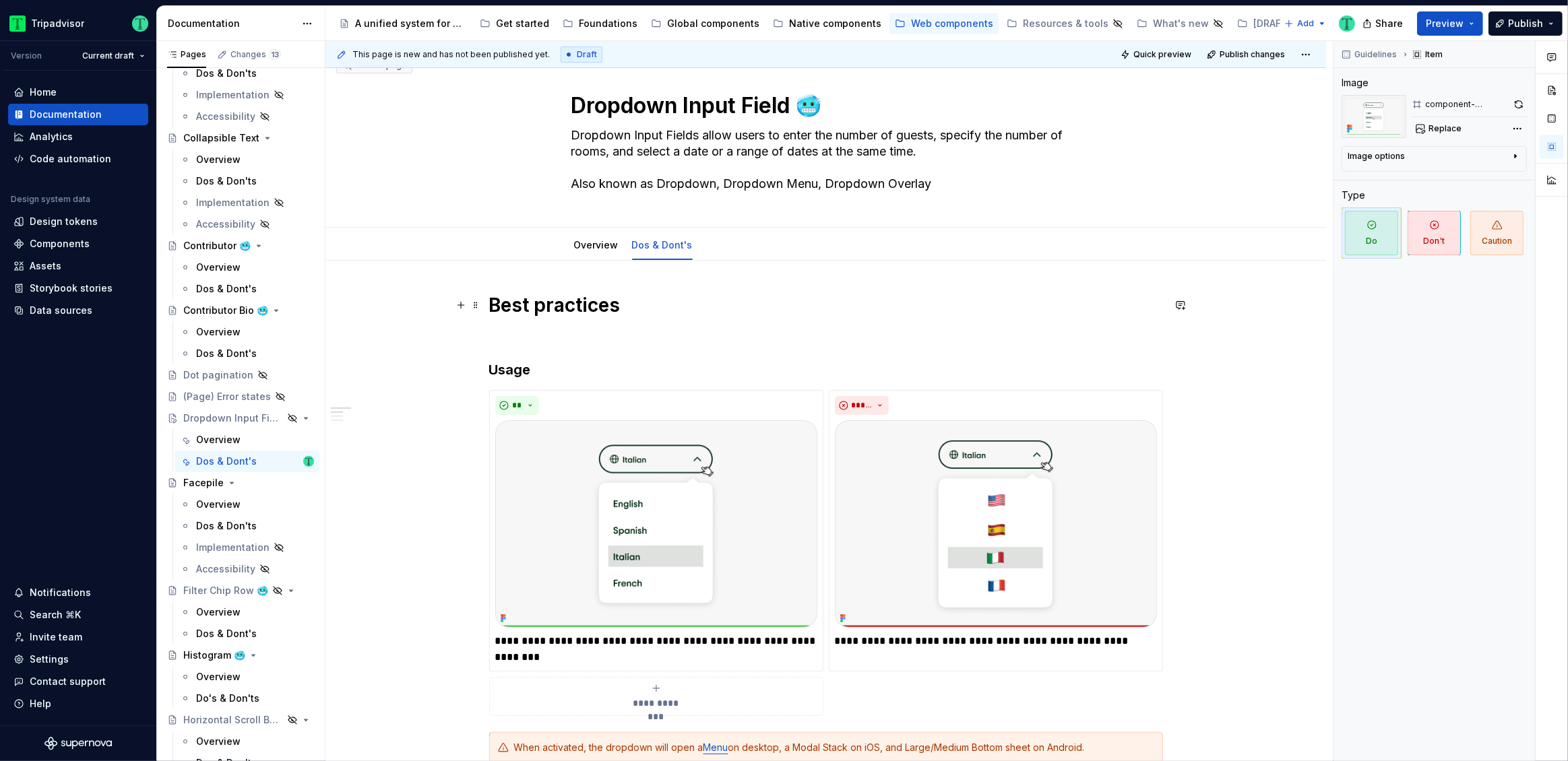
scroll to position [23, 0]
type textarea "*"
type textarea "Dropdown Input Fields allow users to enter the number of guests, specify the nu…"
click at [881, 136] on textarea "Dropdown Input Fields allow users to enter the number of guests, specify the nu…" at bounding box center [822, 158] width 509 height 70
drag, startPoint x: 933, startPoint y: 148, endPoint x: 554, endPoint y: 135, distance: 379.2
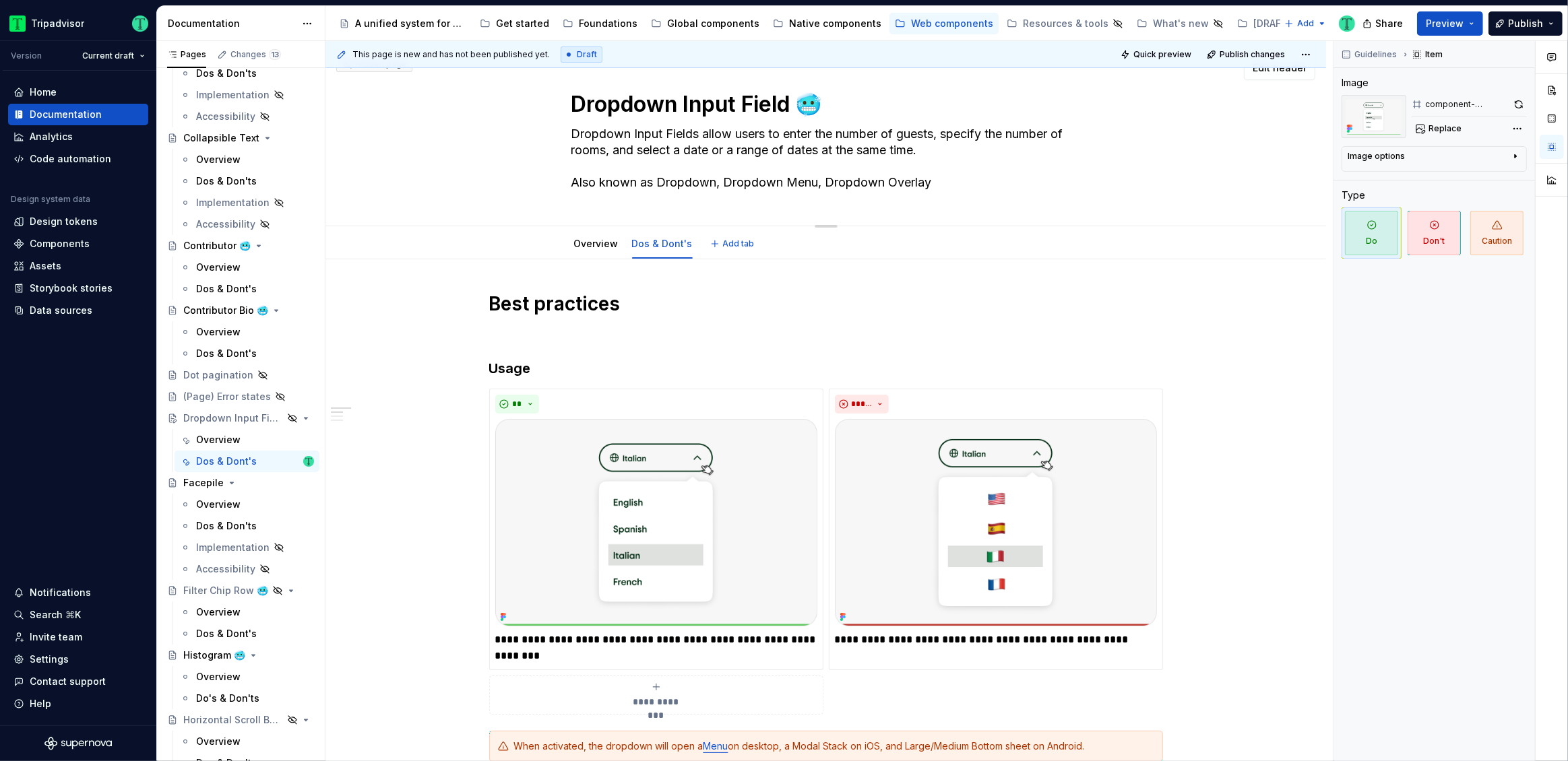
click at [554, 135] on div "Dropdown Input Field 🥶 Dropdown Input Fields allow users to enter the number of…" at bounding box center [825, 135] width 893 height 180
paste textarea "A Dropdown allows a users to make a selection from multiple options quickly"
type textarea "*"
type textarea "A Dropdown allows a users to make a selection from multiple options quickly. Al…"
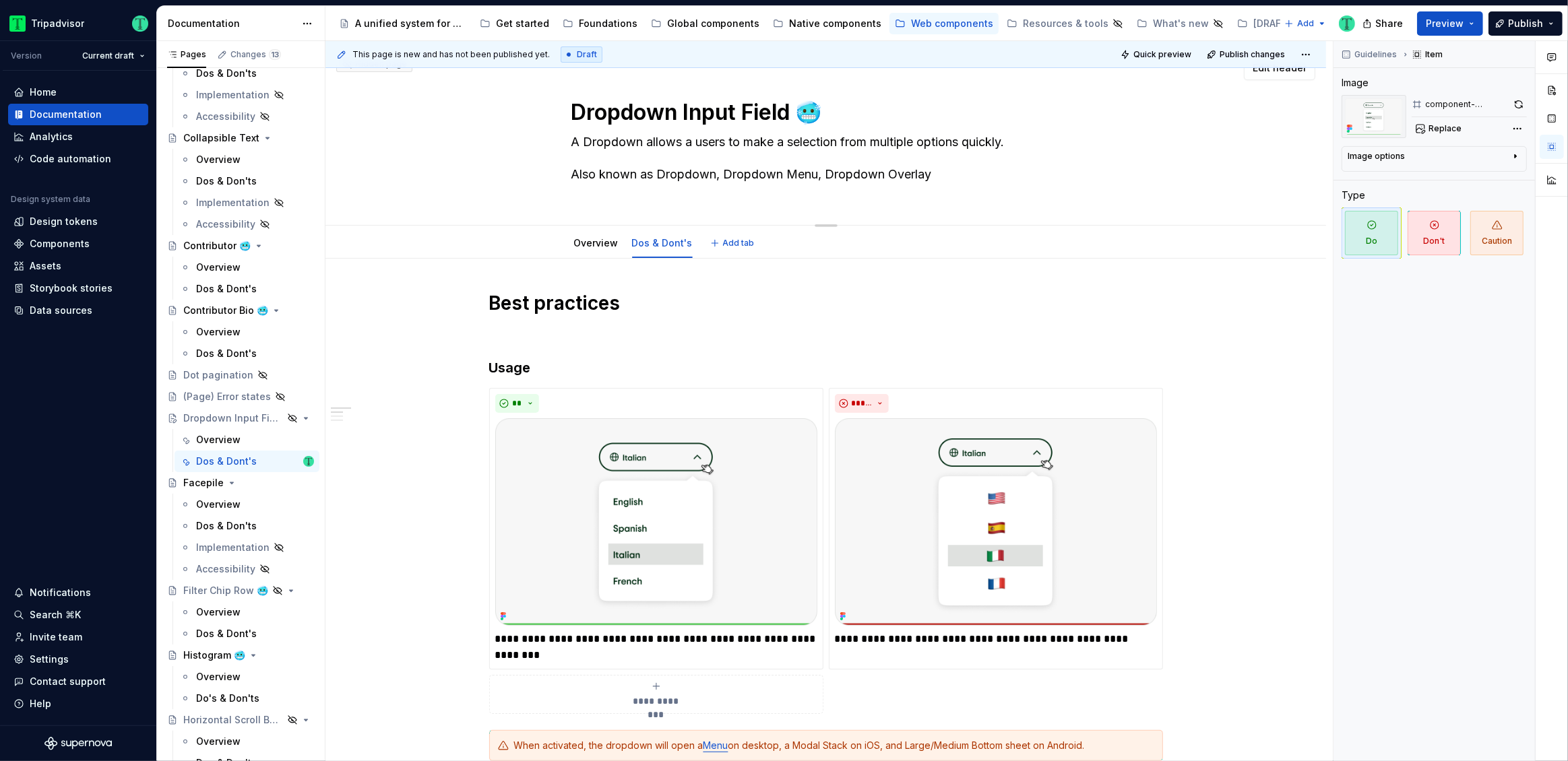
scroll to position [30, 0]
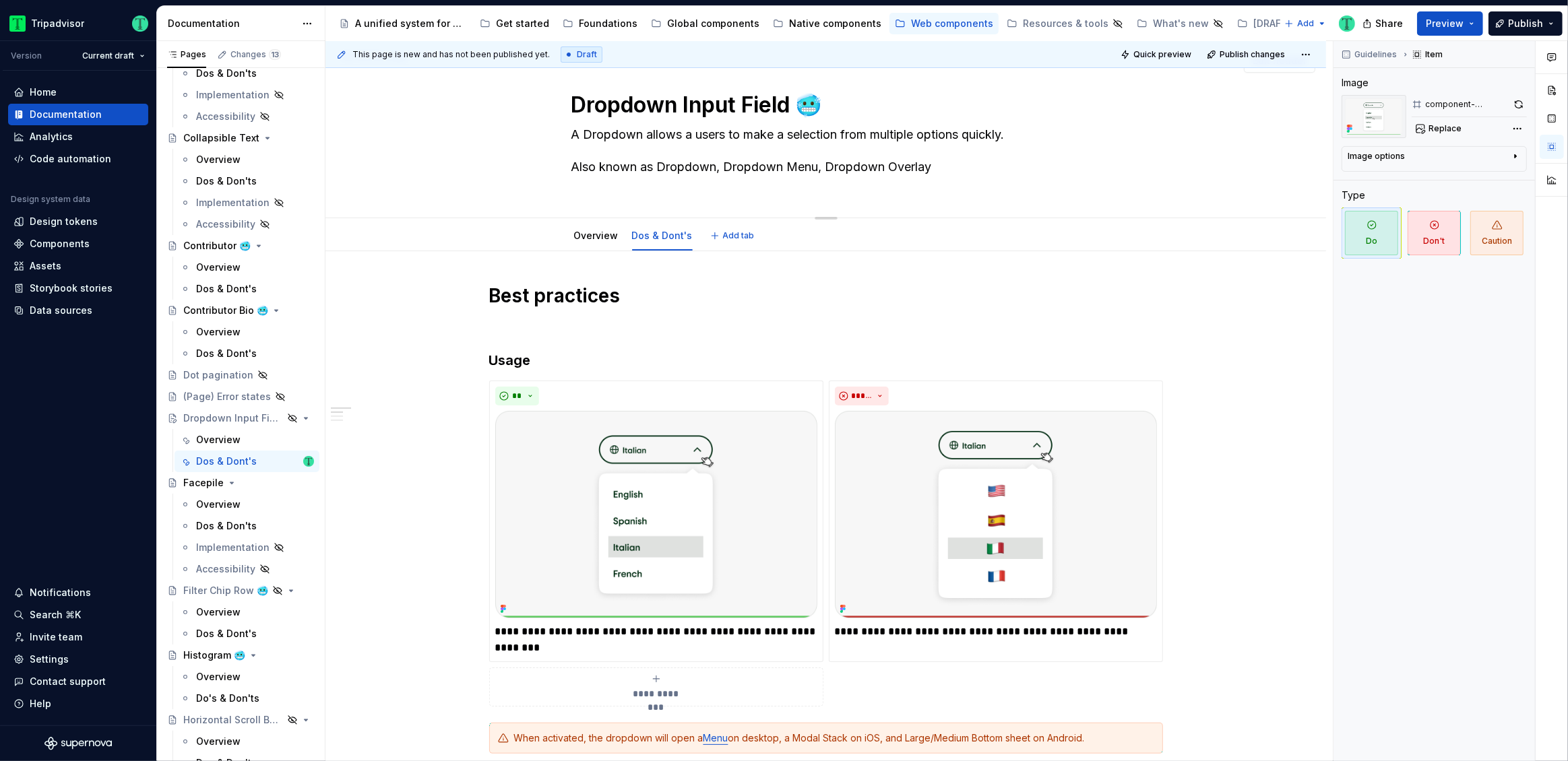
type textarea "*"
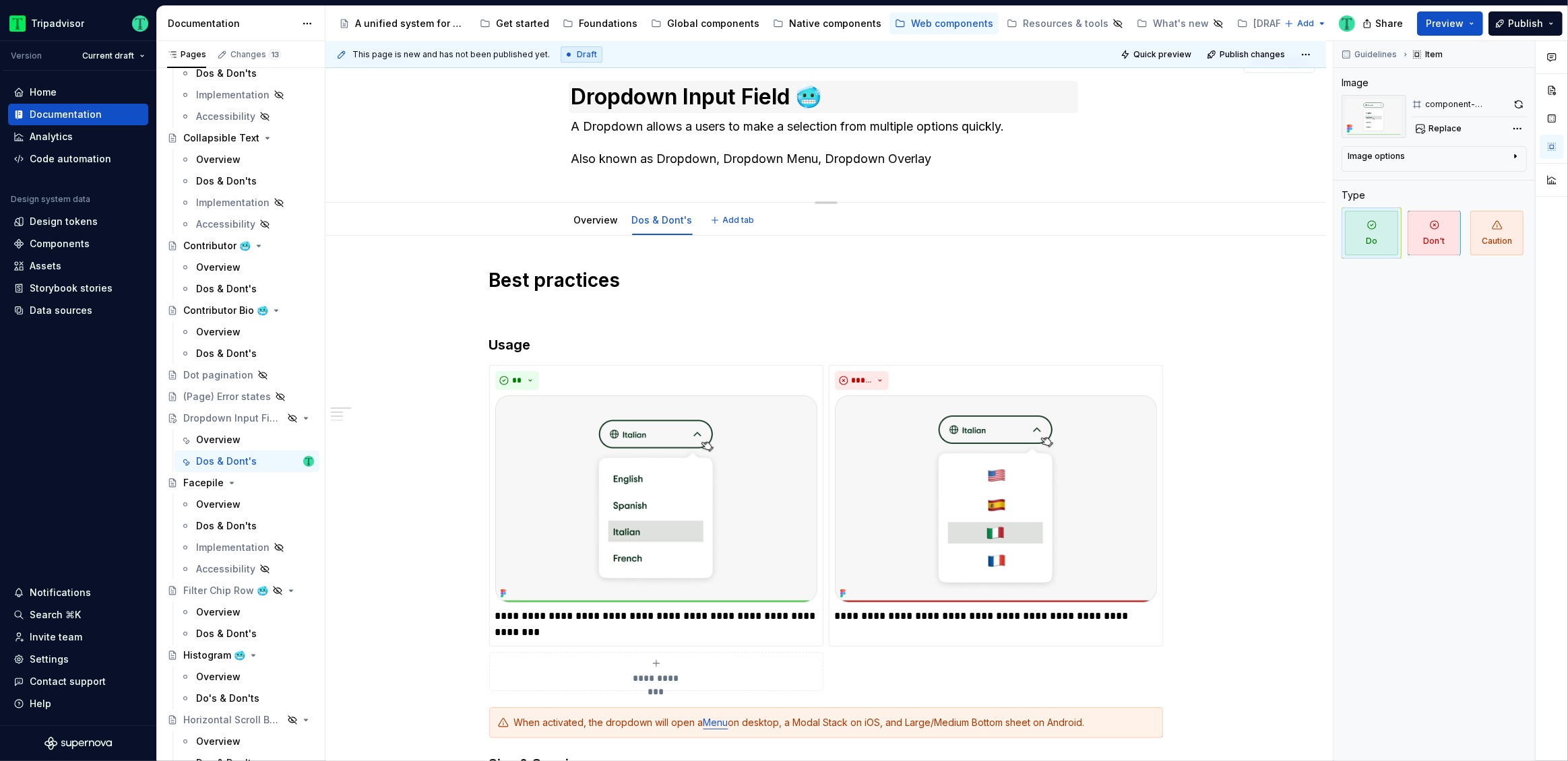
type textarea "A Dropdown allows a users to make a selection from multiple options quickly. Al…"
click at [647, 91] on textarea "Dropdown Input Field 🥶" at bounding box center [822, 96] width 509 height 32
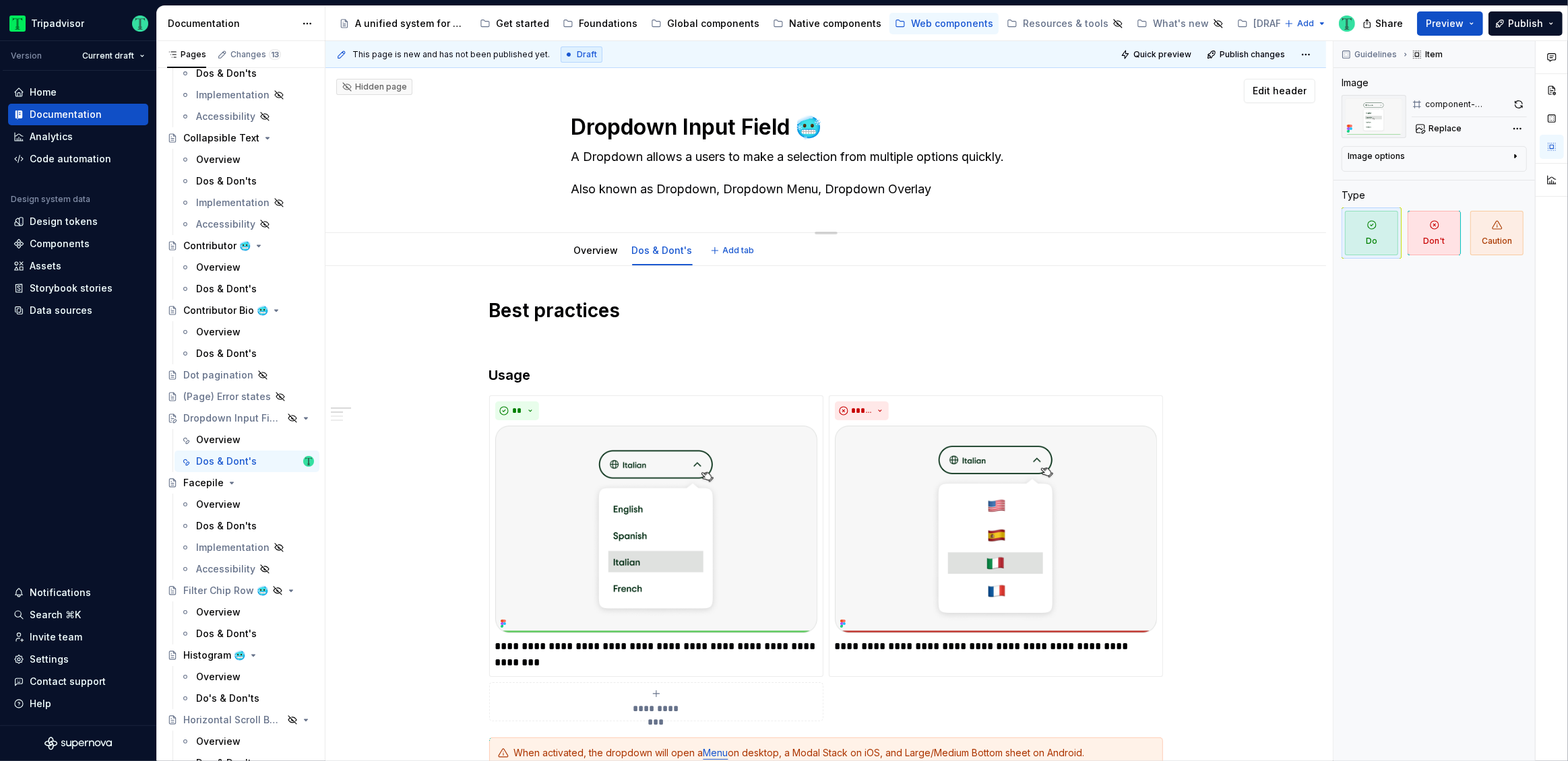
drag, startPoint x: 795, startPoint y: 96, endPoint x: 573, endPoint y: 126, distance: 224.0
click at [573, 126] on textarea "Dropdown Input Field 🥶" at bounding box center [822, 127] width 509 height 32
click at [576, 128] on textarea "Dropdown Input Field 🥶" at bounding box center [822, 127] width 509 height 32
click at [573, 130] on textarea "Dropdown Input Field 🥶" at bounding box center [822, 127] width 509 height 32
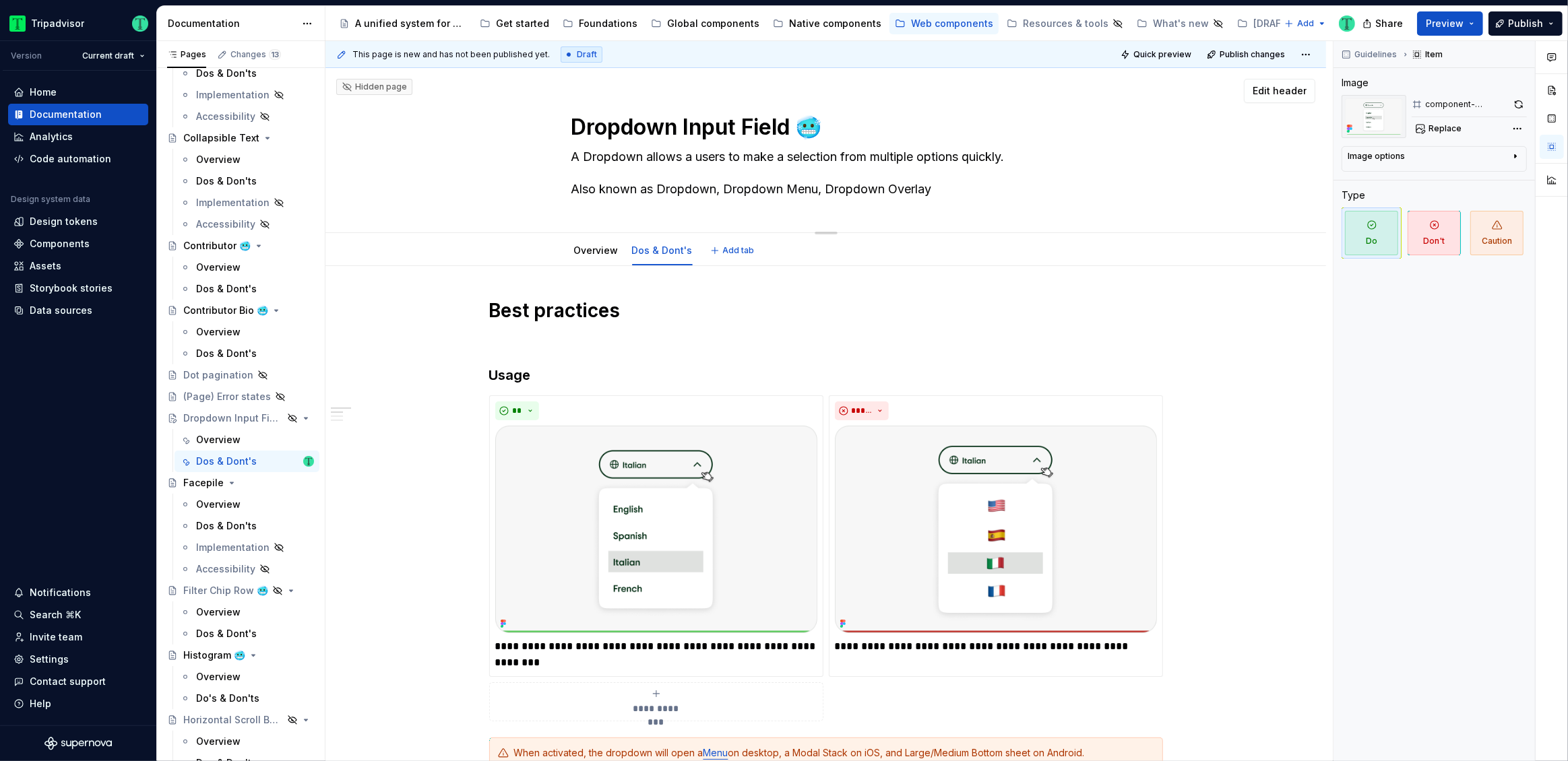
drag, startPoint x: 573, startPoint y: 130, endPoint x: 780, endPoint y: 127, distance: 207.0
click at [780, 127] on textarea "Dropdown Input Field 🥶" at bounding box center [822, 127] width 509 height 32
click at [612, 155] on textarea "A Dropdown allows a users to make a selection from multiple options quickly. Al…" at bounding box center [822, 173] width 509 height 54
click at [617, 161] on textarea "A Dropdown allows a users to make a selection from multiple options quickly. Al…" at bounding box center [822, 173] width 509 height 54
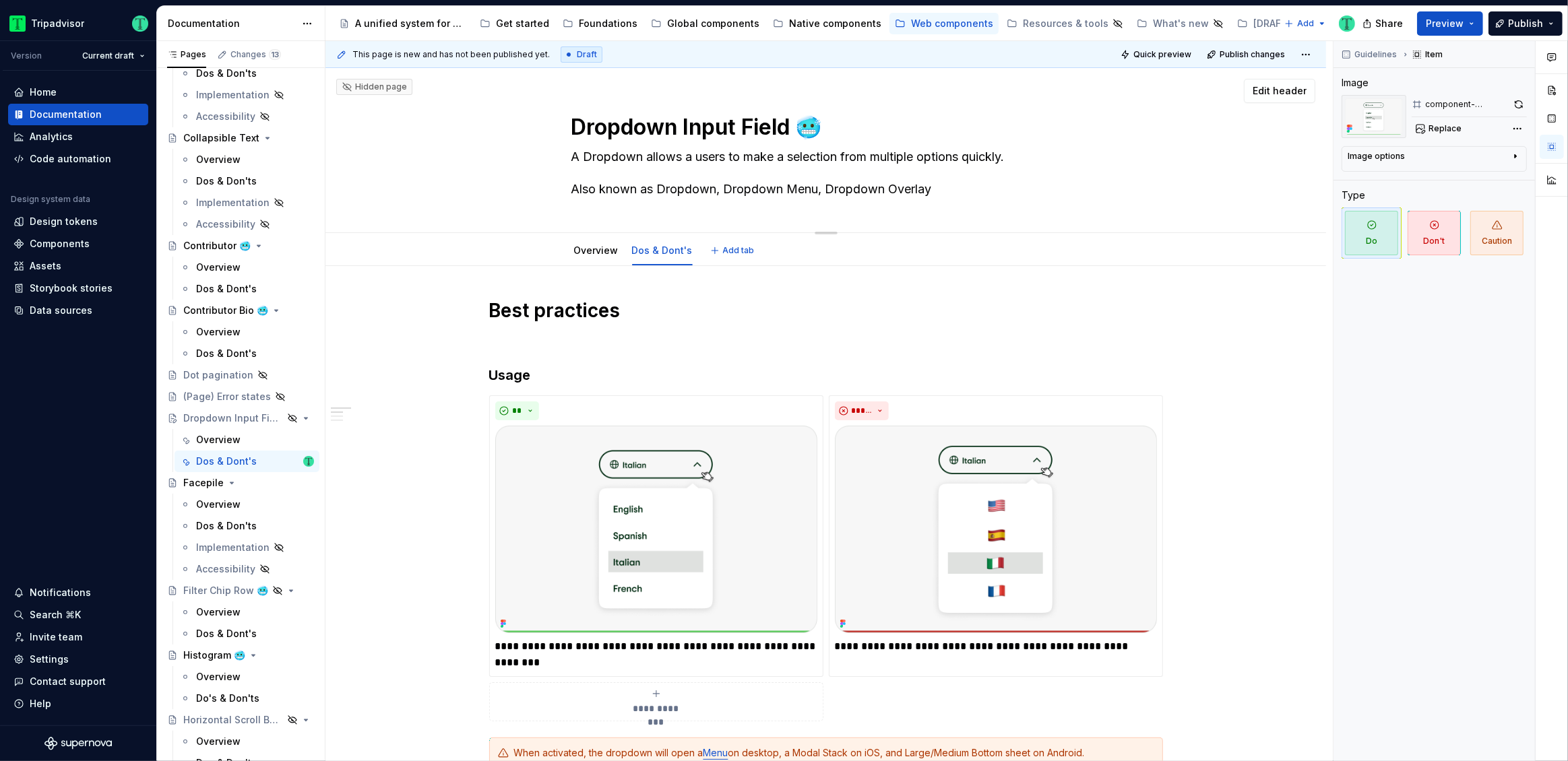
click at [617, 161] on textarea "A Dropdown allows a users to make a selection from multiple options quickly. Al…" at bounding box center [822, 173] width 509 height 54
paste textarea "Input Field"
type textarea "*"
type textarea "A Dropdown Input Field allows a users to make a selection from multiple options…"
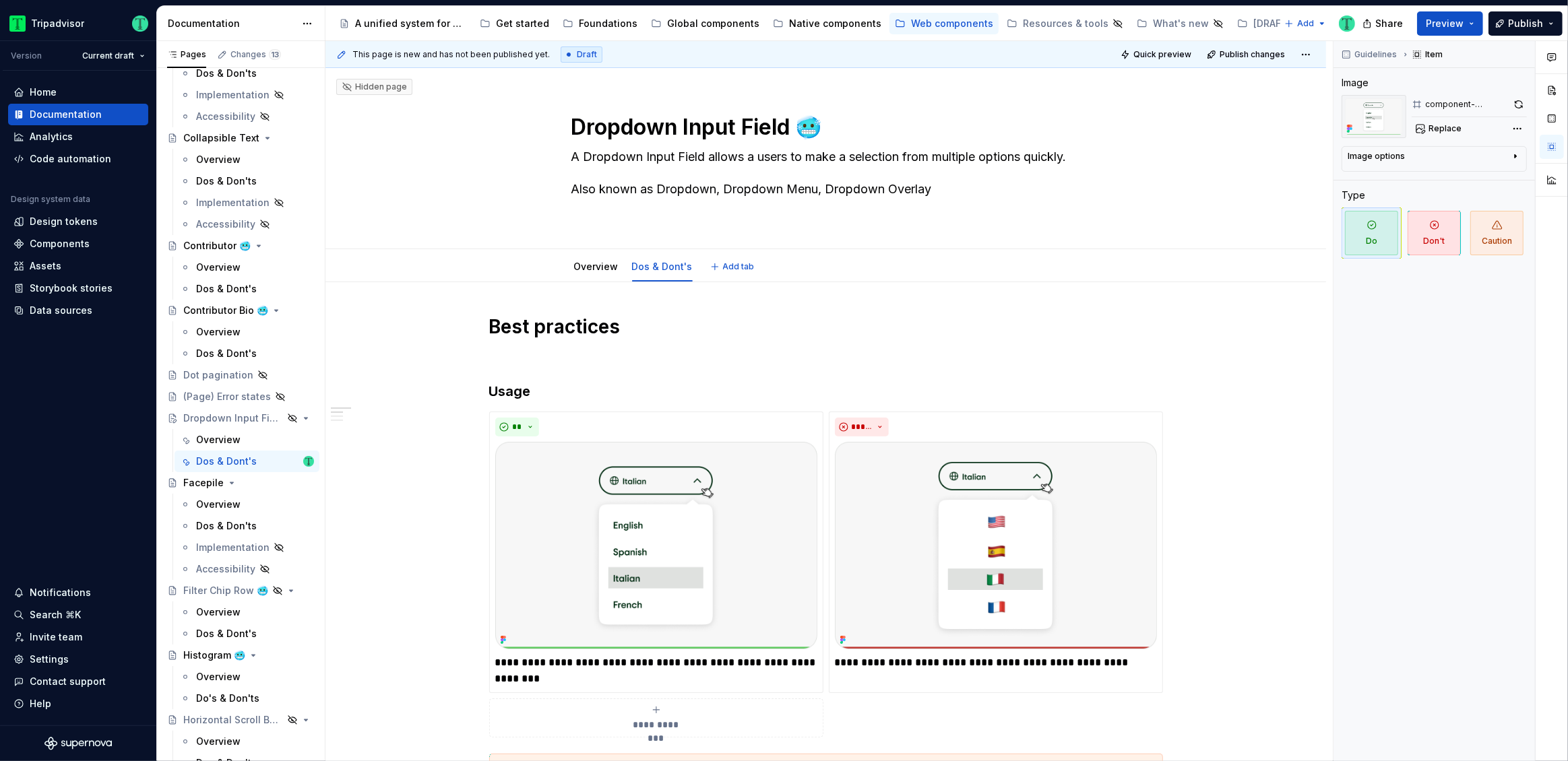
type textarea "*"
type textarea "A Dropdown Input Field allows a users to make a selection from multiple options…"
click at [705, 170] on textarea "A Dropdown Input Field allows a users to make a selection from multiple options…" at bounding box center [822, 181] width 509 height 70
drag, startPoint x: 615, startPoint y: 173, endPoint x: 709, endPoint y: 154, distance: 95.9
click at [709, 154] on textarea "A Dropdown Input Field allows a users to make a selection from multiple options…" at bounding box center [822, 181] width 509 height 70
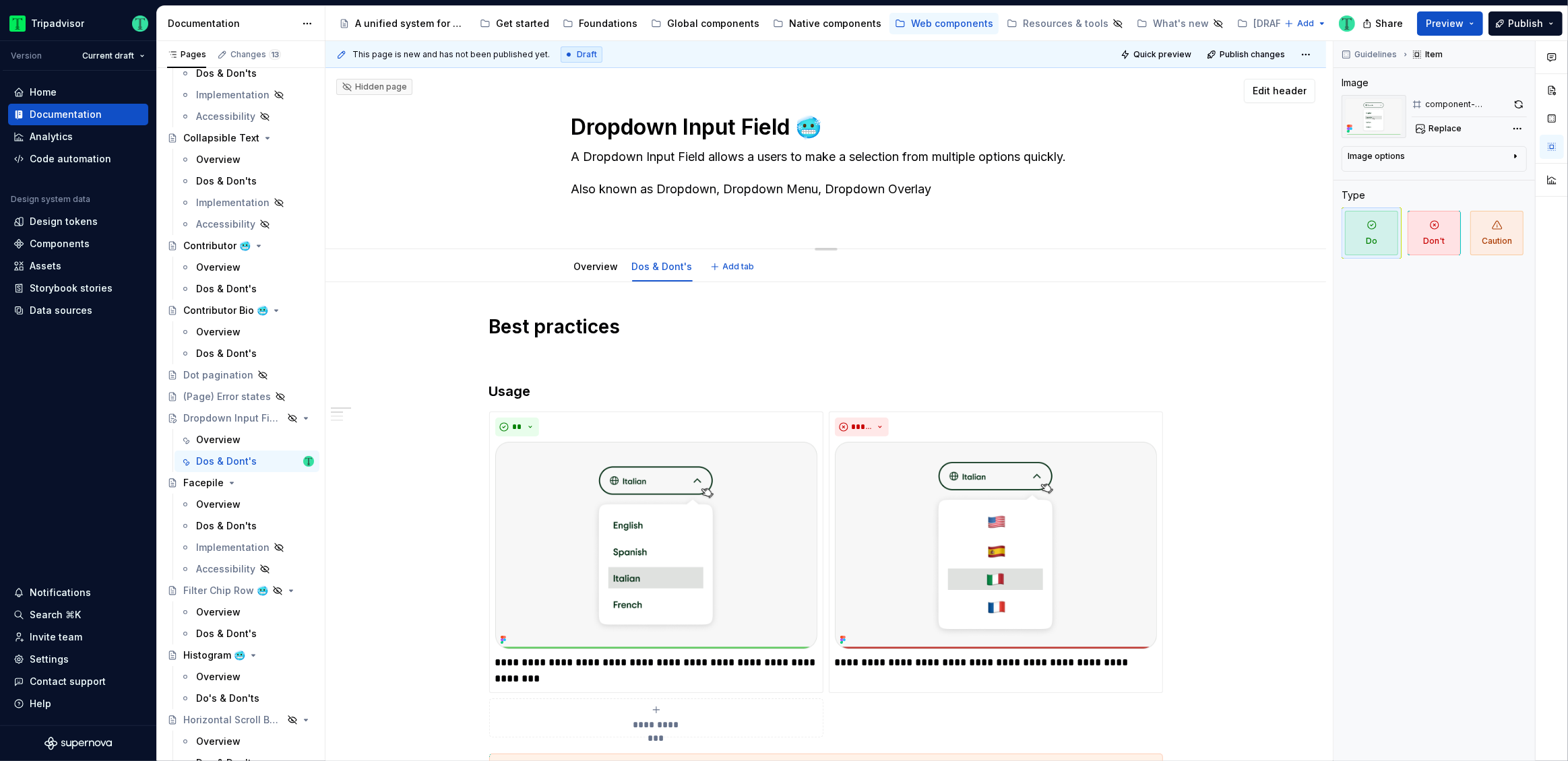
paste textarea "is a compact form element that allows users to quickly select a single value fr…"
type textarea "*"
type textarea "A Dropdown Input Field is a compact form element that allows users to quickly s…"
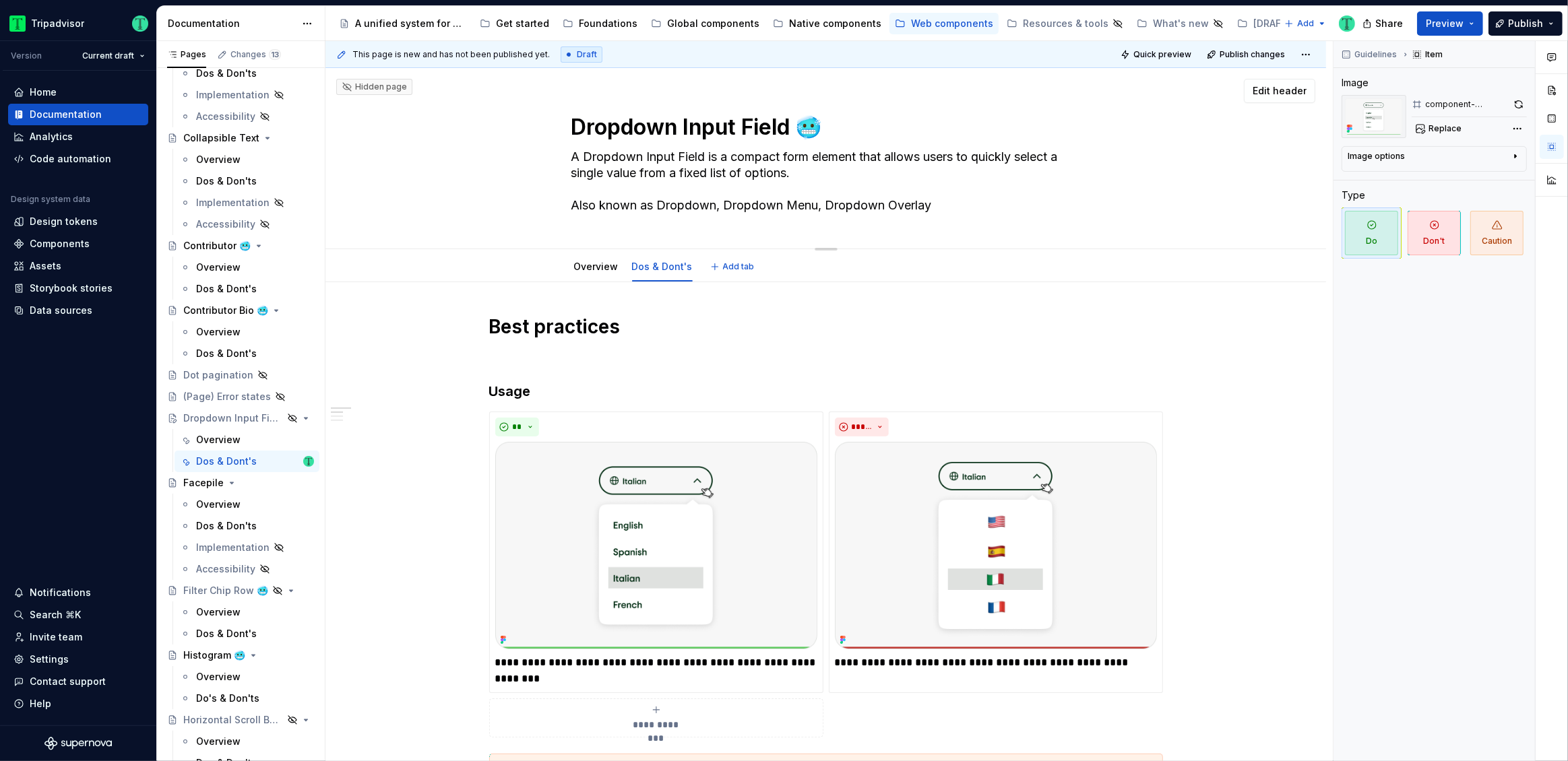
click at [798, 157] on textarea "A Dropdown Input Field is a compact form element that allows users to quickly s…" at bounding box center [822, 181] width 509 height 70
type textarea "*"
type textarea "A Dropdown Input Field is a compact element that allows users to quickly select…"
type textarea "*"
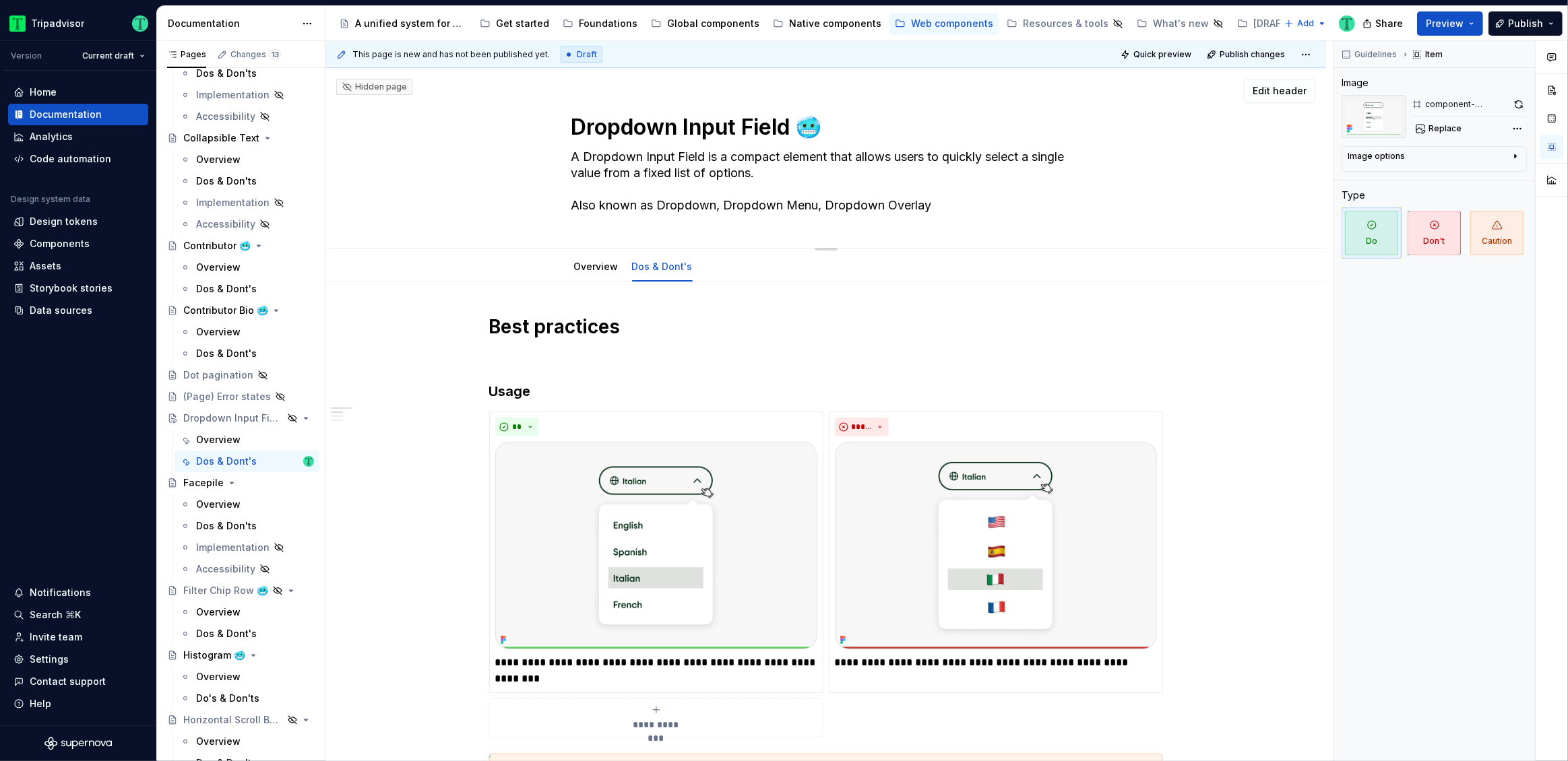
type textarea "A Dropdown Input Field is a compact element that allows users to quickly select…"
click at [617, 171] on textarea "A Dropdown Input Field is a compact element that allows users to quickly select…" at bounding box center [822, 181] width 509 height 70
click at [602, 174] on textarea "A Dropdown Input Field is a compact element that allows users to quickly select…" at bounding box center [822, 181] width 509 height 70
click at [605, 173] on textarea "A Dropdown Input Field is a compact element that allows users to quickly select…" at bounding box center [822, 181] width 509 height 70
click at [1040, 160] on textarea "A Dropdown Input Field is a compact element that allows users to quickly select…" at bounding box center [822, 181] width 509 height 70
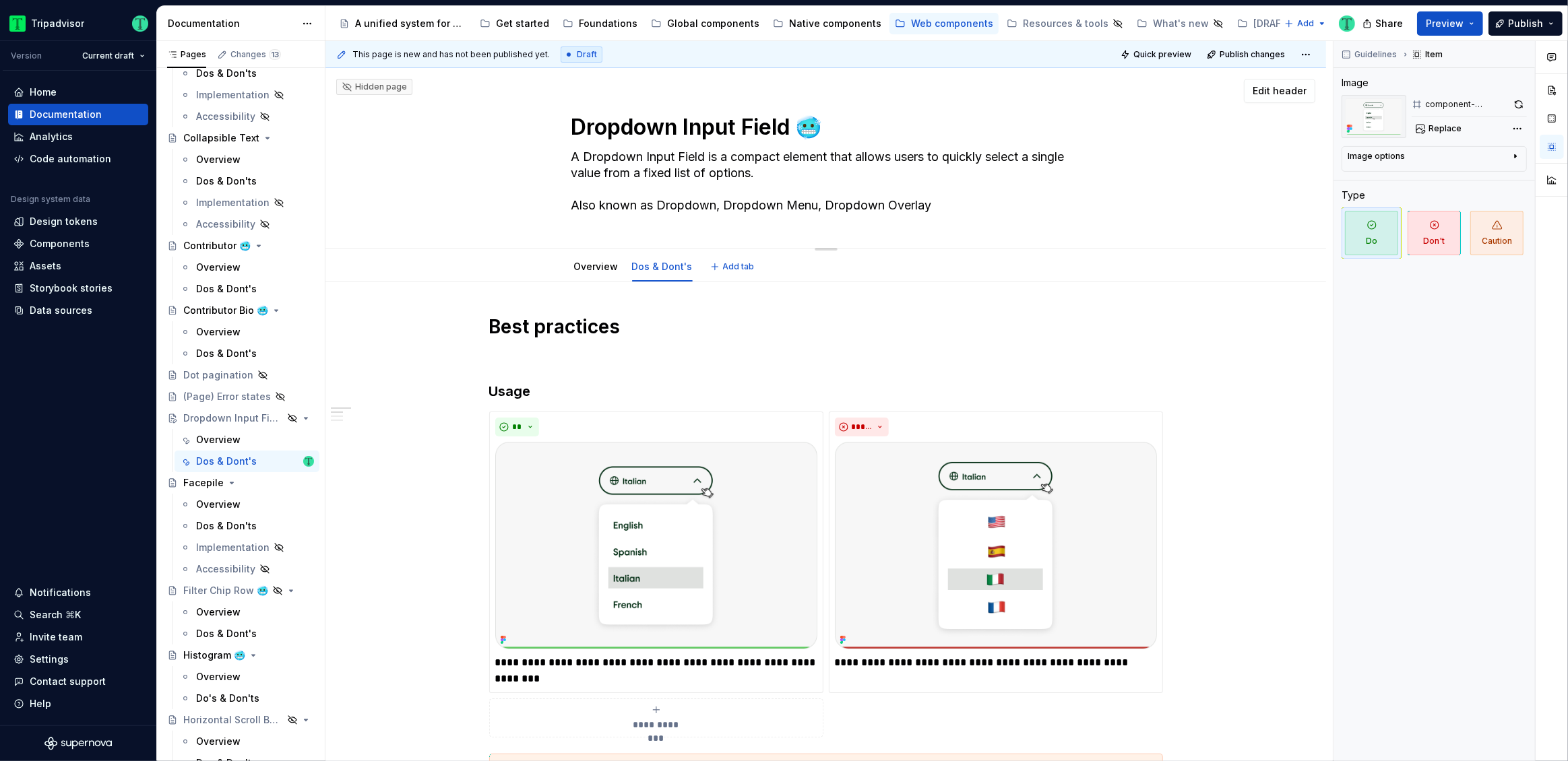
type textarea "*"
type textarea "A Dropdown Input Field is a compact element that allows users to quickly select…"
type textarea "*"
type textarea "A Dropdown Input Field is a compact element that allows users to quickly select…"
type textarea "*"
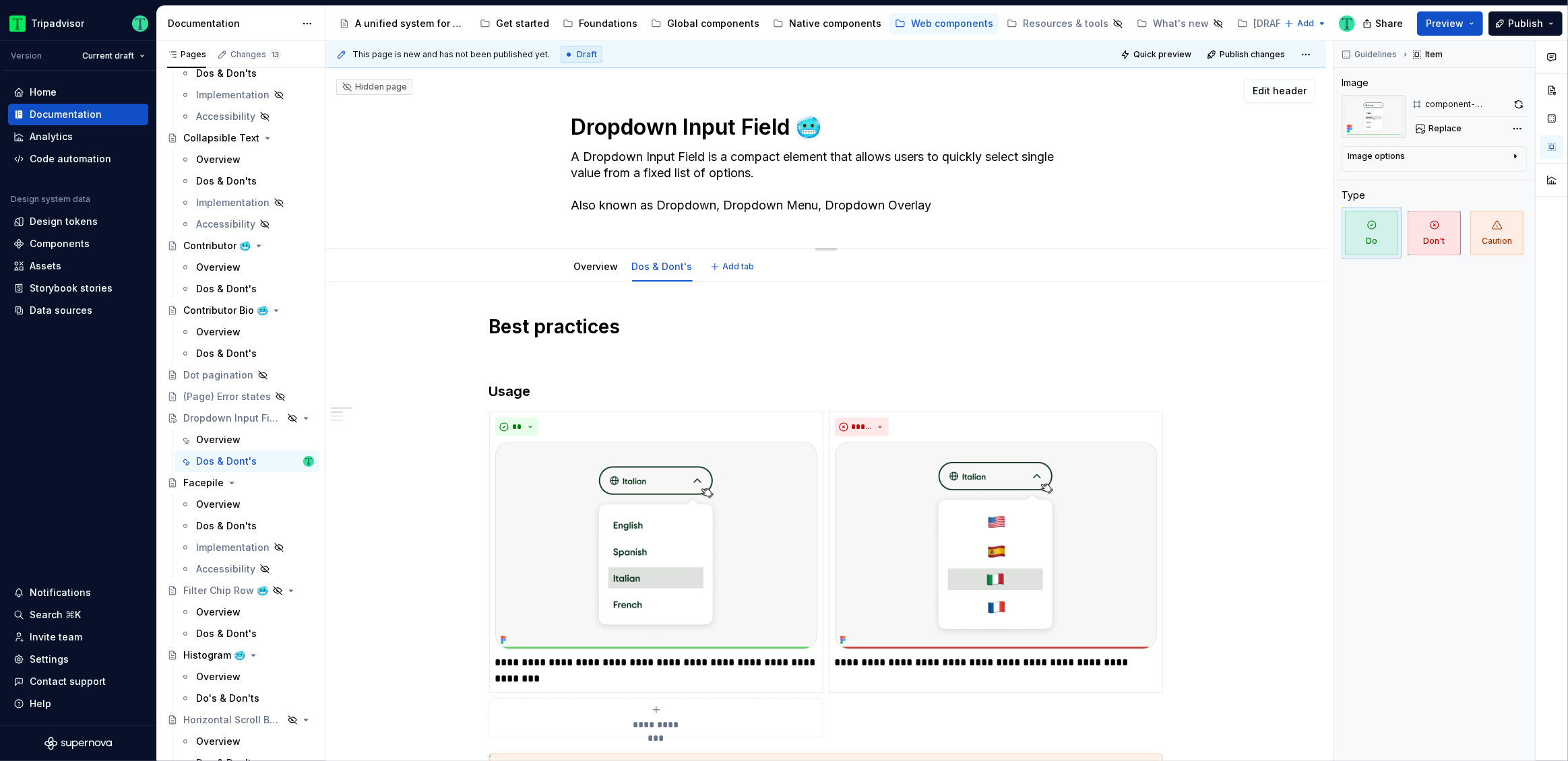
type textarea "A Dropdown Input Field is a compact element that allows users to quickly select…"
type textarea "*"
type textarea "A Dropdown Input Field is a compact element that allows users to quickly select…"
type textarea "*"
type textarea "A Dropdown Input Field is a compact element that allows users to quickly select…"
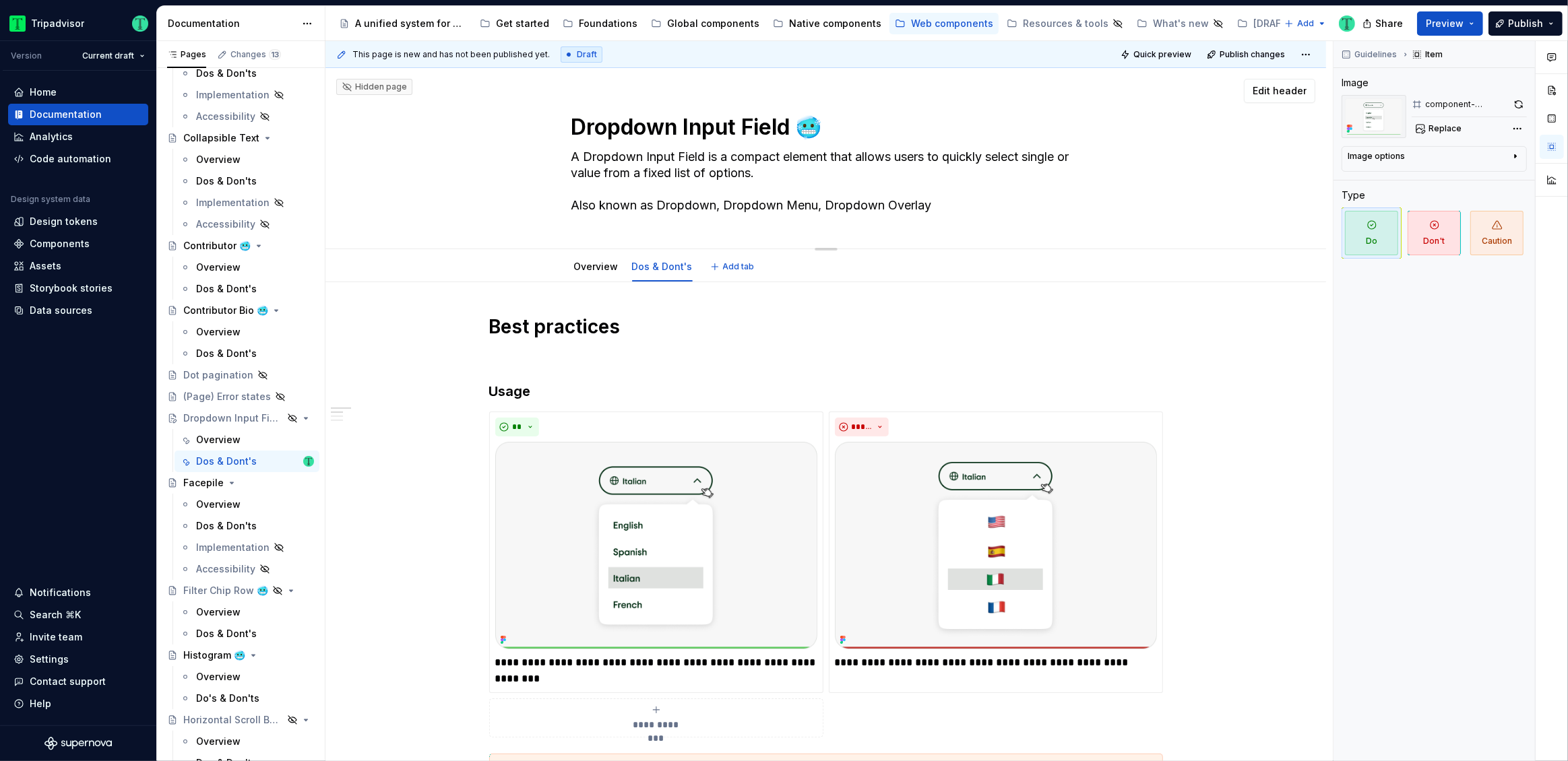
type textarea "*"
type textarea "A Dropdown Input Field is a compact element that allows users to quickly select…"
type textarea "*"
type textarea "A Dropdown Input Field is a compact element that allows users to quickly select…"
type textarea "*"
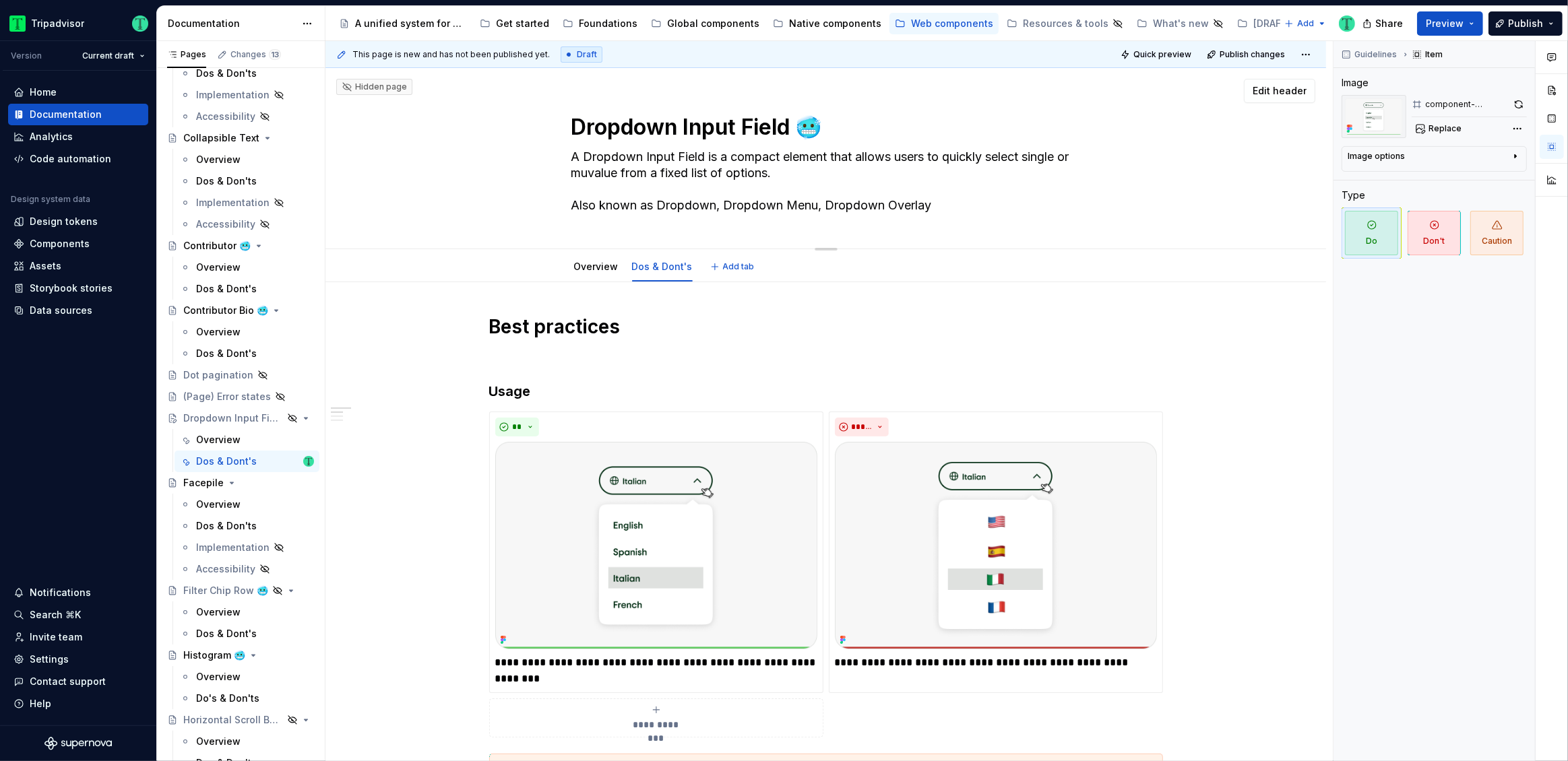
type textarea "A Dropdown Input Field is a compact element that allows users to quickly select…"
type textarea "*"
type textarea "A Dropdown Input Field is a compact element that allows users to quickly select…"
type textarea "*"
type textarea "A Dropdown Input Field is a compact element that allows users to quickly select…"
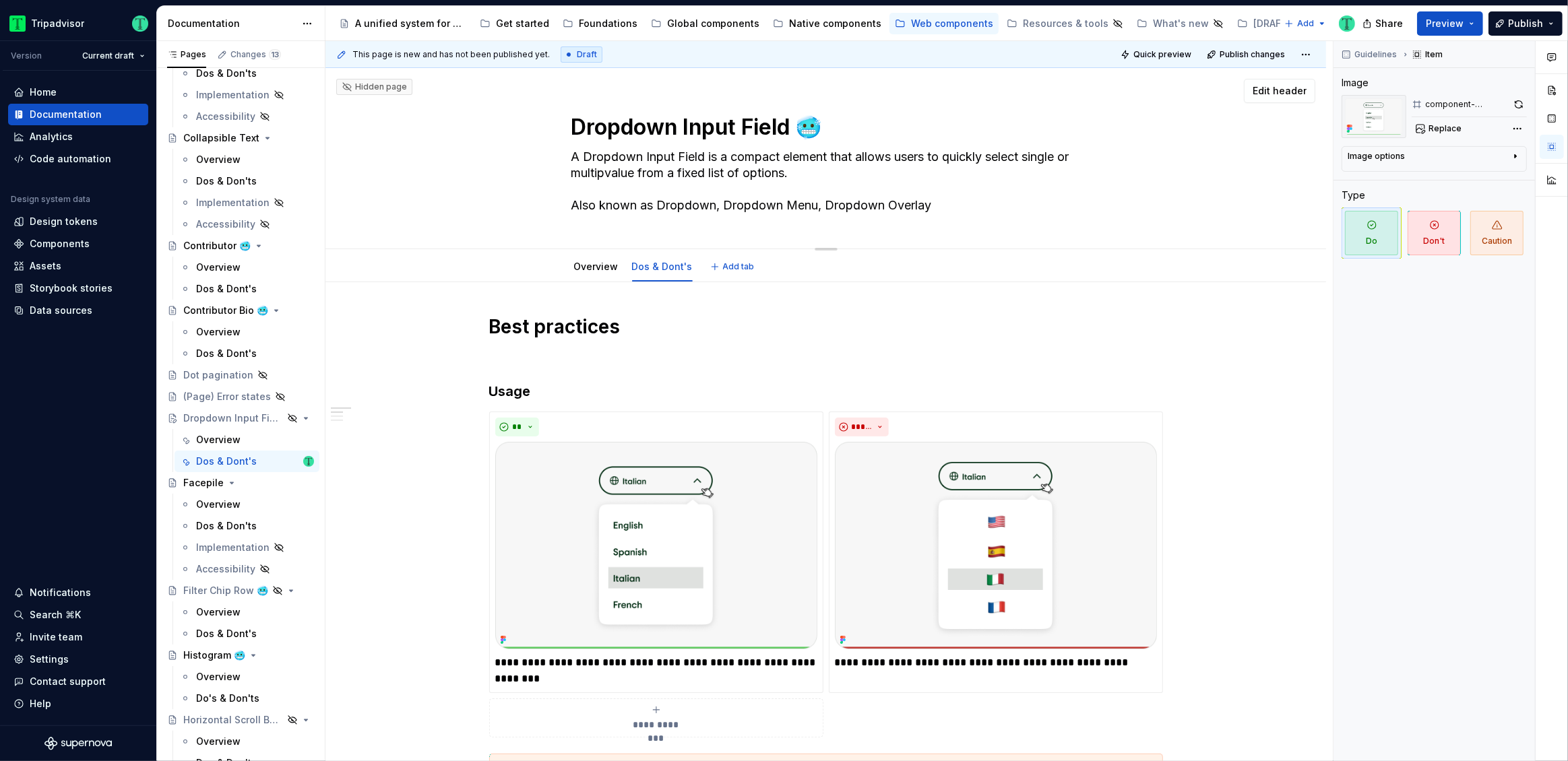
type textarea "*"
type textarea "A Dropdown Input Field is a compact element that allows users to quickly select…"
type textarea "*"
type textarea "A Dropdown Input Field is a compact element that allows users to quickly select…"
type textarea "*"
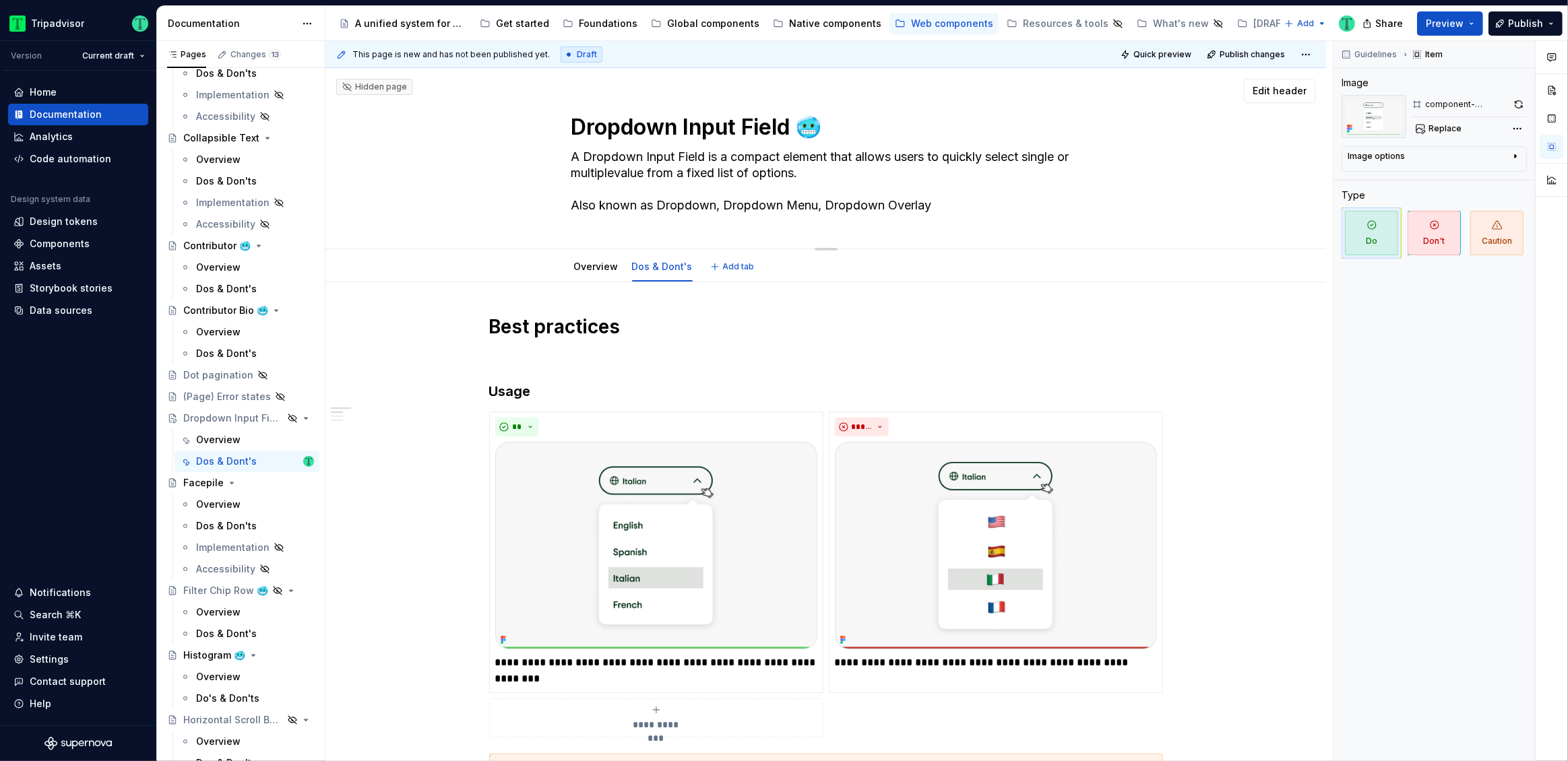
type textarea "A Dropdown Input Field is a compact element that allows users to quickly select…"
type textarea "*"
type textarea "A Dropdown Input Field is a compact element that allows users to quickly select…"
type textarea "*"
type textarea "A Dropdown Input Field is a compact element that allows users to quickly select…"
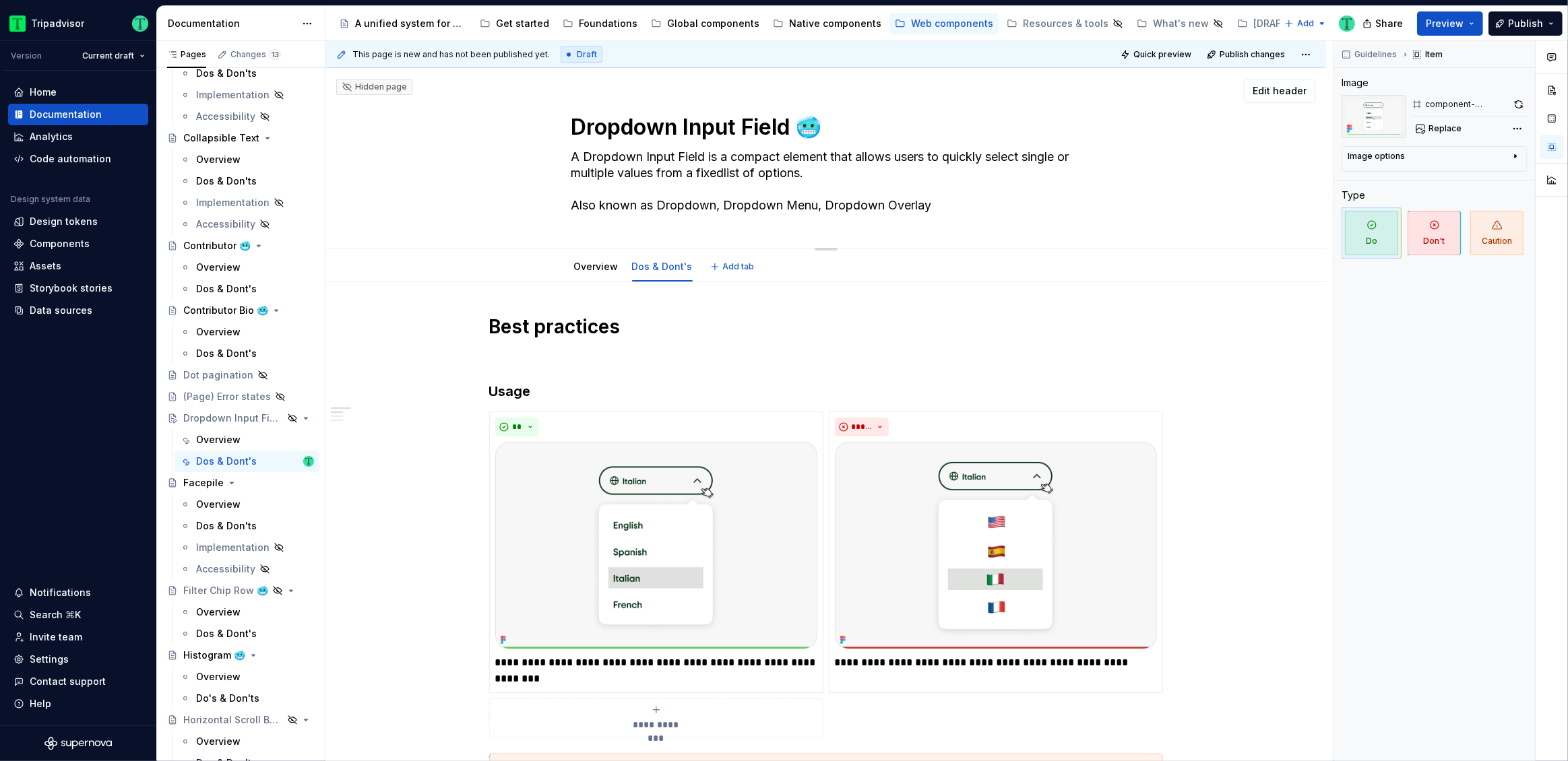
type textarea "*"
type textarea "A Dropdown Input Field is a compact element that allows users to quickly select…"
type textarea "*"
type textarea "A Dropdown Input Field is a compact element that allows users to quickly select…"
type textarea "*"
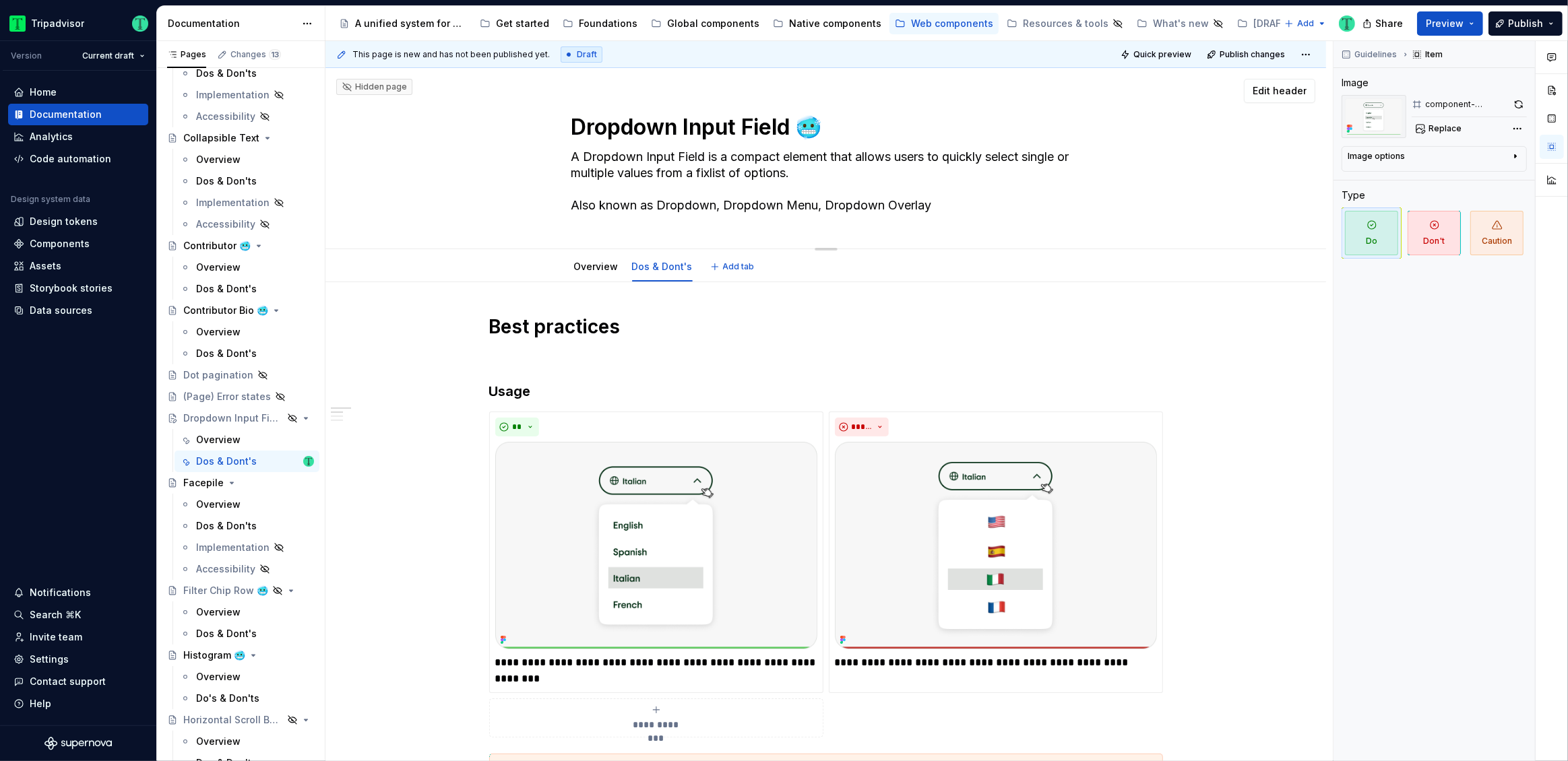
type textarea "A Dropdown Input Field is a compact element that allows users to quickly select…"
type textarea "*"
type textarea "A Dropdown Input Field is a compact element that allows users to quickly select…"
type textarea "*"
type textarea "A Dropdown Input Field is a compact element that allows users to quickly select…"
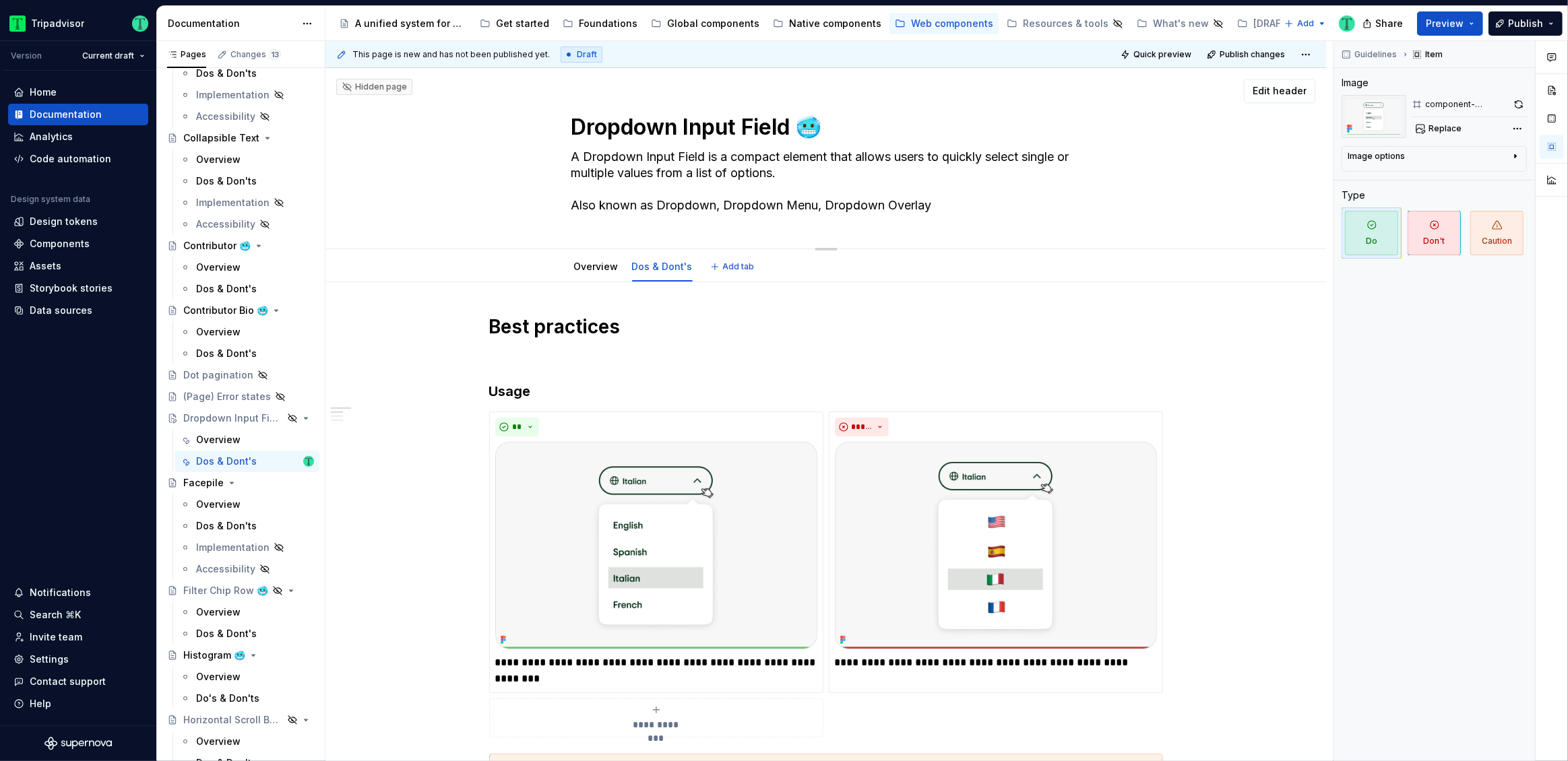
drag, startPoint x: 585, startPoint y: 158, endPoint x: 703, endPoint y: 161, distance: 118.0
click at [703, 161] on textarea "A Dropdown Input Field is a compact element that allows users to quickly select…" at bounding box center [822, 181] width 509 height 70
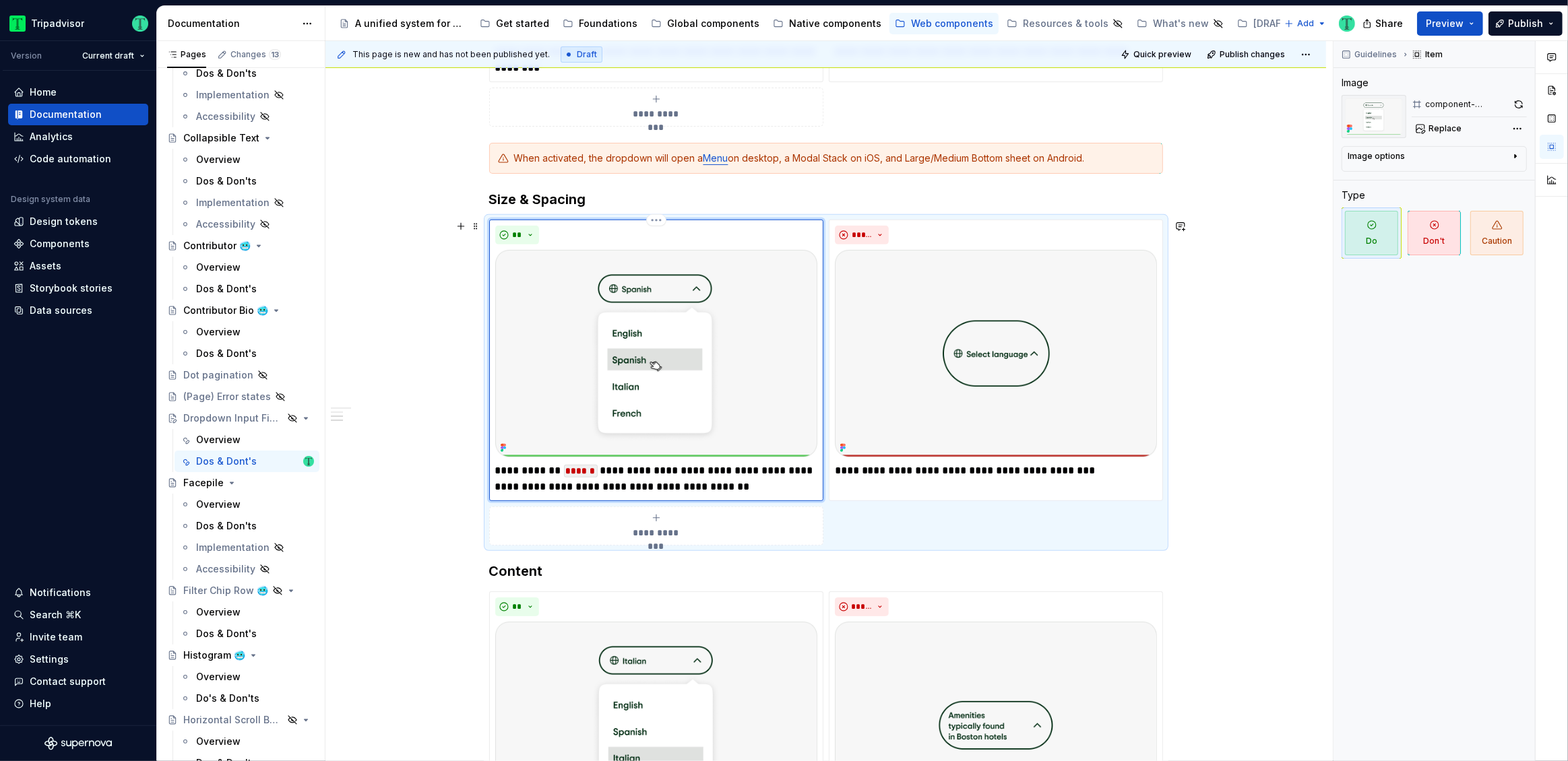
scroll to position [667, 0]
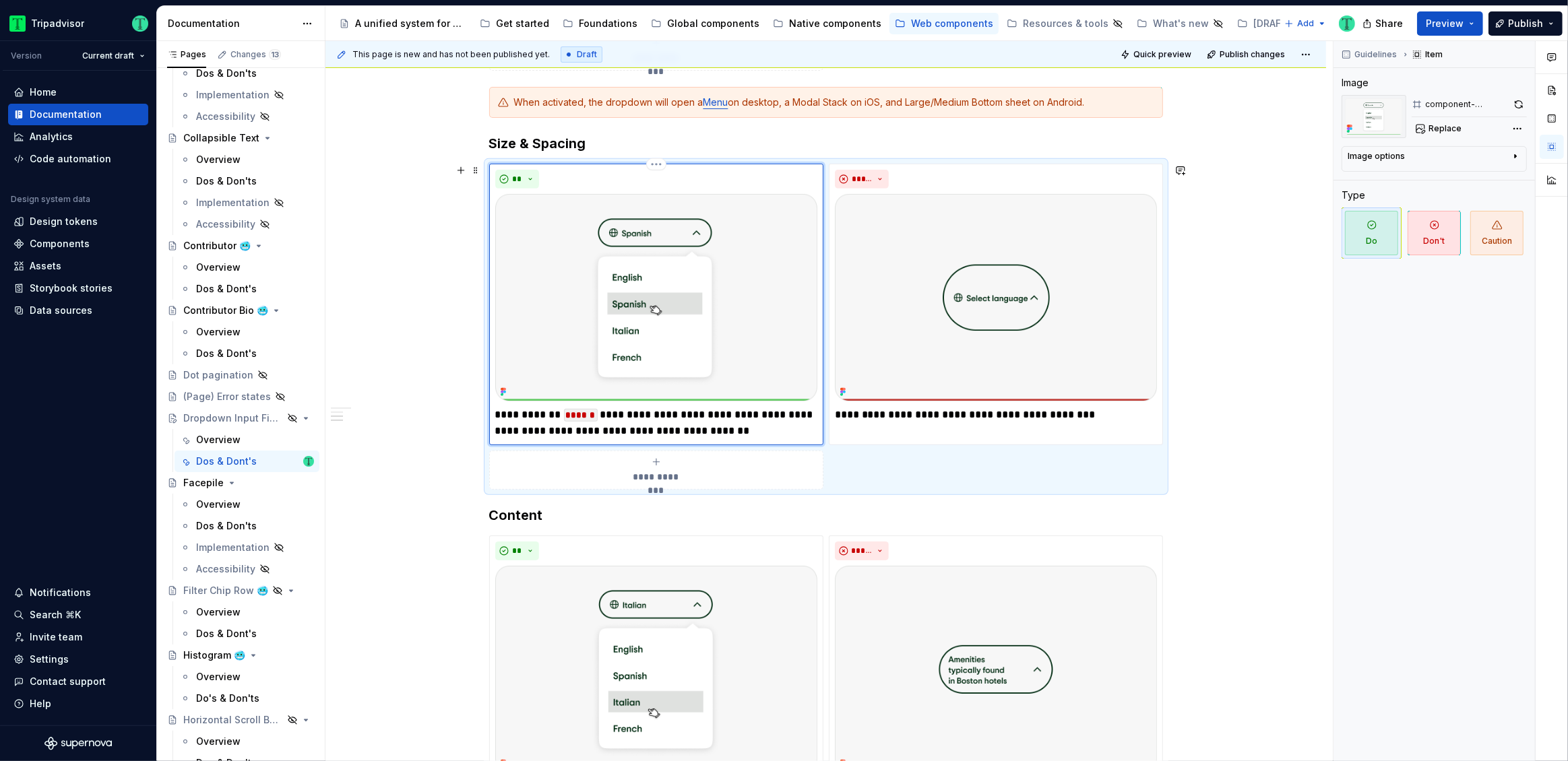
type textarea "*"
type textarea "A Dropdown Input Field is a compact element that allows users to quickly select…"
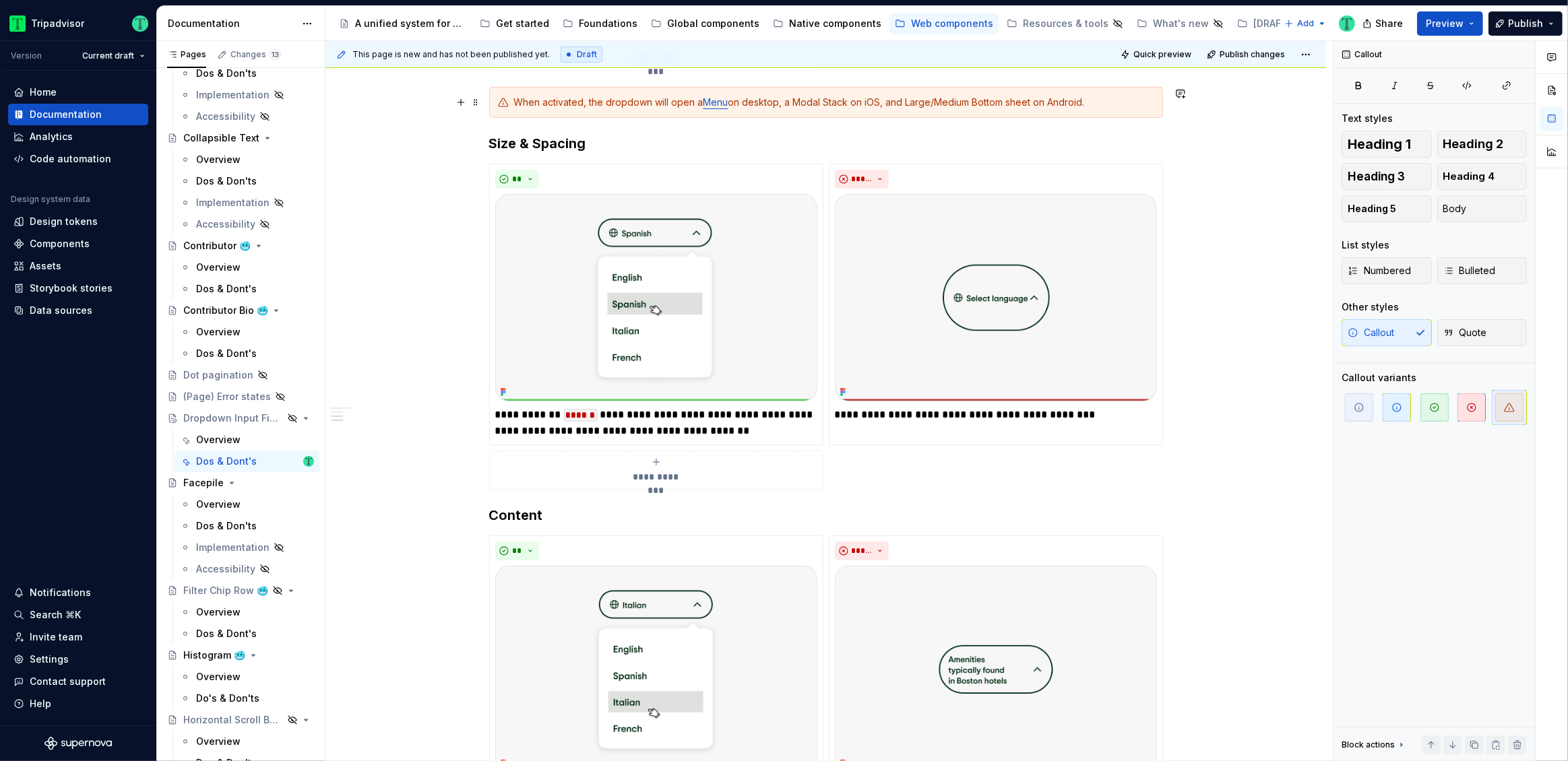
click at [631, 102] on div "When activated, the dropdown will open a Menu on desktop, a Modal Stack on iOS,…" at bounding box center [833, 103] width 640 height 14
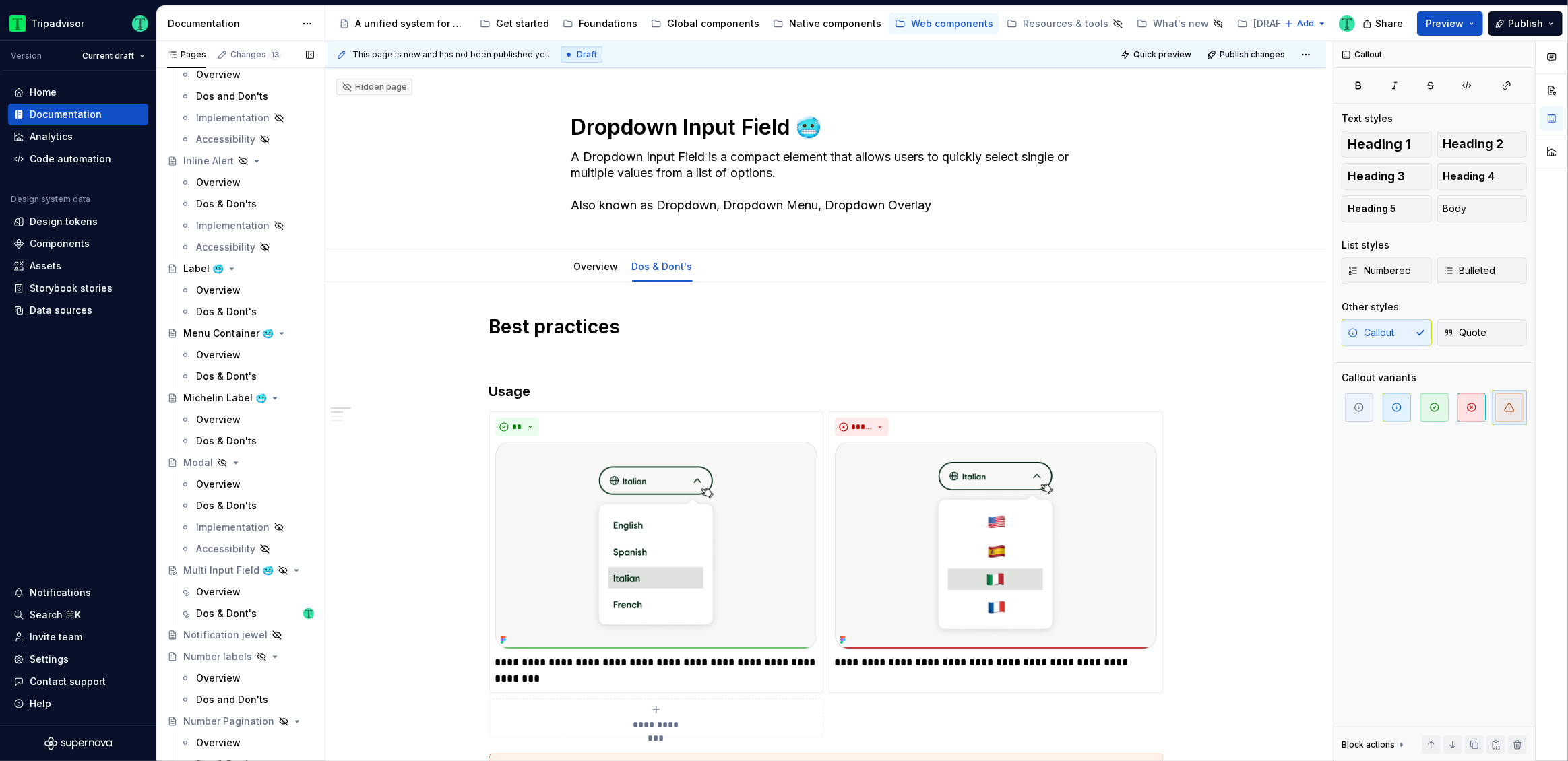
scroll to position [1615, 0]
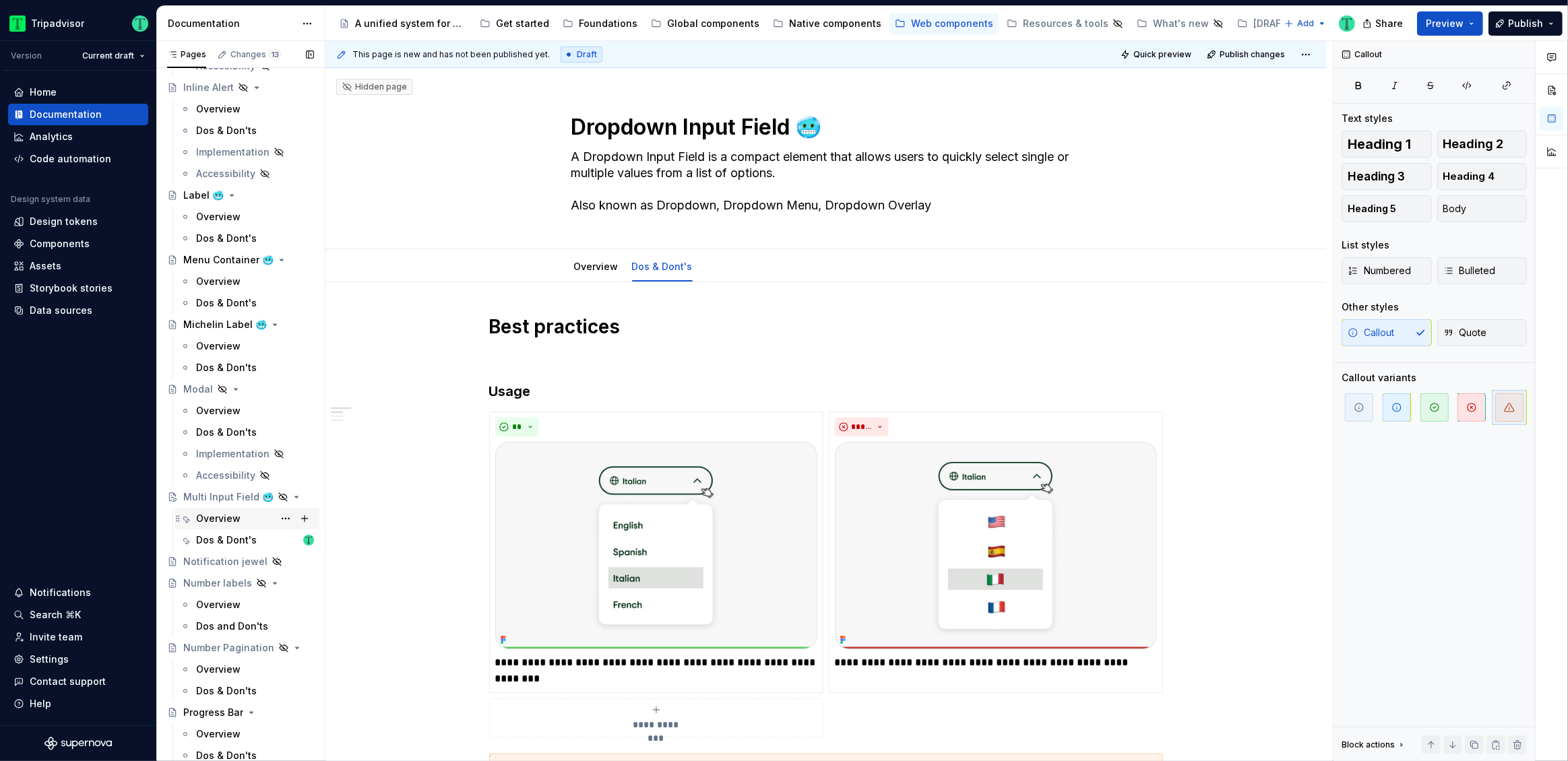
click at [227, 518] on div "Overview" at bounding box center [218, 518] width 44 height 14
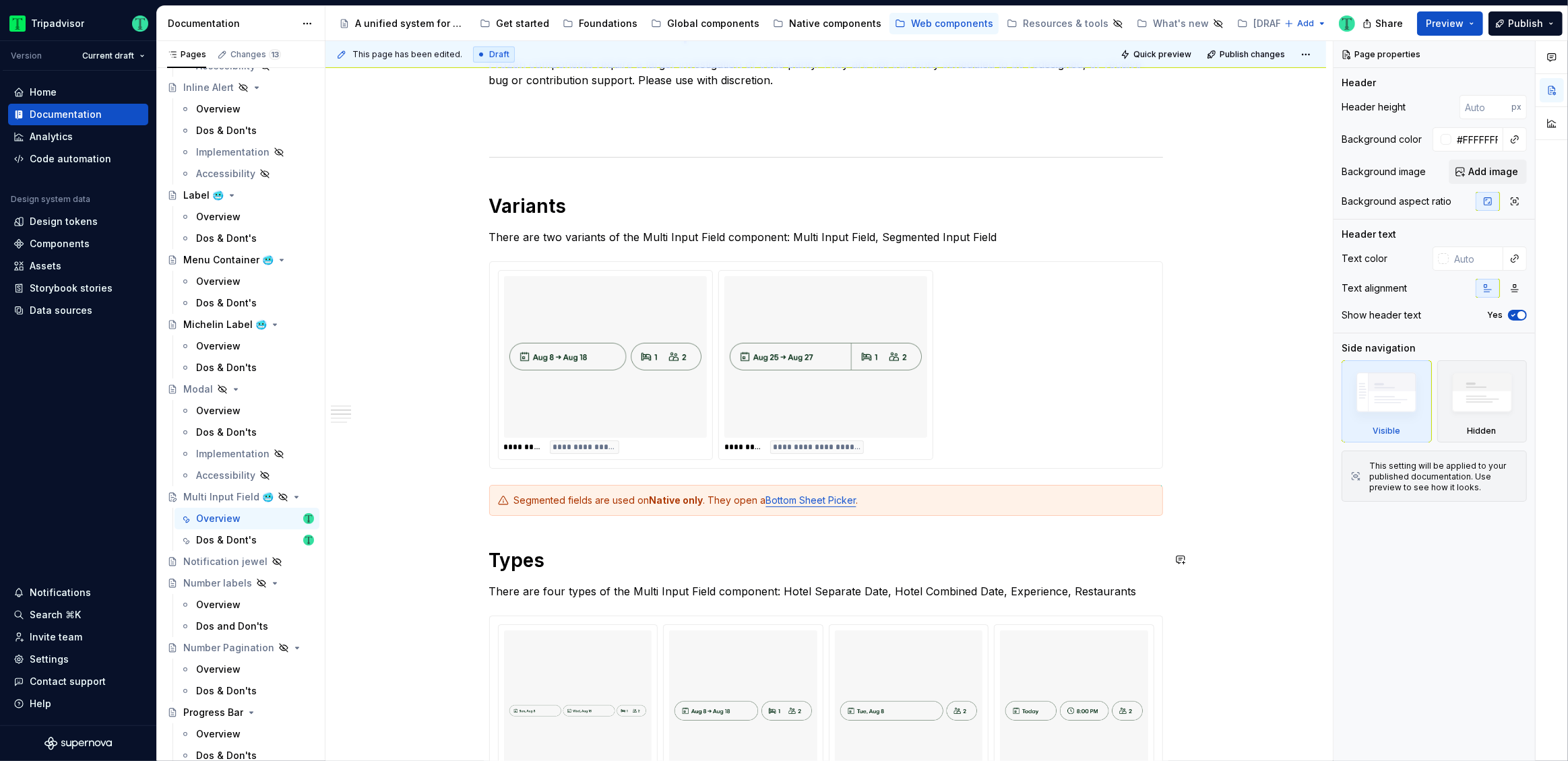
scroll to position [719, 0]
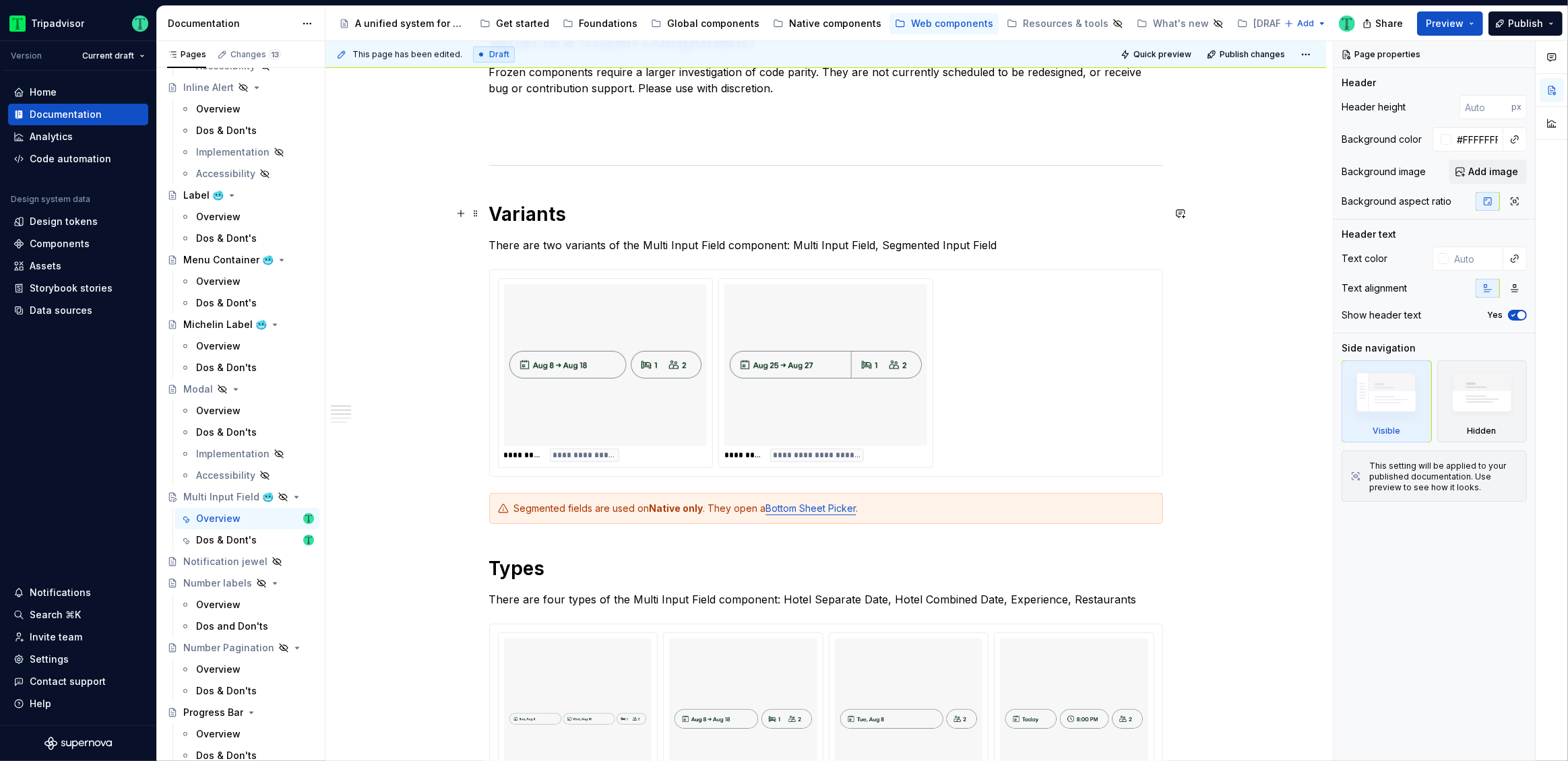
click at [526, 217] on h1 "Variants" at bounding box center [825, 214] width 674 height 24
type textarea "*"
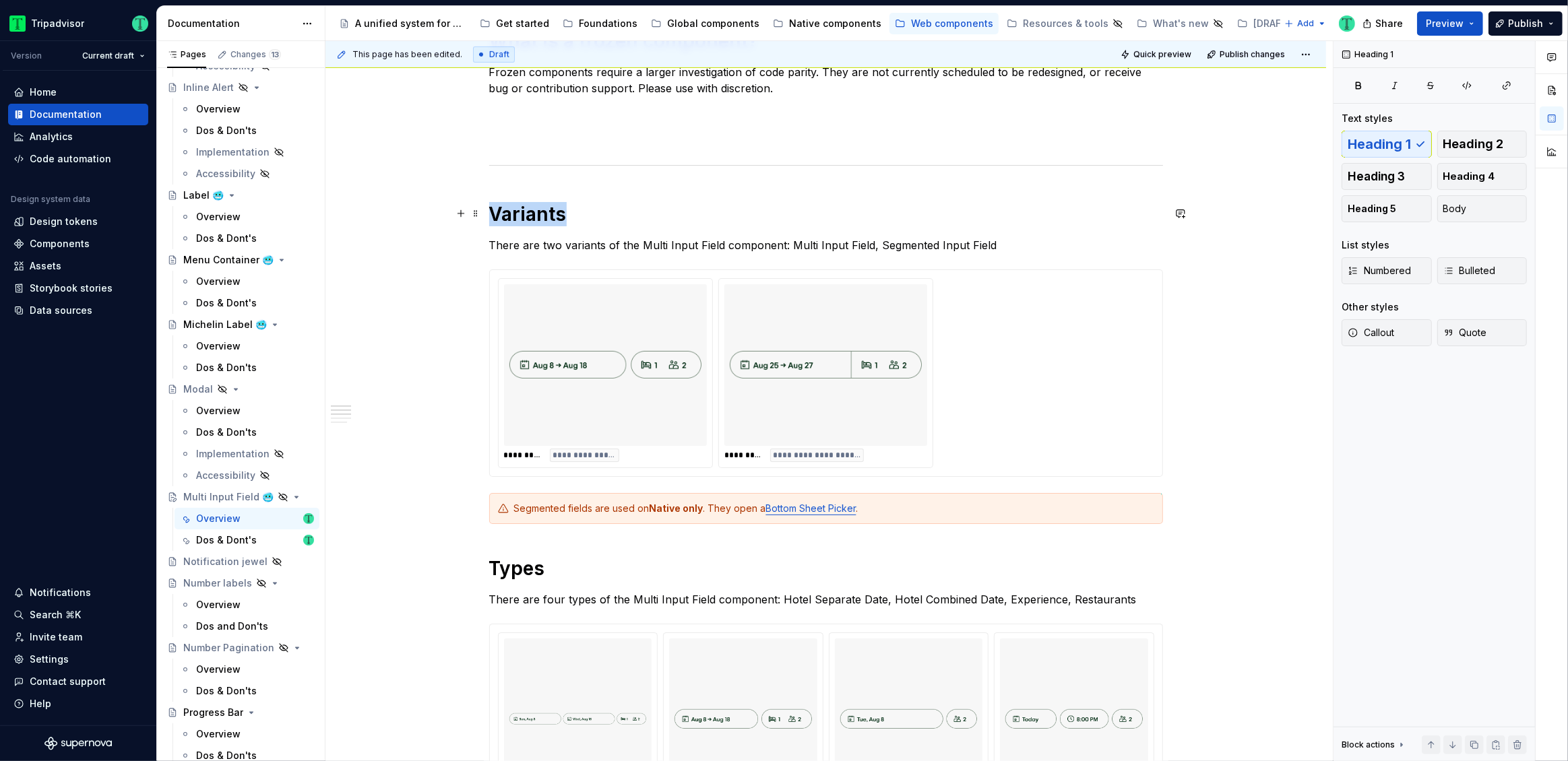
click at [526, 217] on h1 "Variants" at bounding box center [825, 214] width 674 height 24
click at [573, 240] on p "There are two variants of the Multi Input Field component: Multi Input Field, S…" at bounding box center [825, 245] width 674 height 16
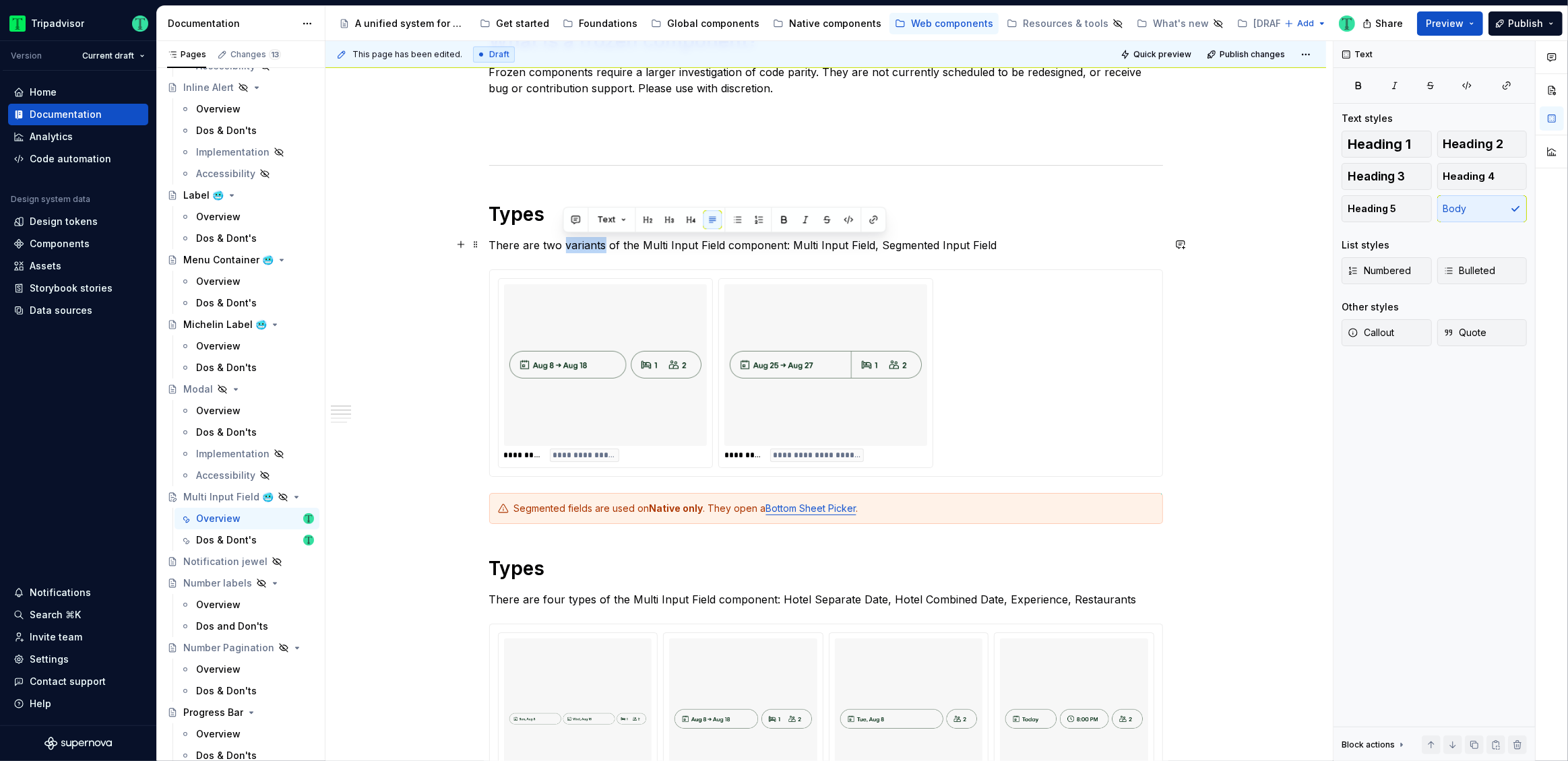
click at [573, 240] on p "There are two variants of the Multi Input Field component: Multi Input Field, S…" at bounding box center [825, 245] width 674 height 16
click at [526, 573] on h1 "Types" at bounding box center [825, 568] width 674 height 24
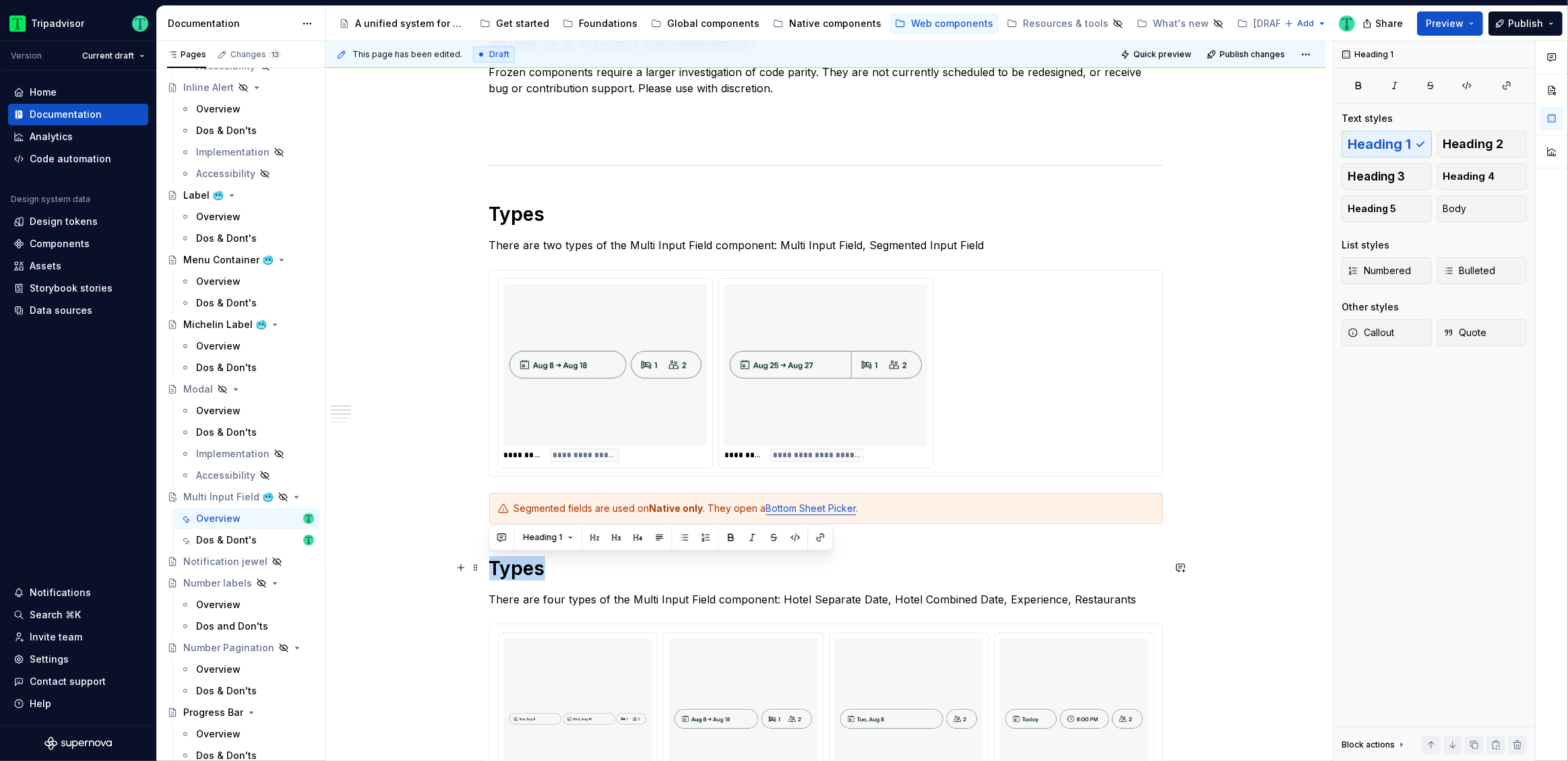
click at [526, 573] on h1 "Types" at bounding box center [825, 568] width 674 height 24
click at [578, 599] on p "There are four types of the Multi Input Field component: Hotel Separate Date, H…" at bounding box center [825, 598] width 674 height 16
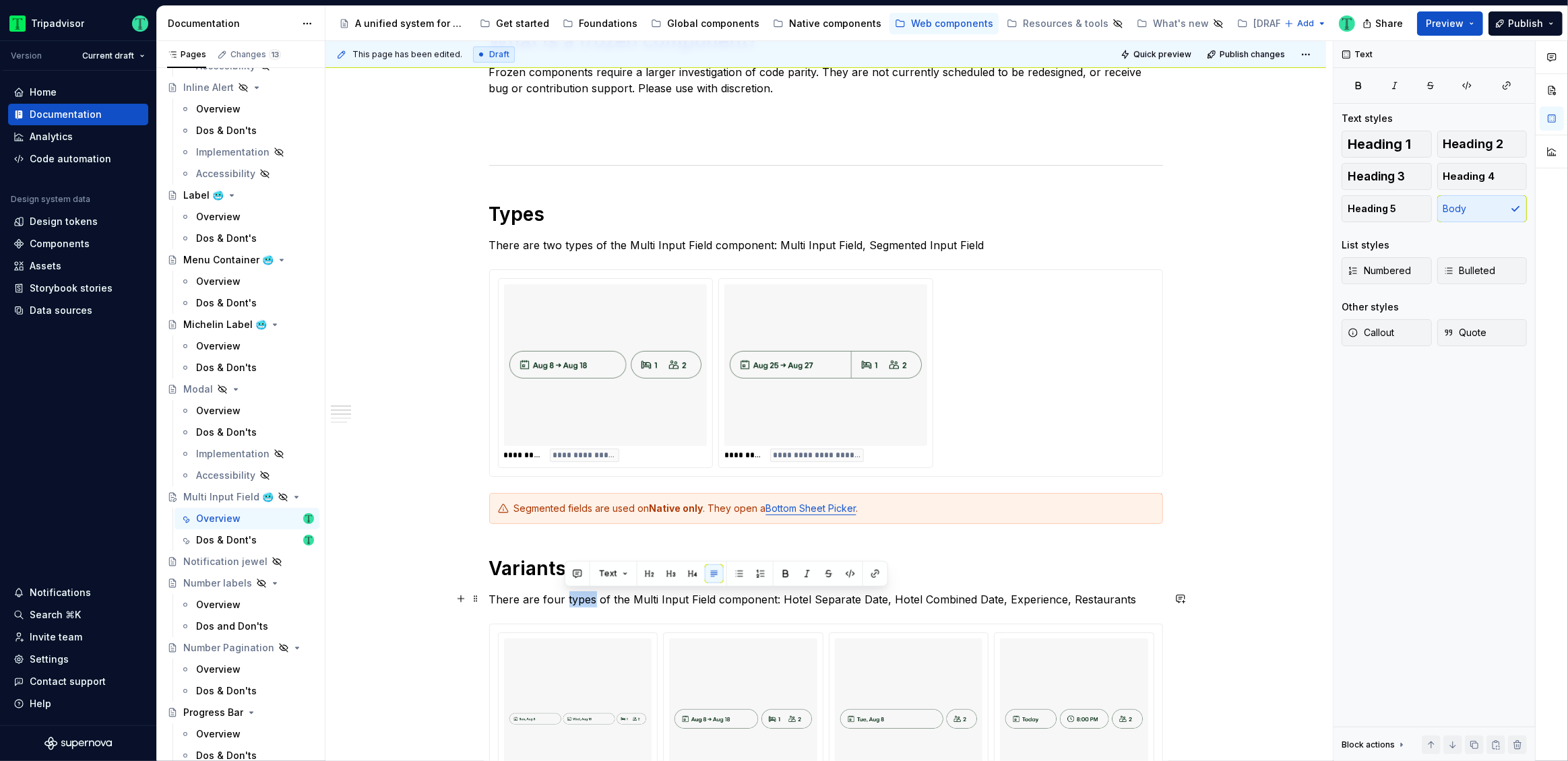
click at [578, 599] on p "There are four types of the Multi Input Field component: Hotel Separate Date, H…" at bounding box center [825, 598] width 674 height 16
click at [424, 586] on div "**********" at bounding box center [825, 680] width 1001 height 2234
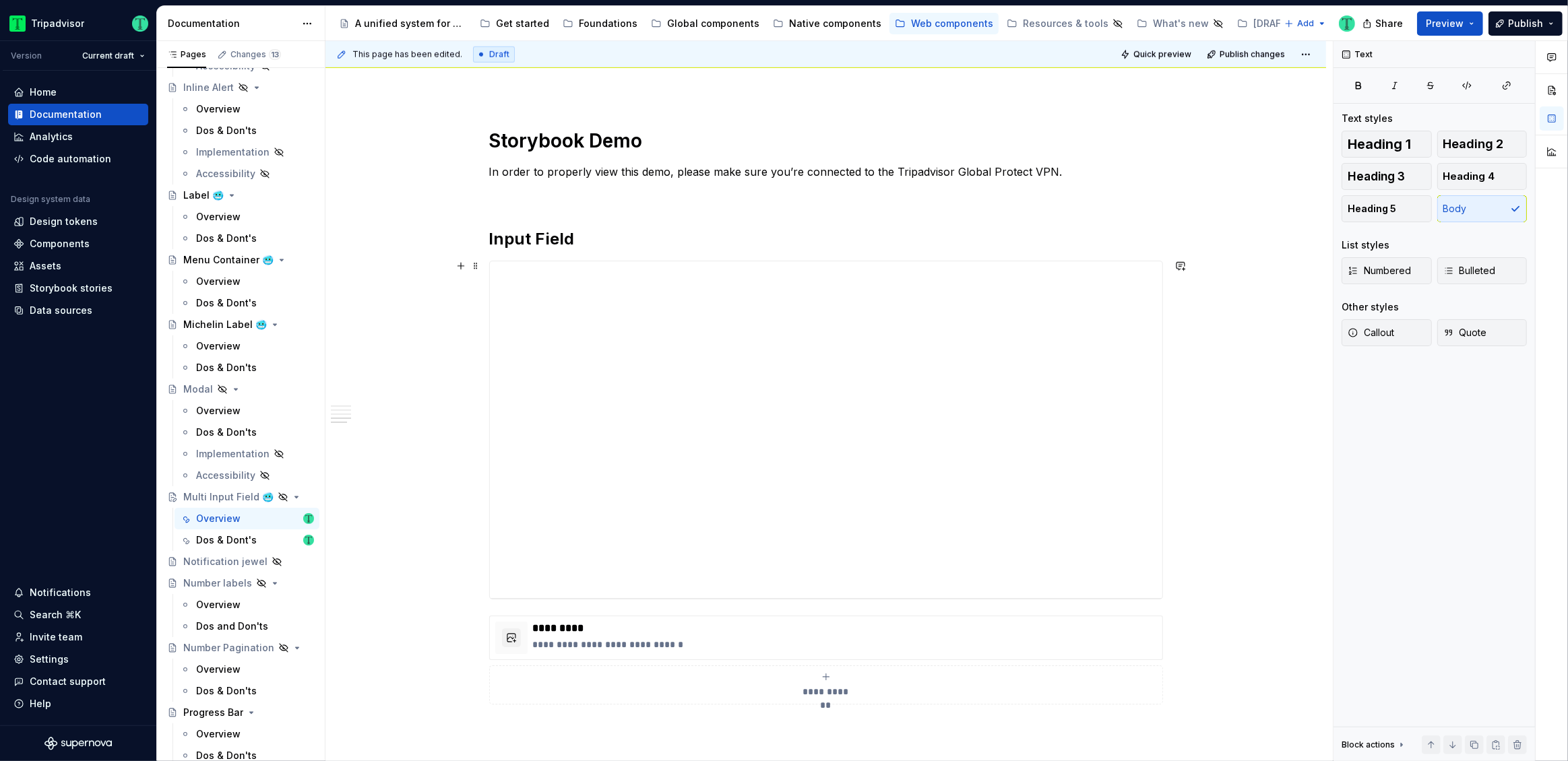
scroll to position [1596, 0]
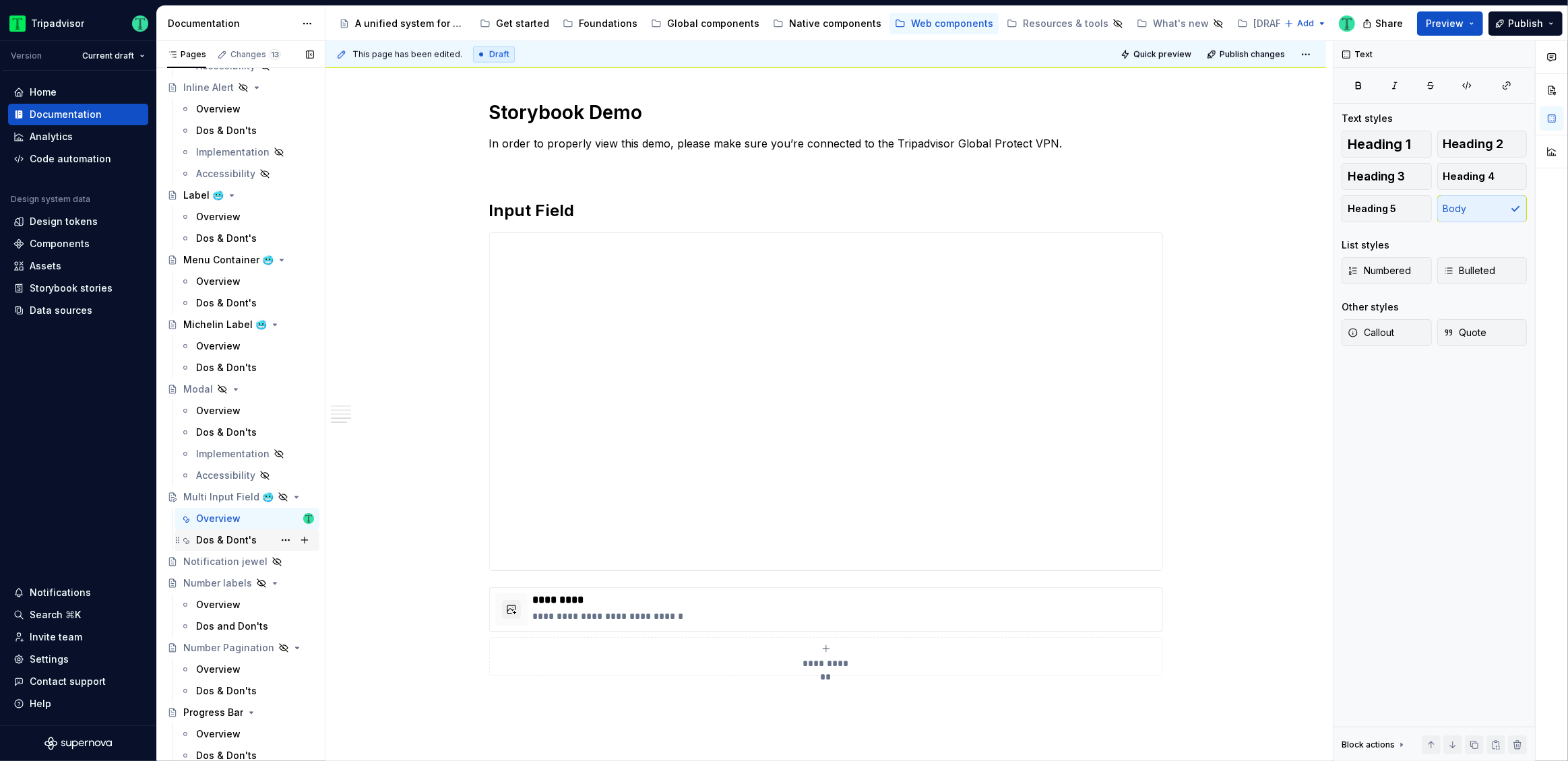
click at [218, 541] on div "Dos & Dont's" at bounding box center [226, 539] width 61 height 14
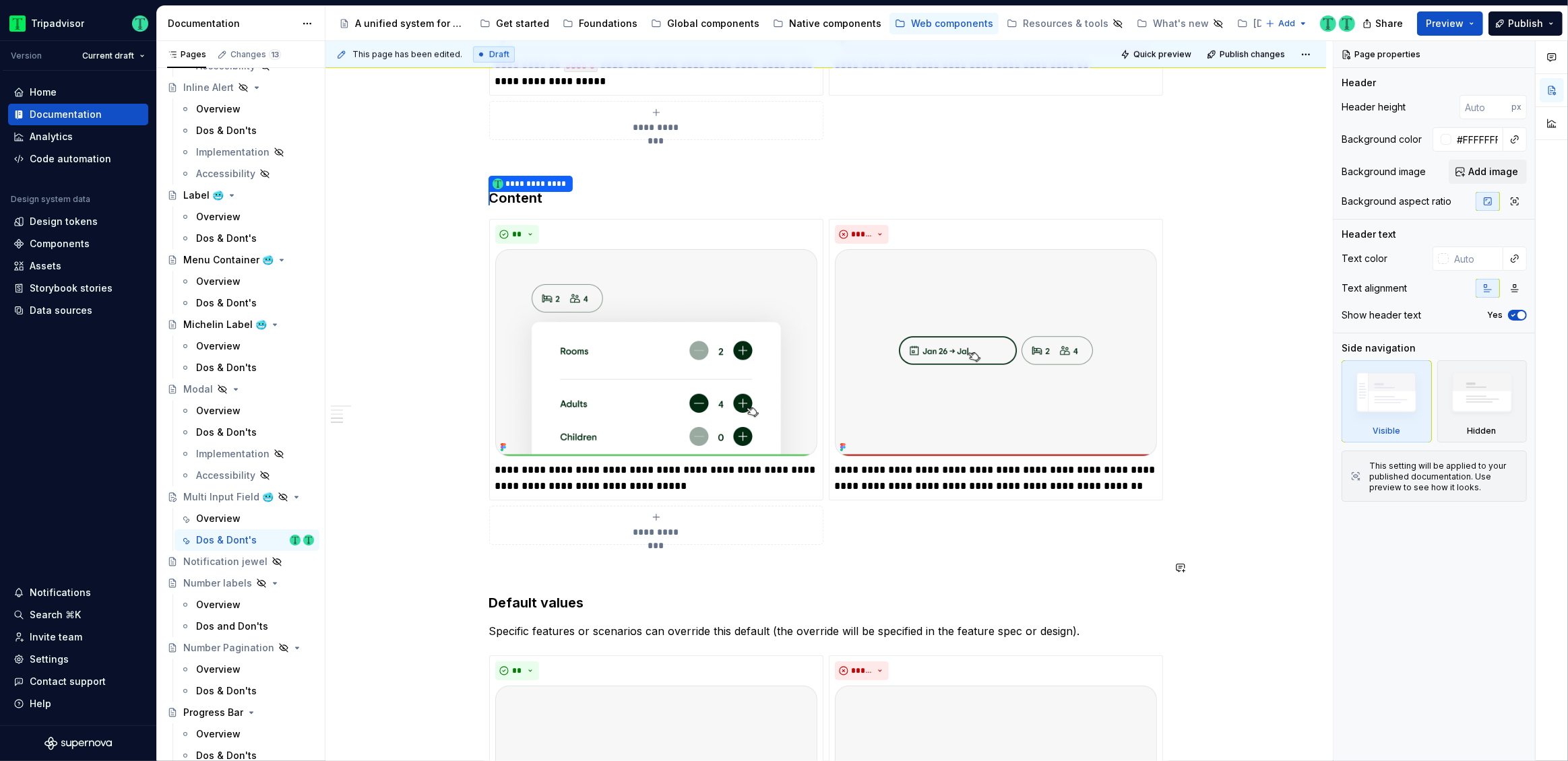
scroll to position [1419, 0]
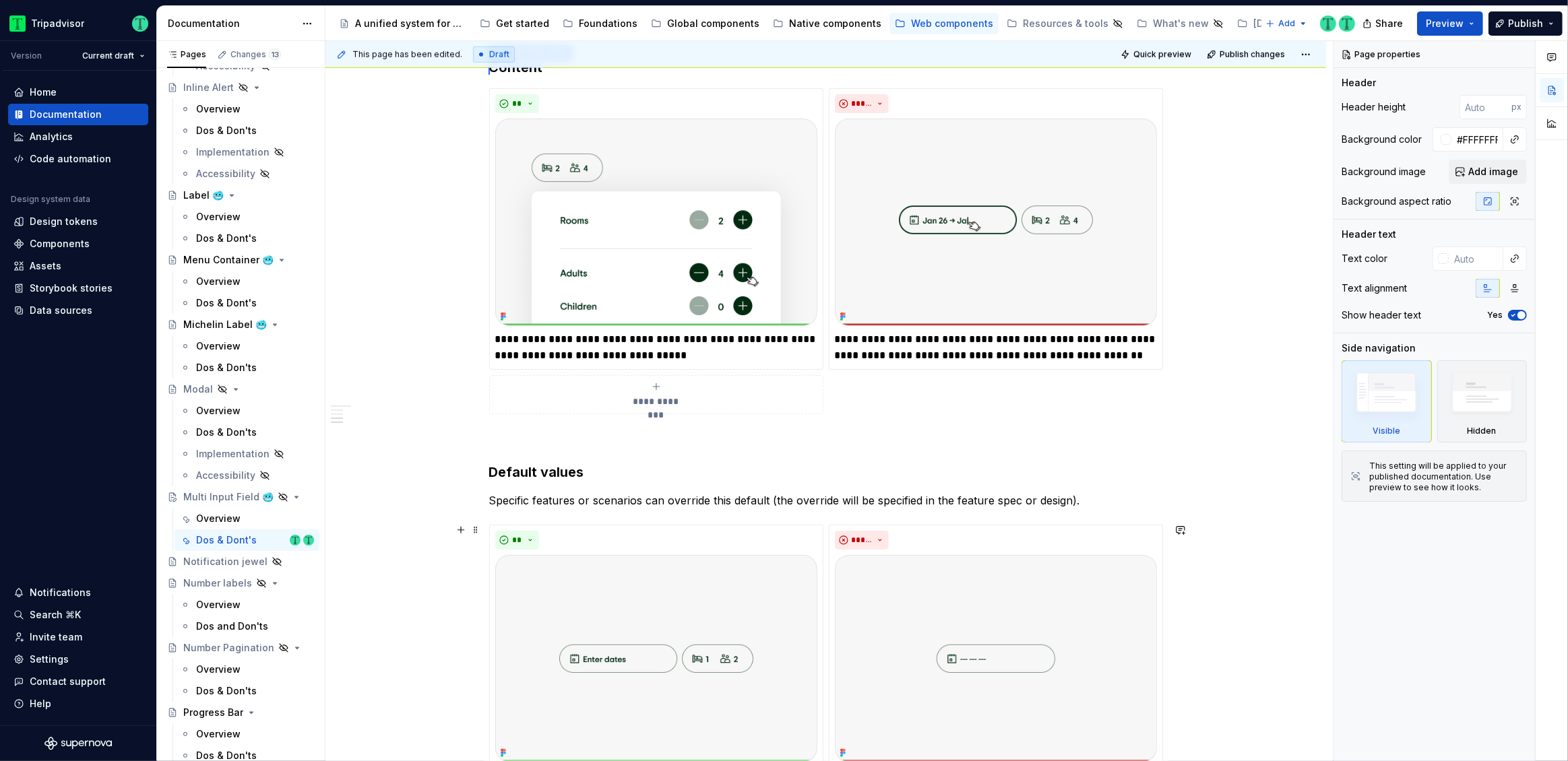
type textarea "*"
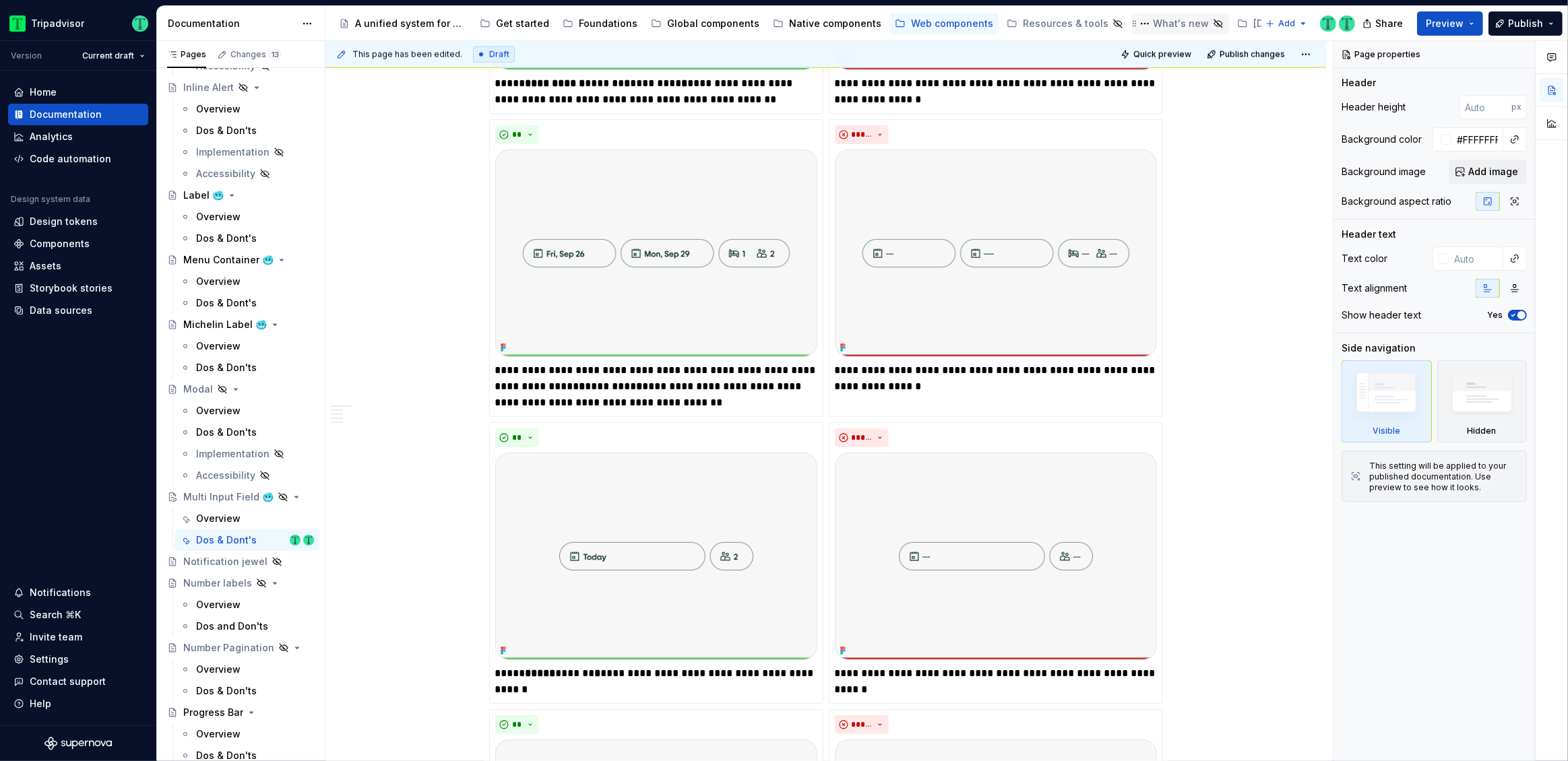
scroll to position [2627, 0]
